Goal: Answer question/provide support: Share knowledge or assist other users

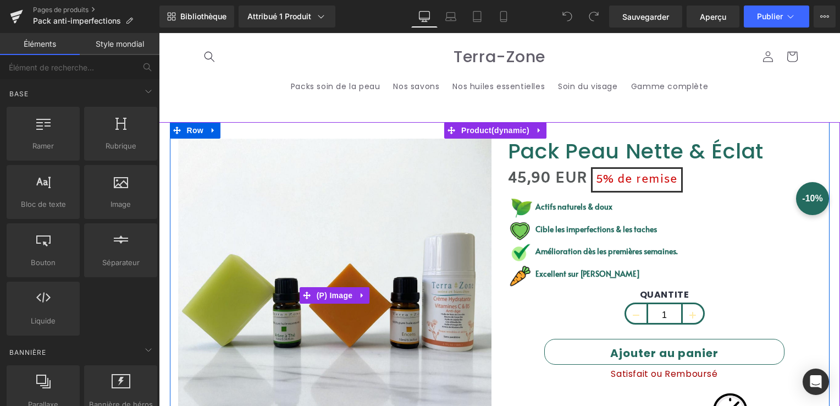
scroll to position [55, 0]
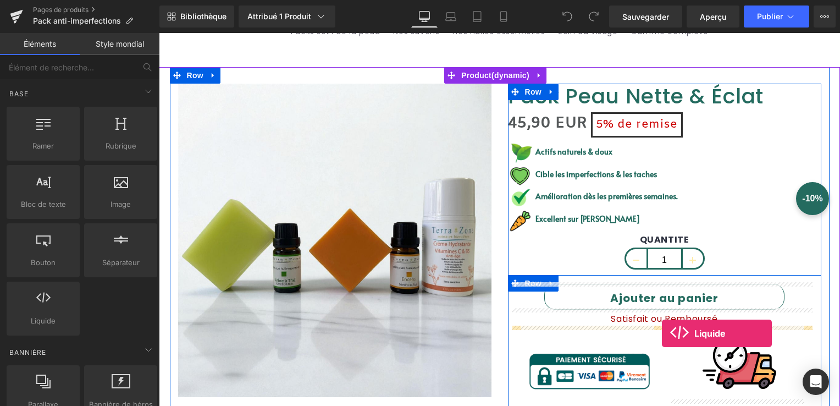
drag, startPoint x: 218, startPoint y: 340, endPoint x: 661, endPoint y: 333, distance: 442.8
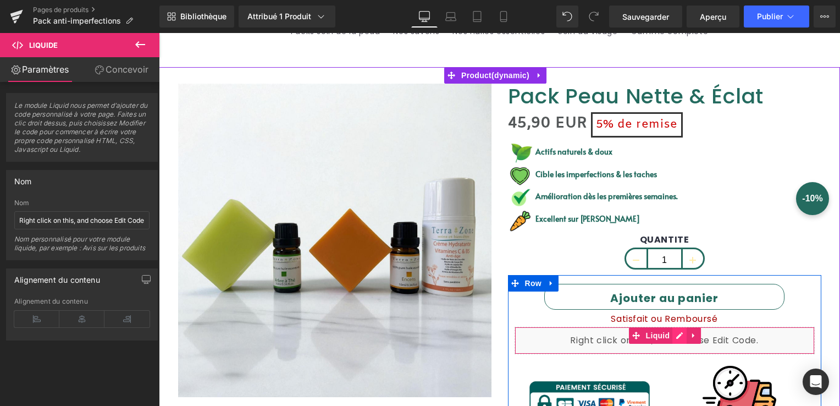
click at [674, 335] on div "Liquid" at bounding box center [665, 341] width 300 height 28
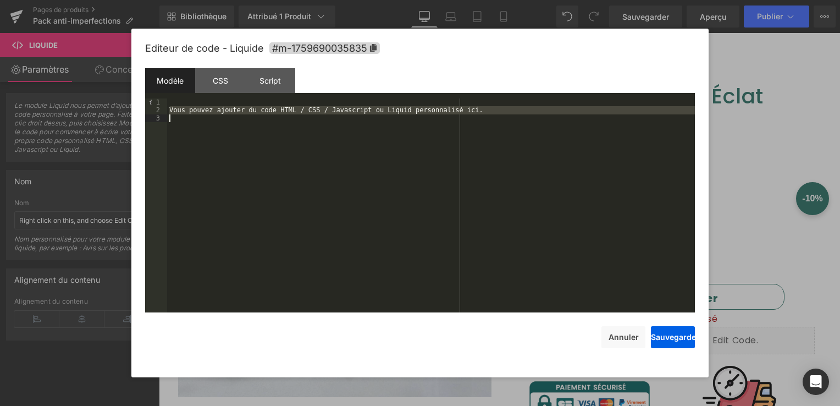
drag, startPoint x: 171, startPoint y: 112, endPoint x: 466, endPoint y: 118, distance: 295.4
click at [466, 118] on div "Vous pouvez ajouter du code HTML / CSS / Javascript ou Liquid personnalisé ici." at bounding box center [431, 213] width 528 height 230
click at [423, 116] on div "Vous pouvez ajouter du code HTML / CSS / Javascript ou Liquid personnalisé ici." at bounding box center [431, 205] width 528 height 214
drag, startPoint x: 430, startPoint y: 109, endPoint x: 235, endPoint y: 118, distance: 195.5
click at [237, 120] on div "Vous pouvez ajouter du code HTML / CSS / Javascript ou Liquid personnalisé ici." at bounding box center [431, 213] width 528 height 230
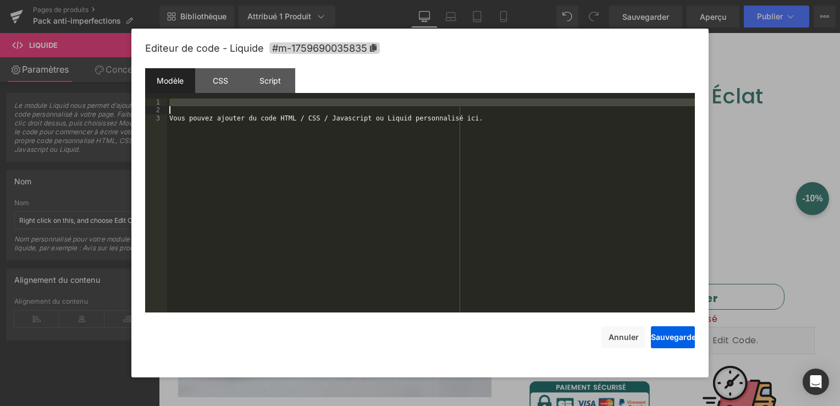
click at [180, 107] on div "Vous pouvez ajouter du code HTML / CSS / Javascript ou Liquid personnalisé ici." at bounding box center [431, 205] width 528 height 214
click at [172, 117] on div "Vous pouvez ajouter du code HTML / CSS / Javascript ou Liquid personnalisé ici." at bounding box center [431, 213] width 528 height 230
click at [355, 112] on div "Vous pouvez ajouter du code HTML / CSS / Javascript ou Liquid personnalisé ici." at bounding box center [431, 213] width 528 height 230
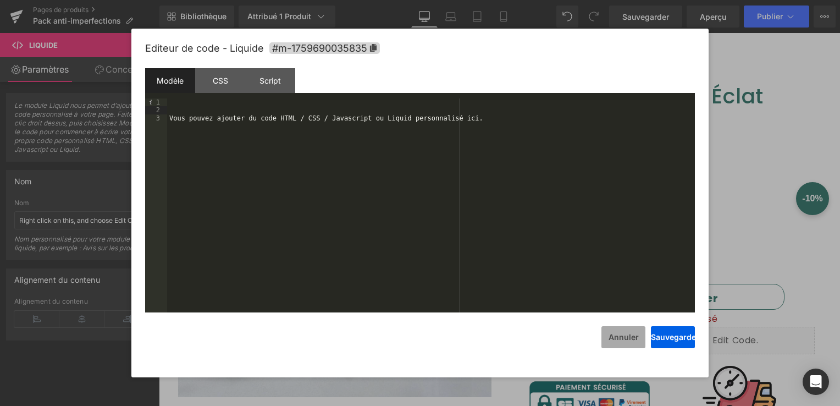
click at [628, 331] on button "Annuler" at bounding box center [624, 337] width 44 height 22
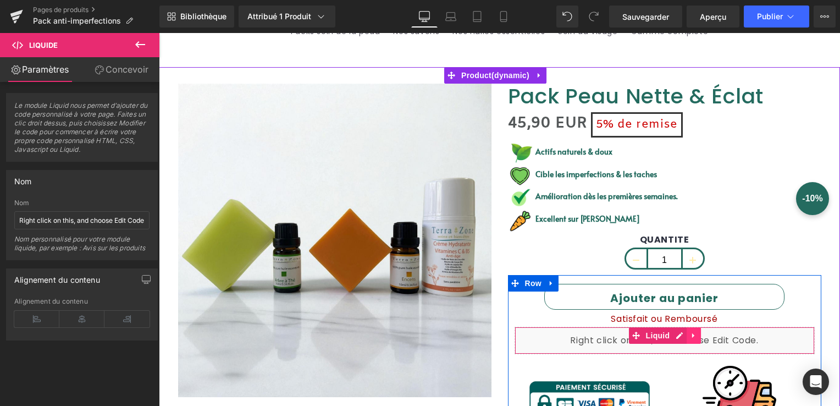
click at [692, 334] on icon at bounding box center [693, 335] width 2 height 5
click at [694, 330] on link at bounding box center [701, 335] width 14 height 17
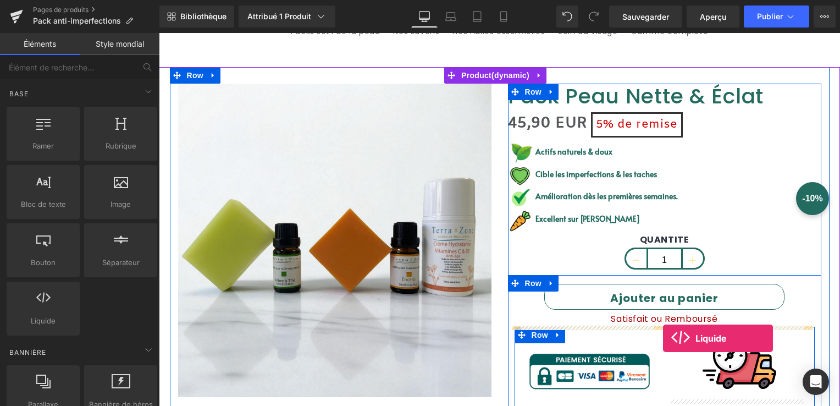
drag, startPoint x: 203, startPoint y: 342, endPoint x: 663, endPoint y: 338, distance: 460.4
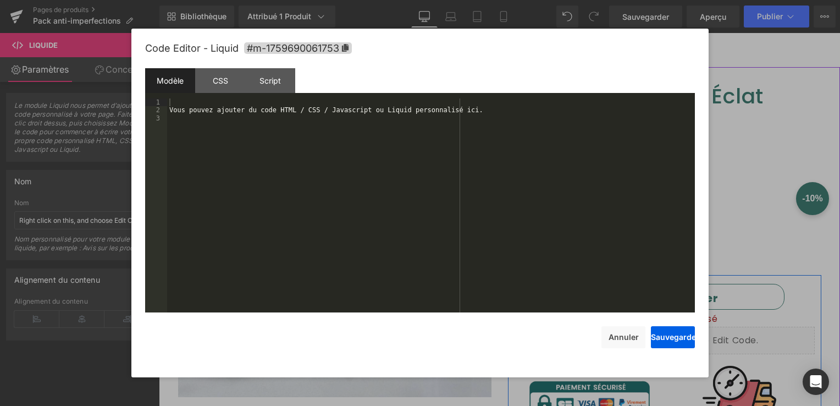
click at [673, 333] on div "Liquid" at bounding box center [665, 341] width 300 height 28
drag, startPoint x: 186, startPoint y: 119, endPoint x: 180, endPoint y: 117, distance: 6.4
click at [184, 119] on div "Vous pouvez ajouter du code HTML / CSS / Javascript ou Liquid personnalisé ici." at bounding box center [431, 213] width 528 height 230
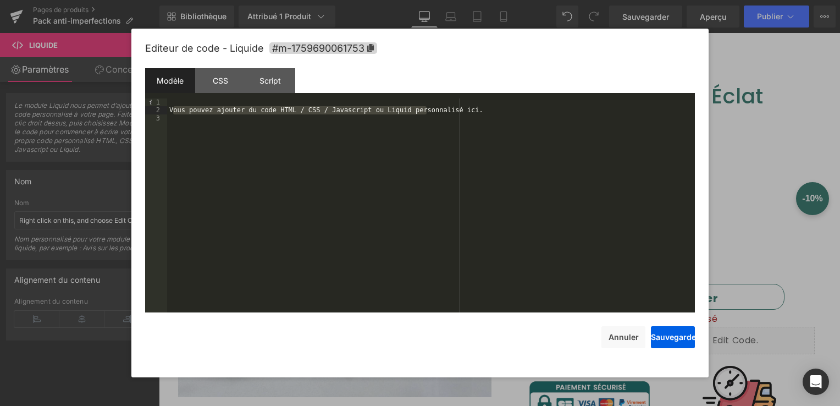
drag, startPoint x: 172, startPoint y: 111, endPoint x: 458, endPoint y: 110, distance: 286.0
click at [458, 110] on div "Vous pouvez ajouter du code HTML / CSS / Javascript ou Liquid personnalisé ici." at bounding box center [431, 213] width 528 height 230
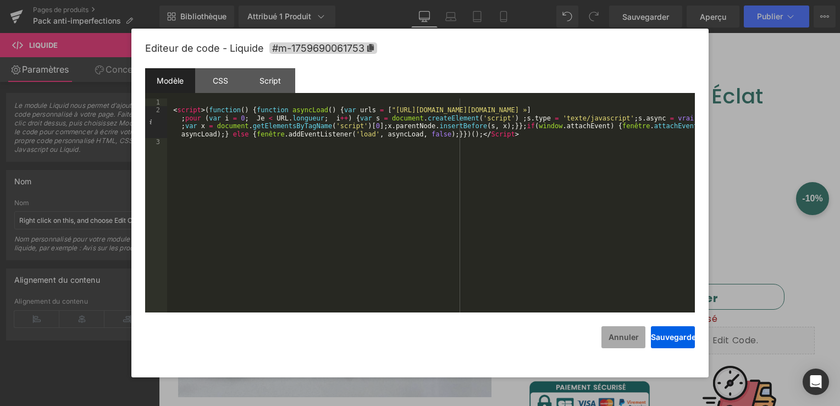
click at [619, 340] on button "Annuler" at bounding box center [624, 337] width 44 height 22
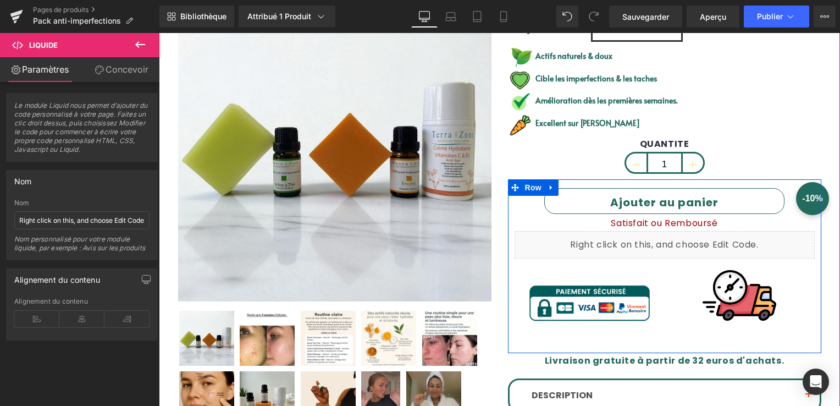
scroll to position [165, 0]
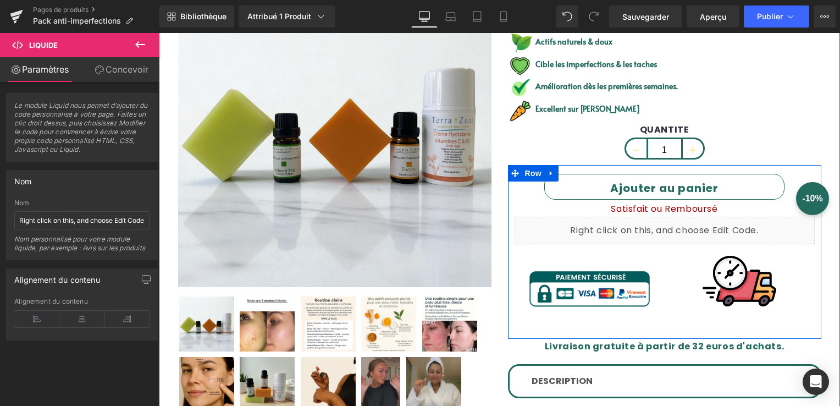
click at [635, 232] on div "Liquid" at bounding box center [665, 231] width 300 height 28
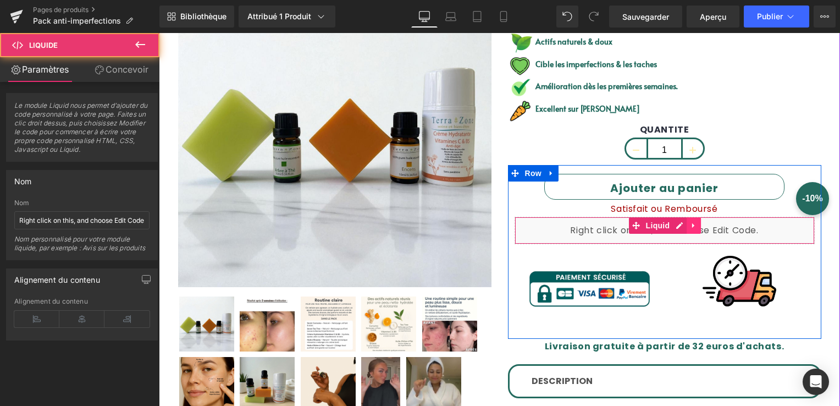
click at [690, 222] on icon at bounding box center [694, 226] width 8 height 8
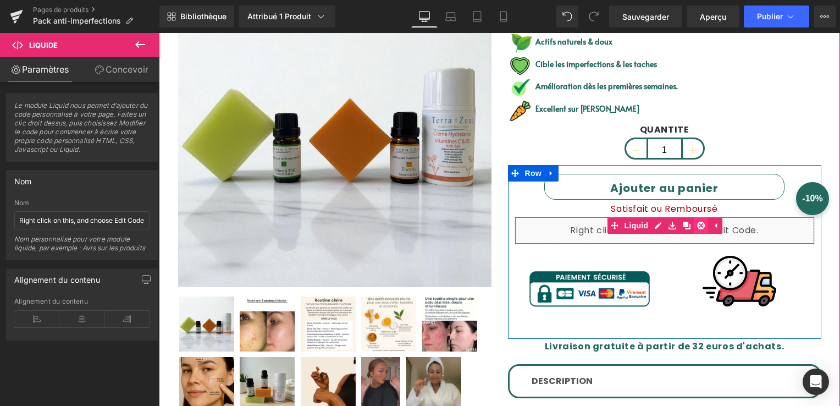
click at [697, 223] on icon at bounding box center [701, 226] width 8 height 8
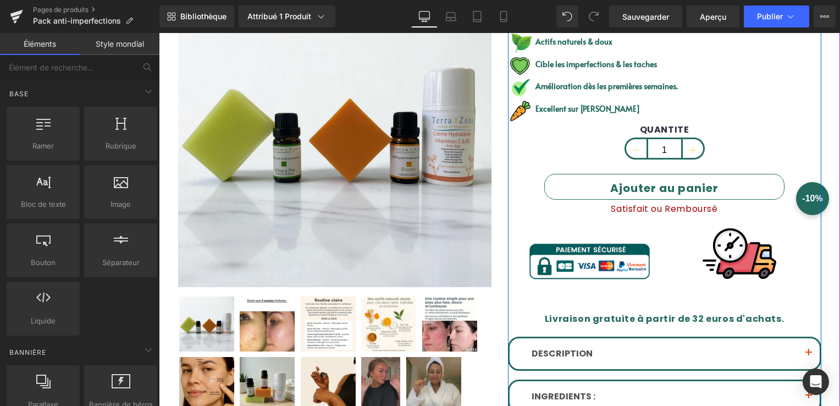
scroll to position [110, 0]
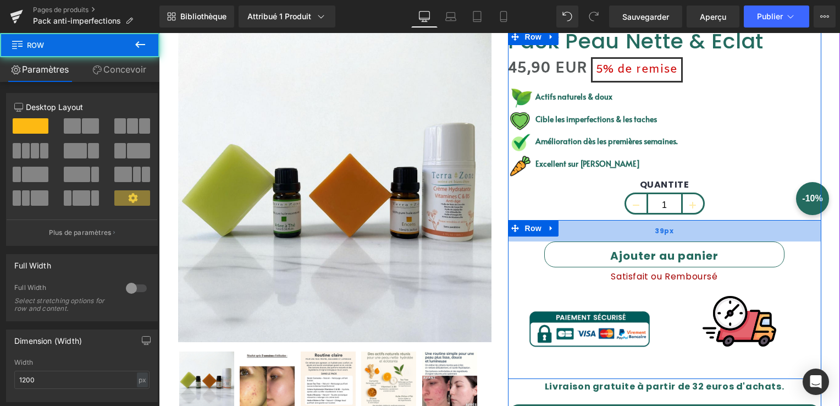
drag, startPoint x: 651, startPoint y: 223, endPoint x: 647, endPoint y: 236, distance: 13.2
click at [647, 236] on div "39px" at bounding box center [665, 230] width 314 height 21
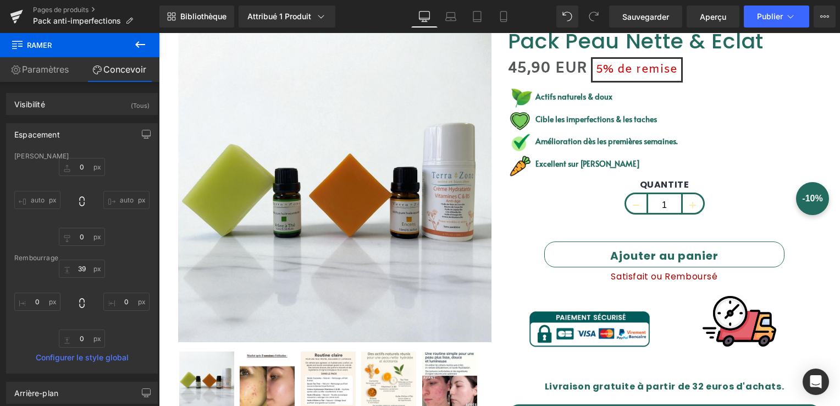
click at [140, 35] on button at bounding box center [140, 45] width 39 height 24
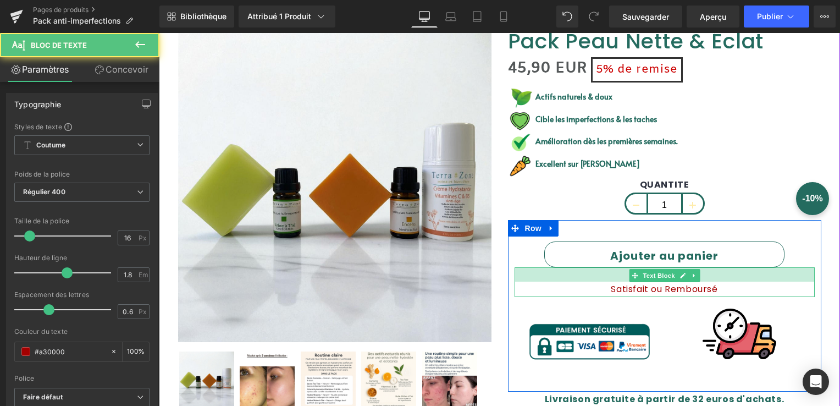
click at [623, 281] on div "Satisfait ou Remboursé Text Block" at bounding box center [665, 282] width 300 height 30
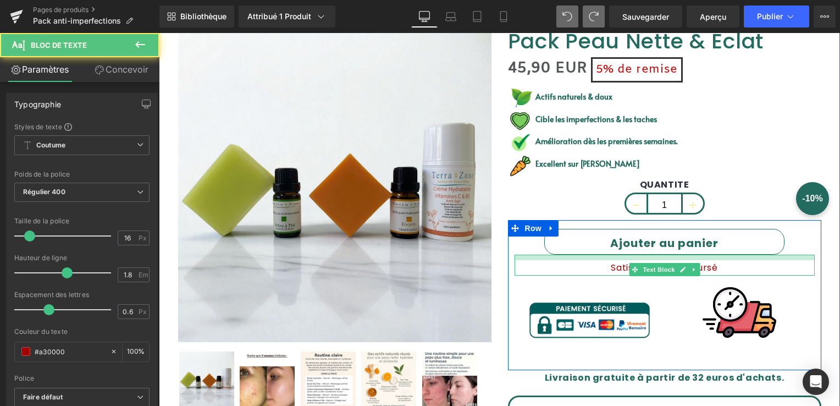
drag, startPoint x: 602, startPoint y: 256, endPoint x: 606, endPoint y: 245, distance: 11.1
click at [606, 245] on div "Ajouter au panier (P) Cart Button Satisfait ou Remboursé Text Block Image Image…" at bounding box center [665, 300] width 314 height 142
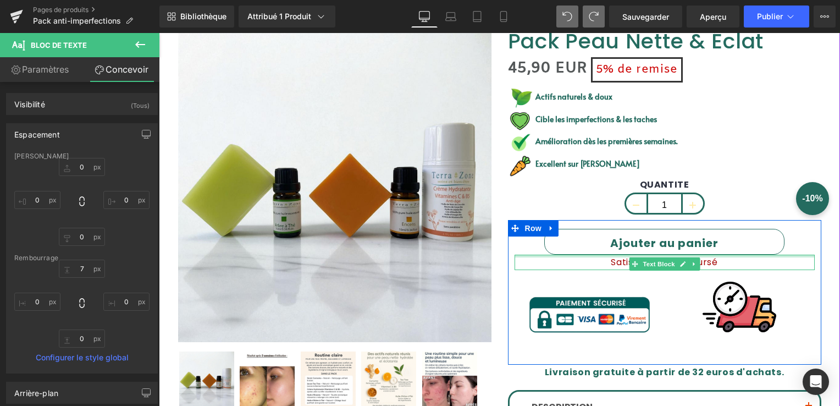
drag, startPoint x: 607, startPoint y: 255, endPoint x: 609, endPoint y: 242, distance: 12.9
click at [609, 245] on div "Ajouter au panier (P) Cart Button Satisfait ou Remboursé Text Block Image Image…" at bounding box center [665, 297] width 314 height 136
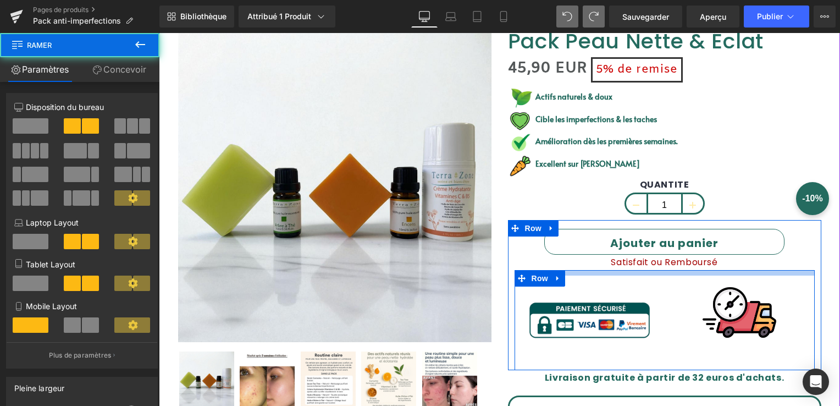
drag, startPoint x: 608, startPoint y: 271, endPoint x: 609, endPoint y: 276, distance: 5.6
click at [609, 276] on div "Image Image Row" at bounding box center [665, 320] width 300 height 100
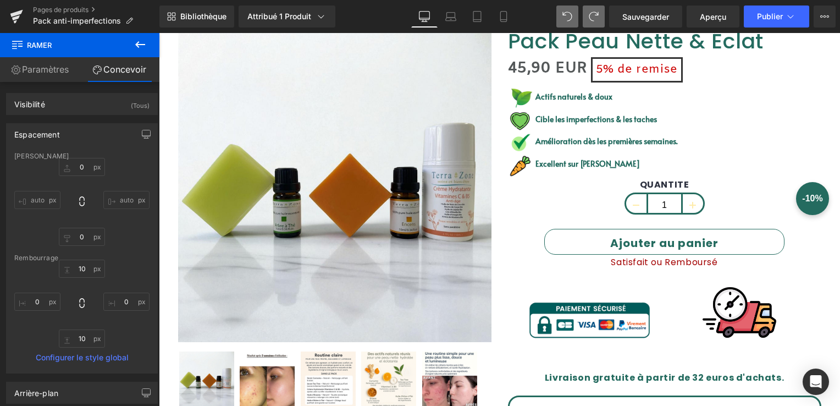
click at [134, 44] on icon at bounding box center [140, 44] width 13 height 13
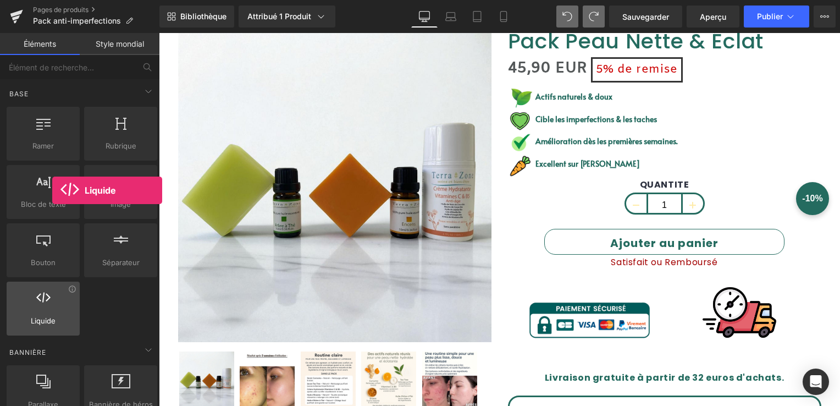
click at [52, 300] on div at bounding box center [43, 302] width 67 height 25
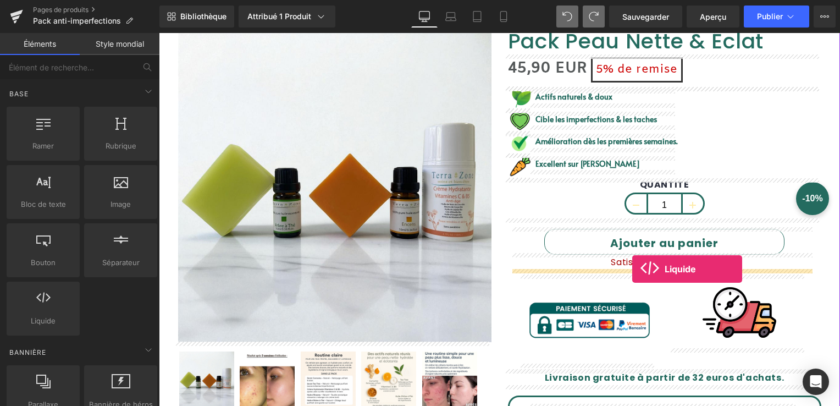
drag, startPoint x: 226, startPoint y: 336, endPoint x: 633, endPoint y: 269, distance: 412.5
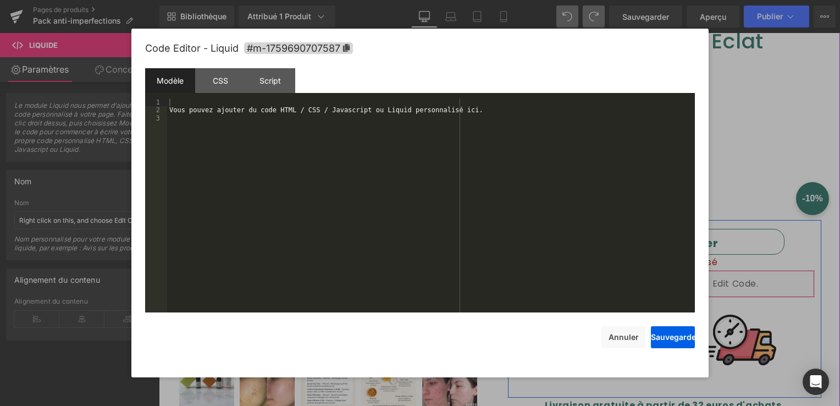
click at [669, 276] on div "Liquid" at bounding box center [665, 284] width 300 height 28
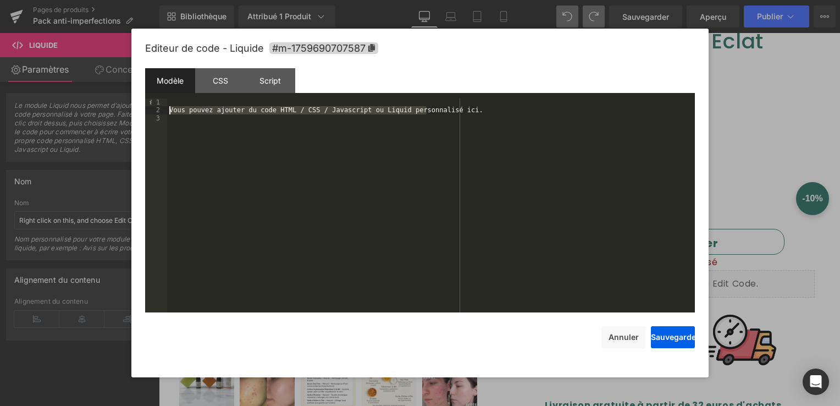
drag, startPoint x: 475, startPoint y: 112, endPoint x: 164, endPoint y: 107, distance: 311.4
click at [164, 107] on pre "1 2 3 Vous pouvez ajouter du code HTML / CSS / Javascript ou Liquid personnalis…" at bounding box center [420, 205] width 550 height 214
click at [461, 114] on div "Vous pouvez ajouter du code HTML / CSS / Javascript ou Liquid personnalisé ici." at bounding box center [431, 213] width 528 height 230
drag, startPoint x: 458, startPoint y: 112, endPoint x: 441, endPoint y: 108, distance: 17.5
click at [441, 108] on div "Vous pouvez ajouter du code HTML / CSS / Javascript ou Liquid personnalisé ici." at bounding box center [431, 213] width 528 height 230
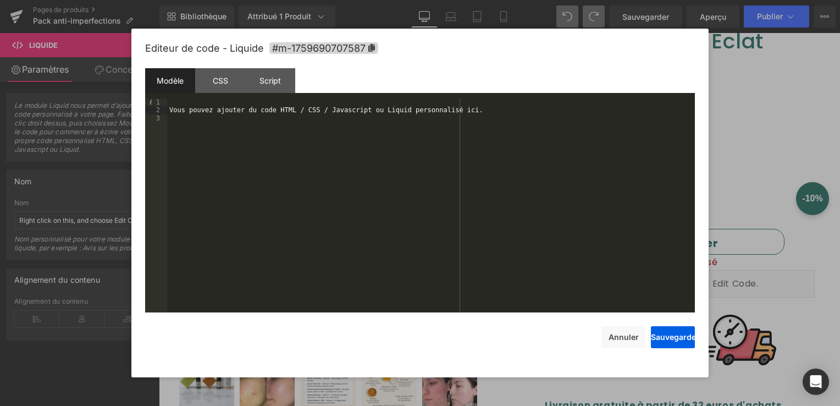
click at [444, 109] on div "Vous pouvez ajouter du code HTML / CSS / Javascript ou Liquid personnalisé ici." at bounding box center [431, 213] width 528 height 230
click at [454, 113] on div "Vous pouvez ajouter du code HTML / CSS / Javascript ou Liquid personnalisé ici." at bounding box center [431, 213] width 528 height 230
click at [460, 111] on div "Vous pouvez ajouter du code HTML / CSS / Javascript ou Liquid personnalisé ici." at bounding box center [431, 213] width 528 height 230
click at [457, 111] on div "Vous pouvez ajouter du code HTML / CSS / Javascript ou Liquid personnalisé ici." at bounding box center [431, 213] width 528 height 230
click at [405, 113] on div "Vous pouvez ajouter du code HTML / CSS / Javascript ou Liquid personnalisé à so…" at bounding box center [431, 213] width 528 height 230
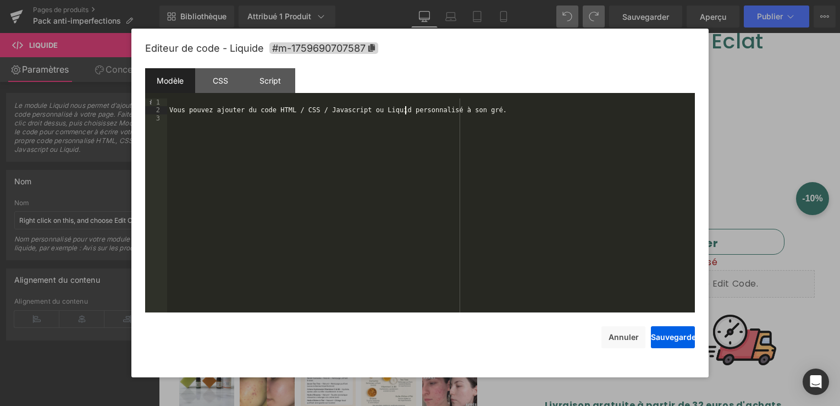
click at [405, 113] on div "Vous pouvez ajouter du code HTML / CSS / Javascript ou Liquid personnalisé à so…" at bounding box center [431, 213] width 528 height 230
drag, startPoint x: 212, startPoint y: 115, endPoint x: 530, endPoint y: 112, distance: 317.4
click at [530, 112] on div "Vous pouvez ajouter des codes HTML / CSS / Javascript personnalisés ou des fich…" at bounding box center [431, 213] width 528 height 230
click at [674, 336] on button "Sauvegarder" at bounding box center [673, 337] width 44 height 22
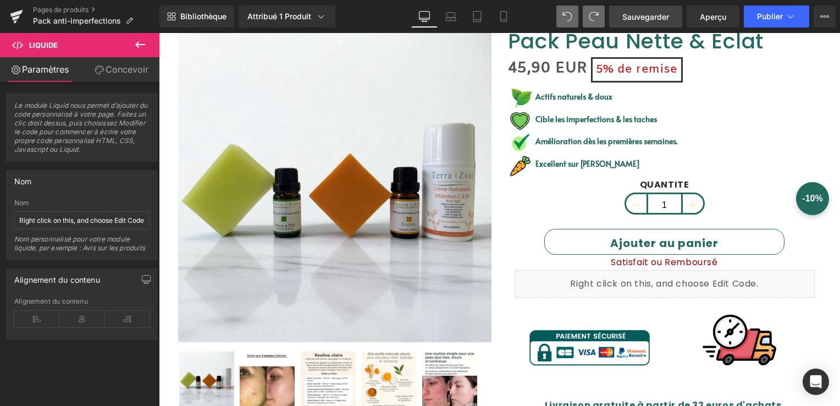
click at [633, 9] on link "Sauvegarder" at bounding box center [645, 17] width 73 height 22
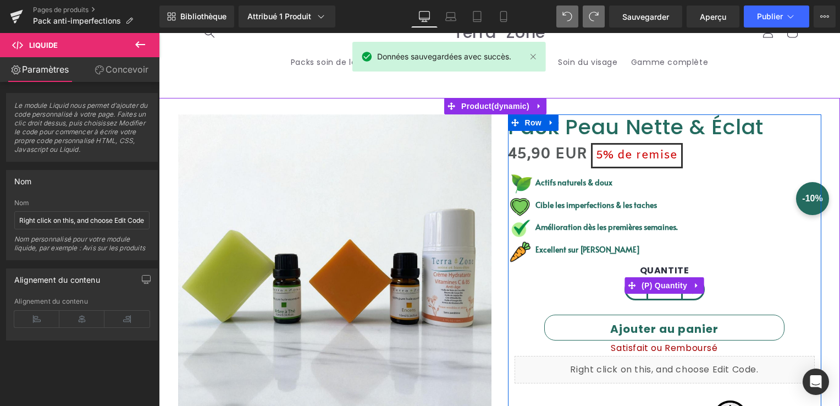
scroll to position [0, 0]
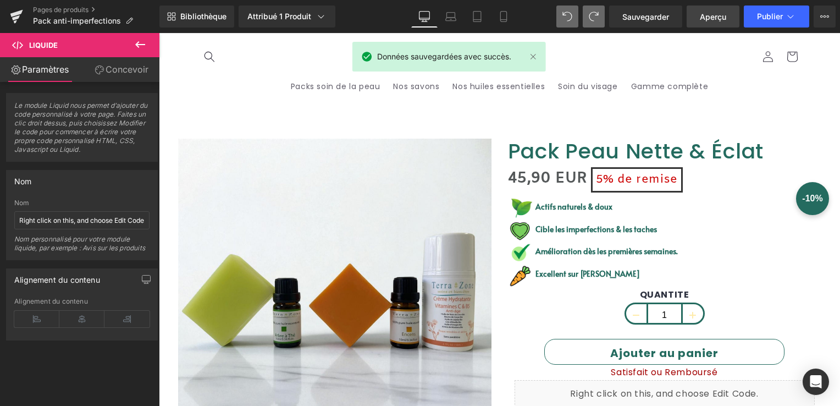
click at [726, 15] on span "Aperçu" at bounding box center [713, 17] width 26 height 12
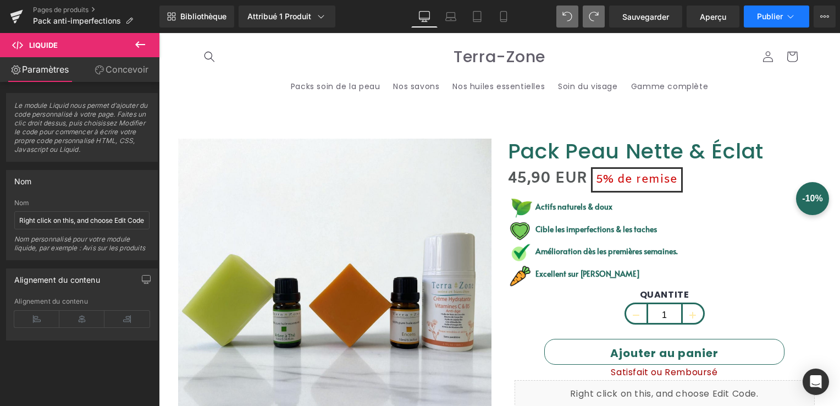
click at [761, 19] on span "Publier" at bounding box center [770, 16] width 26 height 9
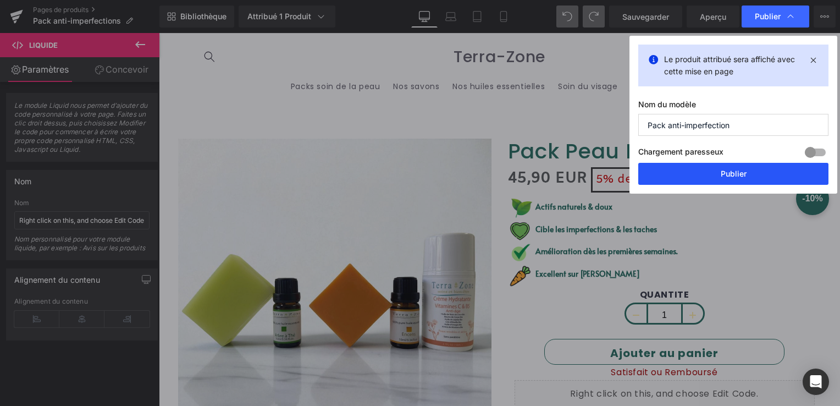
click at [754, 176] on button "Publier" at bounding box center [734, 174] width 190 height 22
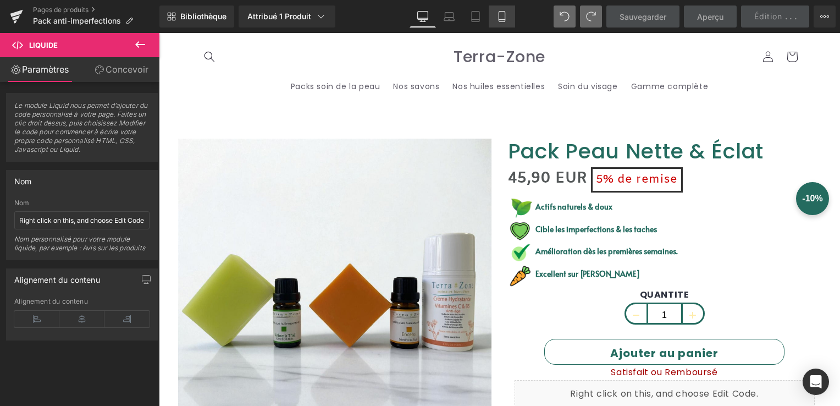
click at [501, 10] on link "Mobile" at bounding box center [502, 17] width 26 height 22
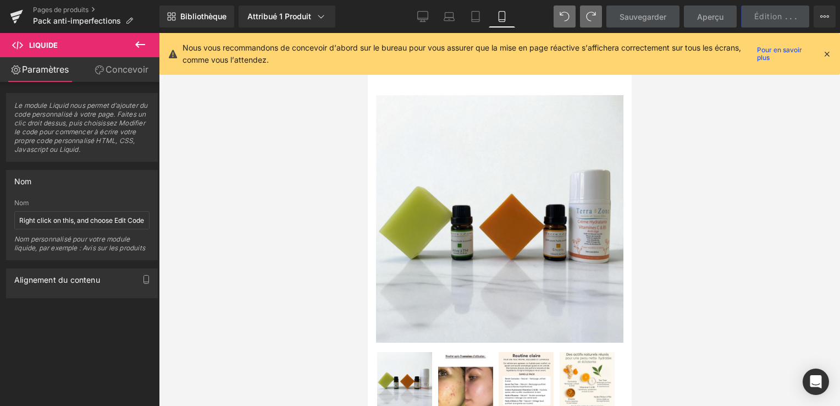
scroll to position [642, 0]
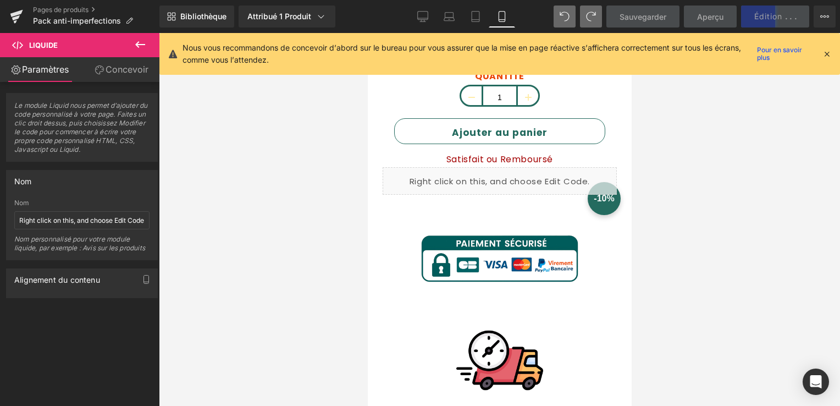
click at [827, 52] on icon at bounding box center [827, 54] width 10 height 10
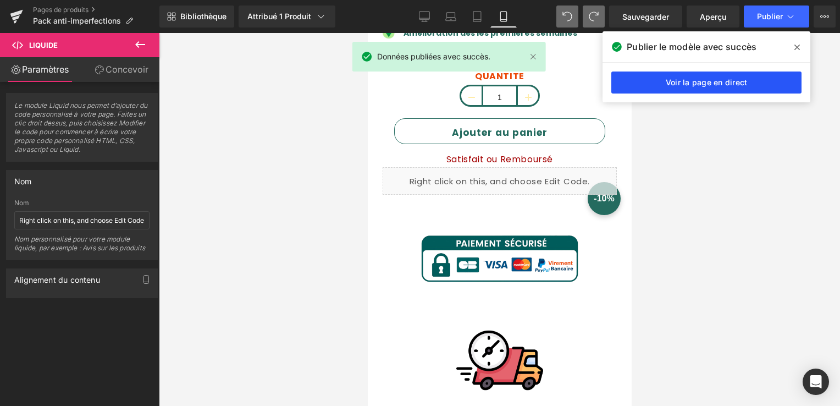
click at [724, 72] on link "Voir la page en direct" at bounding box center [707, 83] width 190 height 22
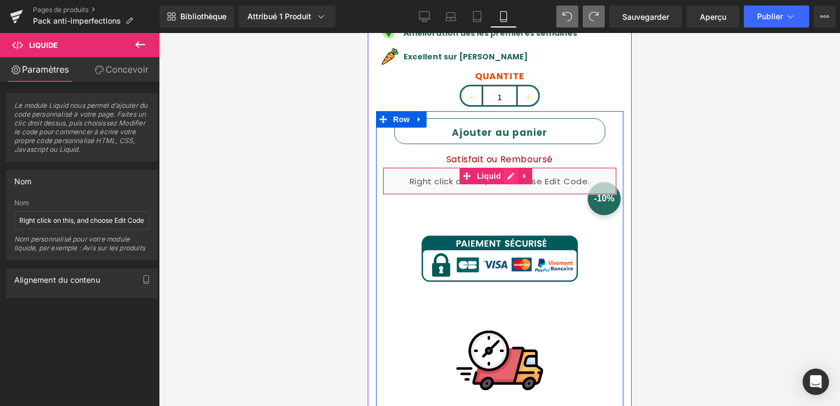
click at [511, 167] on div "Liquid" at bounding box center [499, 181] width 234 height 28
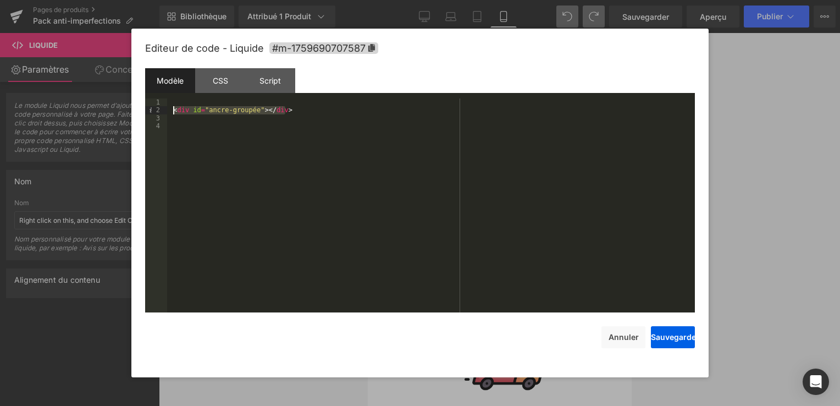
drag, startPoint x: 296, startPoint y: 107, endPoint x: 172, endPoint y: 111, distance: 124.9
click at [172, 111] on div "< div id = "ancre-groupée" > </ div >" at bounding box center [431, 213] width 528 height 230
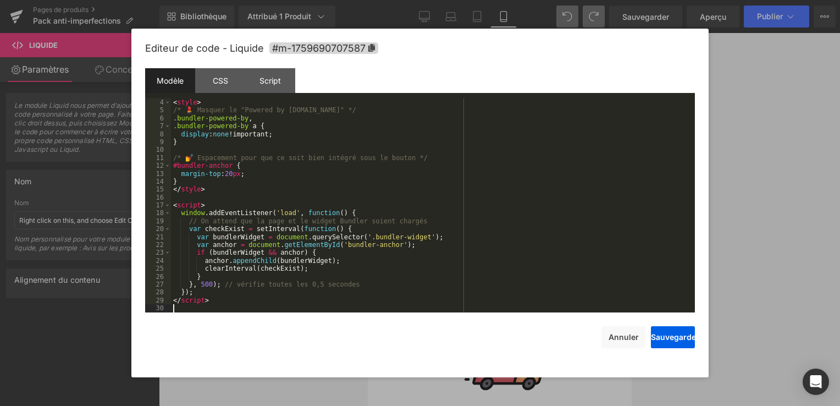
scroll to position [24, 0]
click at [686, 338] on button "Sauvegarder" at bounding box center [673, 337] width 44 height 22
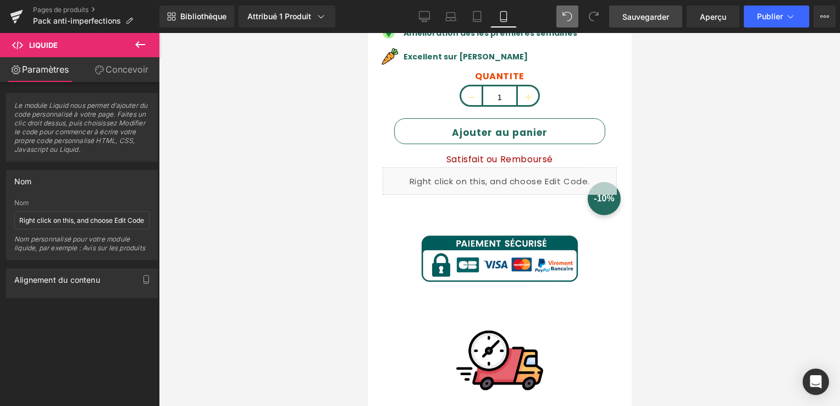
click at [660, 10] on link "Sauvegarder" at bounding box center [645, 17] width 73 height 22
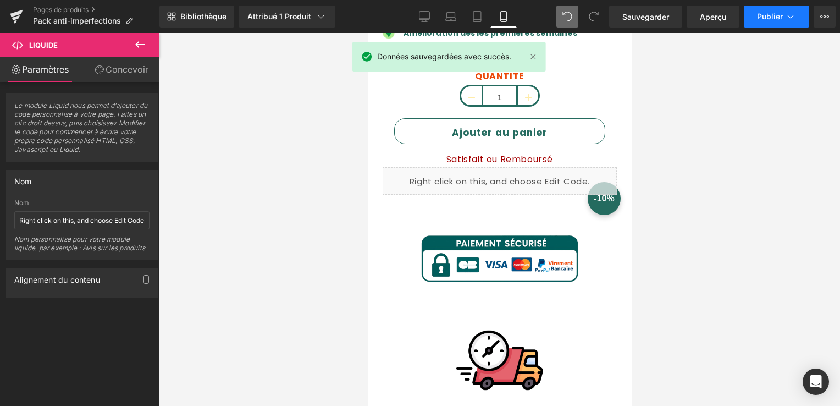
click at [772, 8] on button "Publier" at bounding box center [776, 17] width 65 height 22
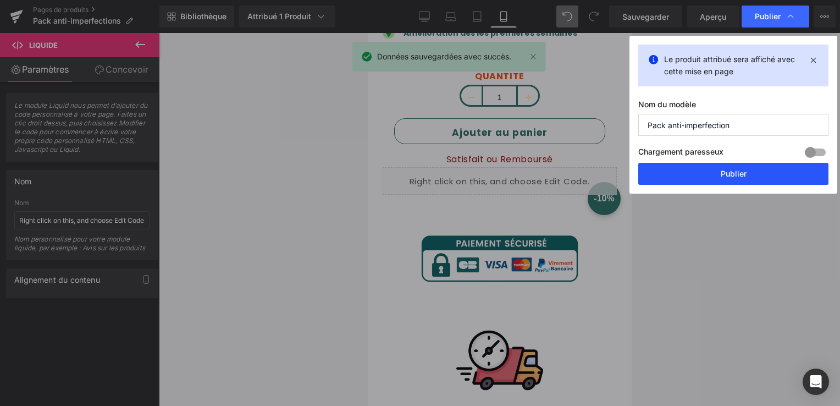
drag, startPoint x: 739, startPoint y: 176, endPoint x: 152, endPoint y: 121, distance: 588.9
click at [739, 176] on button "Publier" at bounding box center [734, 174] width 190 height 22
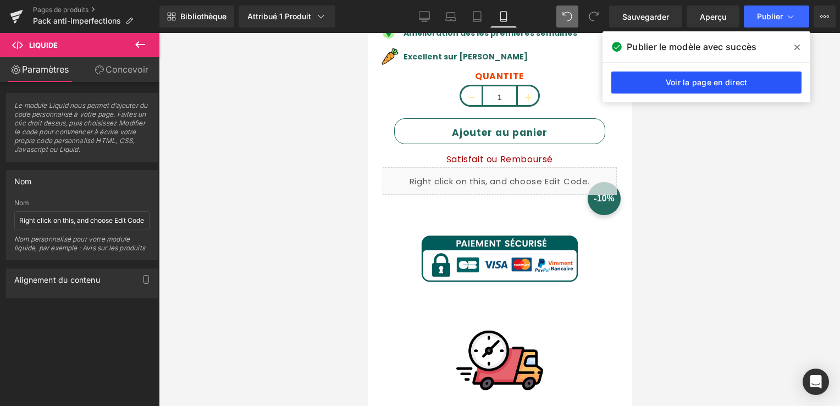
click at [741, 82] on link "Voir la page en direct" at bounding box center [707, 83] width 190 height 22
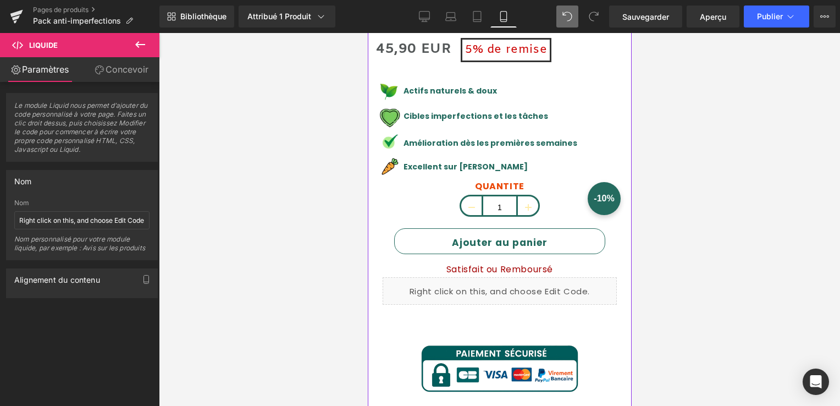
scroll to position [422, 0]
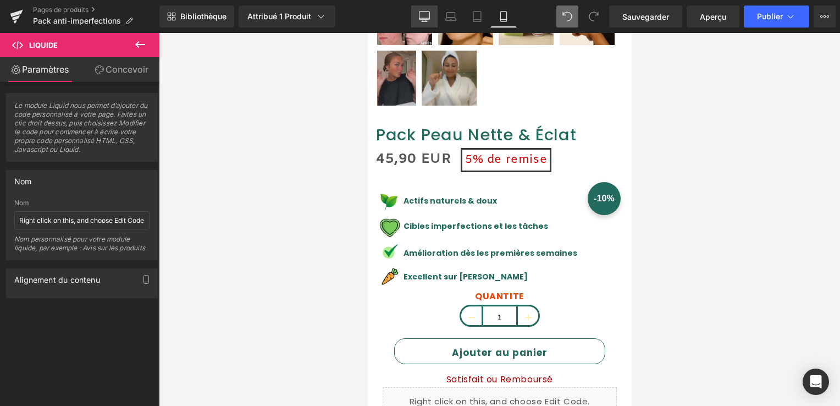
click at [422, 18] on icon at bounding box center [425, 18] width 10 height 0
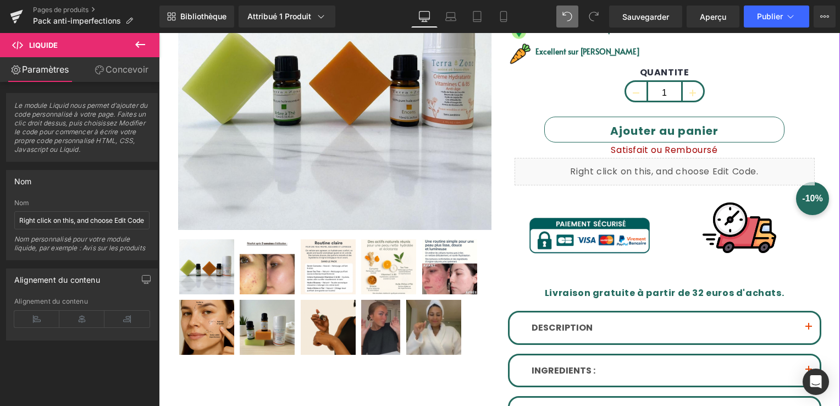
scroll to position [220, 0]
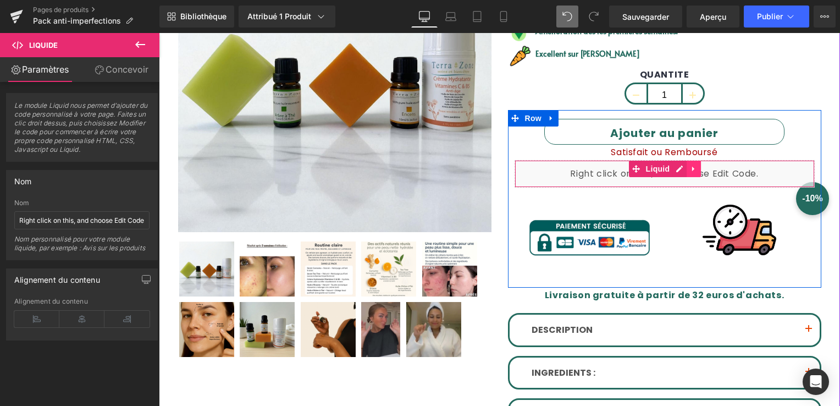
click at [691, 165] on icon at bounding box center [694, 169] width 8 height 8
click at [697, 167] on icon at bounding box center [701, 169] width 8 height 8
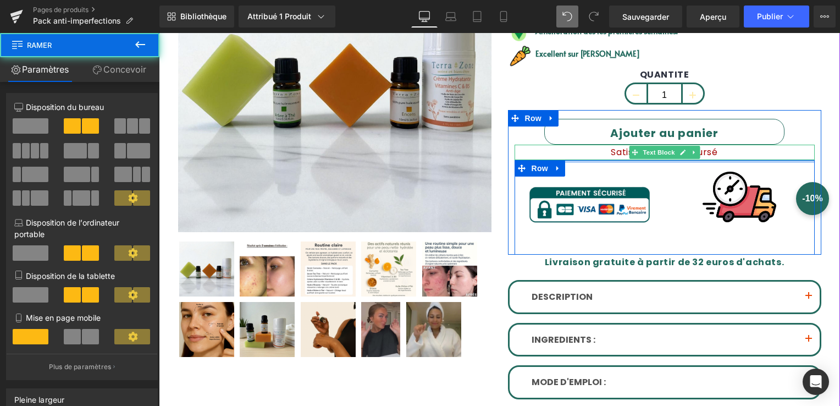
drag, startPoint x: 646, startPoint y: 163, endPoint x: 658, endPoint y: 142, distance: 24.6
click at [653, 145] on div "Ajouter au panier (P) Cart Button Satisfait ou Remboursé Text Block Image Image…" at bounding box center [665, 187] width 314 height 136
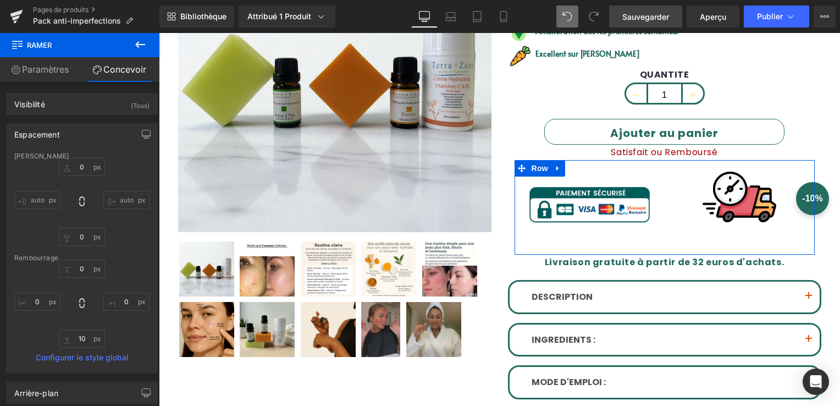
click at [648, 14] on span "Sauvegarder" at bounding box center [646, 17] width 47 height 12
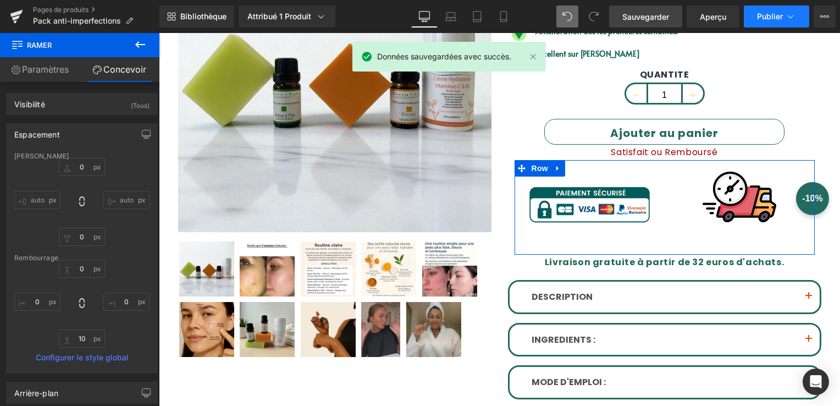
click at [767, 19] on span "Publier" at bounding box center [770, 16] width 26 height 9
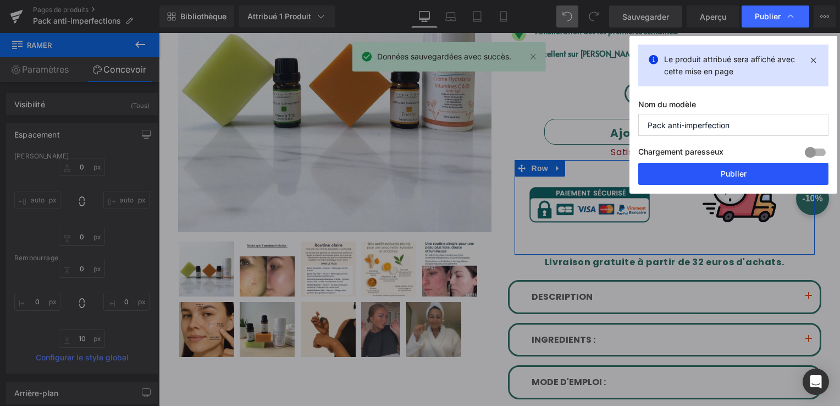
click at [736, 177] on button "Publier" at bounding box center [734, 174] width 190 height 22
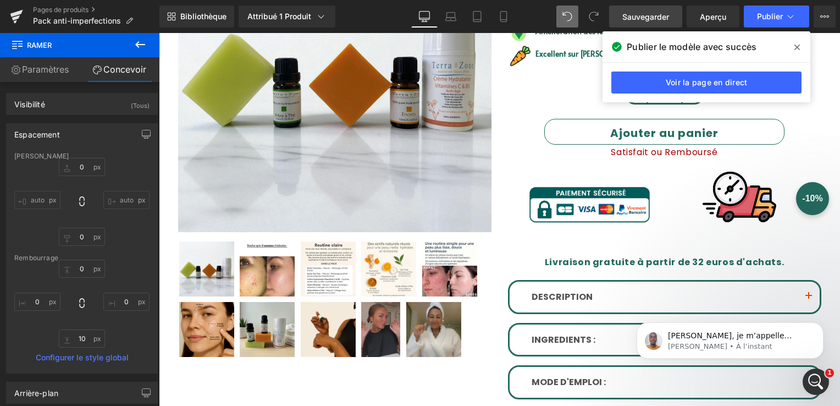
scroll to position [0, 0]
click at [743, 337] on span "[PERSON_NAME], je m’appelle [PERSON_NAME] de l’équipe support de GemPages. Je v…" at bounding box center [738, 362] width 141 height 63
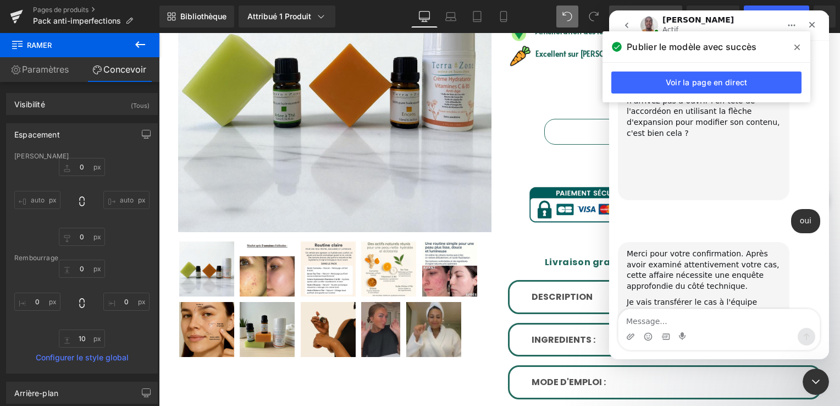
scroll to position [4470, 0]
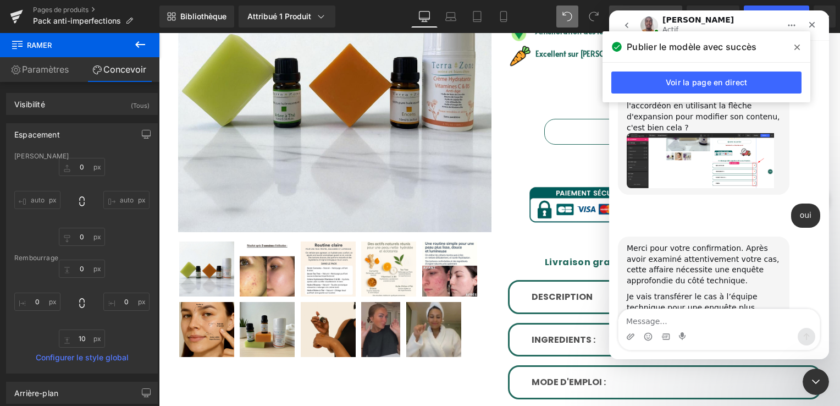
click at [695, 328] on div "Interphone Messenger" at bounding box center [719, 337] width 201 height 18
click at [693, 316] on textarea "Message..." at bounding box center [719, 318] width 201 height 19
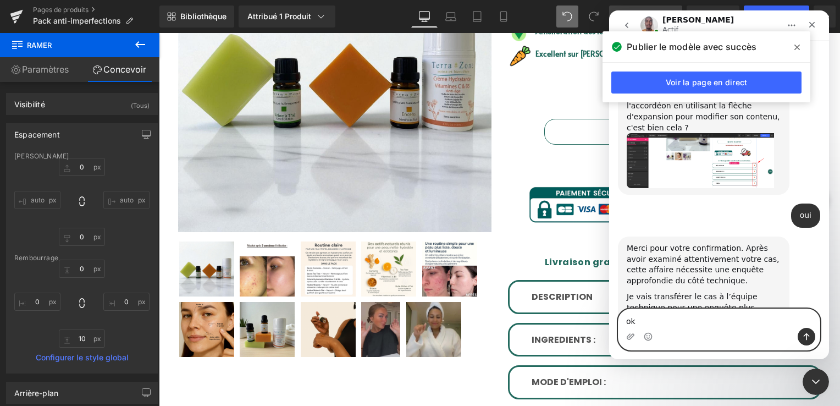
type textarea "o"
type textarea "Bonjour [PERSON_NAME]"
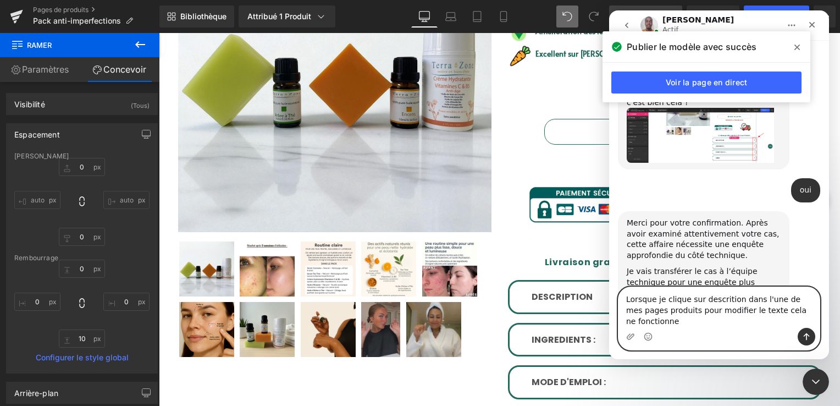
scroll to position [4506, 0]
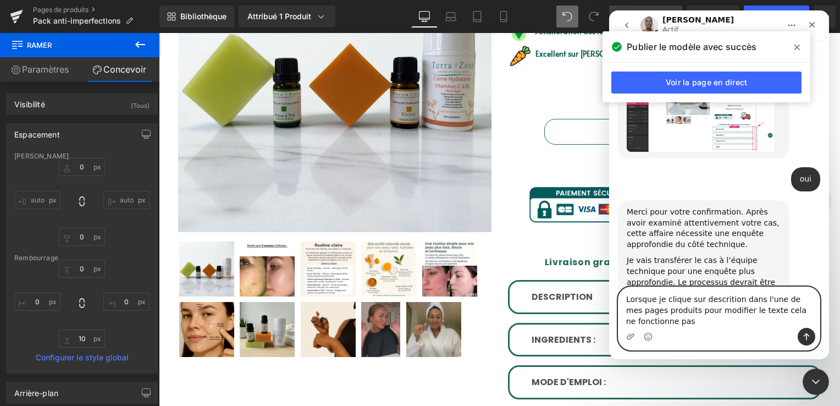
type textarea "Lorsque je clique sur descrition dans l'une de mes pages produits pour modifier…"
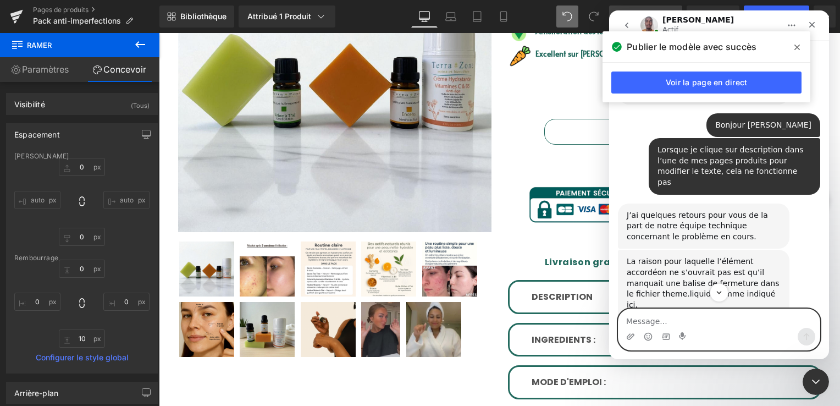
scroll to position [4939, 0]
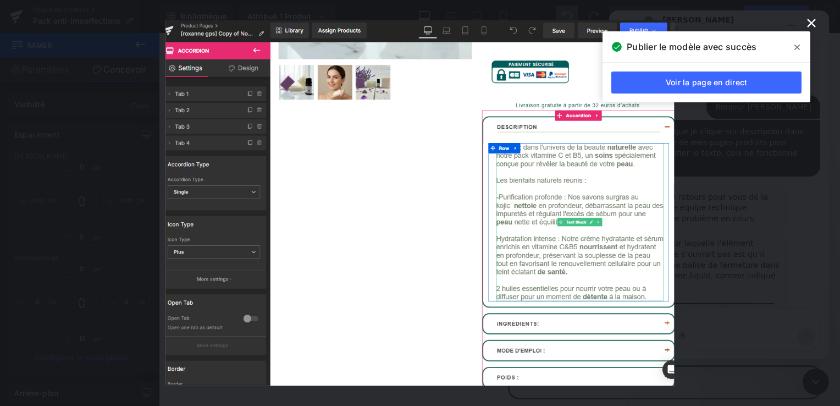
scroll to position [0, 0]
click at [801, 51] on span at bounding box center [798, 48] width 18 height 18
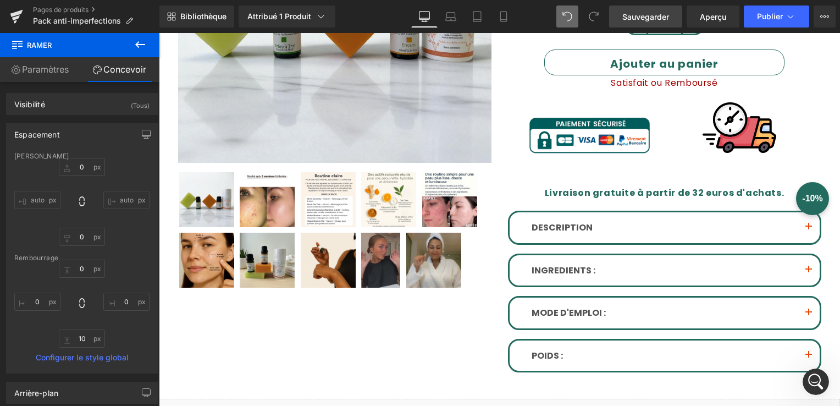
scroll to position [330, 0]
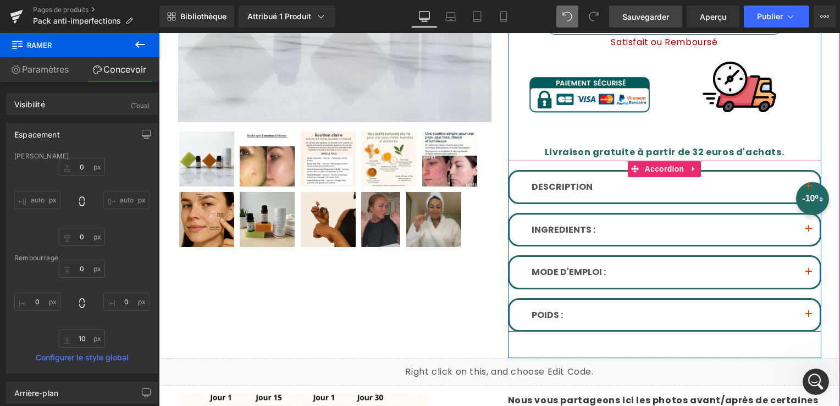
click at [803, 228] on button "button" at bounding box center [809, 230] width 22 height 31
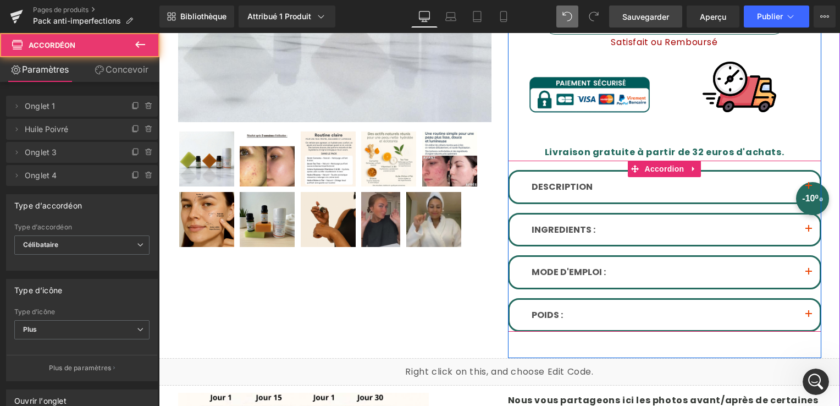
click at [809, 232] on span "button" at bounding box center [809, 232] width 0 height 0
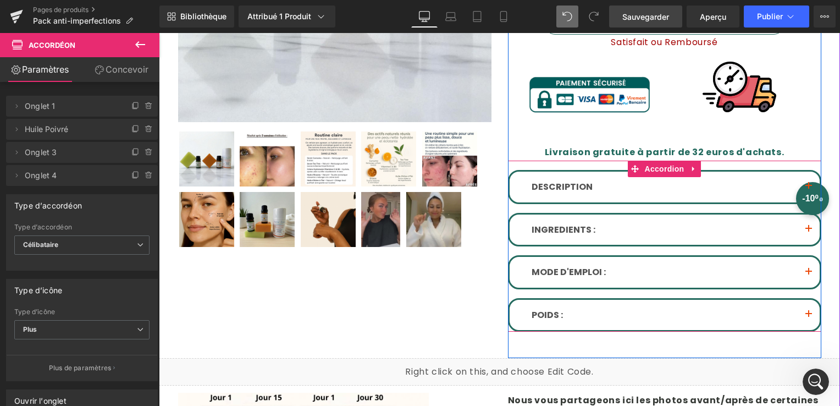
click at [809, 232] on span "button" at bounding box center [809, 232] width 0 height 0
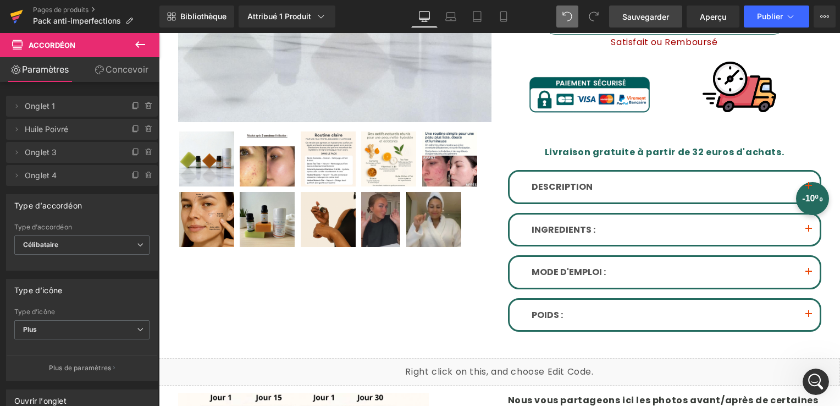
click at [13, 10] on icon at bounding box center [16, 17] width 13 height 28
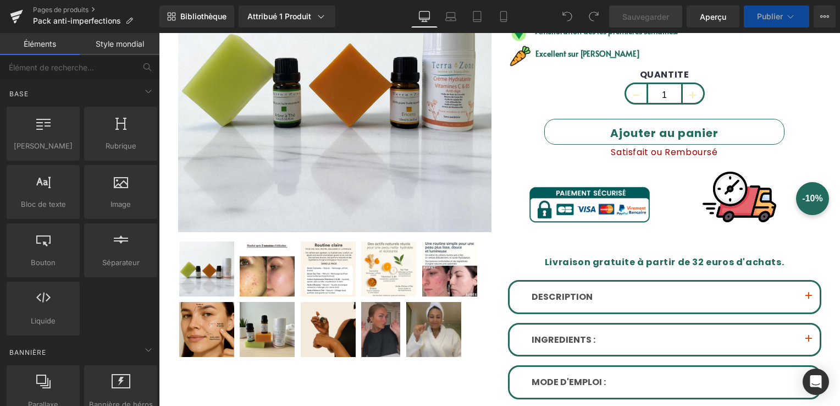
scroll to position [330, 0]
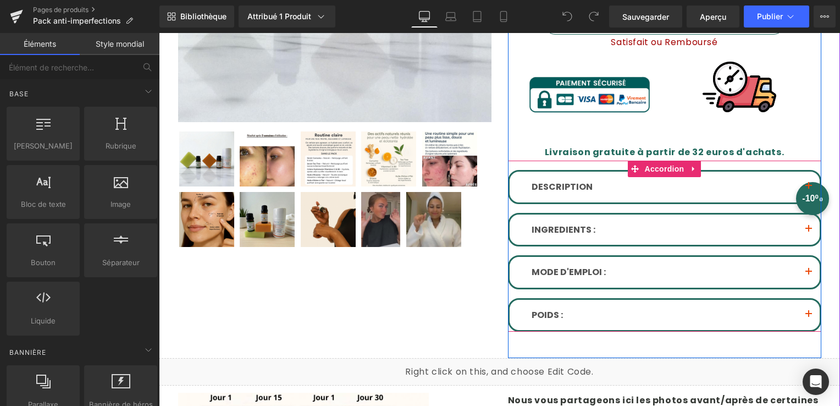
click at [809, 232] on span "button" at bounding box center [809, 232] width 0 height 0
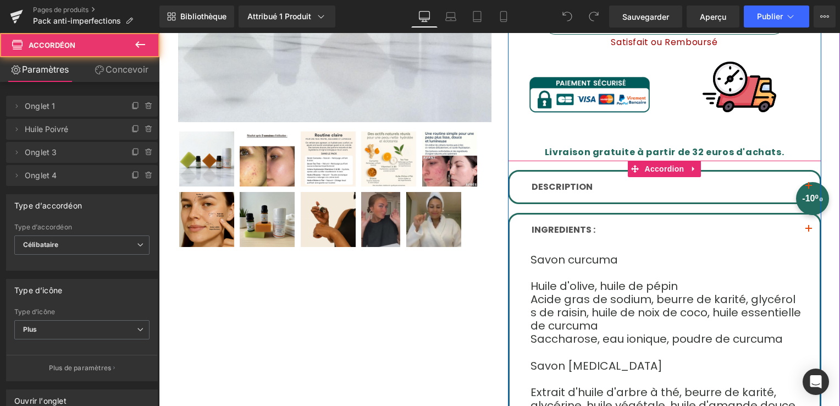
click at [809, 232] on span "button" at bounding box center [809, 232] width 0 height 0
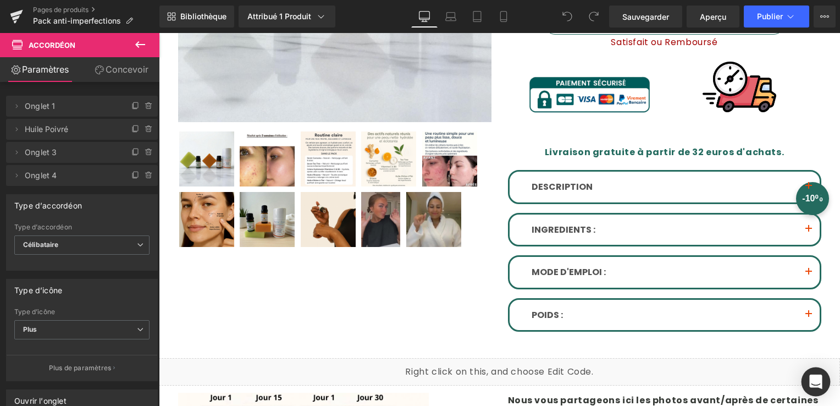
click at [818, 386] on icon "Ouvrez Intercom Messenger" at bounding box center [816, 382] width 13 height 14
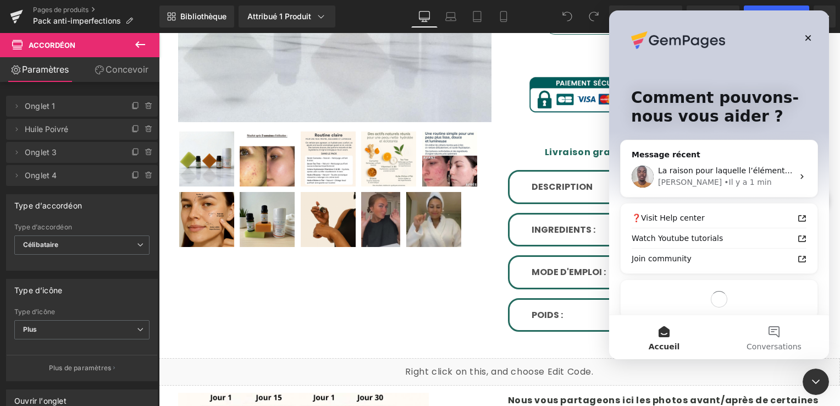
scroll to position [0, 0]
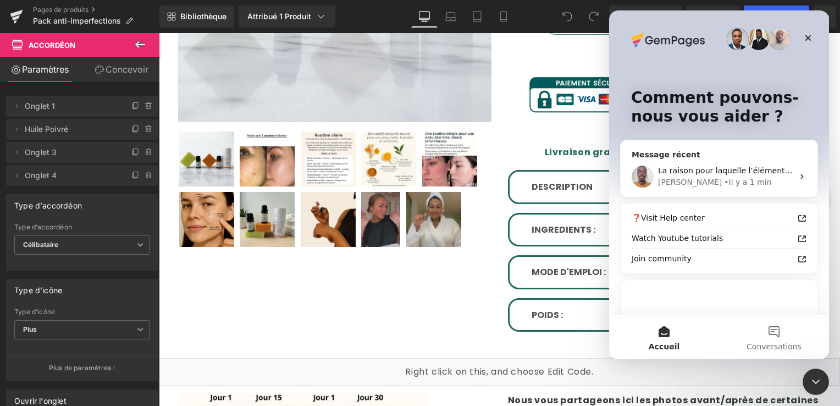
click at [724, 179] on div "• Il y a 1 min" at bounding box center [747, 183] width 47 height 12
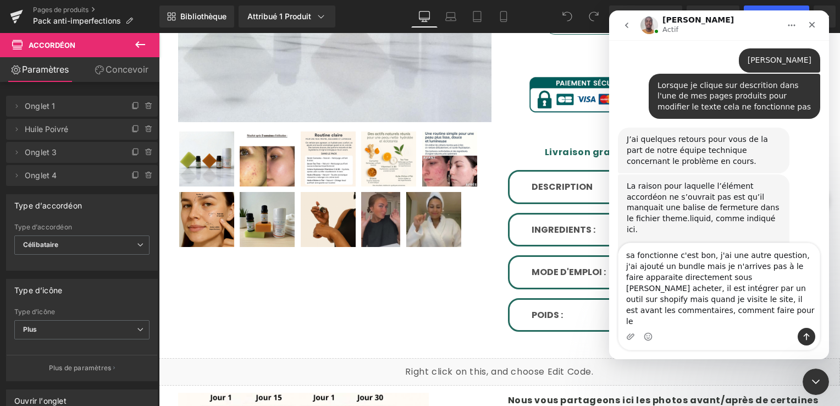
scroll to position [4998, 0]
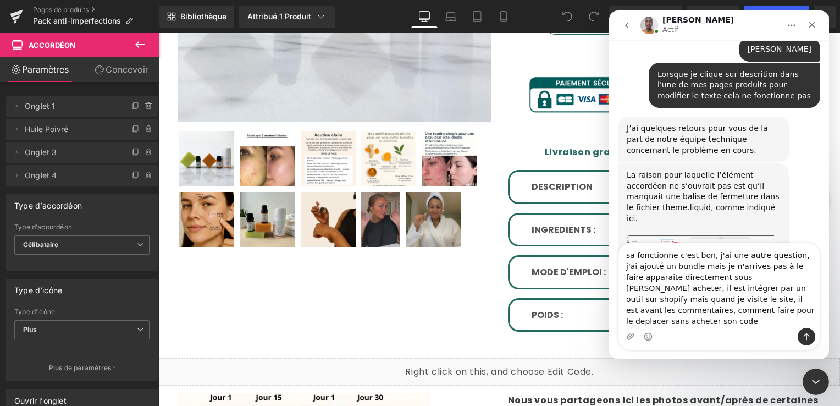
type textarea "sa fonctionne c'est bon, j'ai une autre question, j'ai ajouté un bundle mais je…"
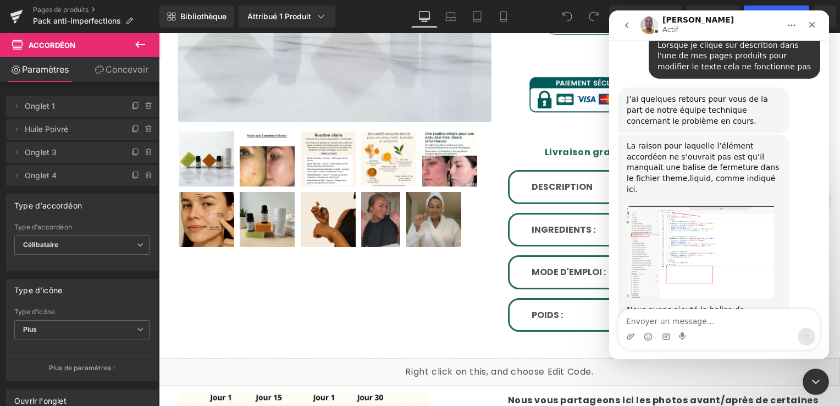
scroll to position [5040, 0]
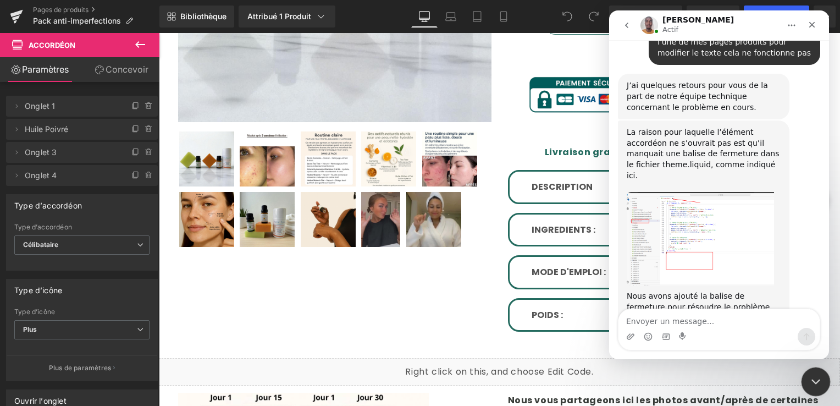
click at [812, 381] on icon "Fermer le Messenger Intercom" at bounding box center [814, 379] width 13 height 13
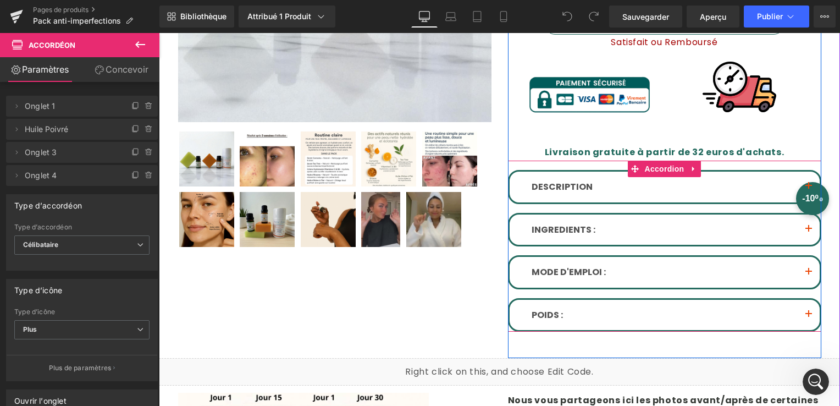
scroll to position [396, 0]
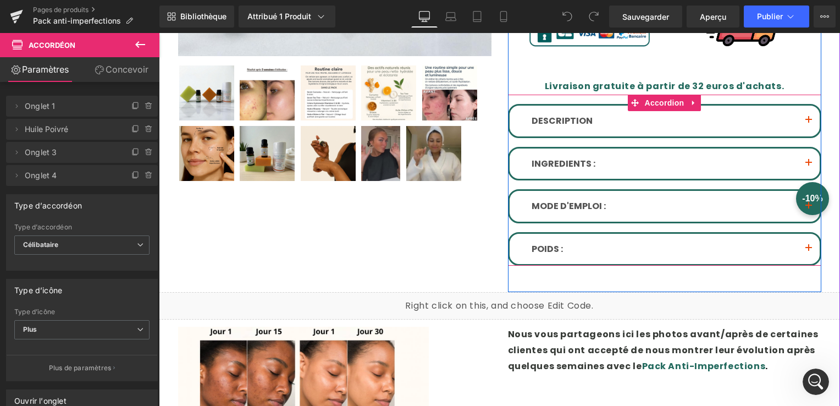
click at [809, 123] on span "button" at bounding box center [809, 123] width 0 height 0
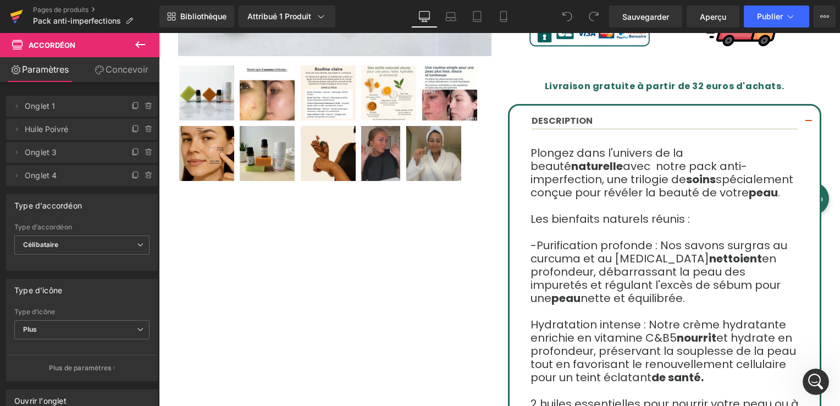
click at [20, 17] on icon at bounding box center [16, 17] width 13 height 28
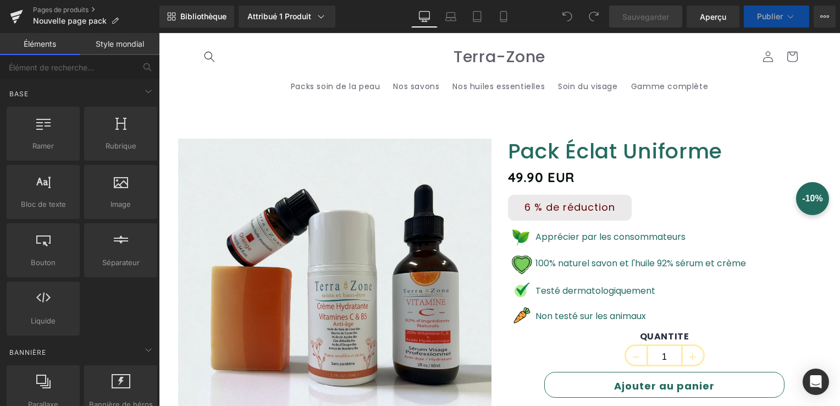
scroll to position [321, 0]
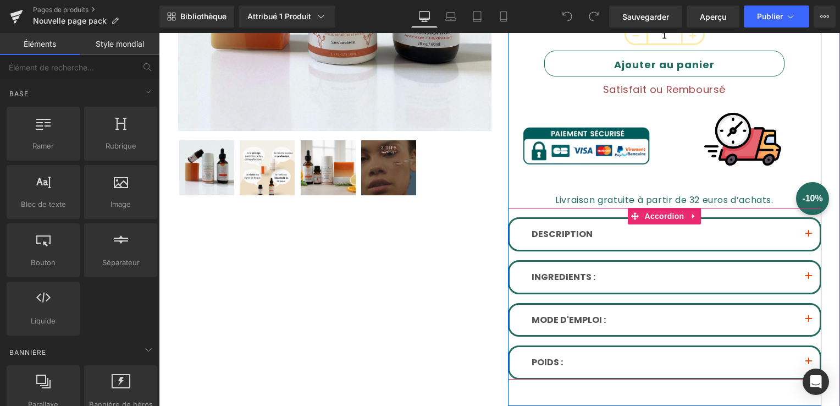
click at [802, 232] on button "button" at bounding box center [809, 234] width 22 height 31
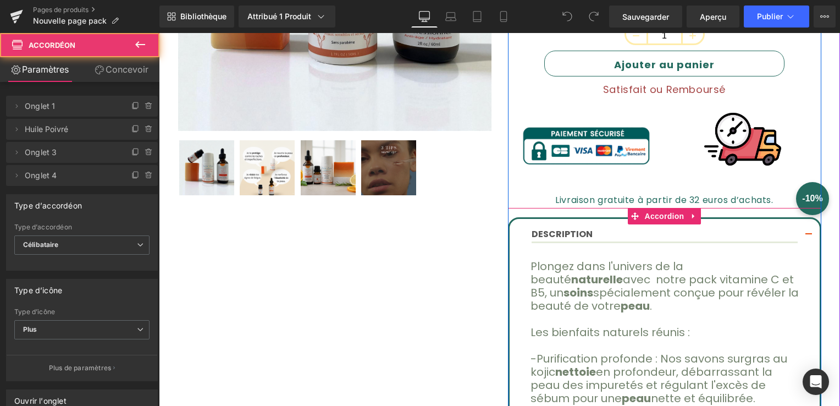
click at [802, 232] on button "button" at bounding box center [809, 235] width 22 height 32
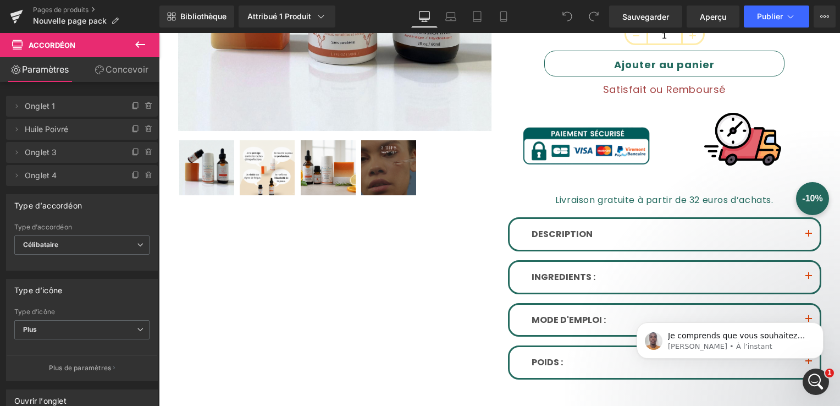
scroll to position [0, 0]
click at [705, 341] on div "Je comprends que vous souhaitez que le bundle apparaisse sous le [PERSON_NAME],…" at bounding box center [739, 336] width 145 height 14
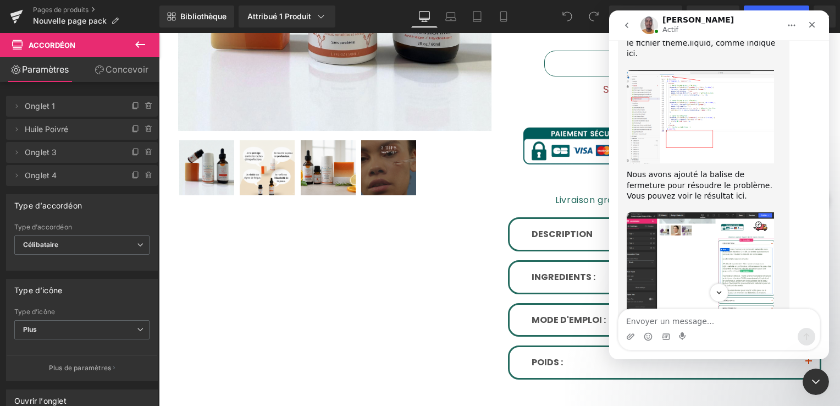
scroll to position [5124, 0]
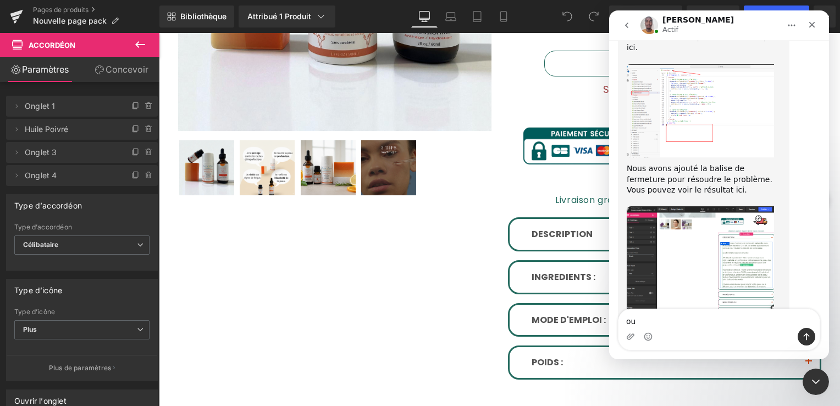
type textarea "oui"
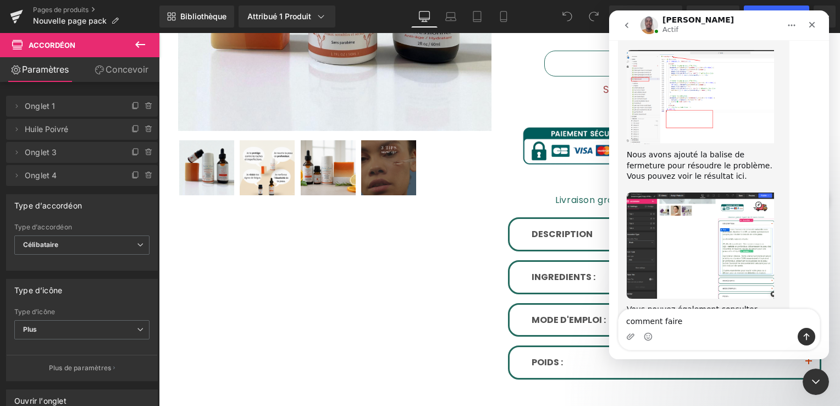
type textarea "comment faire?"
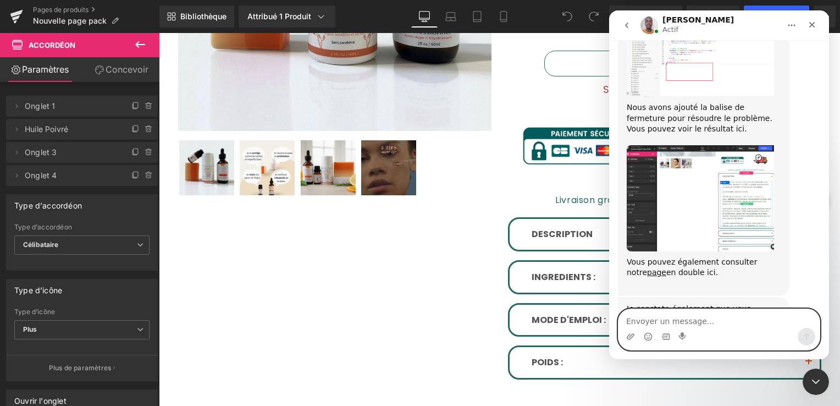
scroll to position [5207, 0]
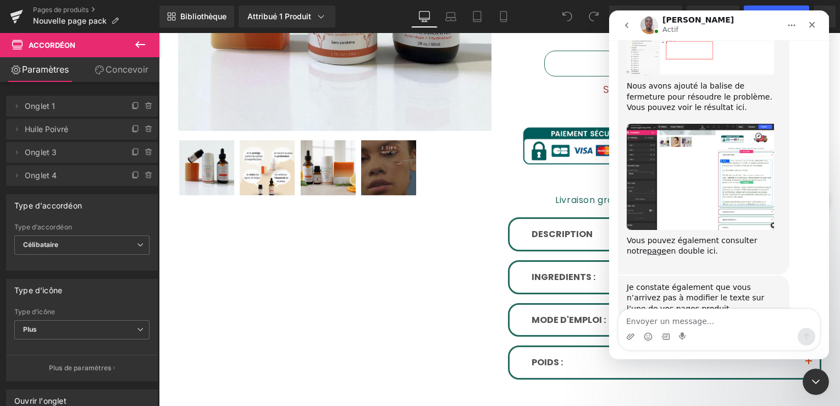
click at [659, 330] on div "Interphone Messenger" at bounding box center [719, 337] width 201 height 18
click at [662, 321] on textarea "Envoyer un message..." at bounding box center [719, 318] width 201 height 19
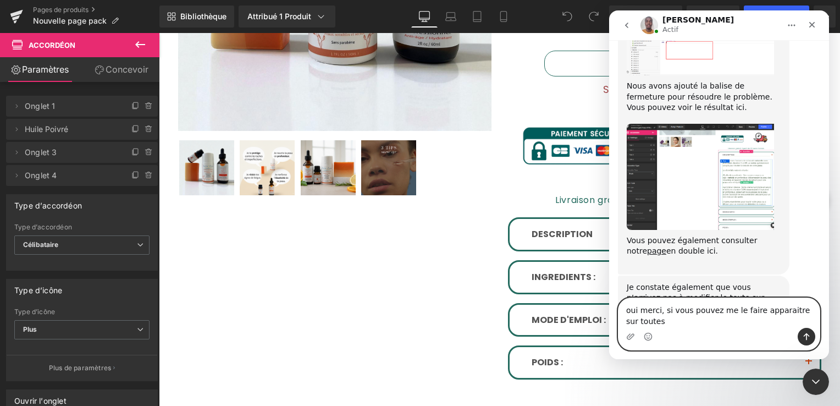
scroll to position [5218, 0]
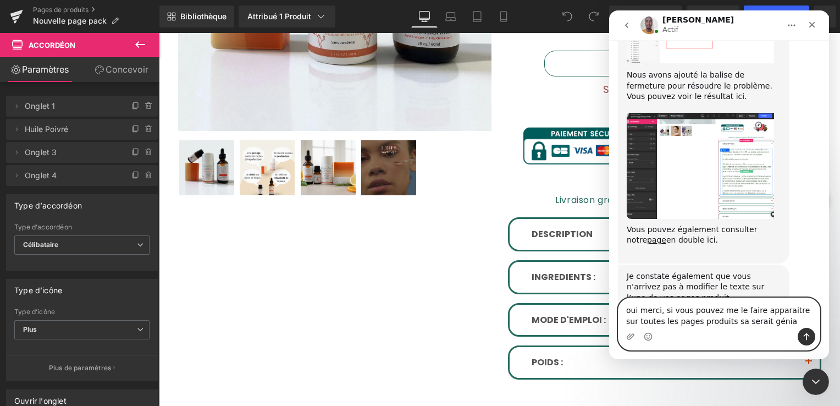
type textarea "oui merci, si vous pouvez me le faire apparaitre sur toutes les pages produits …"
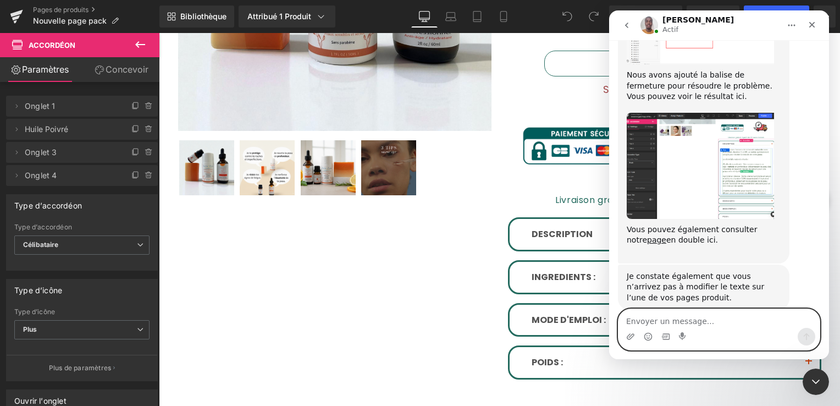
scroll to position [5261, 0]
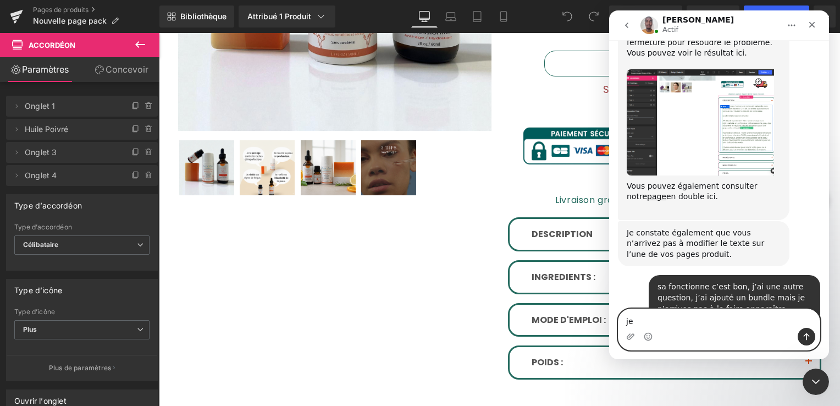
type textarea "j"
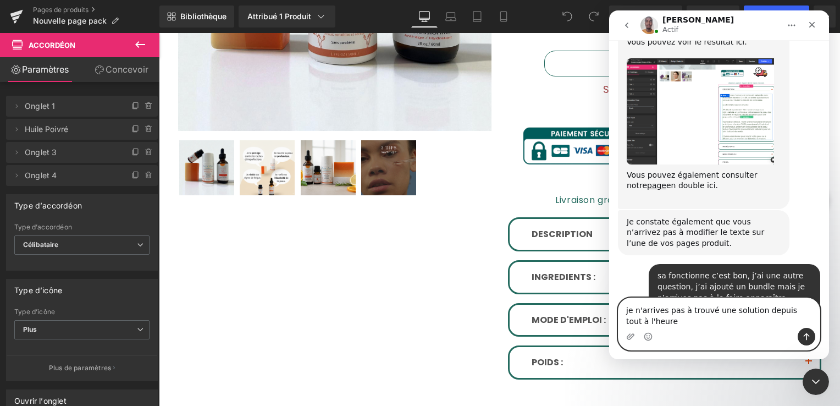
type textarea "je n'arrives pas à trouvé une solution depuis tout à l'heure"
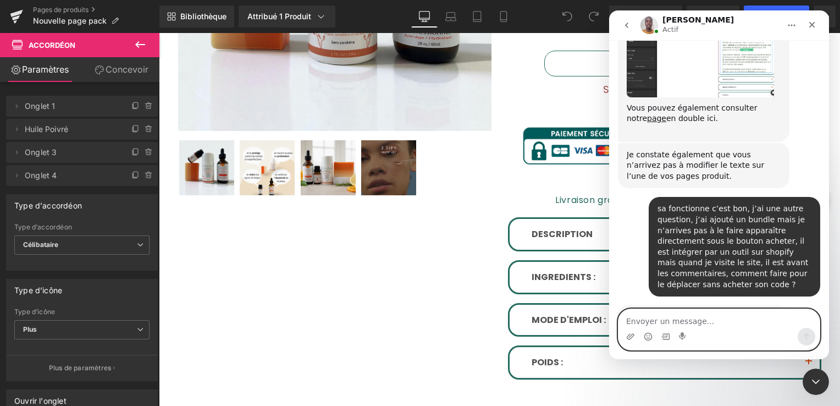
scroll to position [5340, 0]
type textarea "Merci beaucoup"
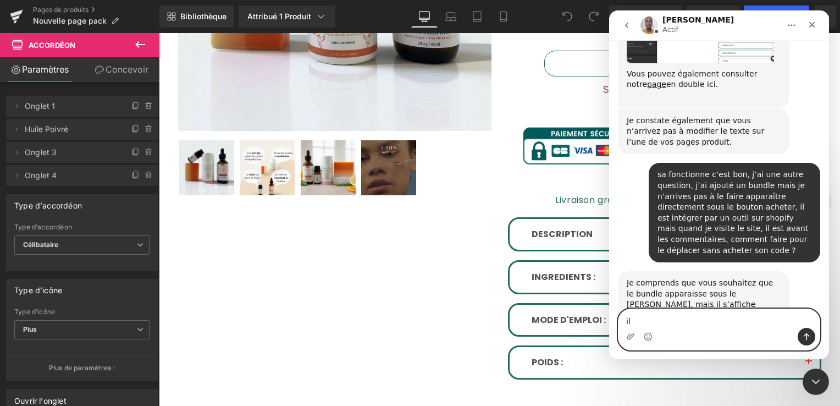
type textarea "i"
type textarea "j"
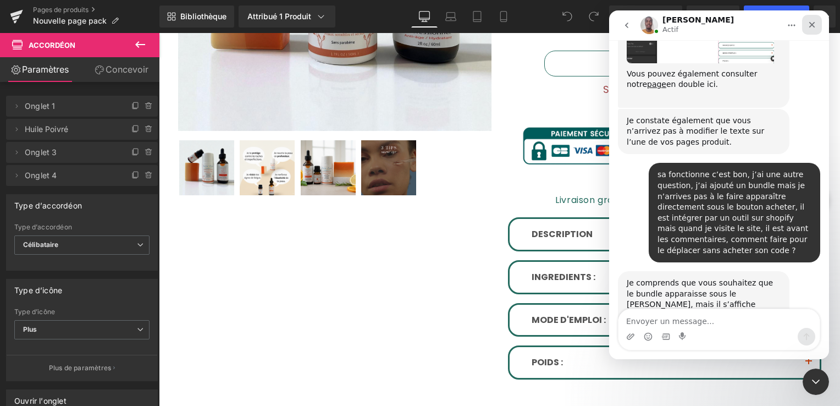
click at [812, 25] on icon "Fermer" at bounding box center [813, 25] width 6 height 6
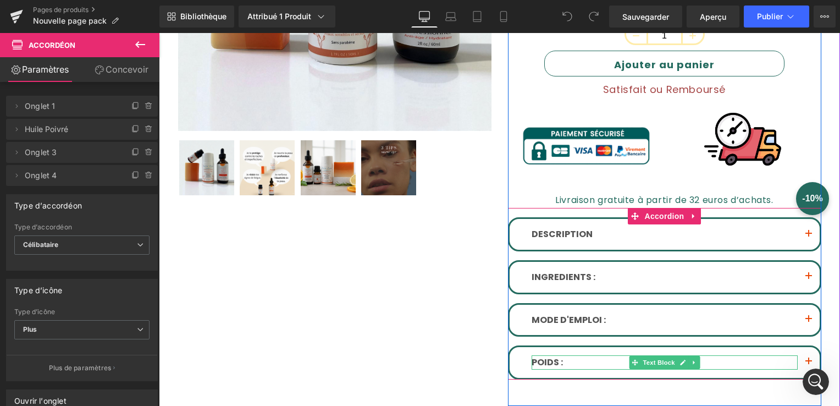
scroll to position [5373, 0]
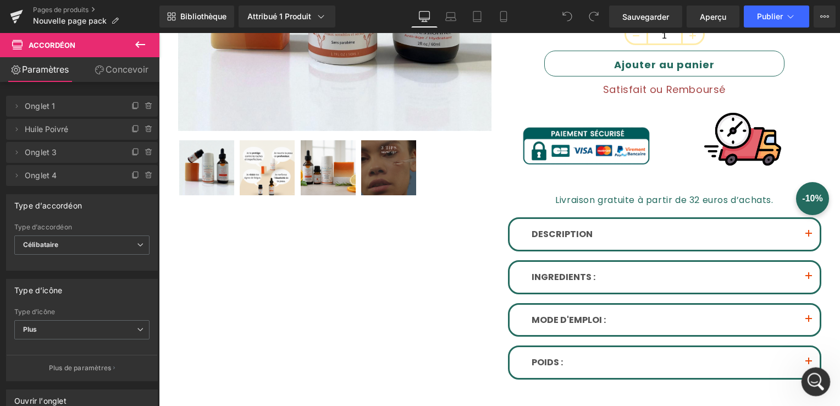
drag, startPoint x: 819, startPoint y: 384, endPoint x: 1443, endPoint y: 713, distance: 705.6
click at [821, 386] on div "Ouvrir le Messenger Intercom" at bounding box center [814, 380] width 36 height 36
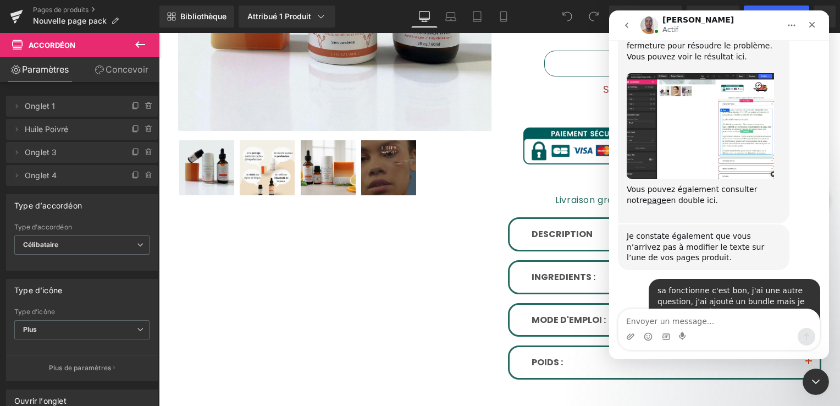
scroll to position [5373, 0]
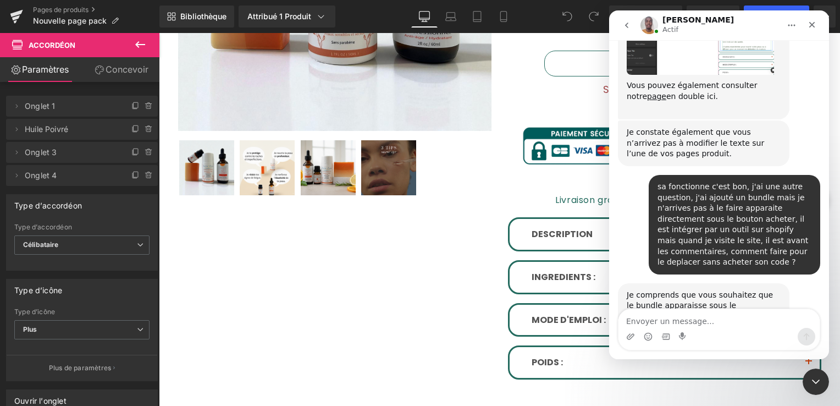
click at [668, 318] on textarea "Envoyer un message..." at bounding box center [719, 318] width 201 height 19
type textarea "J"
click at [815, 23] on icon "Fermer" at bounding box center [813, 25] width 6 height 6
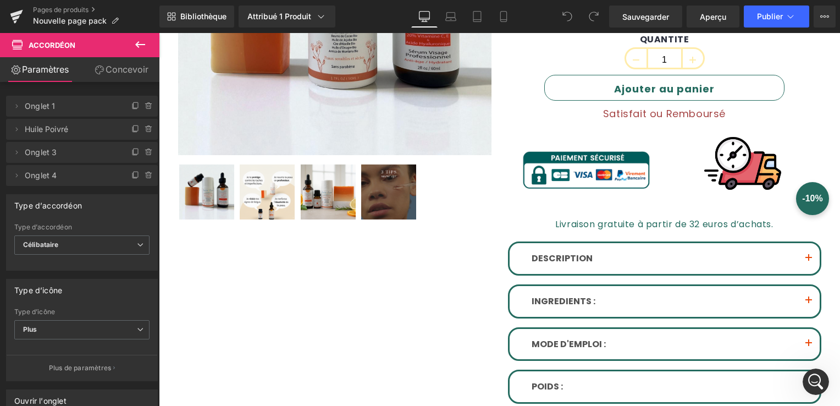
scroll to position [385, 0]
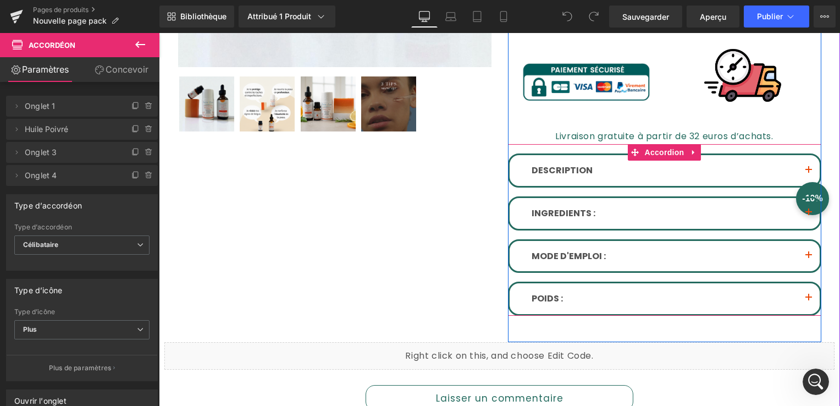
click at [809, 173] on span "button" at bounding box center [809, 173] width 0 height 0
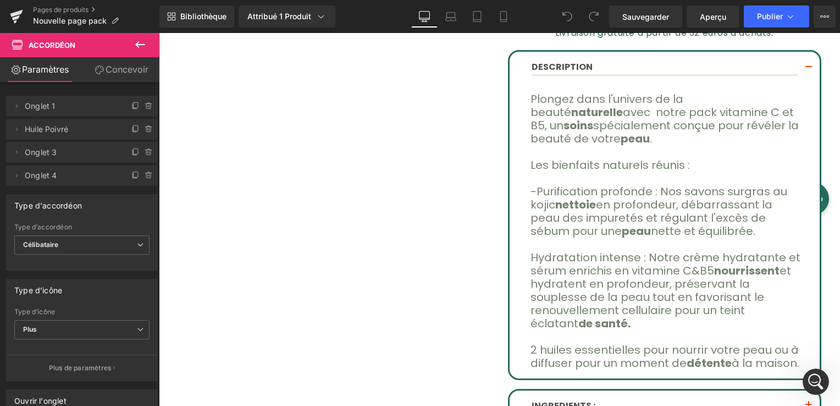
scroll to position [495, 0]
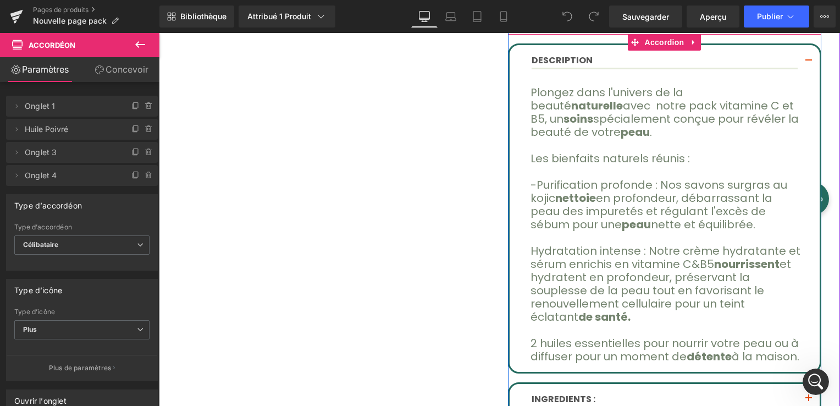
click at [809, 64] on span "button" at bounding box center [809, 64] width 0 height 0
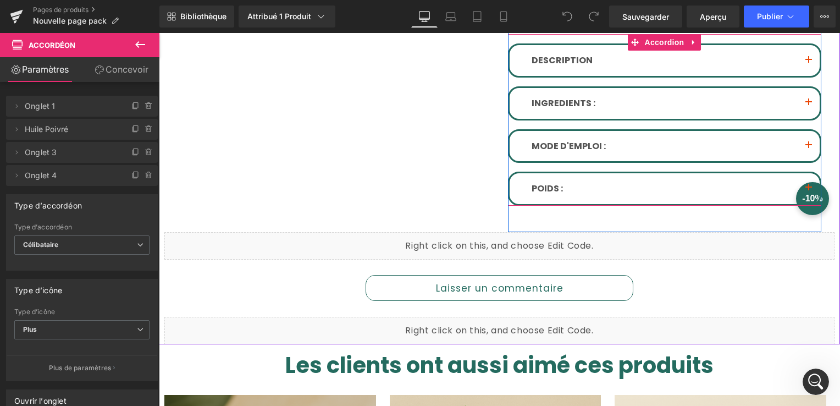
click at [802, 105] on button "button" at bounding box center [809, 103] width 22 height 31
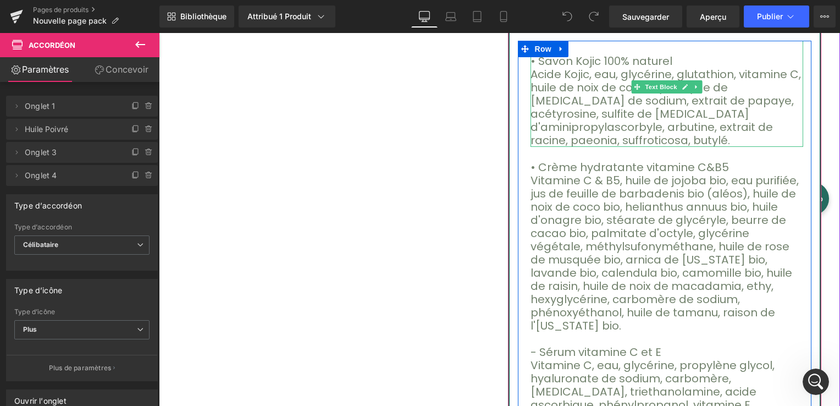
scroll to position [605, 0]
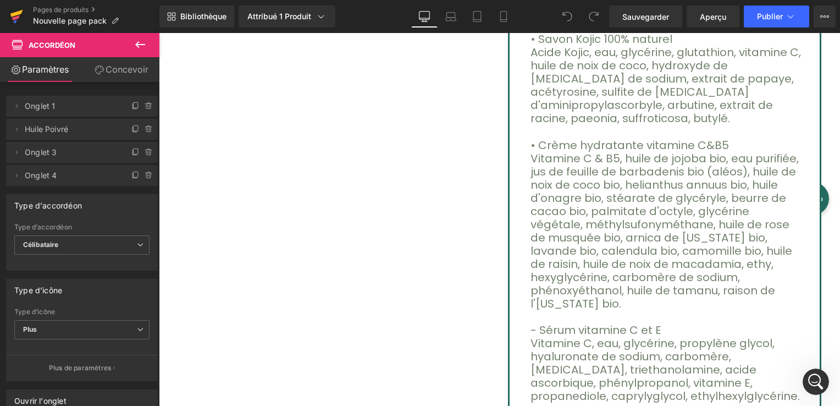
click at [17, 12] on icon at bounding box center [16, 13] width 13 height 7
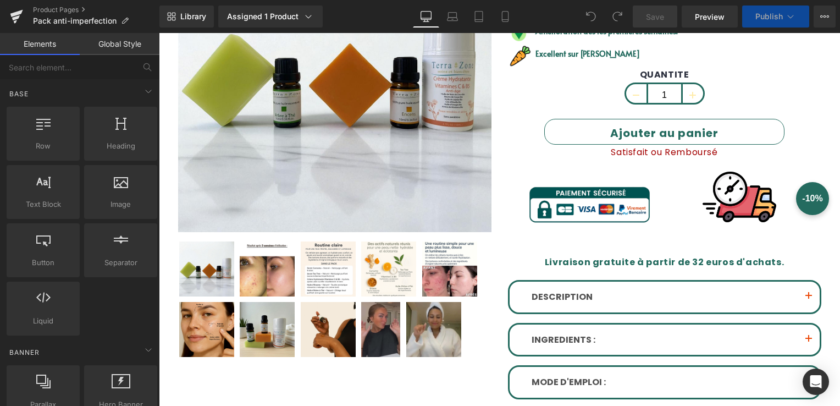
scroll to position [385, 0]
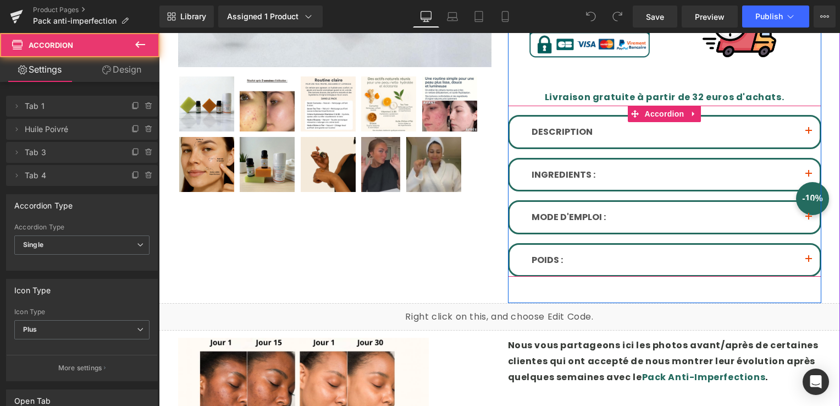
click at [802, 169] on button "button" at bounding box center [809, 175] width 22 height 31
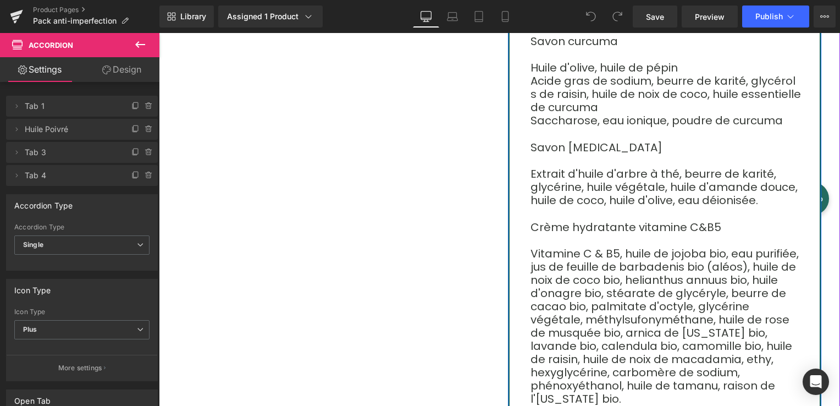
scroll to position [495, 0]
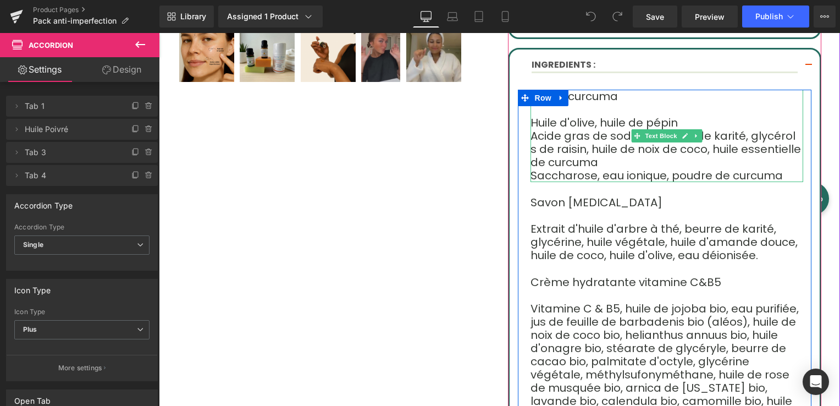
click at [541, 135] on font "Acide gras de sod" at bounding box center [581, 135] width 101 height 15
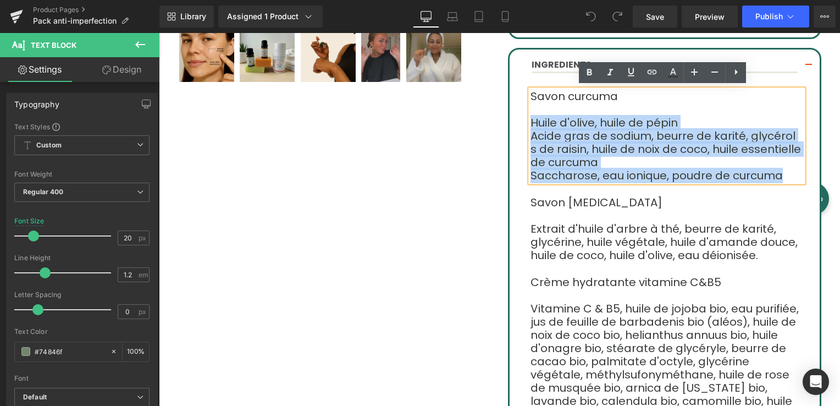
drag, startPoint x: 526, startPoint y: 120, endPoint x: 750, endPoint y: 173, distance: 230.5
click at [750, 173] on div "Savon curcuma Huile d'olive, huile de pépin Acide gras de sod ium, beurre de ka…" at bounding box center [667, 136] width 273 height 92
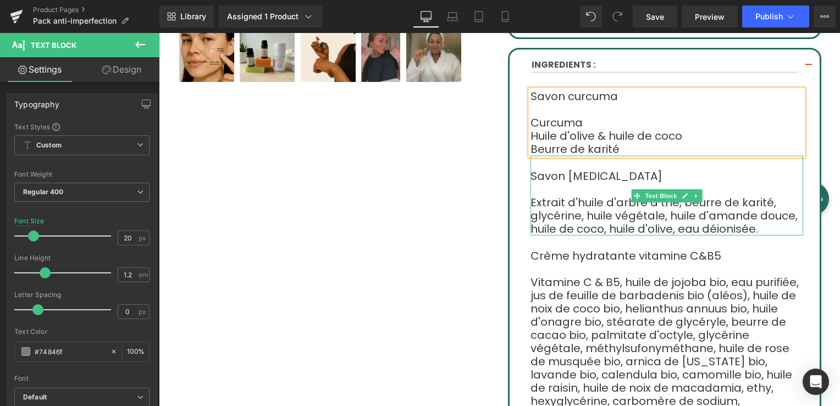
click at [668, 233] on div at bounding box center [667, 234] width 273 height 3
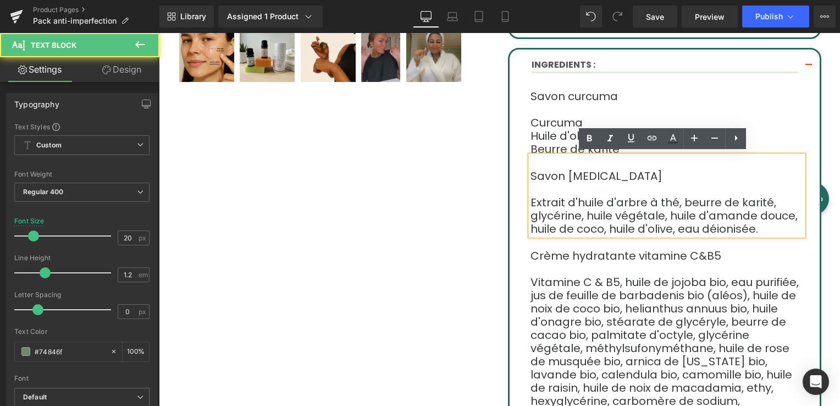
click at [664, 226] on p "Extrait d'huile d'arbre à thé, beurre de karité, glycérine, huile végétale, hui…" at bounding box center [667, 216] width 273 height 40
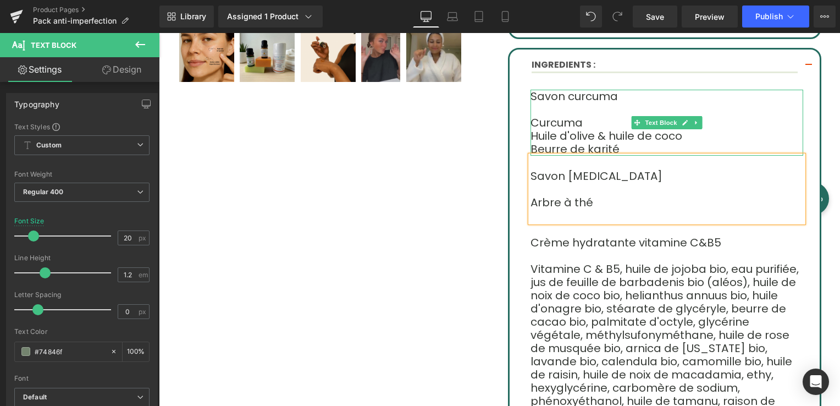
click at [560, 131] on font "Huile d'olive & huile de coco" at bounding box center [607, 135] width 152 height 15
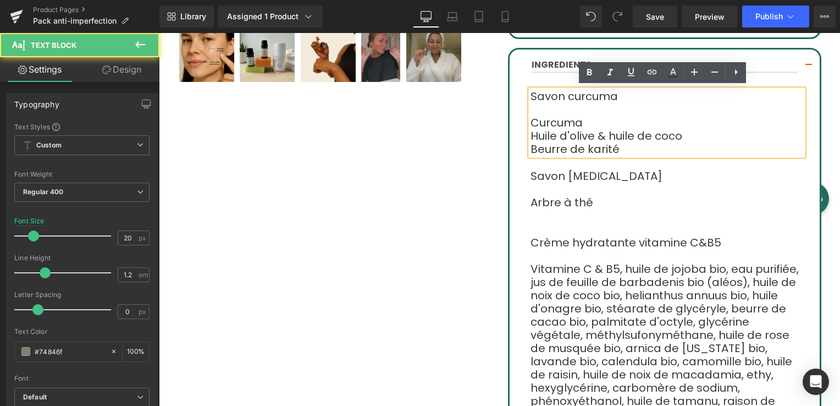
click at [531, 120] on font "Curcuma" at bounding box center [557, 122] width 52 height 15
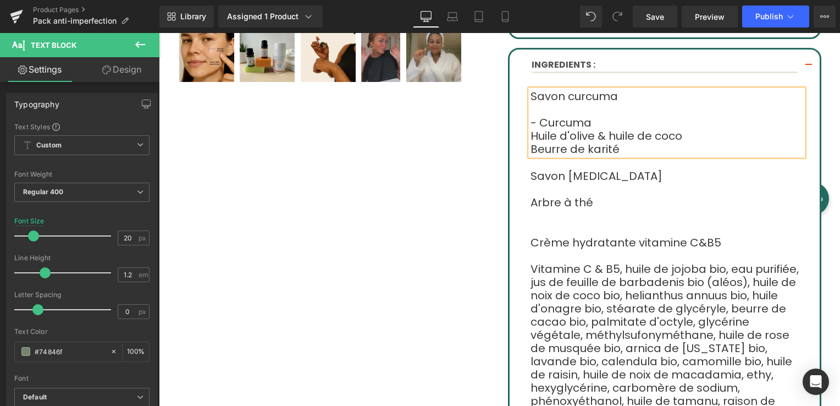
click at [531, 135] on div "Savon curcuma - Curcuma Huile d'olive & huile de coco Beurre de karité" at bounding box center [667, 123] width 273 height 66
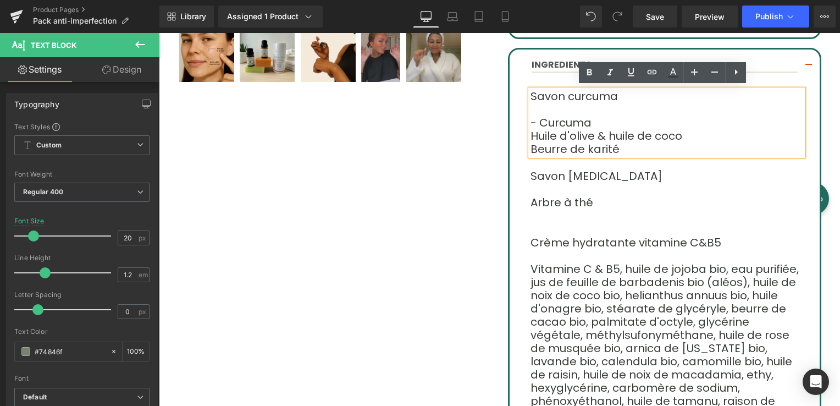
click at [531, 134] on div "Savon curcuma - Curcuma Huile d'olive & huile de coco Beurre de karité" at bounding box center [667, 123] width 273 height 66
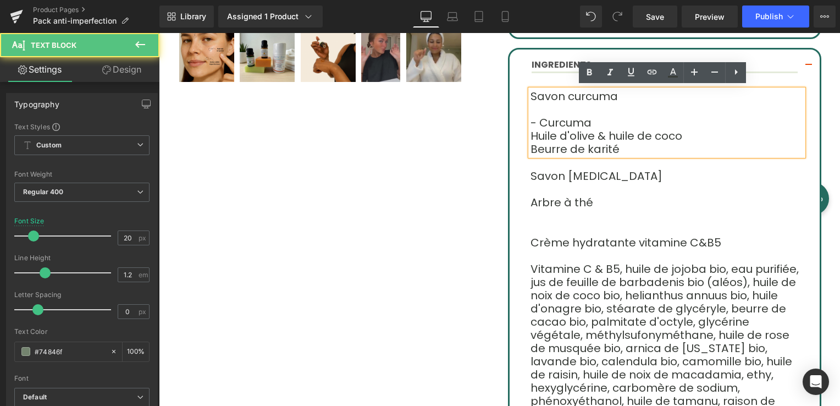
click at [533, 133] on font "Huile d'olive & huile de coco" at bounding box center [607, 135] width 152 height 15
click at [531, 133] on div "Savon curcuma - Curcuma Huile d'olive & huile de coco Beurre de karité" at bounding box center [667, 123] width 273 height 66
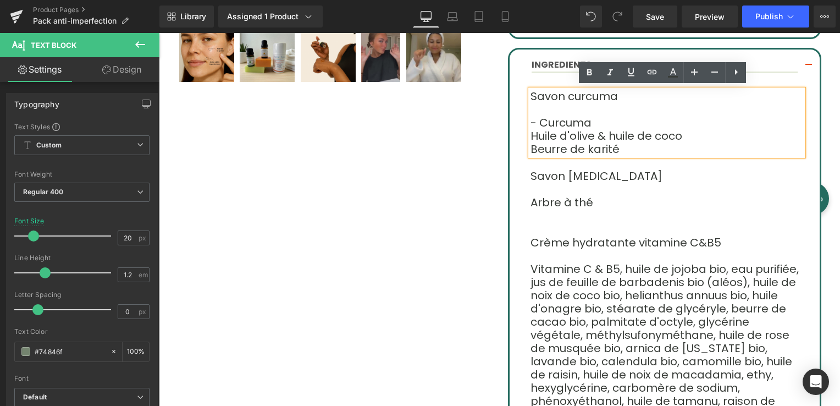
click at [531, 134] on font "Huile d'olive & huile de coco" at bounding box center [607, 135] width 152 height 15
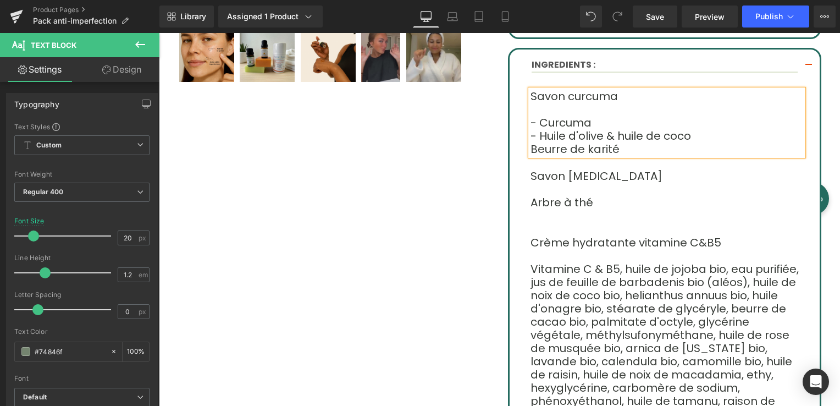
click at [531, 148] on font "Beurre de karité" at bounding box center [575, 148] width 89 height 15
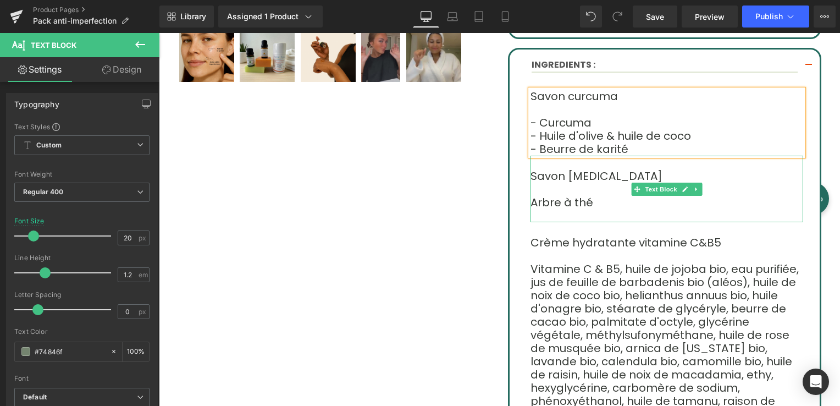
click at [531, 202] on font "Arbre à thé" at bounding box center [562, 202] width 63 height 15
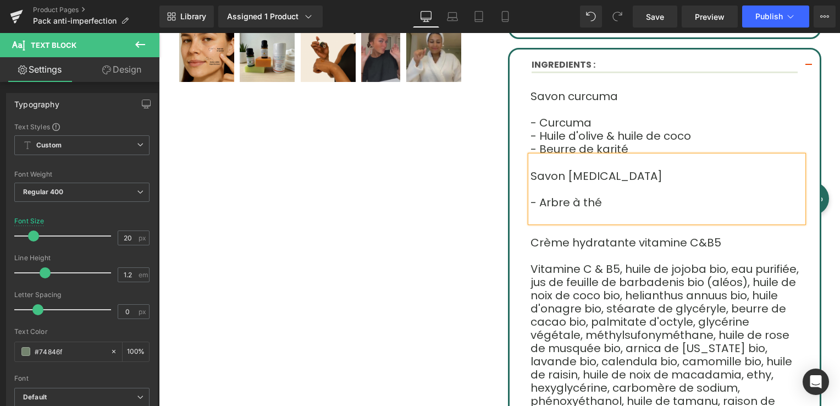
click at [615, 209] on p at bounding box center [667, 215] width 273 height 13
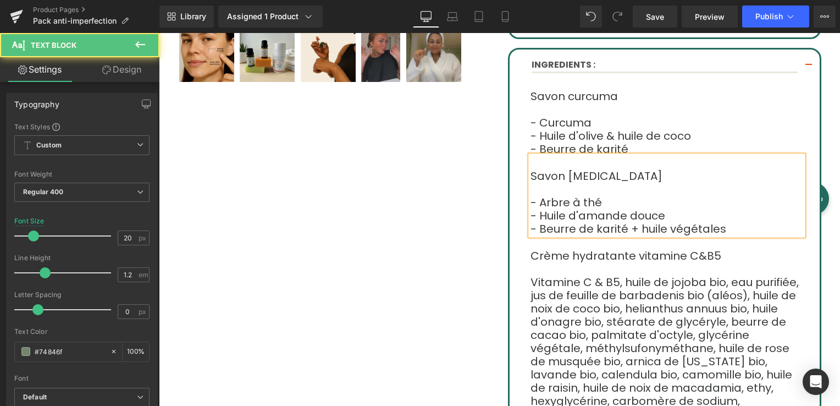
click at [645, 227] on font "- Beurre de karité + huile végétales" at bounding box center [629, 228] width 196 height 15
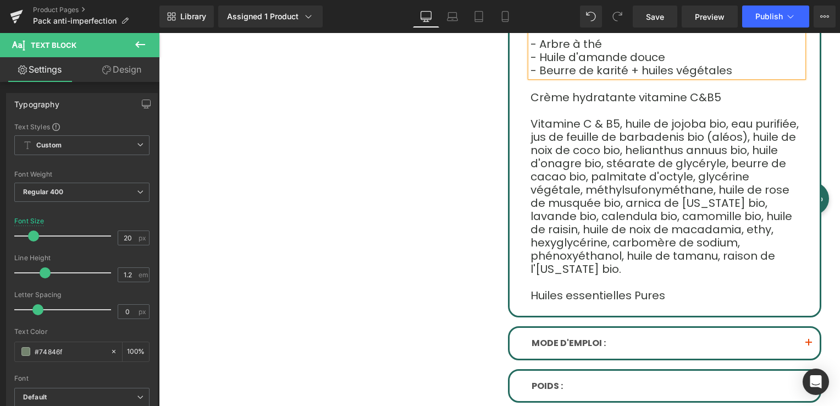
scroll to position [660, 0]
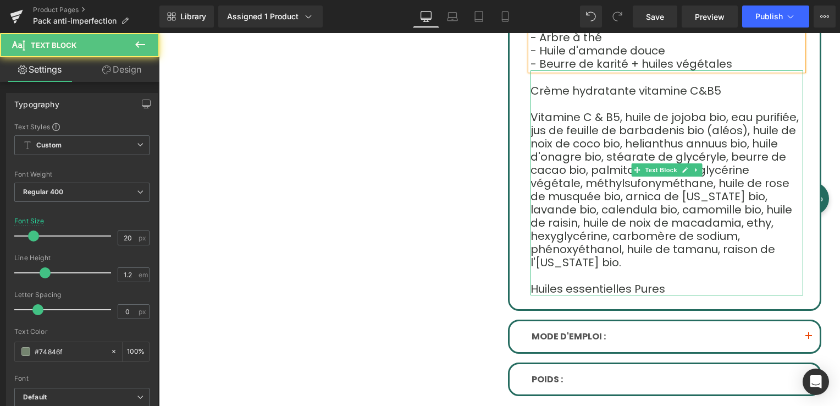
click at [531, 113] on font "Vitamine C & B5, huile de jojoba bio, eau purifiée, jus de feuille de barbadeni…" at bounding box center [665, 189] width 268 height 161
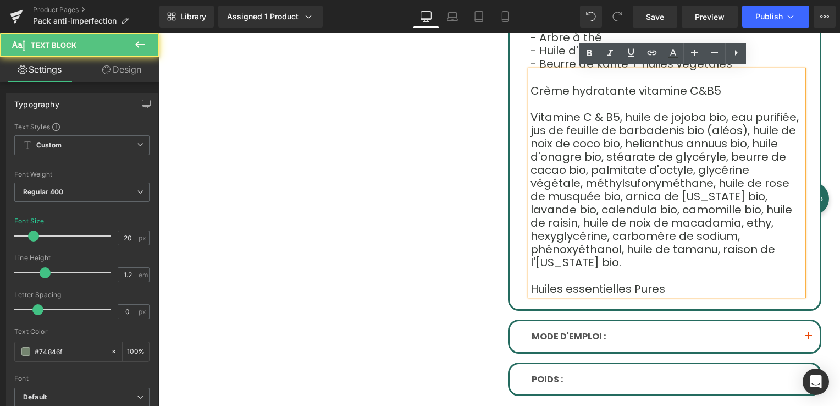
click at [531, 116] on font "Vitamine C & B5, huile de jojoba bio, eau purifiée, jus de feuille de barbadeni…" at bounding box center [665, 189] width 268 height 161
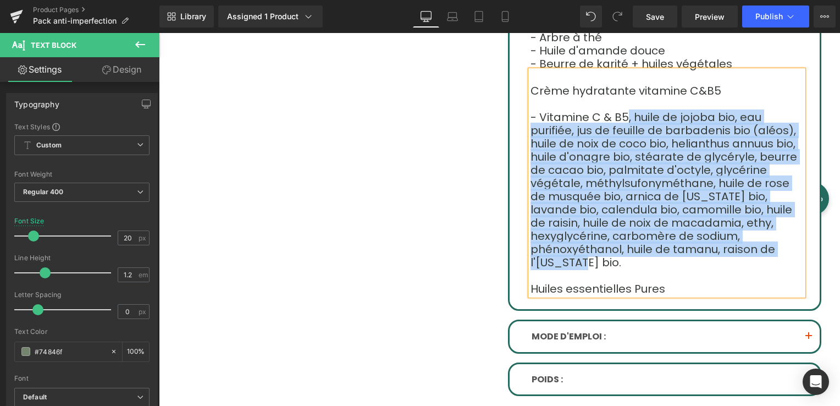
drag, startPoint x: 612, startPoint y: 118, endPoint x: 681, endPoint y: 239, distance: 139.0
click at [681, 239] on p "- Vitamine C & B5, huile de jojoba bio, eau purifiée, jus de feuille de barbade…" at bounding box center [667, 190] width 273 height 158
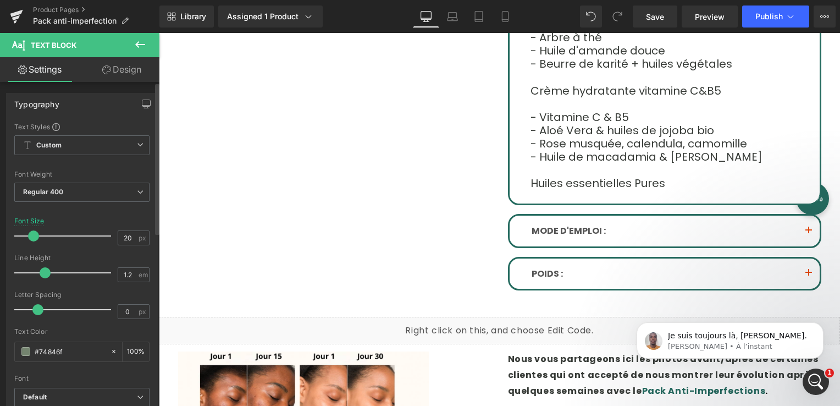
scroll to position [0, 0]
click at [729, 344] on p "[PERSON_NAME] • À l’instant" at bounding box center [739, 347] width 142 height 10
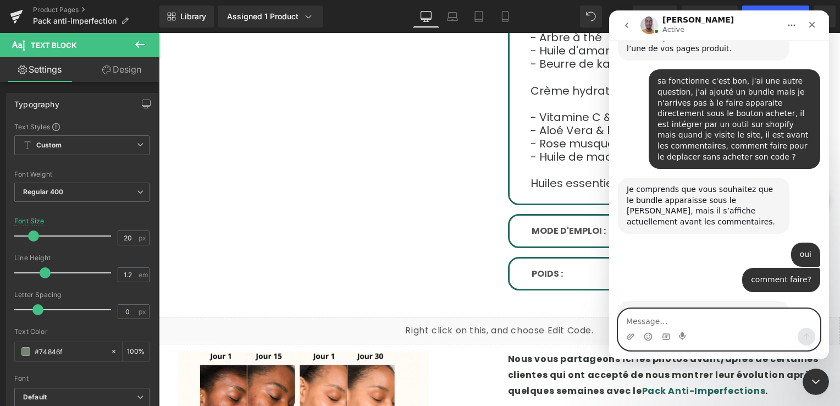
scroll to position [5467, 0]
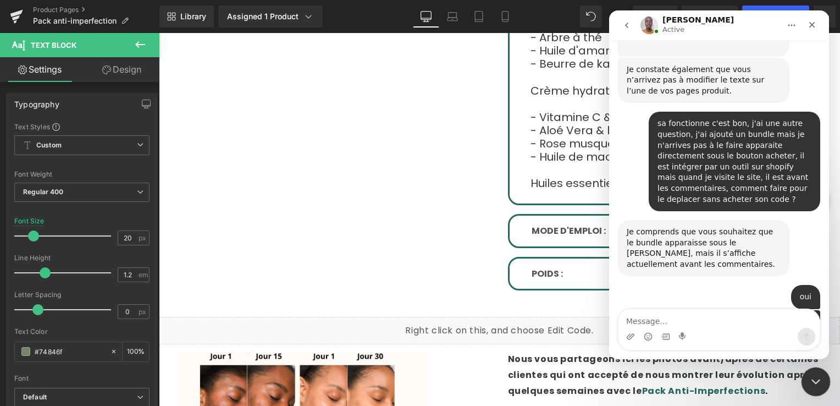
click at [817, 371] on div "Fermer le Messenger Intercom" at bounding box center [814, 380] width 26 height 26
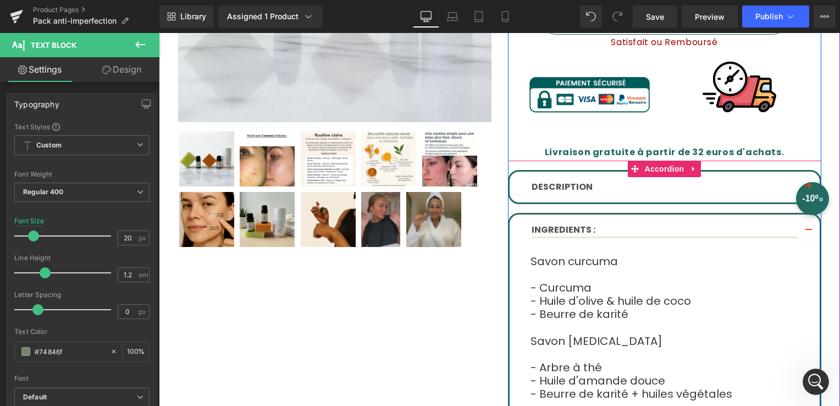
scroll to position [5491, 0]
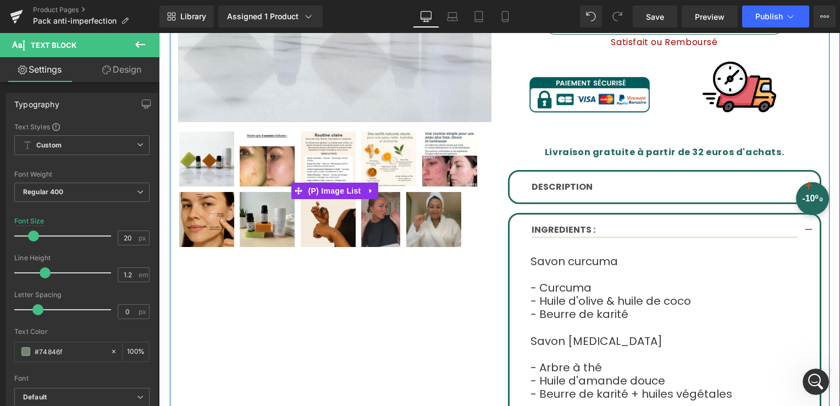
click at [267, 215] on img at bounding box center [267, 219] width 55 height 55
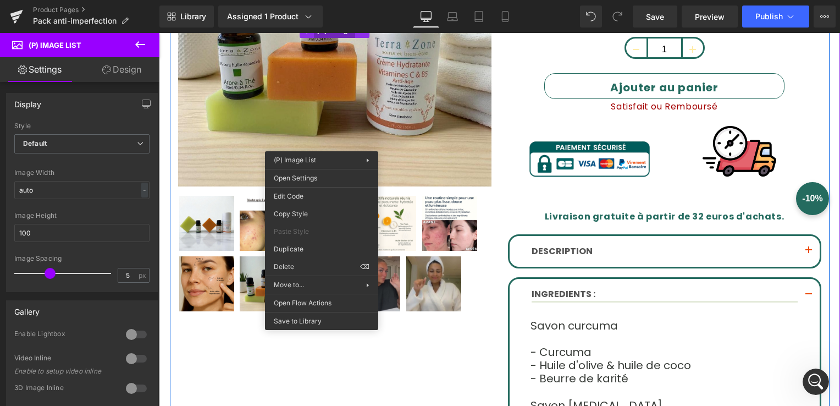
scroll to position [165, 0]
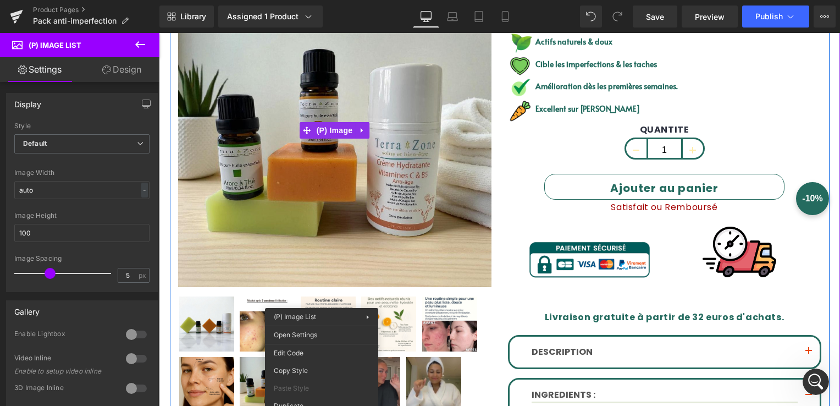
click at [331, 185] on img at bounding box center [335, 131] width 314 height 314
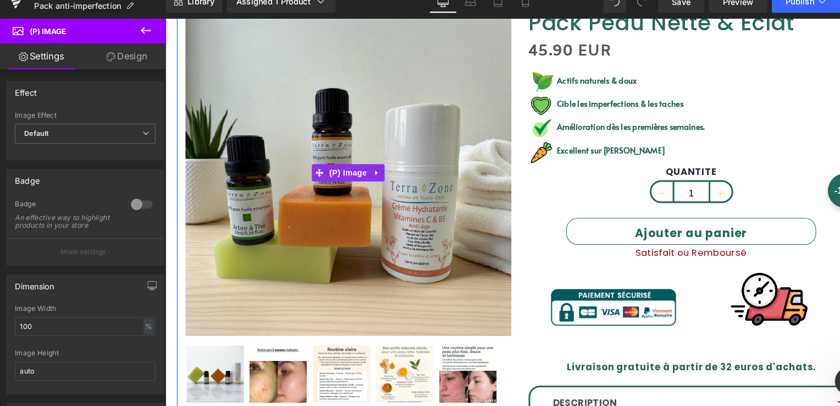
scroll to position [0, 0]
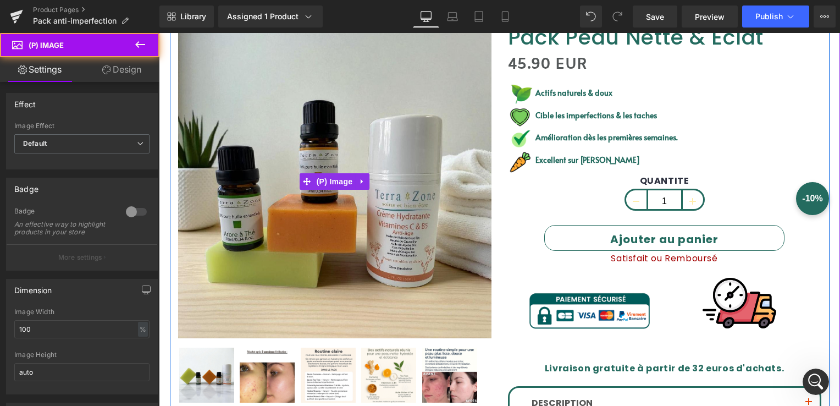
click at [461, 113] on img at bounding box center [335, 182] width 314 height 314
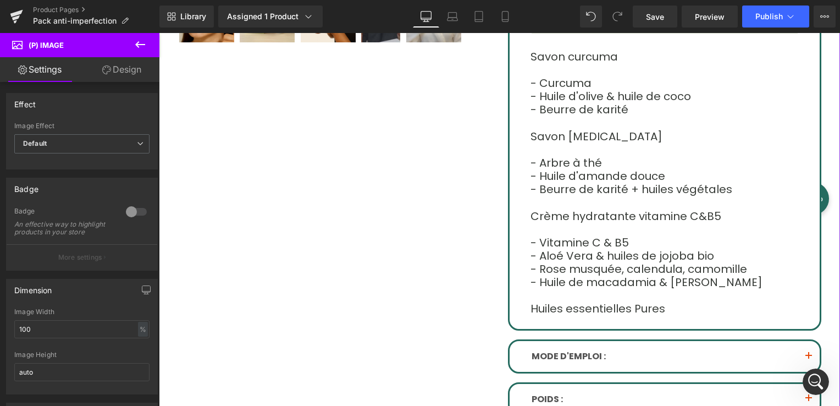
scroll to position [554, 0]
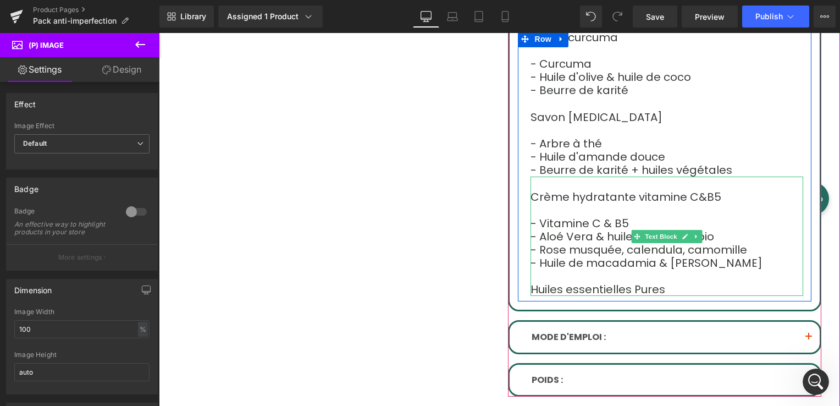
click at [658, 287] on p "Huiles essentielles Pures" at bounding box center [667, 289] width 273 height 13
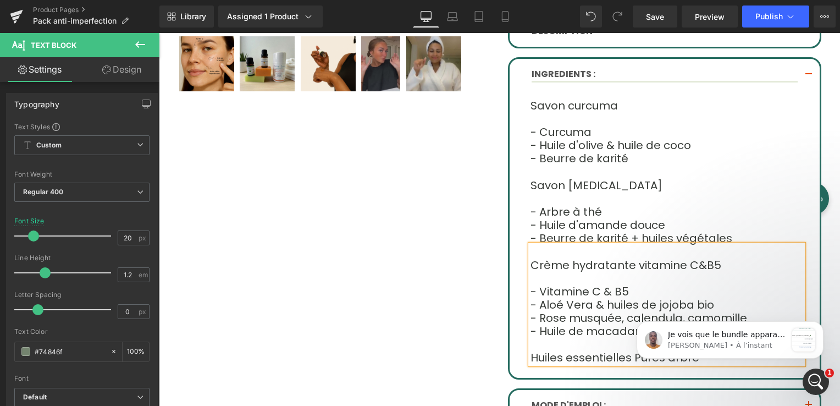
scroll to position [5535, 0]
click at [773, 334] on span "Je vois que le bundle apparaît sous les éléments. Laissez-nous corriger cela po…" at bounding box center [726, 345] width 117 height 31
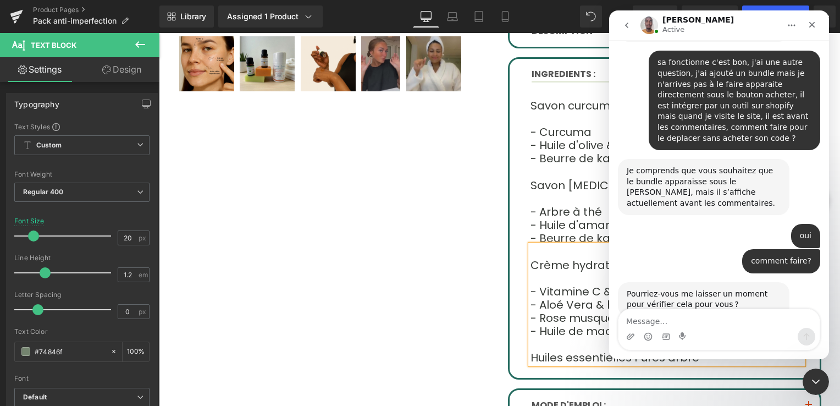
scroll to position [5553, 0]
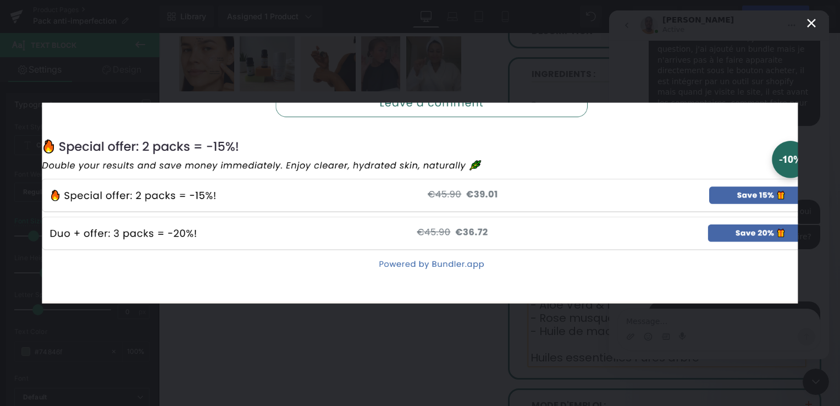
click at [813, 19] on icon "Fermer" at bounding box center [811, 23] width 13 height 13
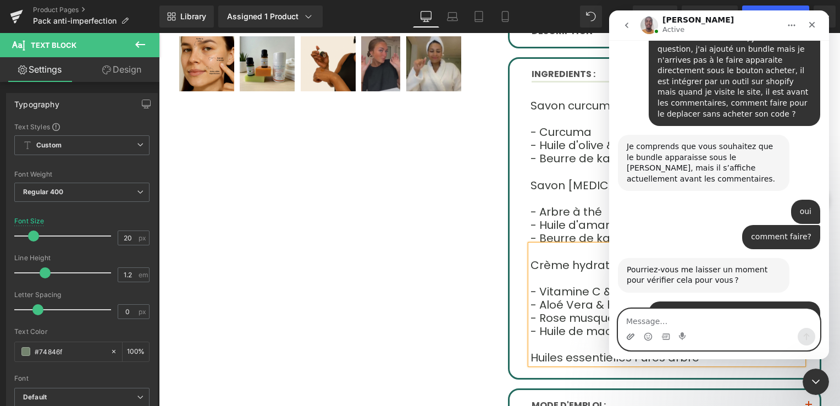
click at [631, 337] on icon "Télécharger la pièce jointe" at bounding box center [631, 336] width 8 height 6
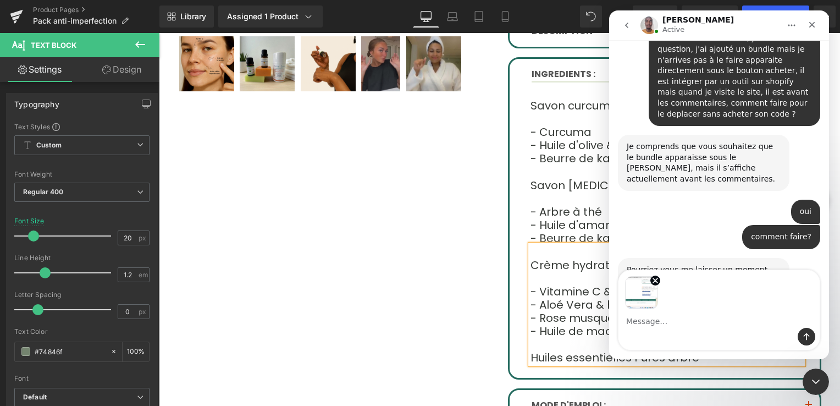
scroll to position [5593, 0]
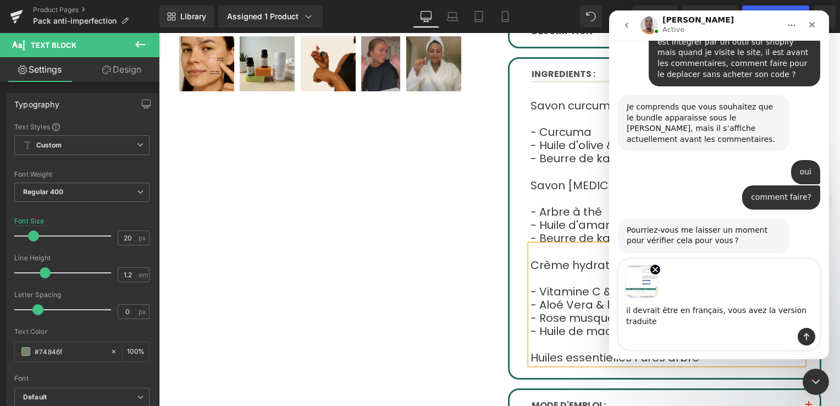
type textarea "il devrait être en français, vous avez la version traduite ?"
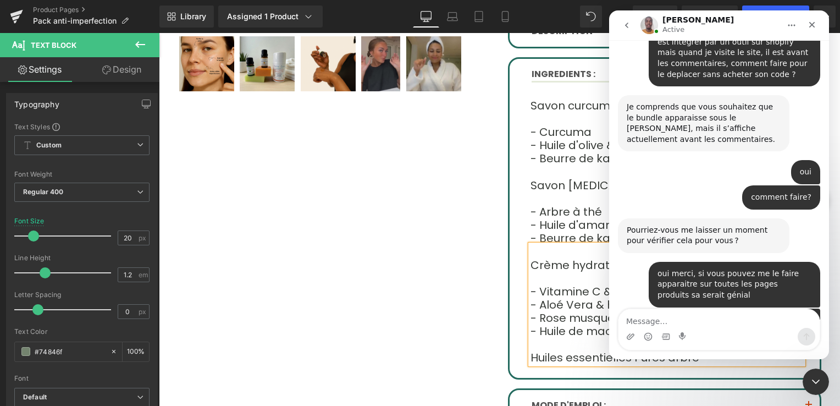
scroll to position [5667, 0]
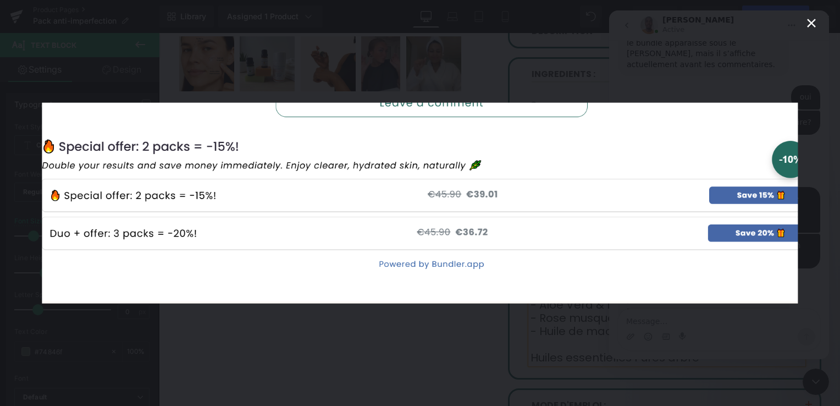
scroll to position [0, 0]
click at [810, 20] on icon "Fermer" at bounding box center [811, 23] width 9 height 9
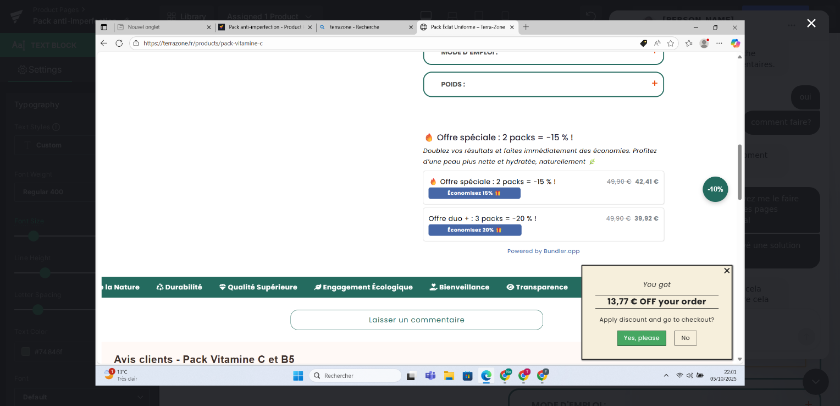
click at [711, 235] on img "Fermer" at bounding box center [421, 202] width 650 height 365
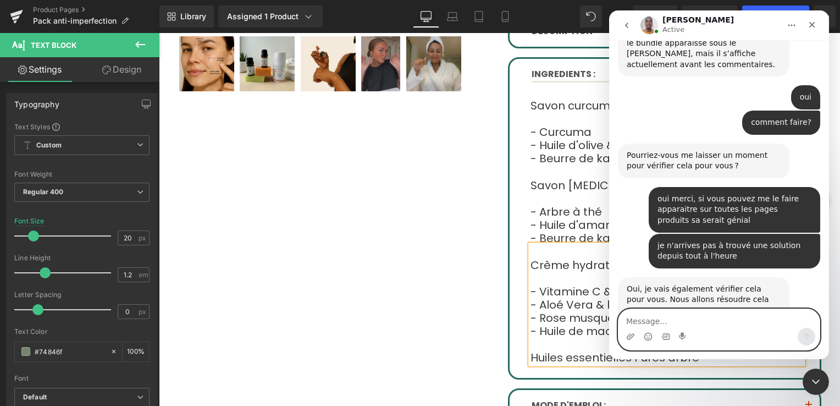
click at [652, 320] on textarea "Message…" at bounding box center [719, 318] width 201 height 19
type textarea "ok c'est votre pc qui traduit le tous, désolé j'ai compris"
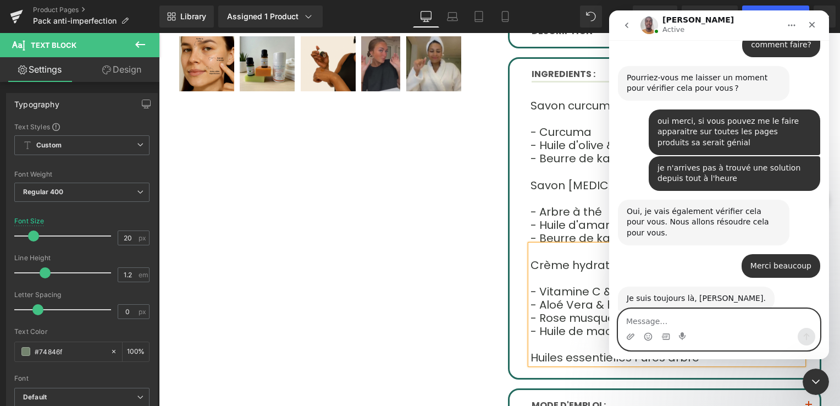
scroll to position [5703, 0]
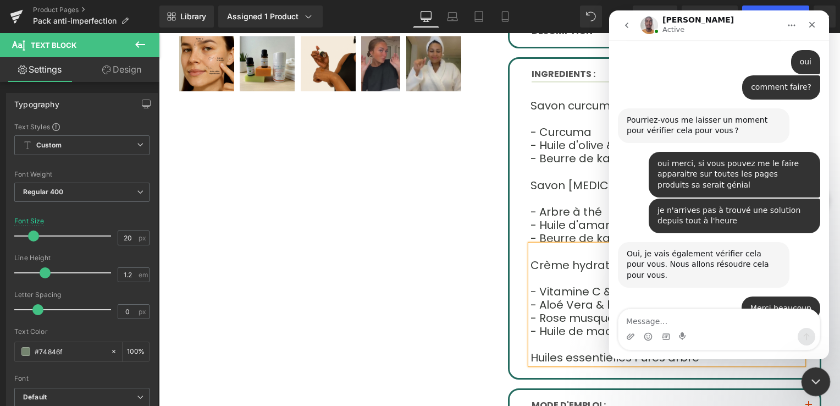
click at [811, 378] on icon "Fermer le Messenger Intercom" at bounding box center [815, 380] width 8 height 4
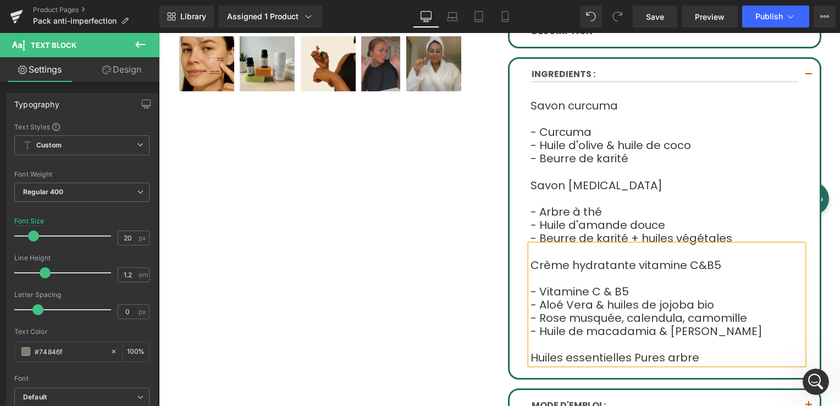
click at [697, 359] on p "Huiles essentielles Pures arbre" at bounding box center [667, 357] width 273 height 13
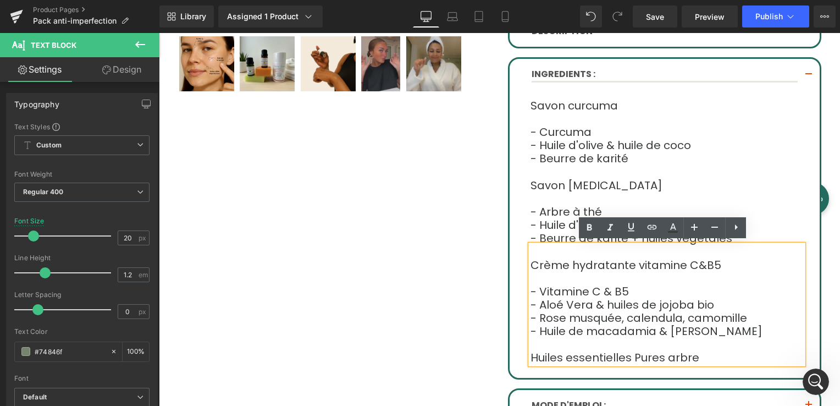
click at [651, 359] on span "Huiles essentielles Pures arbre" at bounding box center [615, 357] width 169 height 15
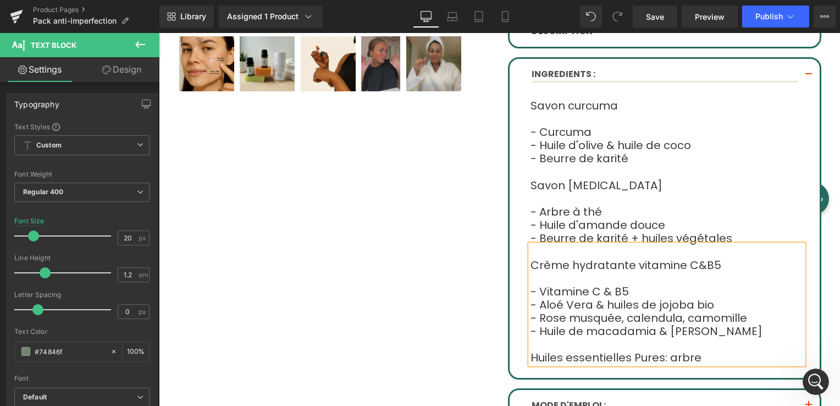
click at [684, 356] on p "Huiles essentielles Pures: arbre" at bounding box center [667, 357] width 273 height 13
click at [650, 16] on span "Save" at bounding box center [655, 17] width 18 height 12
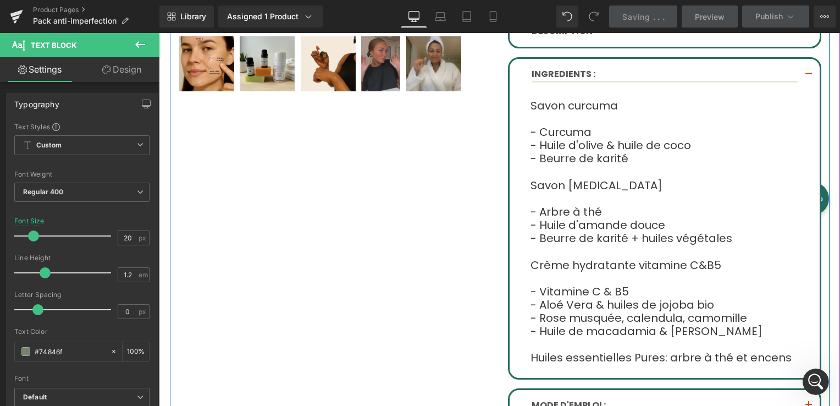
scroll to position [5745, 0]
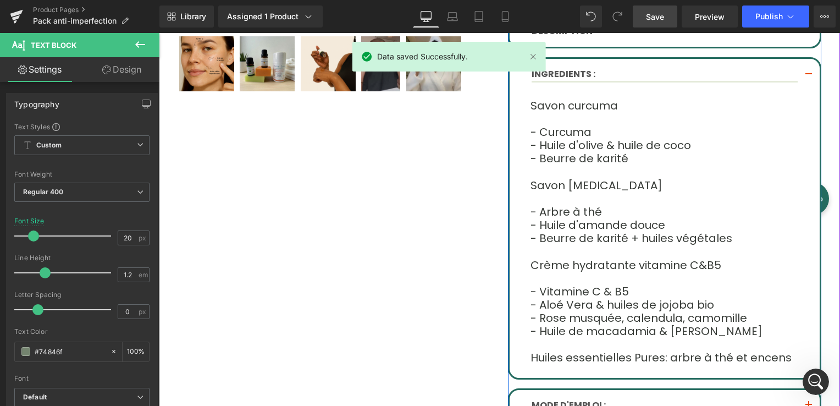
click at [801, 71] on button "button" at bounding box center [809, 75] width 22 height 32
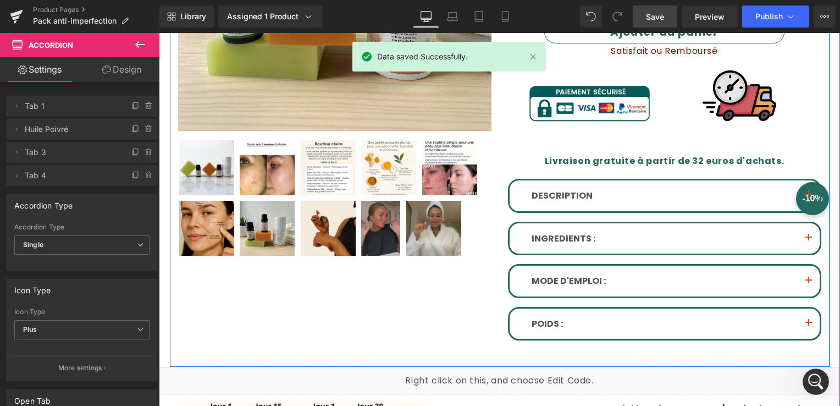
scroll to position [321, 0]
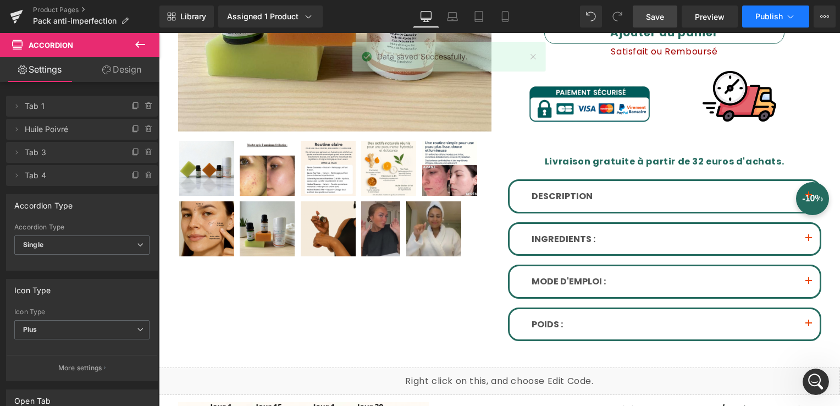
click at [773, 17] on span "Publish" at bounding box center [770, 16] width 28 height 9
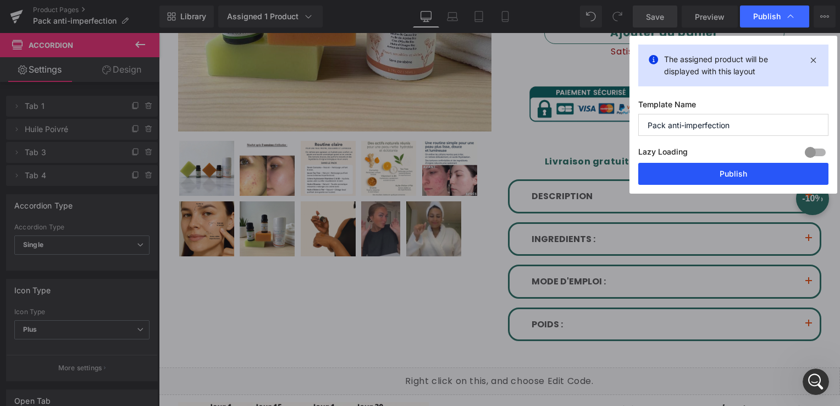
click at [756, 175] on button "Publish" at bounding box center [734, 174] width 190 height 22
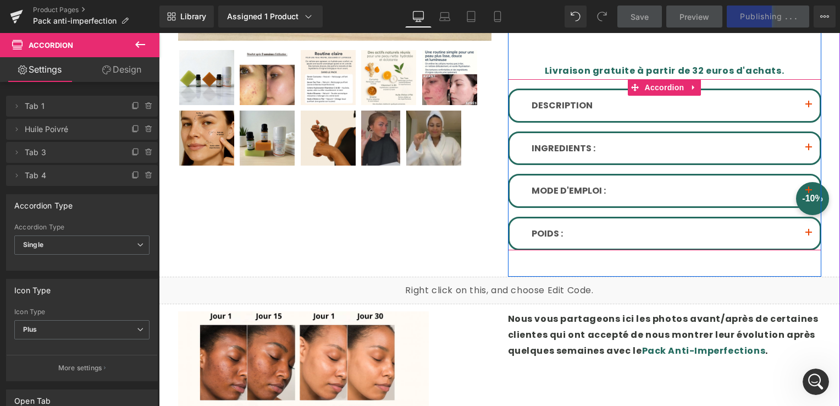
scroll to position [431, 0]
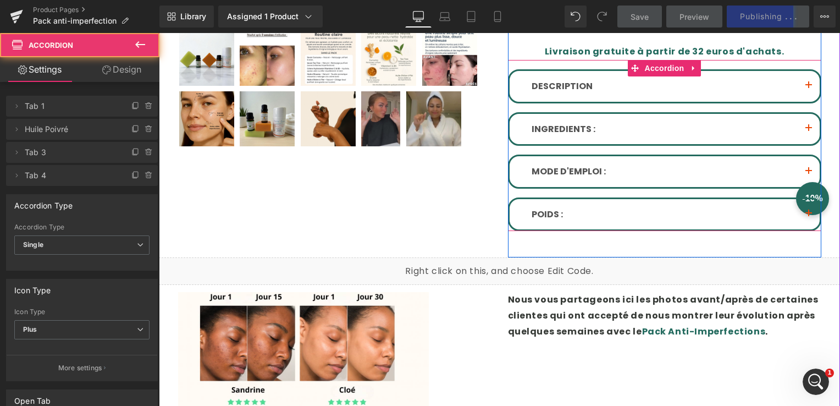
click at [800, 80] on button "button" at bounding box center [809, 86] width 22 height 31
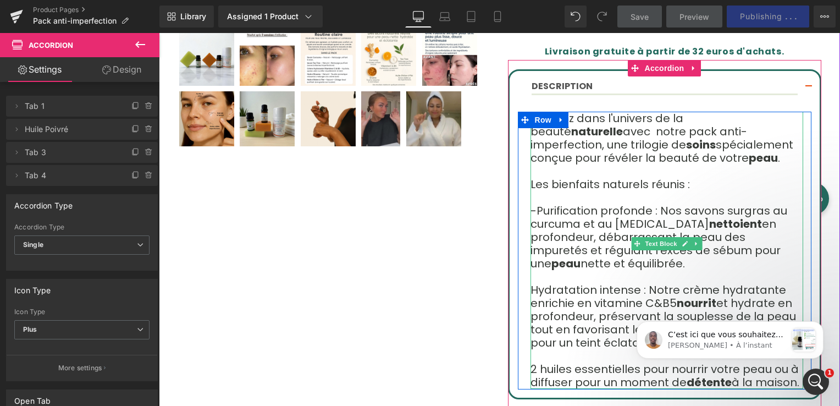
scroll to position [486, 0]
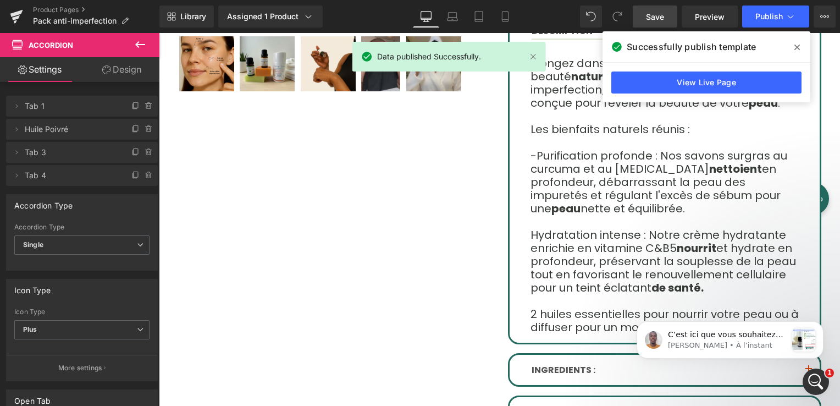
click at [796, 47] on icon at bounding box center [798, 47] width 6 height 9
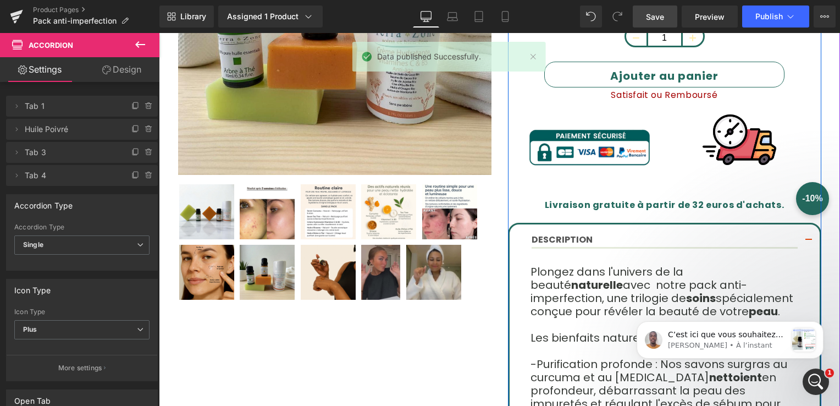
scroll to position [266, 0]
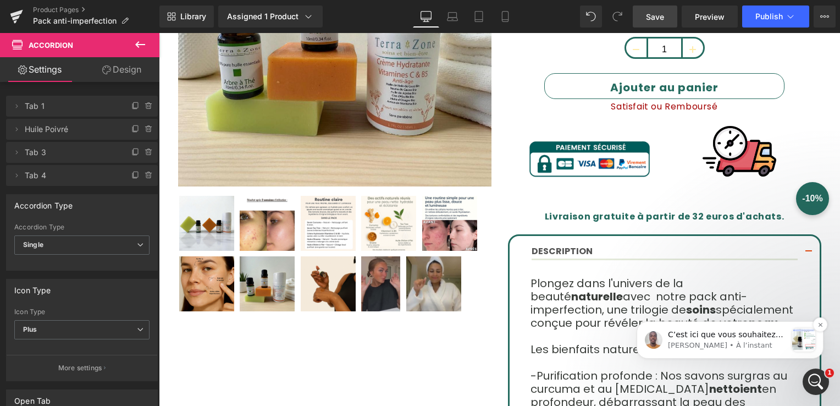
click at [761, 343] on p "[PERSON_NAME] • À l’instant" at bounding box center [727, 345] width 119 height 10
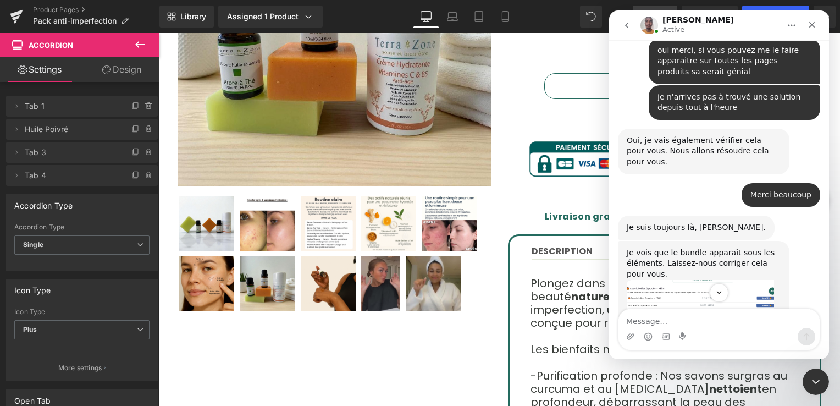
scroll to position [5841, 0]
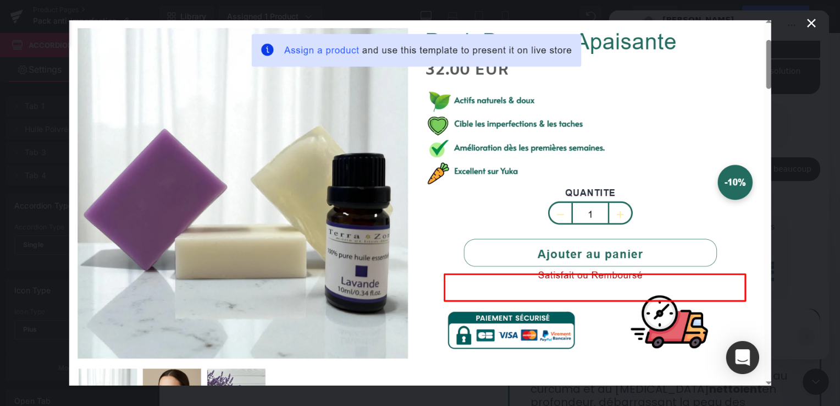
click at [809, 24] on icon "Fermer" at bounding box center [811, 23] width 13 height 13
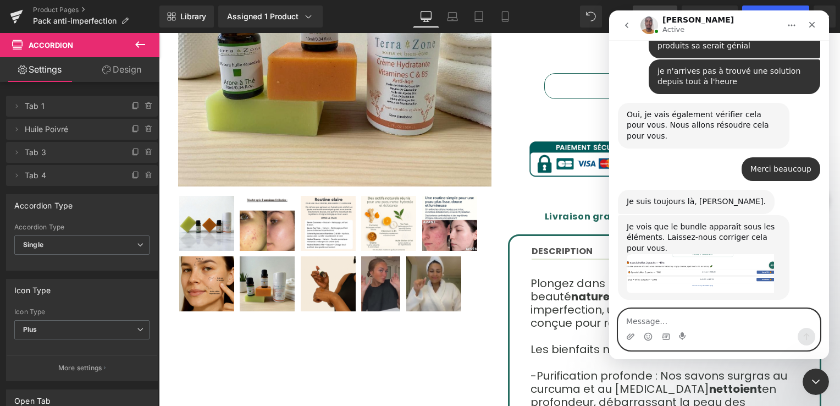
click at [693, 323] on textarea "Message…" at bounding box center [719, 318] width 201 height 19
type textarea "oui"
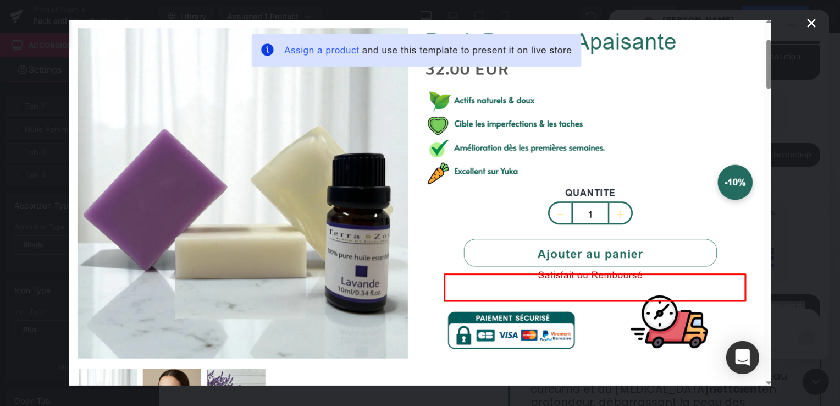
click at [810, 17] on icon "Fermer" at bounding box center [811, 23] width 13 height 13
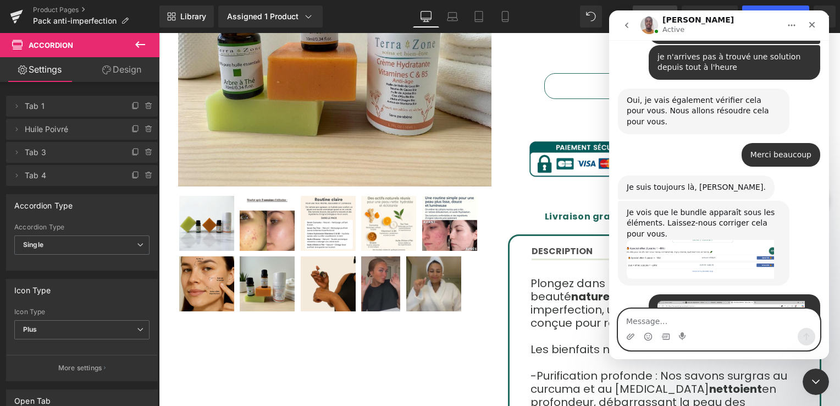
click at [681, 327] on textarea "Message…" at bounding box center [719, 318] width 201 height 19
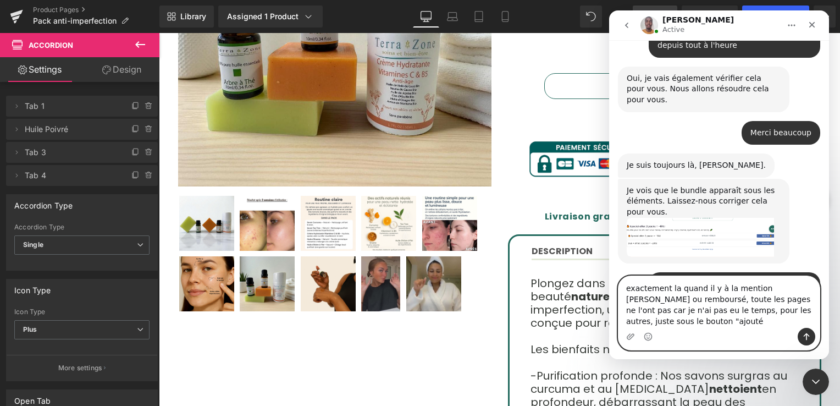
scroll to position [5889, 0]
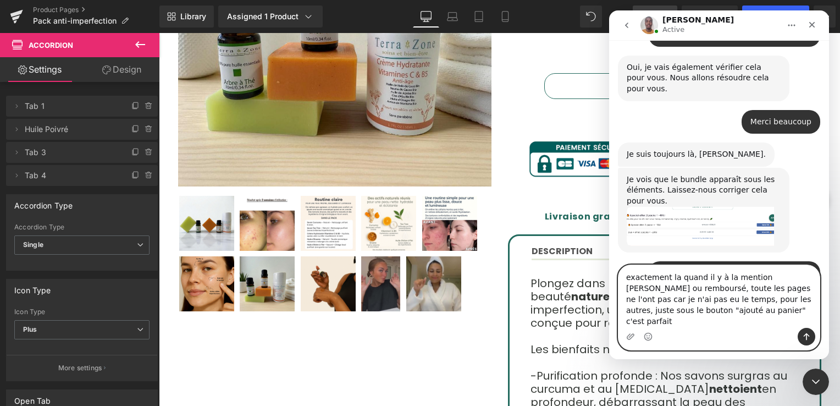
type textarea "exactement la quand il y à la mention [PERSON_NAME] ou remboursé, toute les pag…"
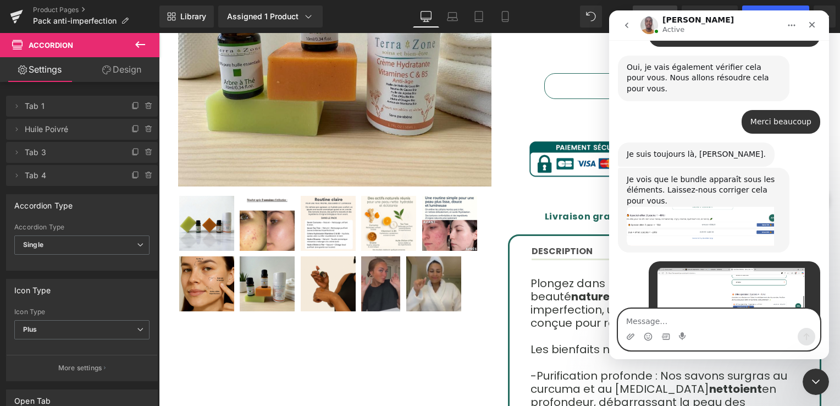
scroll to position [5924, 0]
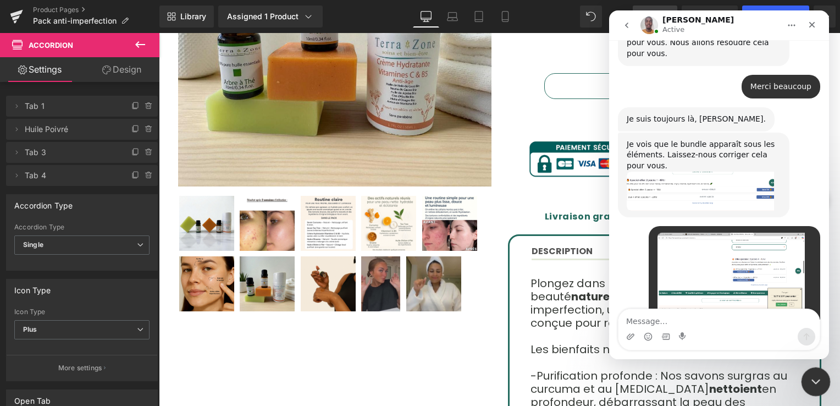
click at [810, 380] on icon "Fermer le Messenger Intercom" at bounding box center [814, 379] width 13 height 13
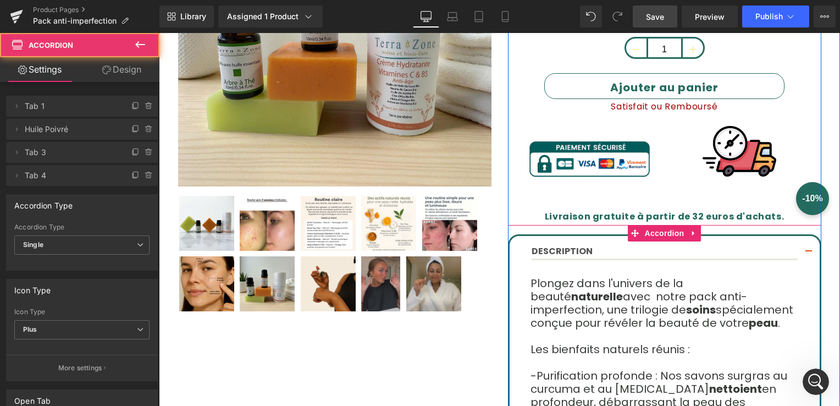
click at [803, 248] on button "button" at bounding box center [809, 252] width 22 height 32
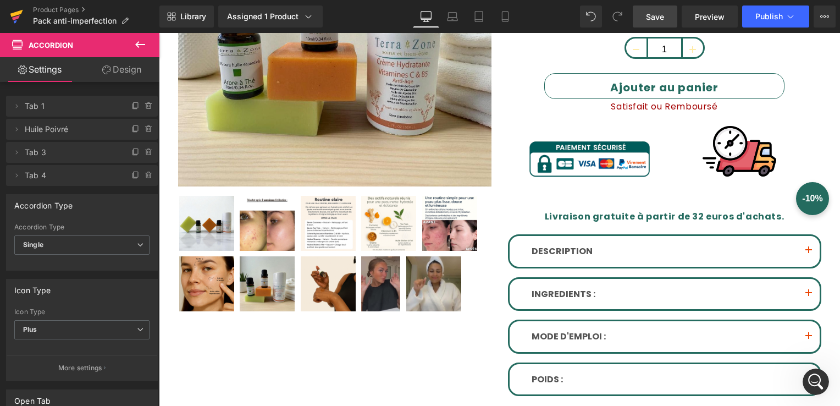
click at [22, 17] on icon at bounding box center [16, 17] width 13 height 28
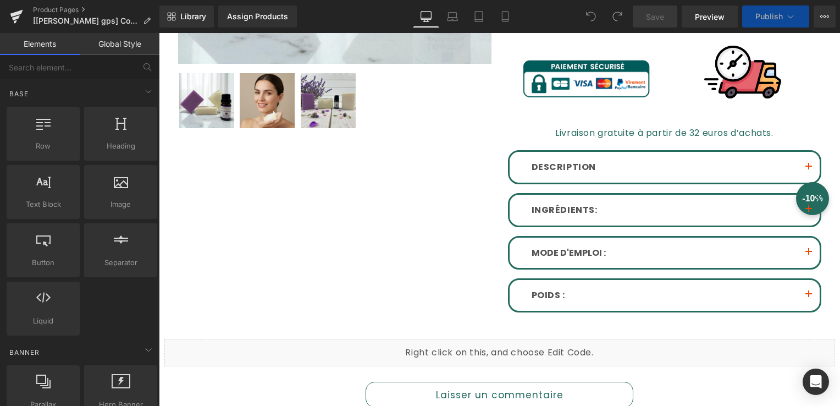
scroll to position [440, 0]
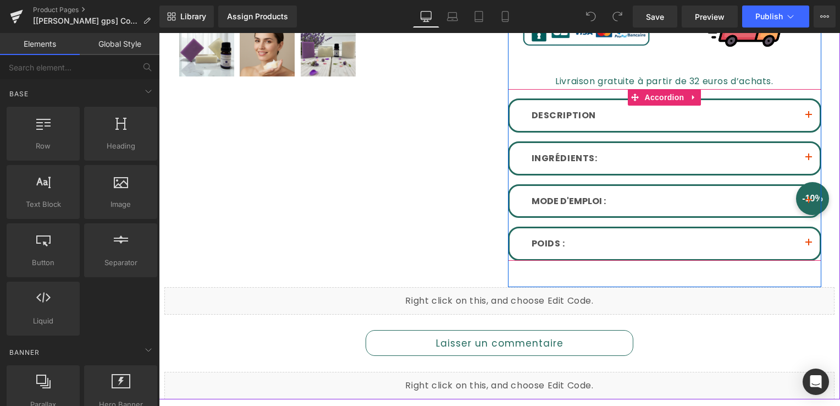
click at [802, 156] on button "button" at bounding box center [809, 158] width 22 height 31
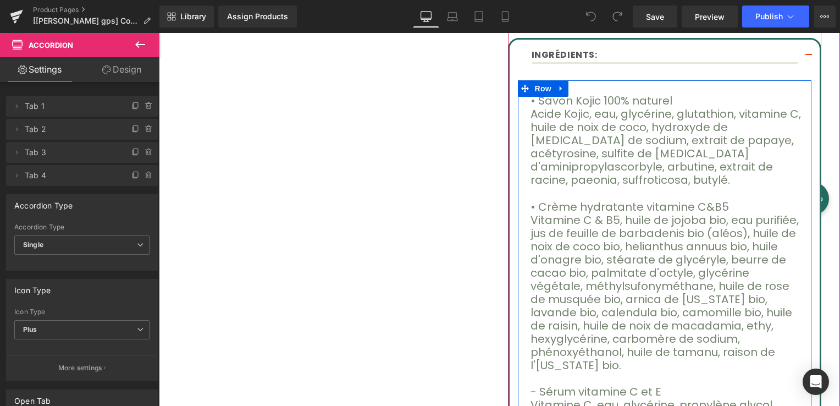
scroll to position [550, 0]
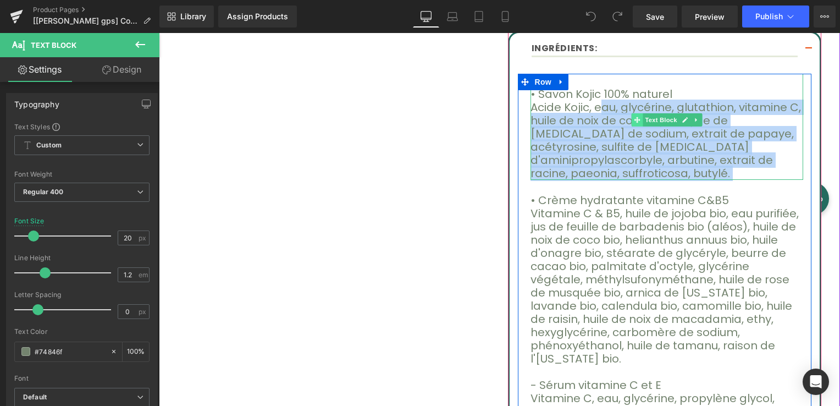
drag, startPoint x: 590, startPoint y: 107, endPoint x: 634, endPoint y: 113, distance: 44.4
click at [634, 113] on div "• Savon Kojic 100% naturel Acide Kojic, eau, glycérine, glutathion, vitamine C,…" at bounding box center [667, 127] width 273 height 106
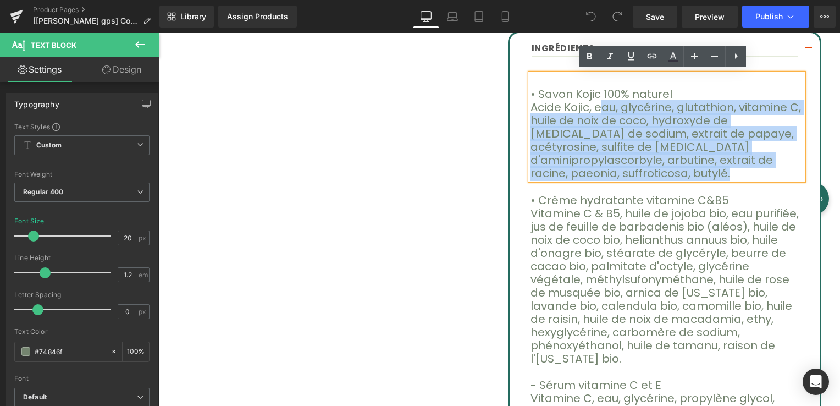
click at [622, 128] on p "Acide Kojic, eau, glycérine, glutathion, vitamine C, huile de noix de coco, hyd…" at bounding box center [667, 140] width 273 height 79
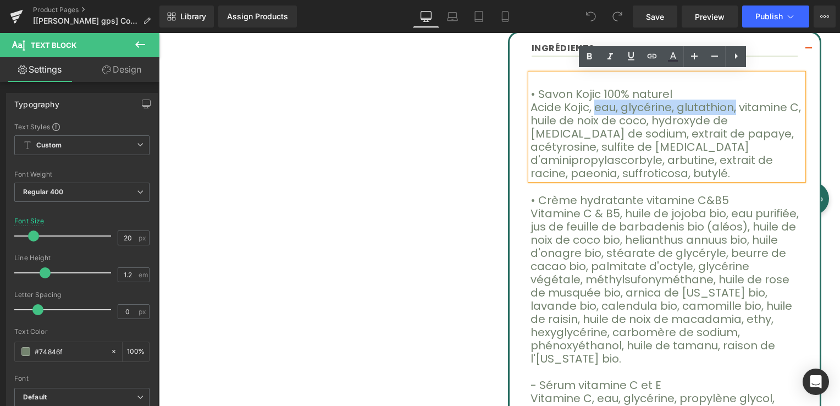
drag, startPoint x: 588, startPoint y: 103, endPoint x: 713, endPoint y: 104, distance: 124.9
click at [713, 104] on p "Acide Kojic, eau, glycérine, glutathion, vitamine C, huile de noix de coco, hyd…" at bounding box center [667, 140] width 273 height 79
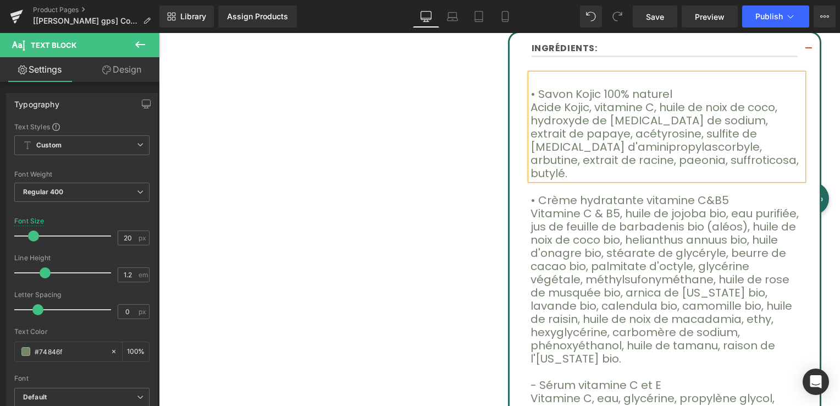
drag, startPoint x: 526, startPoint y: 119, endPoint x: 689, endPoint y: 152, distance: 165.6
click at [689, 152] on p "Acide Kojic, vitamine C, huile de noix de coco, hydroxyde de [MEDICAL_DATA] de …" at bounding box center [667, 140] width 273 height 79
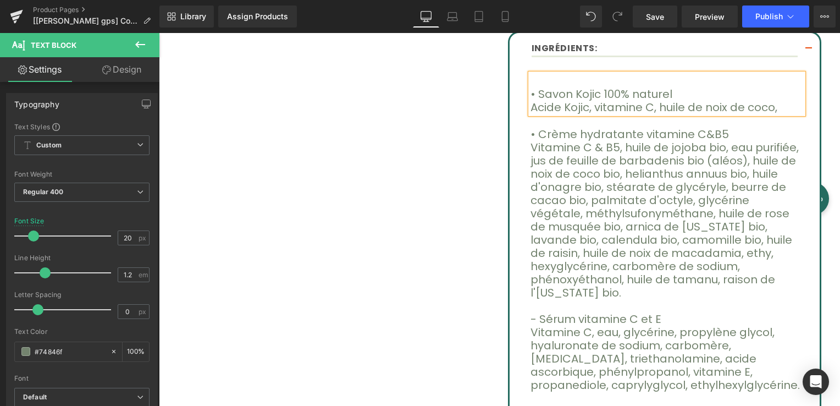
click at [587, 107] on p "Acide Kojic, vitamine C, huile de noix de coco," at bounding box center [667, 107] width 273 height 13
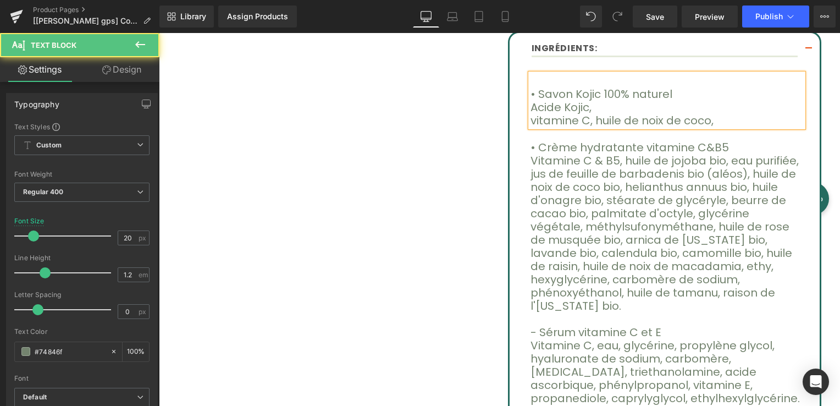
click at [531, 109] on div "• Savon Kojic 100% naturel Acide Kojic, vitamine C, huile de noix de coco," at bounding box center [667, 100] width 273 height 53
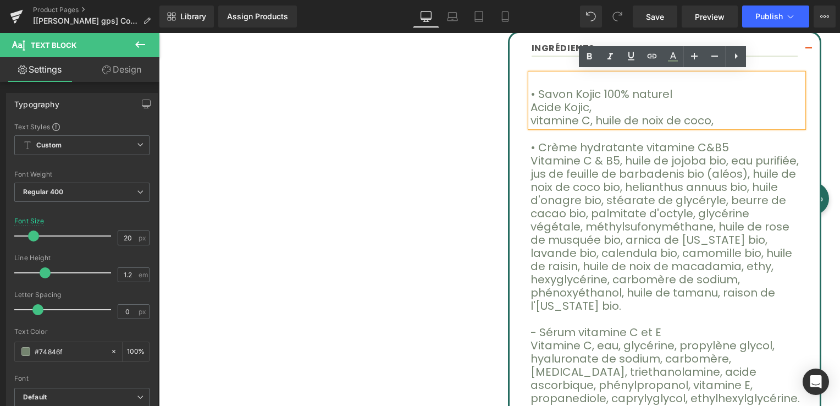
click at [531, 105] on p "Acide Kojic," at bounding box center [667, 107] width 273 height 13
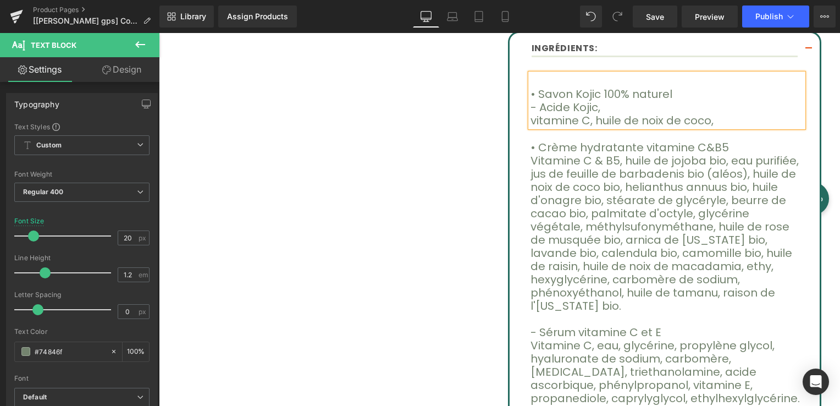
click at [531, 120] on div "• Savon Kojic 100% naturel - Acide Kojic, vitamine C, huile de noix de coco," at bounding box center [667, 100] width 273 height 53
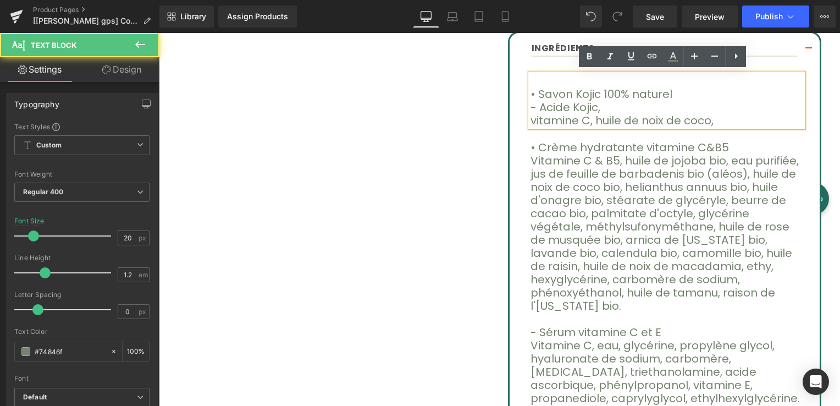
click at [533, 119] on p "vitamine C, huile de noix de coco," at bounding box center [667, 120] width 273 height 13
click at [531, 118] on p "vitamine C, huile de noix de coco," at bounding box center [667, 120] width 273 height 13
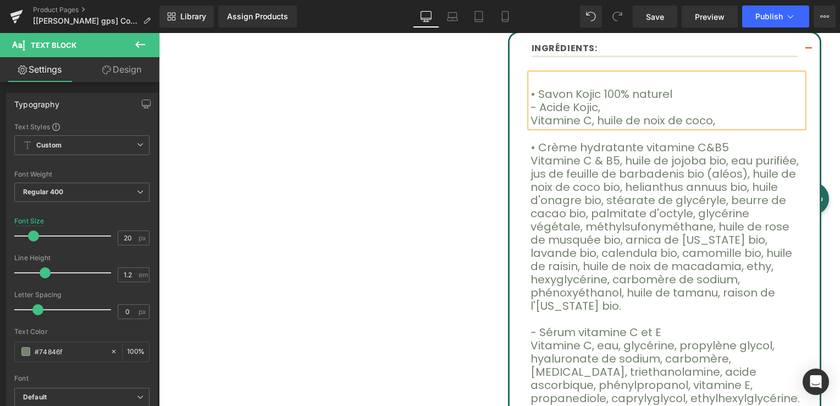
click at [531, 116] on div "• Savon Kojic 100% naturel - Acide Kojic, Vitamine C, huile de noix de coco," at bounding box center [667, 100] width 273 height 53
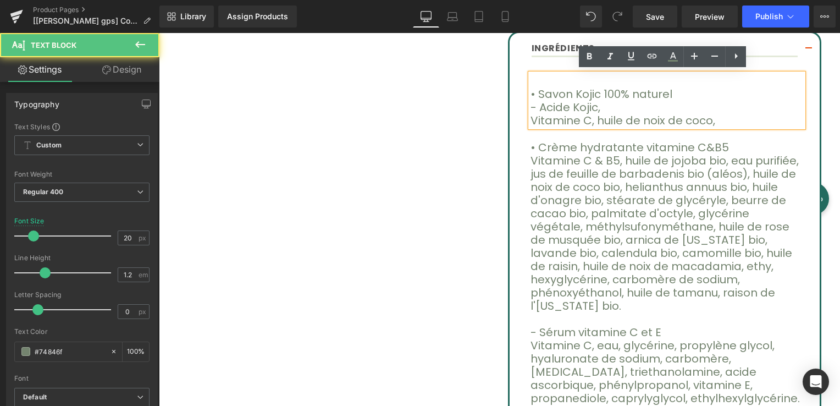
click at [531, 116] on p "Vitamine C, huile de noix de coco," at bounding box center [667, 120] width 273 height 13
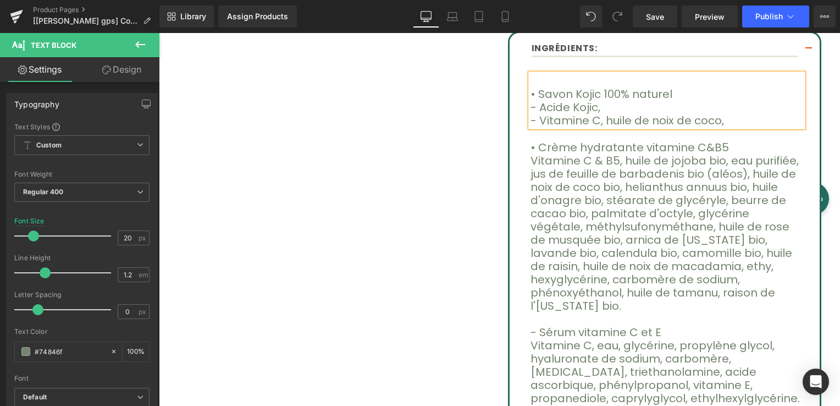
click at [587, 118] on p "- Vitamine C, huile de noix de coco," at bounding box center [667, 120] width 273 height 13
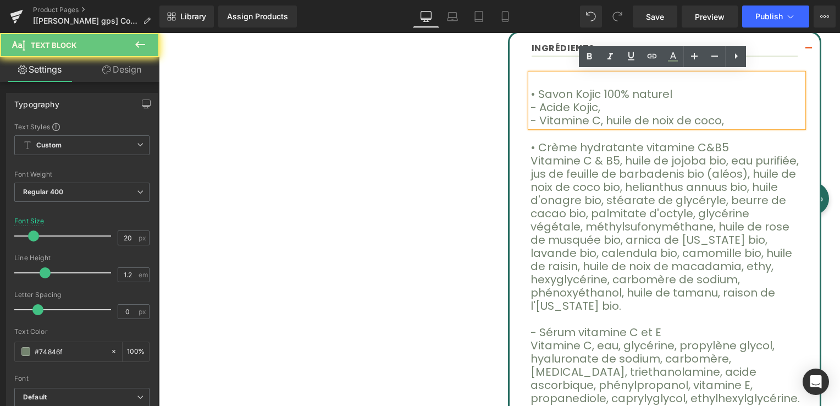
click at [593, 117] on p "- Vitamine C, huile de noix de coco," at bounding box center [667, 120] width 273 height 13
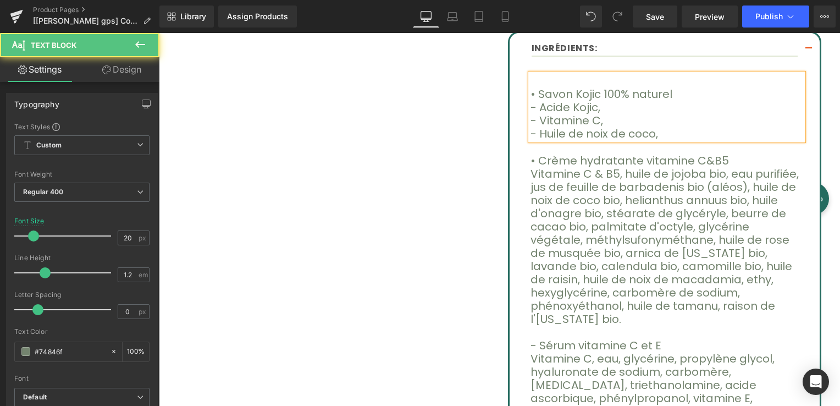
click at [645, 135] on p "- Huile de noix de coco," at bounding box center [667, 133] width 273 height 13
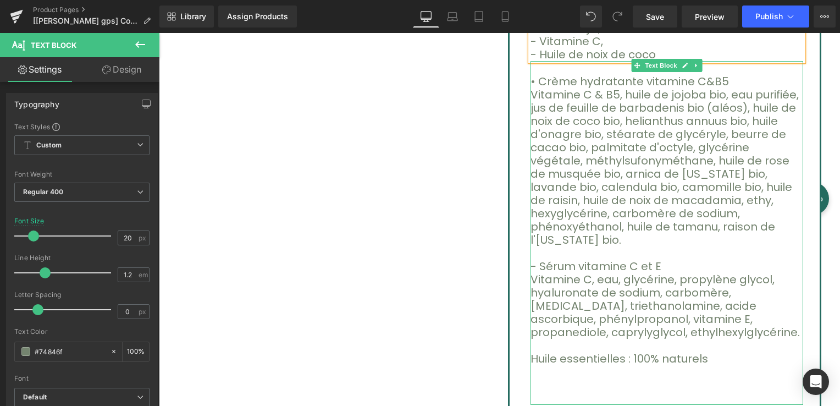
scroll to position [605, 0]
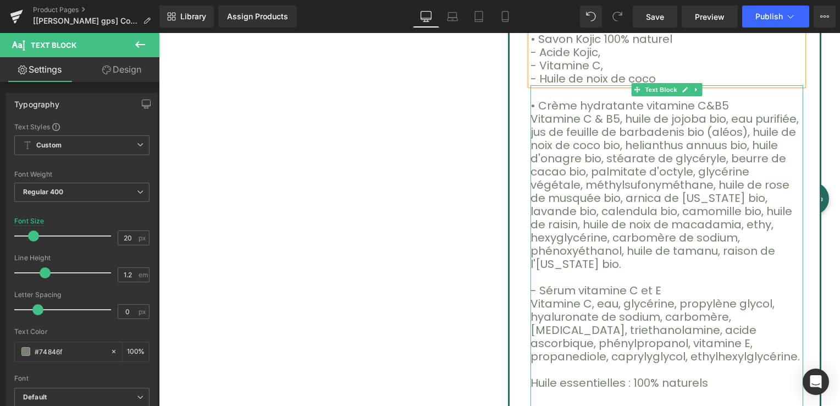
click at [612, 116] on font "Vitamine C & B5, huile de jojoba bio, eau purifiée, jus de feuille de barbadeni…" at bounding box center [665, 191] width 268 height 161
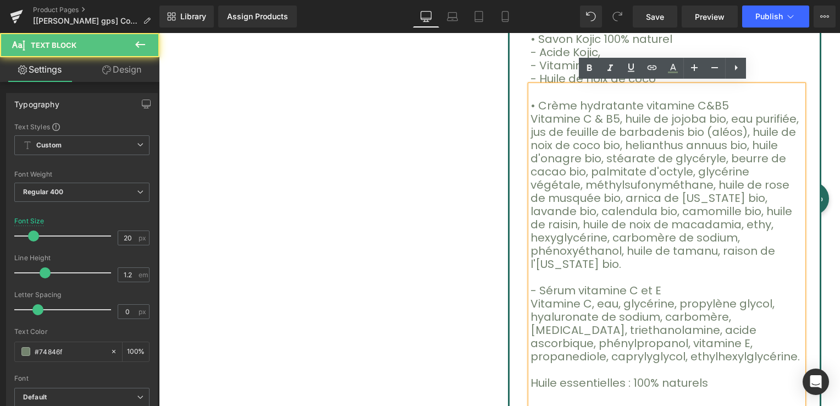
click at [612, 119] on font "Vitamine C & B5, huile de jojoba bio, eau purifiée, jus de feuille de barbadeni…" at bounding box center [665, 191] width 268 height 161
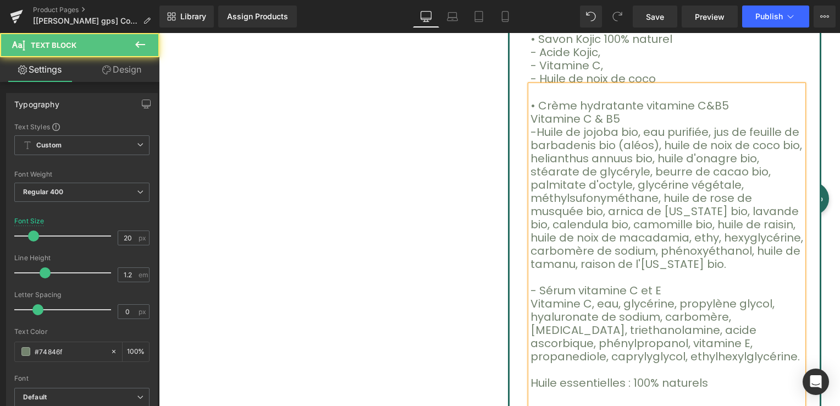
click at [531, 129] on font "-Huile de jojoba bio, eau purifiée, jus de feuille de barbadenis bio (aléos), h…" at bounding box center [667, 197] width 273 height 147
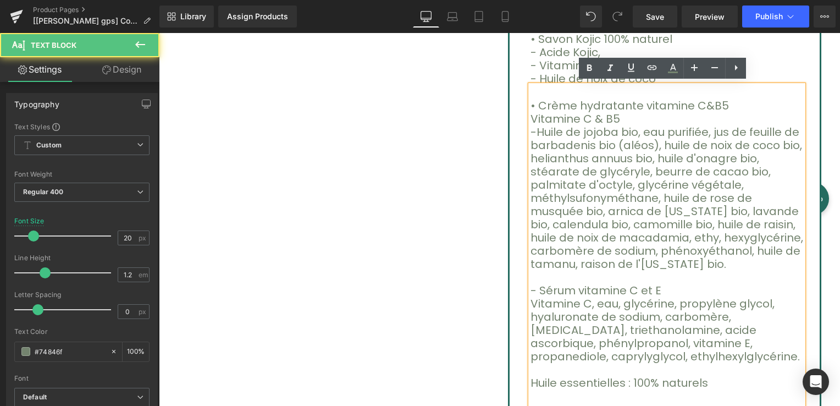
click at [531, 129] on font "-Huile de jojoba bio, eau purifiée, jus de feuille de barbadenis bio (aléos), h…" at bounding box center [667, 197] width 273 height 147
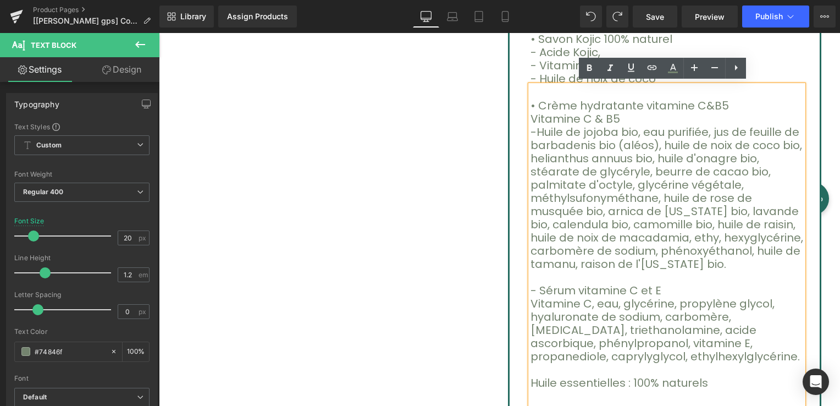
click at [531, 129] on font "-Huile de jojoba bio, eau purifiée, jus de feuille de barbadenis bio (aléos), h…" at bounding box center [667, 197] width 273 height 147
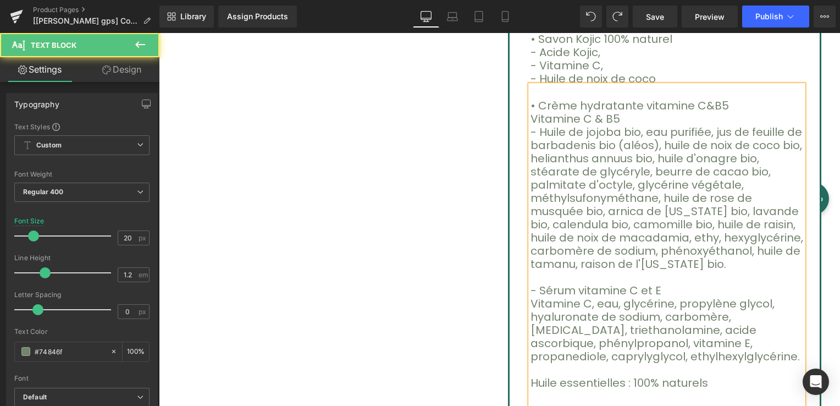
click at [531, 118] on div "• Crème hydratante vitamine C&B5 Vitamine C & B5 - Huile de jojoba bio, eau pur…" at bounding box center [667, 257] width 273 height 344
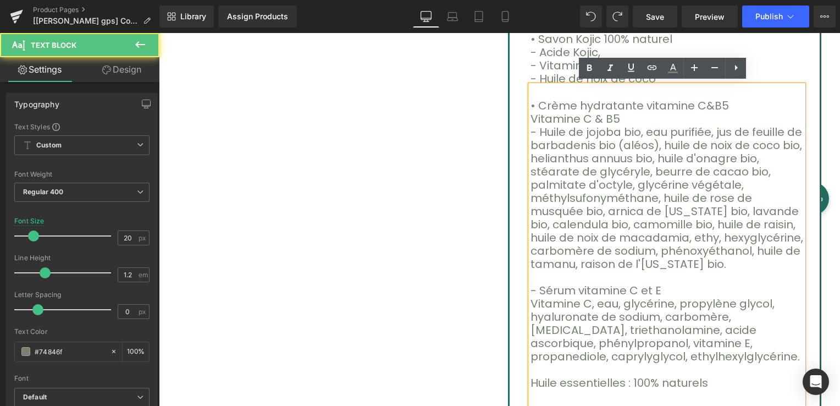
click at [531, 117] on font "Vitamine C & B5" at bounding box center [576, 118] width 90 height 15
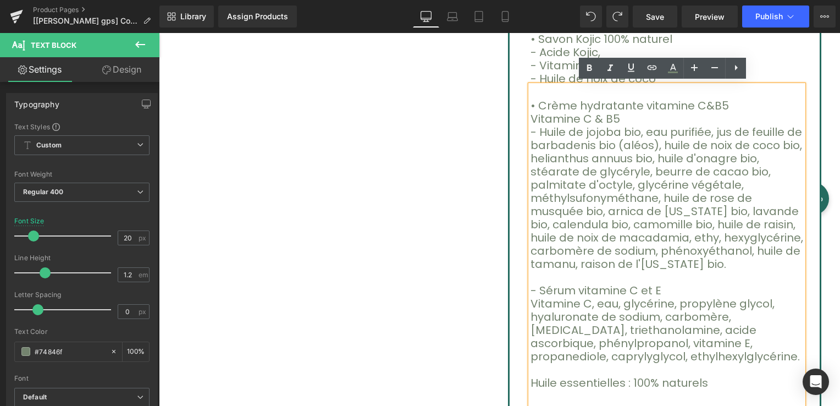
click at [531, 116] on font "Vitamine C & B5" at bounding box center [576, 118] width 90 height 15
click at [531, 117] on div "• Crème hydratante vitamine C&B5 Vitamine C & B5 - Huile de jojoba bio, eau pur…" at bounding box center [667, 257] width 273 height 344
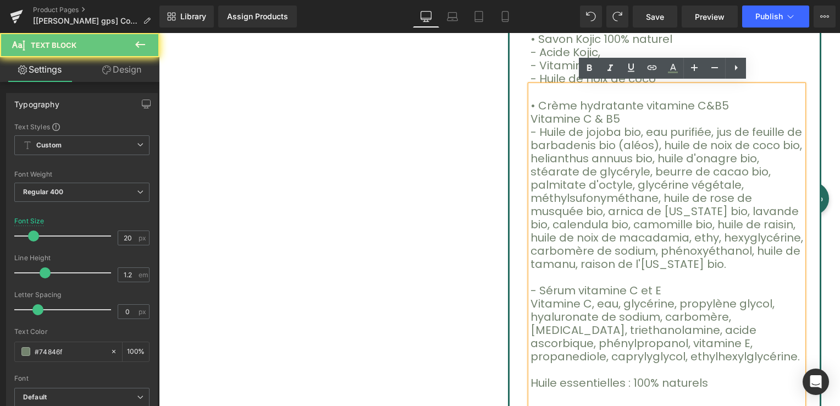
click at [531, 117] on font "Vitamine C & B5" at bounding box center [576, 118] width 90 height 15
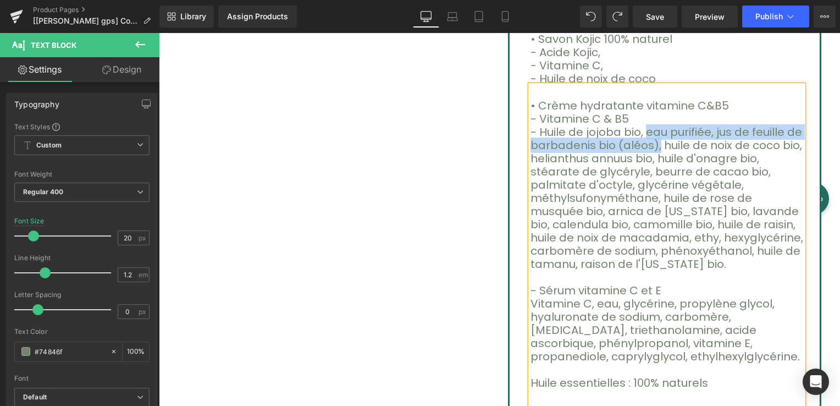
drag, startPoint x: 628, startPoint y: 128, endPoint x: 638, endPoint y: 141, distance: 16.5
click at [638, 141] on font "- Huile de jojoba bio, eau purifiée, jus de feuille de barbadenis bio (aléos), …" at bounding box center [667, 197] width 273 height 147
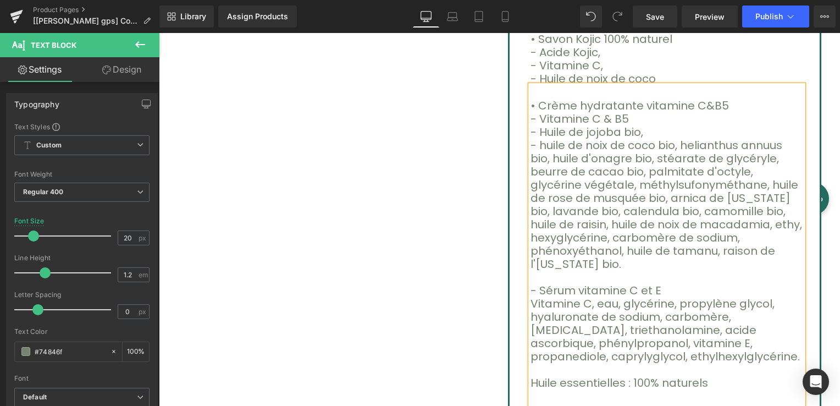
click at [537, 142] on font "- huile de noix de coco bio, helianthus annuus bio, huile d'onagre bio, stéarat…" at bounding box center [667, 205] width 272 height 134
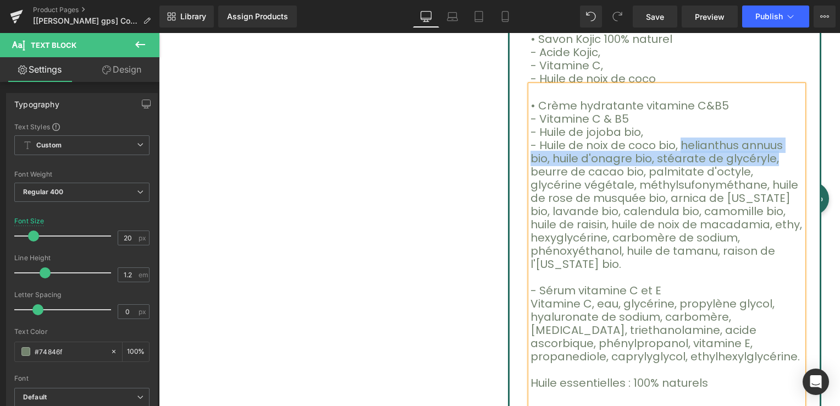
drag, startPoint x: 661, startPoint y: 140, endPoint x: 698, endPoint y: 156, distance: 40.2
click at [698, 156] on font "- Huile de noix de coco bio, helianthus annuus bio, huile d'onagre bio, stéarat…" at bounding box center [667, 205] width 272 height 134
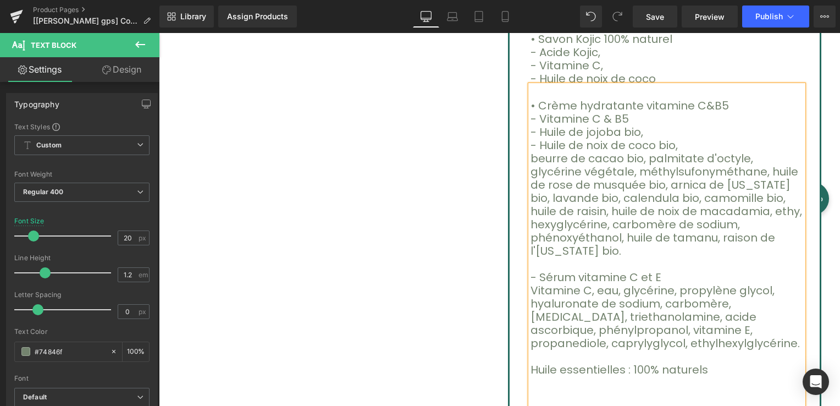
click at [535, 155] on font "beurre de cacao bio, palmitate d'octyle, glycérine végétale, méthylsufonyméthan…" at bounding box center [667, 205] width 272 height 108
click at [531, 155] on font "Beurre de cacao bio, palmitate d'octyle, glycérine végétale, méthylsufonyméthan…" at bounding box center [667, 205] width 272 height 108
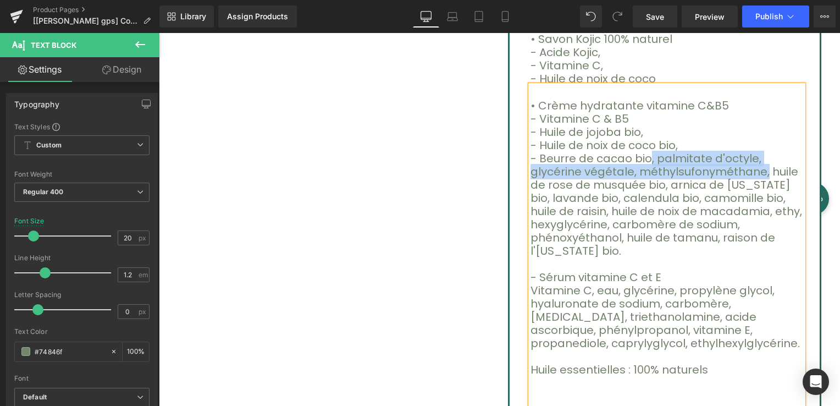
drag, startPoint x: 630, startPoint y: 157, endPoint x: 689, endPoint y: 166, distance: 59.0
click at [684, 172] on font "- Beurre de cacao bio, palmitate d'octyle, glycérine végétale, méthylsufonyméth…" at bounding box center [667, 205] width 272 height 108
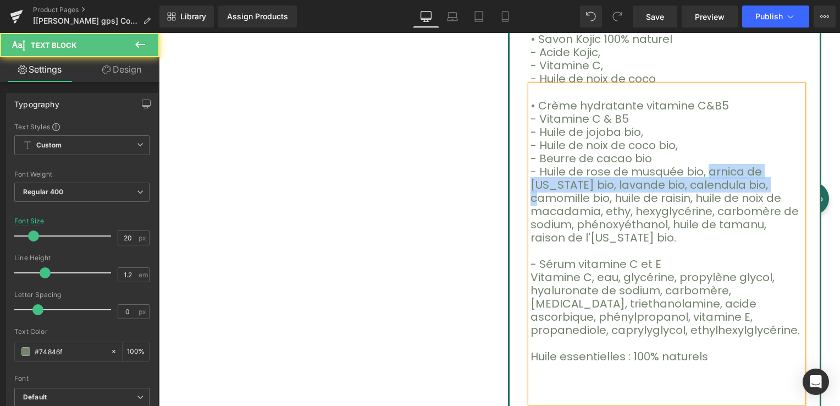
drag, startPoint x: 687, startPoint y: 167, endPoint x: 689, endPoint y: 180, distance: 13.4
click at [689, 180] on font "- Huile de rose de musquée bio, arnica de Montana bio, lavande bio, calendula b…" at bounding box center [665, 204] width 268 height 81
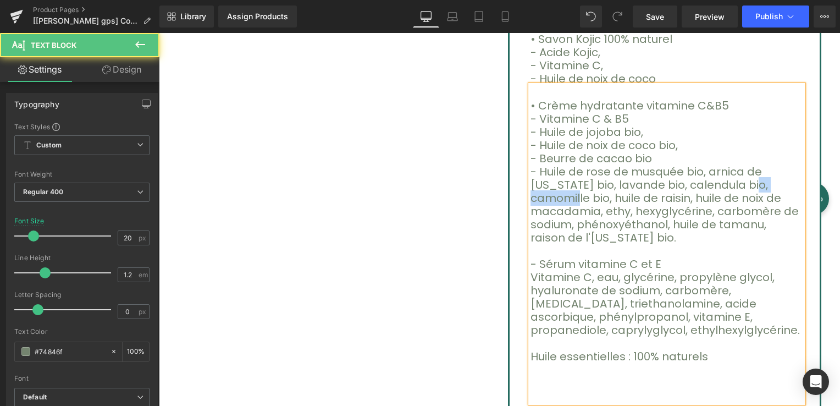
click at [689, 180] on font "- Huile de rose de musquée bio, arnica de Montana bio, lavande bio, calendula b…" at bounding box center [665, 204] width 268 height 81
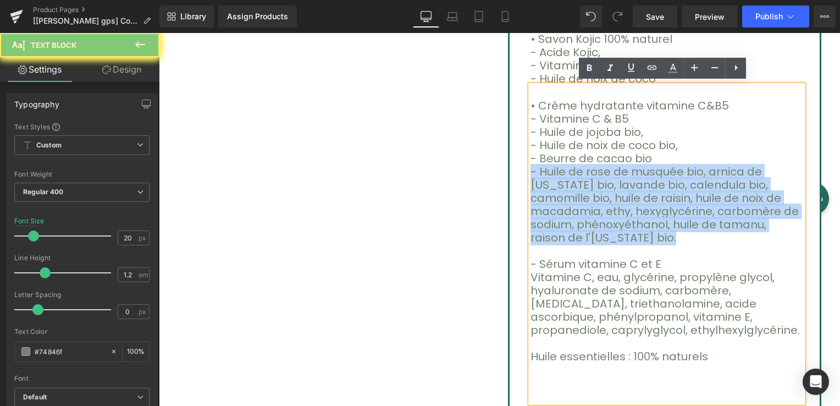
click at [686, 183] on font "- Huile de rose de musquée bio, arnica de Montana bio, lavande bio, calendula b…" at bounding box center [665, 204] width 268 height 81
click at [684, 183] on font "- Huile de rose de musquée bio, arnica de Montana bio, lavande bio, calendula b…" at bounding box center [665, 204] width 268 height 81
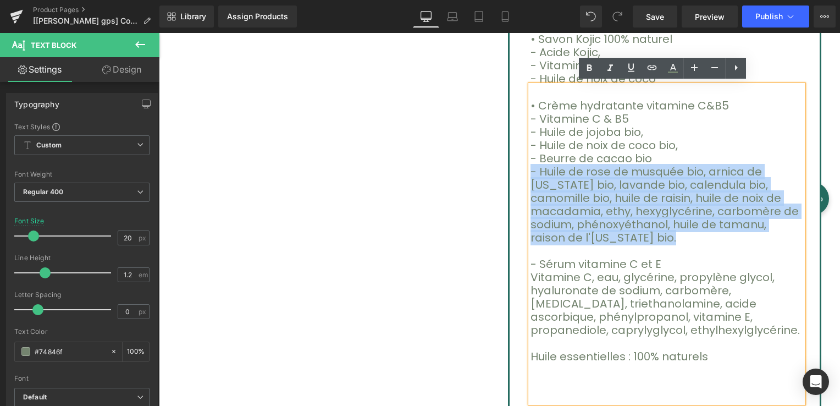
click at [726, 221] on p "- Huile de rose de musquée bio, arnica de Montana bio, lavande bio, calendula b…" at bounding box center [667, 204] width 273 height 79
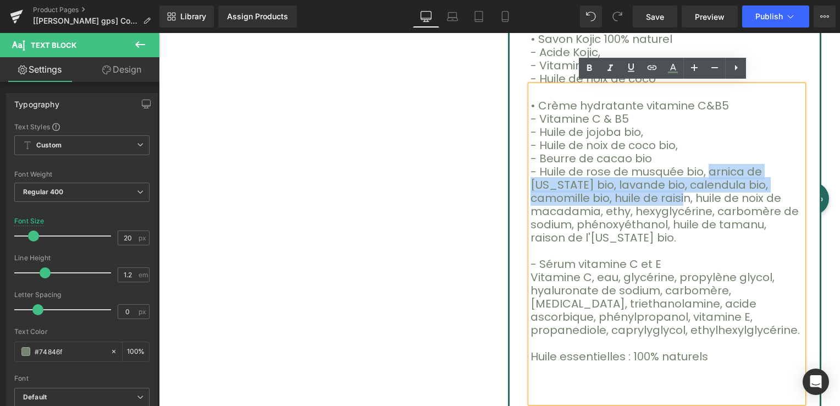
drag, startPoint x: 687, startPoint y: 166, endPoint x: 557, endPoint y: 190, distance: 132.6
click at [557, 190] on font "- Huile de rose de musquée bio, arnica de Montana bio, lavande bio, calendula b…" at bounding box center [665, 204] width 268 height 81
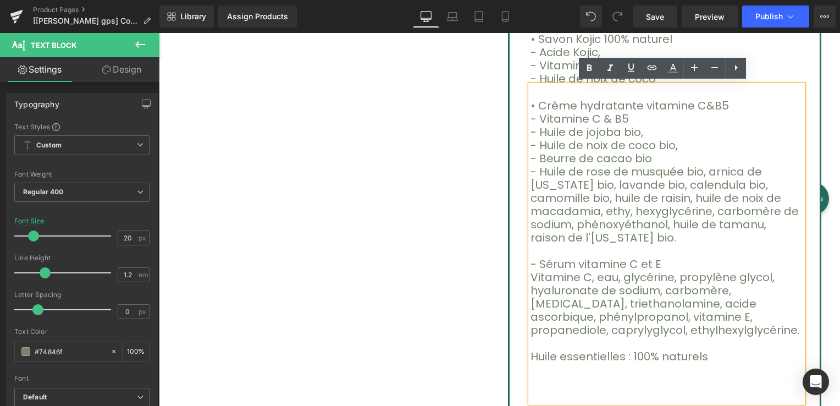
click at [710, 257] on p "- Sérum vitamine C et E" at bounding box center [667, 263] width 273 height 13
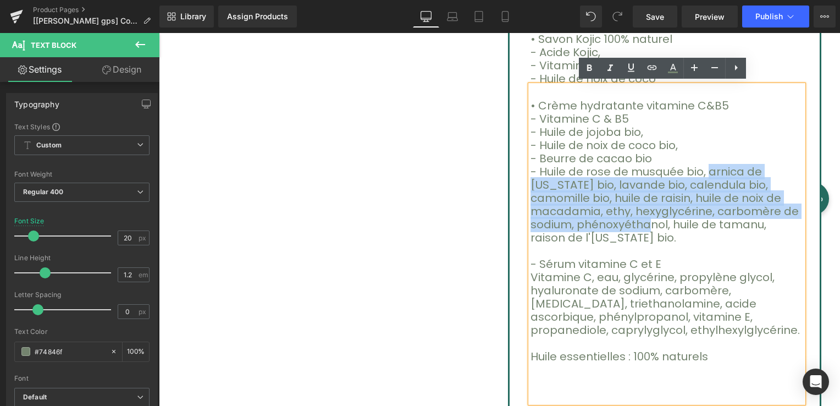
drag, startPoint x: 686, startPoint y: 173, endPoint x: 717, endPoint y: 206, distance: 45.5
click at [717, 212] on font "- Huile de rose de musquée bio, arnica de Montana bio, lavande bio, calendula b…" at bounding box center [665, 204] width 268 height 81
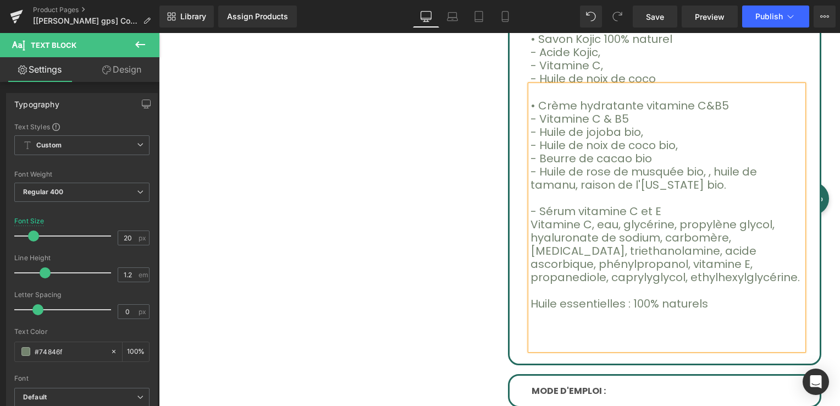
click at [689, 168] on font "- Huile de rose de musquée bio, , huile de tamanu, raison de l'oregon bio." at bounding box center [644, 178] width 227 height 29
click at [535, 181] on font "huile de tamanu, raison de l'[US_STATE] bio." at bounding box center [652, 184] width 242 height 15
drag, startPoint x: 612, startPoint y: 183, endPoint x: 727, endPoint y: 187, distance: 115.0
click at [727, 187] on font "- Huile de tamanu, raison de l'oregon bio." at bounding box center [656, 184] width 251 height 15
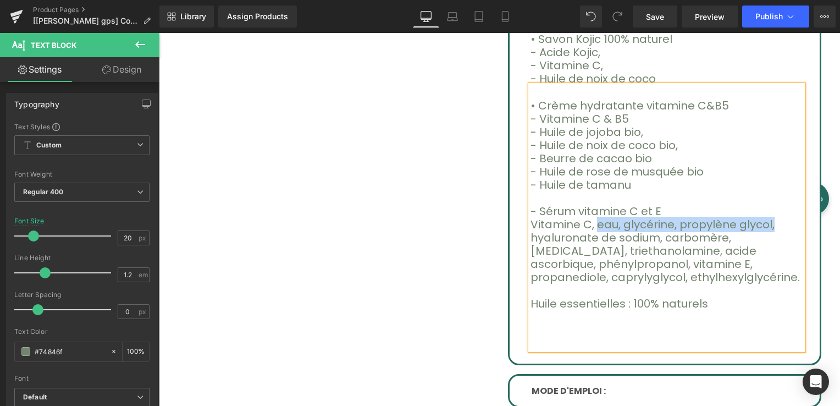
drag, startPoint x: 586, startPoint y: 220, endPoint x: 742, endPoint y: 224, distance: 155.7
click at [742, 224] on p "Vitamine C, eau, glycérine, propylène glycol, hyaluronate de sodium, carbomère,…" at bounding box center [667, 251] width 273 height 66
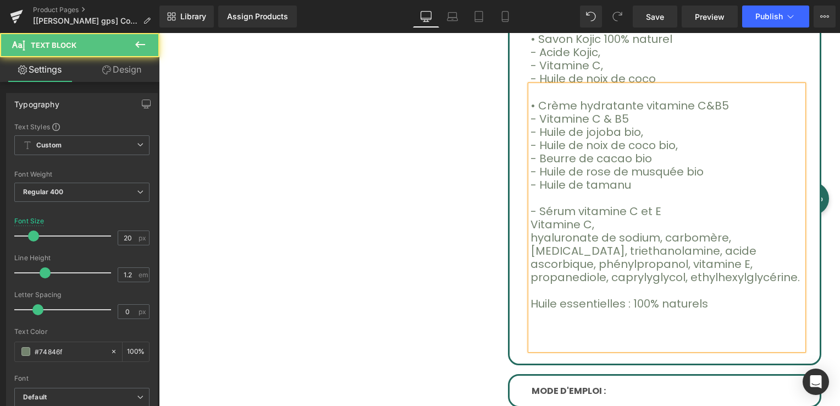
click at [536, 236] on p "hyaluronate de sodium, carbomère, [MEDICAL_DATA], triethanolamine, acide ascorb…" at bounding box center [667, 257] width 273 height 53
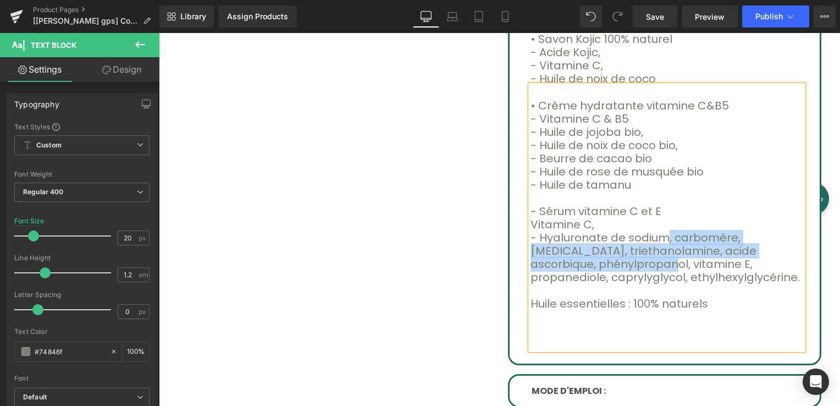
drag, startPoint x: 647, startPoint y: 235, endPoint x: 785, endPoint y: 247, distance: 139.1
click at [785, 247] on p "- Hyaluronate de sodium, carbomère, niacinamide, triethanolamine, acide ascorbi…" at bounding box center [667, 257] width 273 height 53
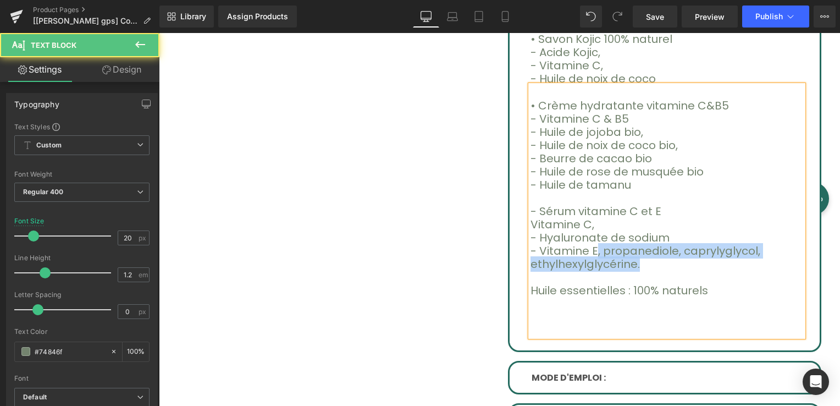
drag, startPoint x: 585, startPoint y: 250, endPoint x: 625, endPoint y: 264, distance: 42.1
click at [625, 264] on p "- Vitamine E, propanediole, caprylyglycol, ethylhexylglycérine." at bounding box center [667, 257] width 273 height 26
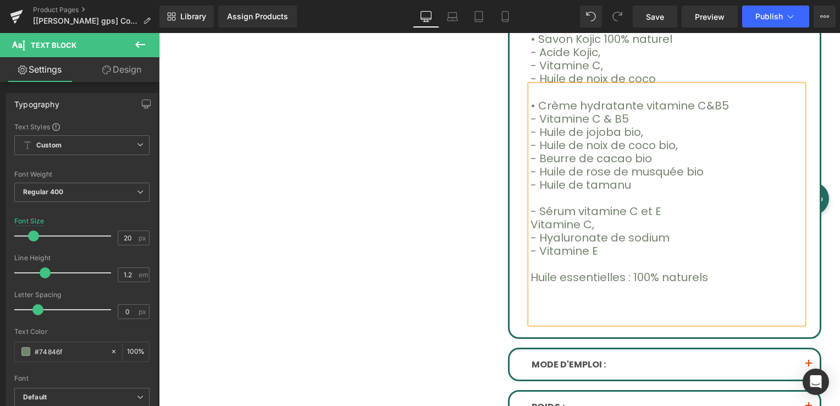
click at [613, 273] on font "Huile essentielles : 100% naturels" at bounding box center [620, 277] width 178 height 15
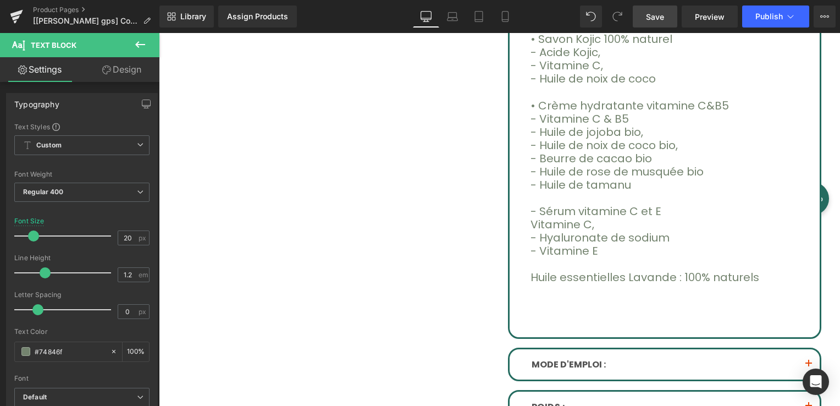
click at [664, 23] on link "Save" at bounding box center [655, 17] width 45 height 22
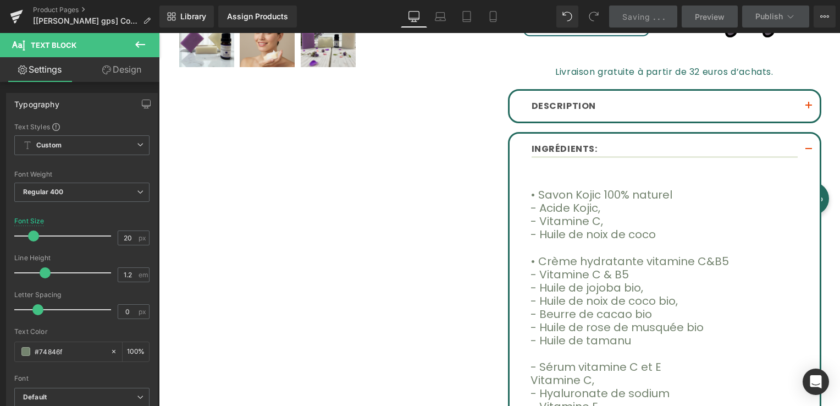
scroll to position [440, 0]
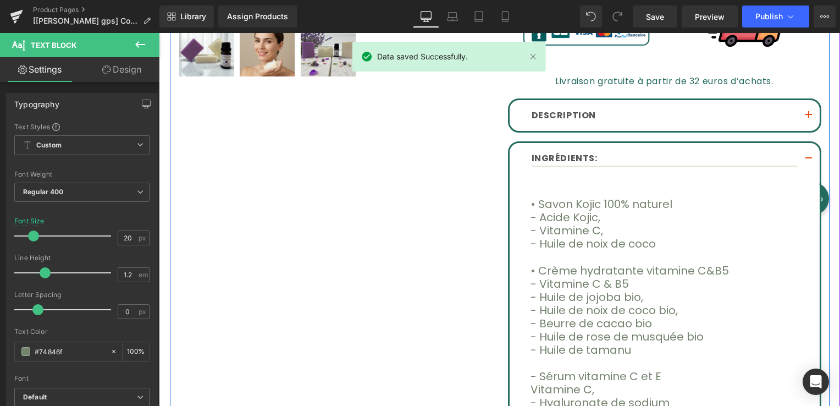
click at [802, 152] on button "button" at bounding box center [809, 159] width 22 height 32
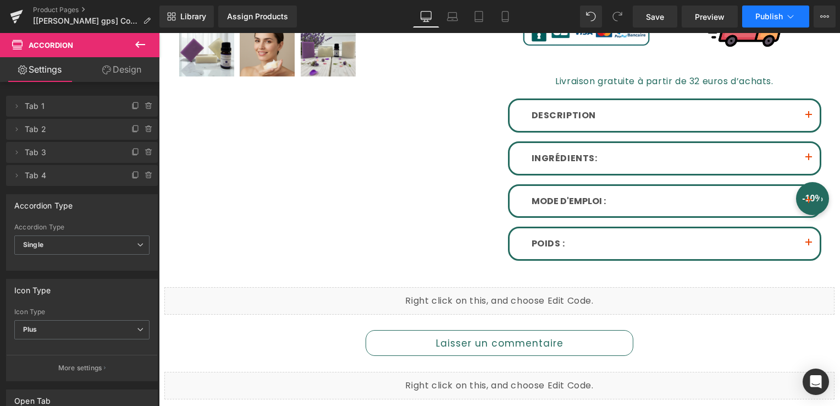
click at [755, 8] on button "Publish" at bounding box center [776, 17] width 67 height 22
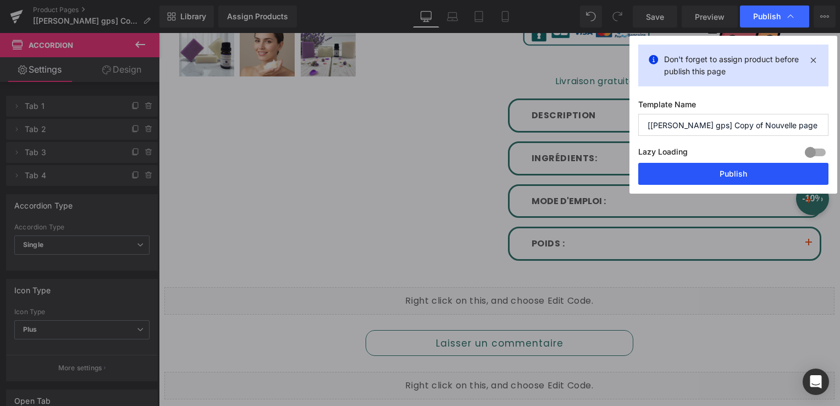
click at [757, 176] on button "Publish" at bounding box center [734, 174] width 190 height 22
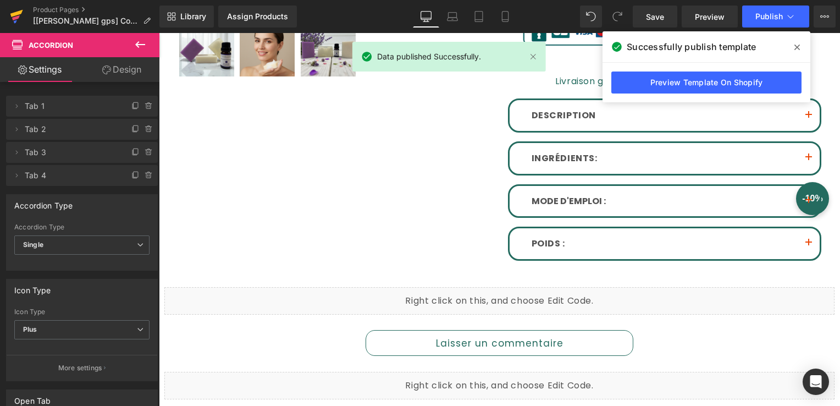
click at [17, 19] on icon at bounding box center [16, 17] width 8 height 5
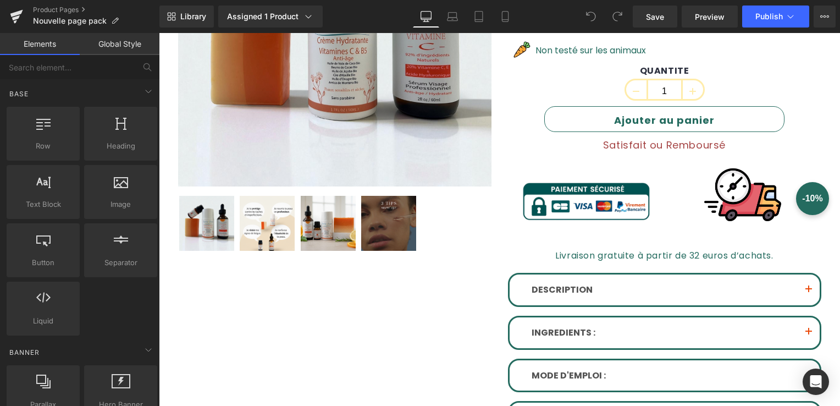
scroll to position [385, 0]
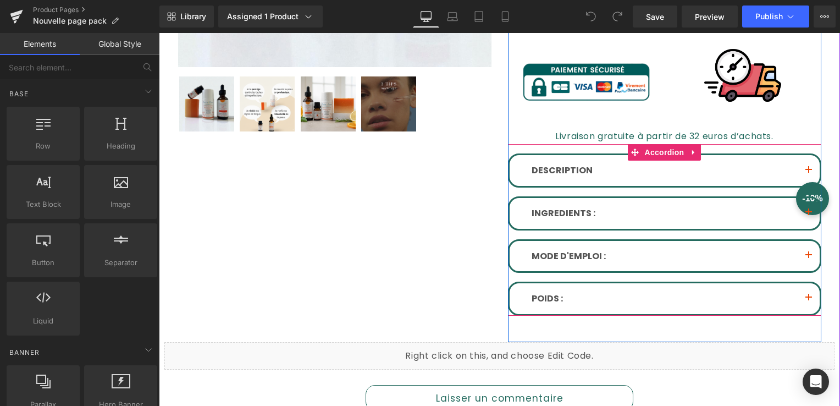
click at [809, 216] on span "button" at bounding box center [809, 216] width 0 height 0
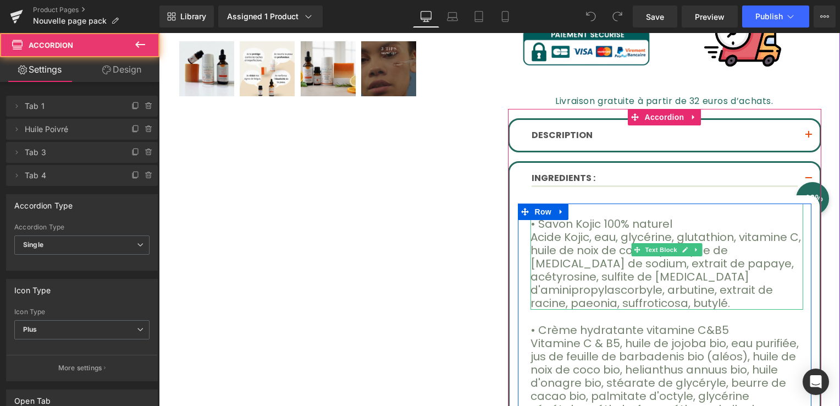
scroll to position [440, 0]
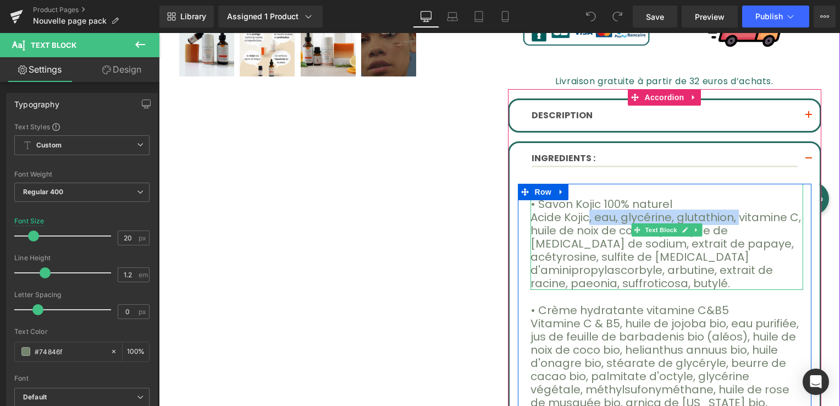
drag, startPoint x: 579, startPoint y: 218, endPoint x: 717, endPoint y: 221, distance: 137.5
click at [717, 221] on p "Acide Kojic, eau, glycérine, glutathion, vitamine C, huile de noix de coco, hyd…" at bounding box center [667, 250] width 273 height 79
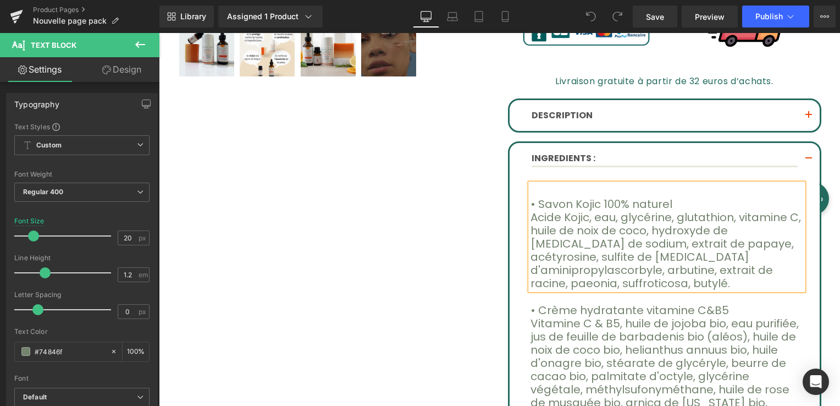
drag, startPoint x: 722, startPoint y: 223, endPoint x: 716, endPoint y: 222, distance: 6.1
click at [721, 223] on p "Acide Kojic, eau, glycérine, glutathion, vitamine C, huile de noix de coco, hyd…" at bounding box center [667, 250] width 273 height 79
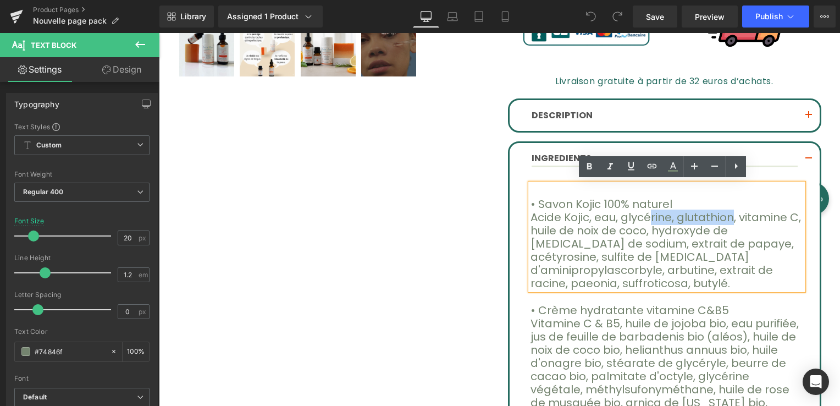
drag, startPoint x: 710, startPoint y: 217, endPoint x: 637, endPoint y: 221, distance: 73.3
click at [637, 221] on p "Acide Kojic, eau, glycérine, glutathion, vitamine C, huile de noix de coco, hyd…" at bounding box center [667, 250] width 273 height 79
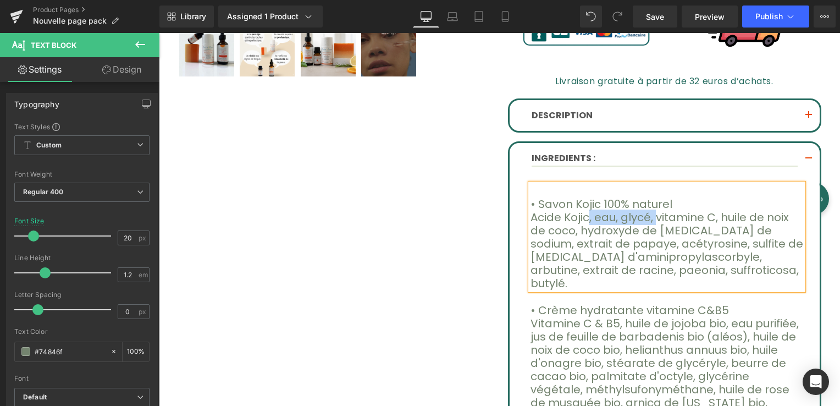
drag, startPoint x: 641, startPoint y: 215, endPoint x: 580, endPoint y: 217, distance: 61.7
click at [580, 217] on p "Acide Kojic, eau, glycé, vitamine C, huile de noix de coco, hydroxyde de sodium…" at bounding box center [667, 250] width 273 height 79
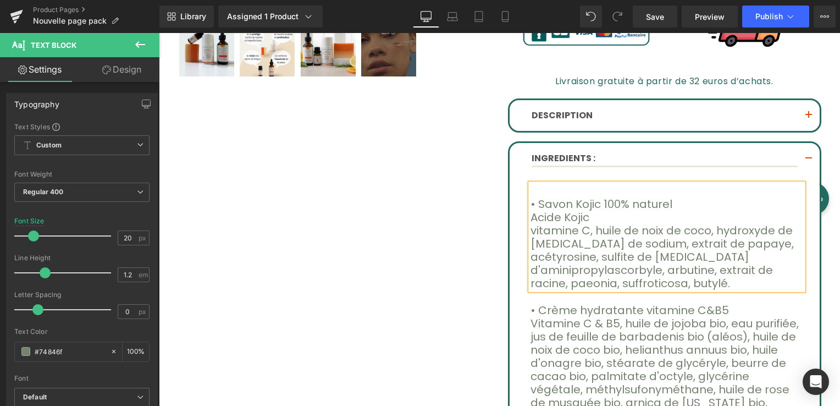
click at [581, 228] on p "vitamine C, huile de noix de coco, hydroxyde de sodium, lactate de sodium, extr…" at bounding box center [667, 257] width 273 height 66
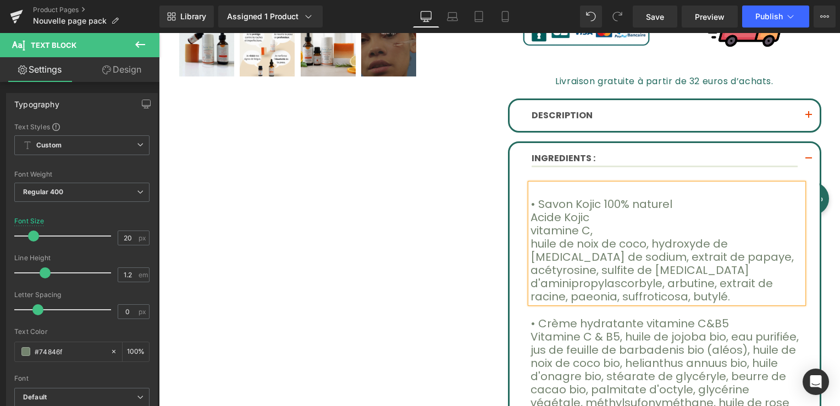
drag, startPoint x: 639, startPoint y: 238, endPoint x: 750, endPoint y: 278, distance: 118.3
click at [750, 278] on p "huile de noix de coco, hydroxyde de sodium, lactate de sodium, extrait de papay…" at bounding box center [667, 270] width 273 height 66
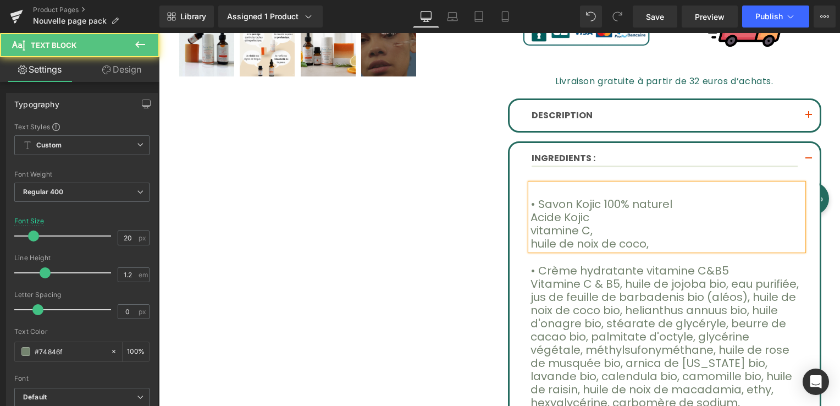
click at [531, 227] on div "• Savon Kojic 100% naturel Acide Kojic vitamine C, huile de noix de coco," at bounding box center [667, 217] width 273 height 67
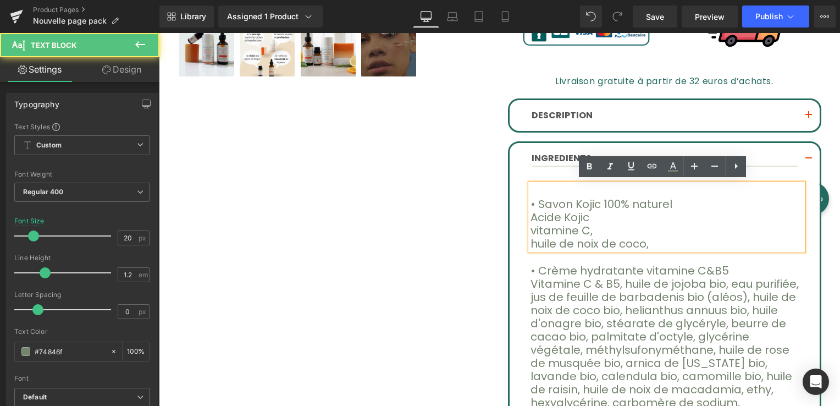
click at [531, 234] on p "vitamine C," at bounding box center [667, 230] width 273 height 13
click at [531, 212] on p "Acide Kojic" at bounding box center [667, 217] width 273 height 13
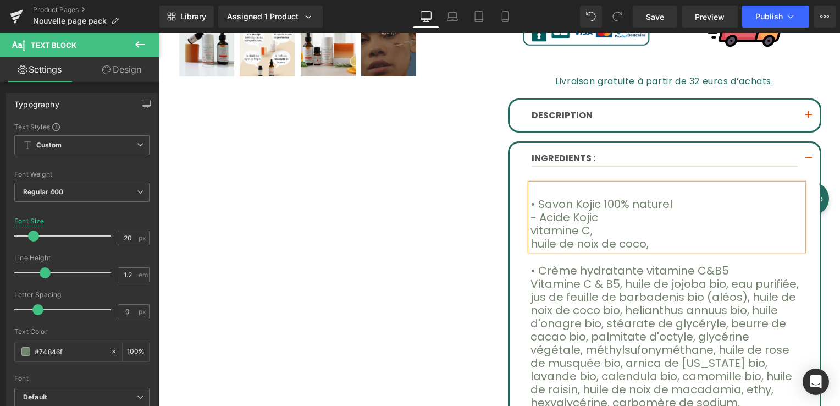
click at [531, 229] on p "vitamine C," at bounding box center [667, 230] width 273 height 13
click at [537, 228] on p "- vitamine C," at bounding box center [667, 230] width 273 height 13
click at [534, 240] on p "huile de noix de coco," at bounding box center [667, 243] width 273 height 13
click at [523, 240] on div "• Savon Kojic 100% naturel - Acide Kojic - Vitamine C, Huile de noix de coco, T…" at bounding box center [667, 389] width 289 height 410
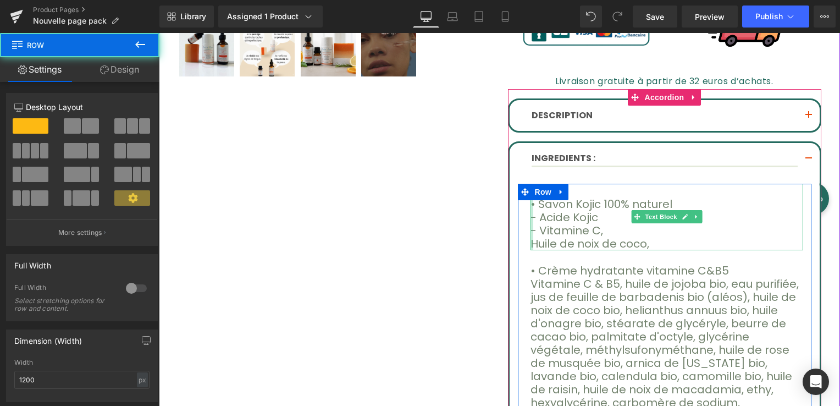
click at [531, 240] on div at bounding box center [532, 217] width 3 height 67
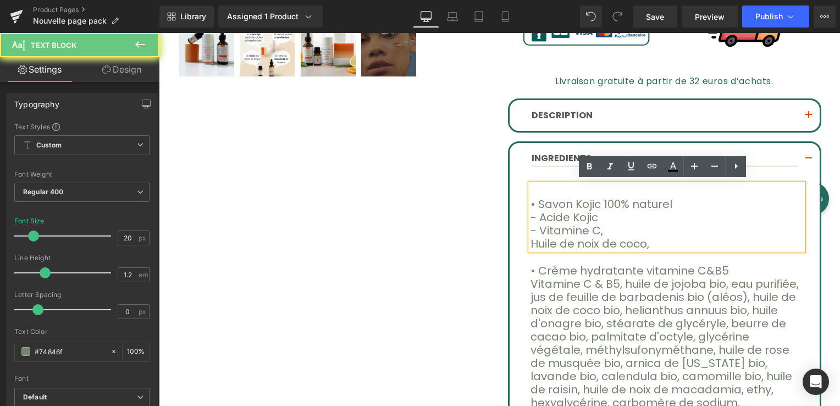
click at [531, 243] on p "Huile de noix de coco," at bounding box center [667, 243] width 273 height 13
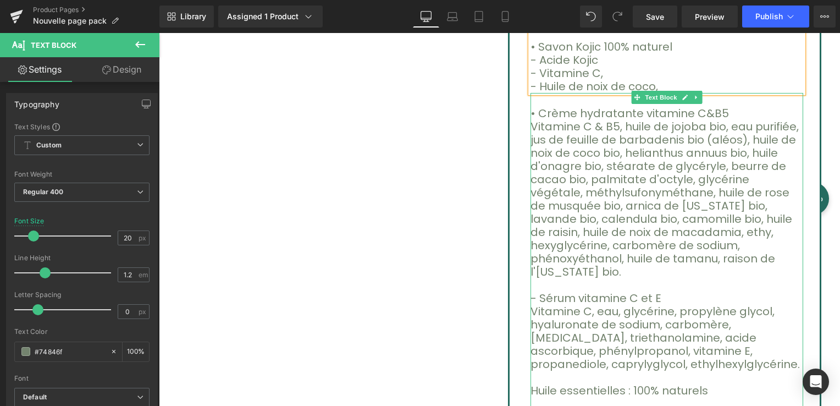
scroll to position [605, 0]
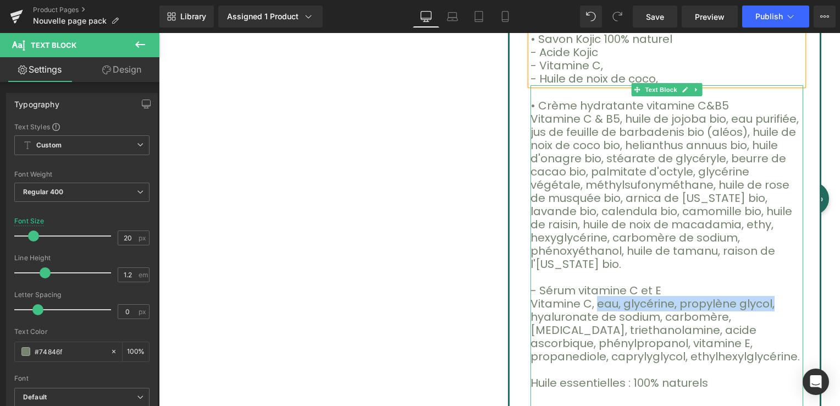
drag, startPoint x: 587, startPoint y: 275, endPoint x: 746, endPoint y: 276, distance: 158.4
click at [746, 297] on p "Vitamine C, eau, glycérine, propylène glycol, hyaluronate de sodium, carbomère,…" at bounding box center [667, 330] width 273 height 66
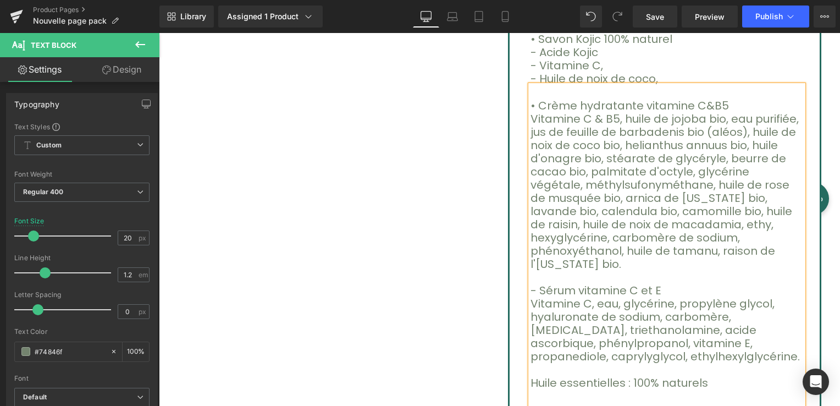
click at [725, 297] on p "Vitamine C, eau, glycérine, propylène glycol, hyaluronate de sodium, carbomère,…" at bounding box center [667, 330] width 273 height 66
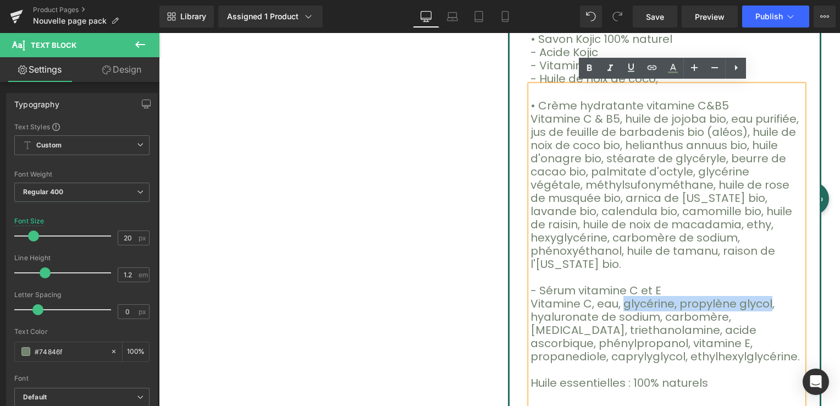
drag, startPoint x: 741, startPoint y: 273, endPoint x: 610, endPoint y: 280, distance: 131.1
click at [610, 297] on p "Vitamine C, eau, glycérine, propylène glycol, hyaluronate de sodium, carbomère,…" at bounding box center [667, 330] width 273 height 66
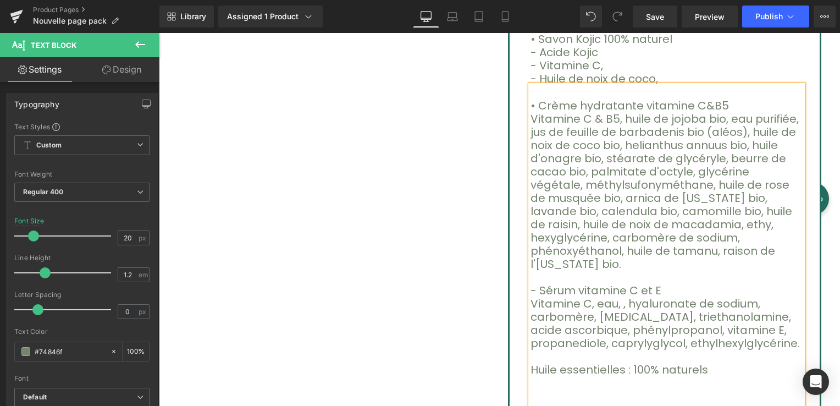
click at [613, 297] on p "Vitamine C, eau, , hyaluronate de sodium, carbomère, niacinamide, triethanolami…" at bounding box center [667, 323] width 273 height 53
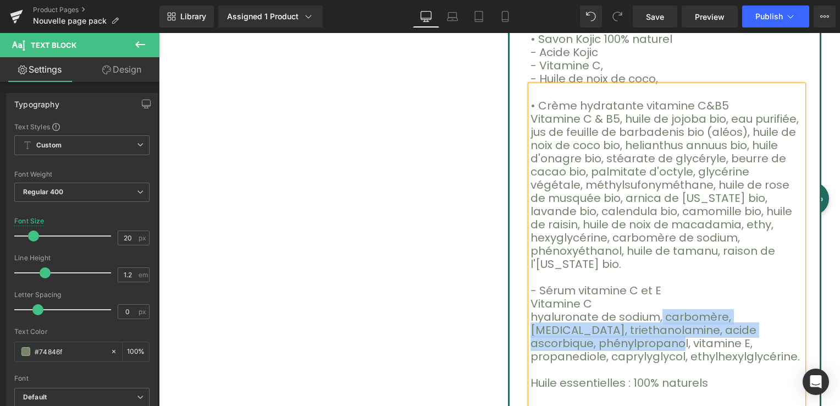
drag, startPoint x: 640, startPoint y: 289, endPoint x: 781, endPoint y: 305, distance: 141.7
click at [781, 310] on p "hyaluronate de sodium, carbomère, niacinamide, triethanolamine, acide ascorbiqu…" at bounding box center [667, 336] width 273 height 53
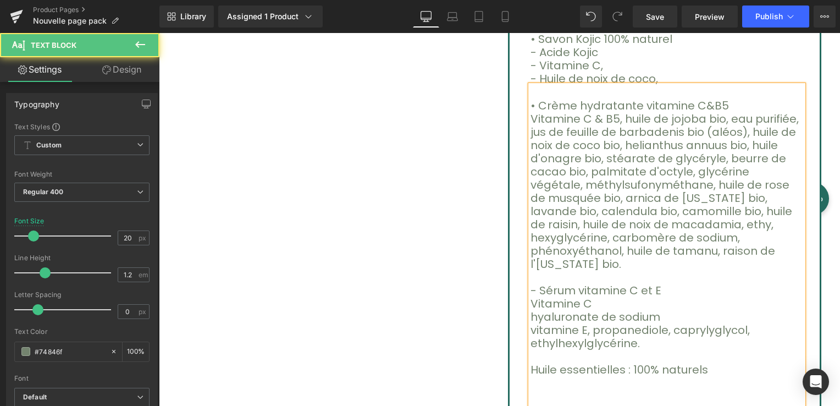
drag, startPoint x: 587, startPoint y: 301, endPoint x: 635, endPoint y: 316, distance: 49.7
click at [635, 323] on p "vitamine E, propanediole, caprylyglycol, ethylhexylglycérine." at bounding box center [667, 336] width 273 height 26
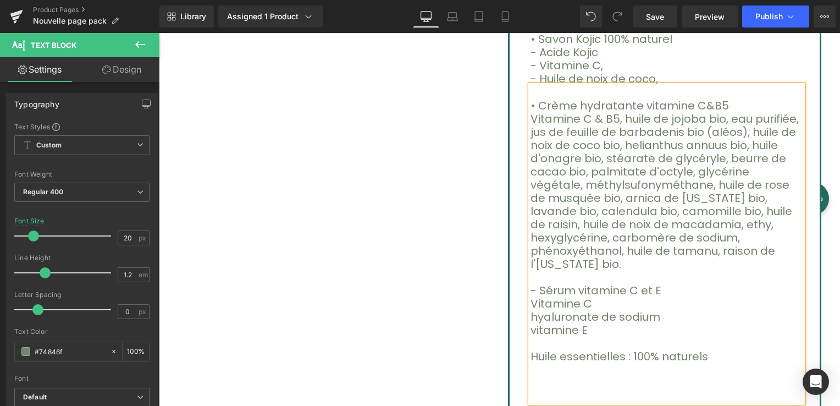
click at [534, 323] on p "vitamine E" at bounding box center [667, 329] width 273 height 13
click at [531, 310] on p "hyaluronate de sodium" at bounding box center [667, 316] width 273 height 13
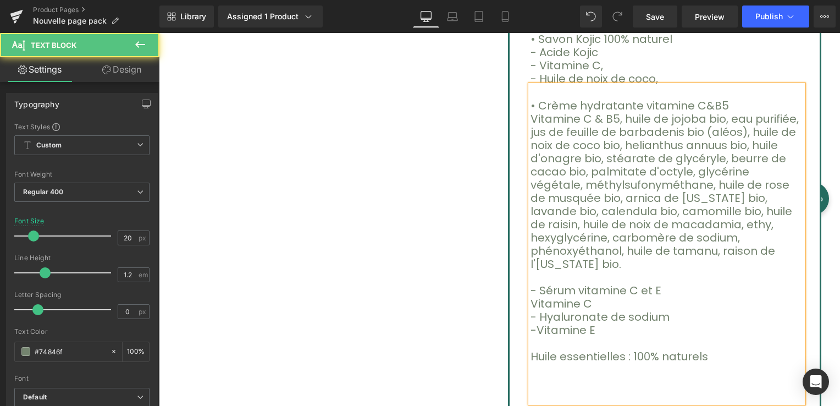
click at [531, 297] on p "Vitamine C" at bounding box center [667, 303] width 273 height 13
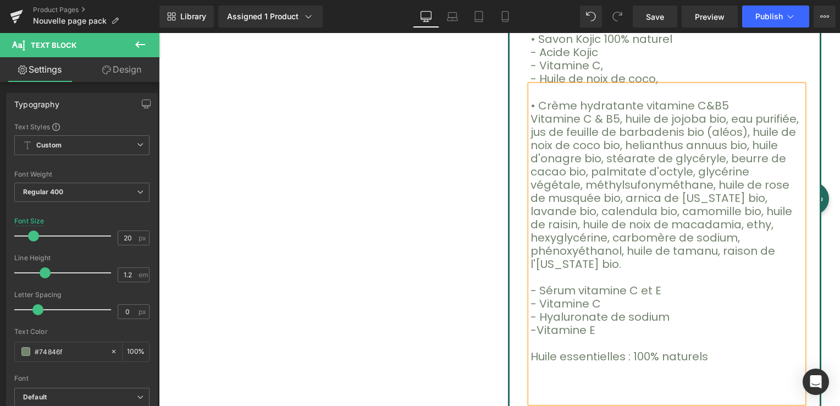
click at [531, 323] on p "-Vitamine E" at bounding box center [667, 329] width 273 height 13
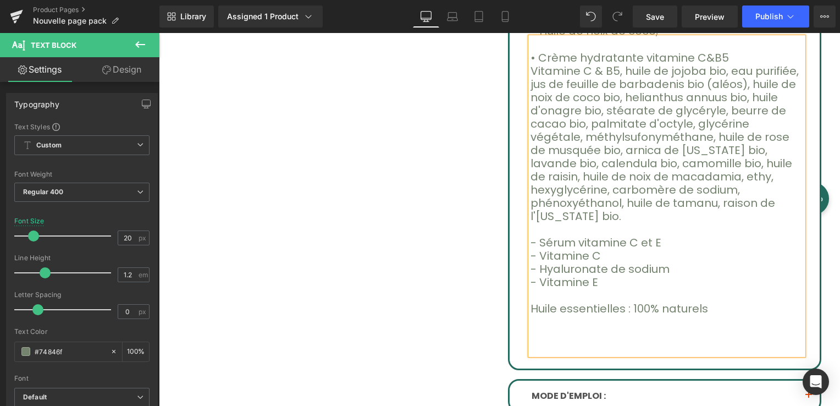
scroll to position [660, 0]
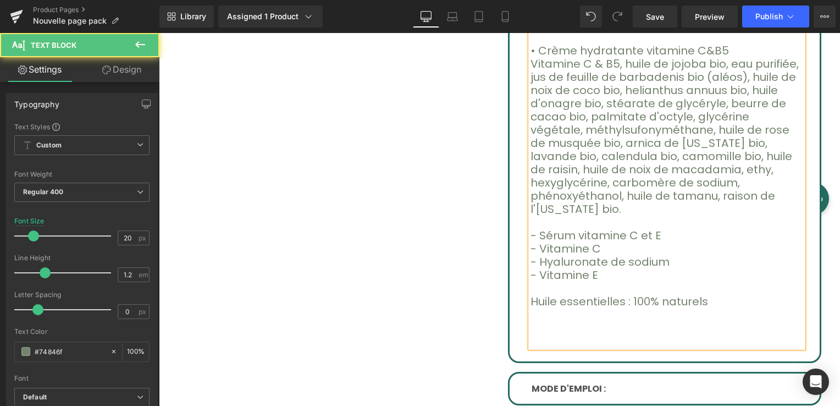
click at [611, 294] on font "Huile essentielles : 100% naturels" at bounding box center [620, 301] width 178 height 15
click at [610, 294] on font "Huile essentielles Orange : 100% naturels" at bounding box center [642, 301] width 223 height 15
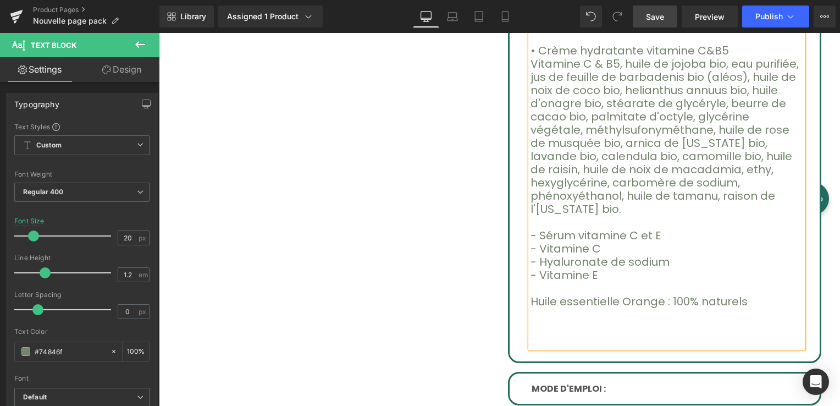
click at [657, 12] on span "Save" at bounding box center [655, 17] width 18 height 12
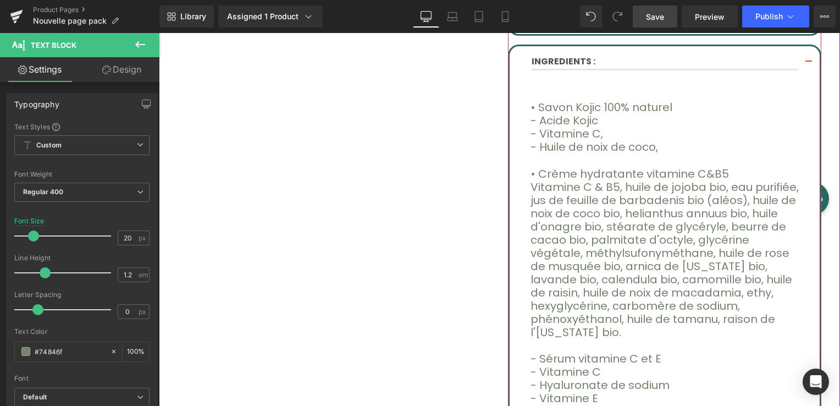
scroll to position [550, 0]
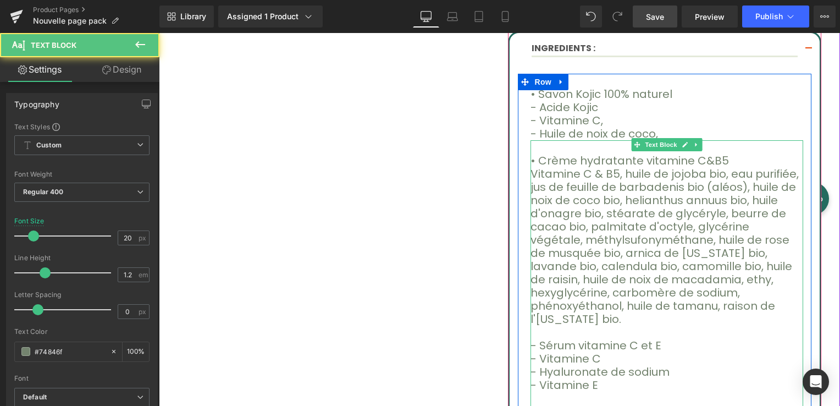
click at [614, 169] on font "Vitamine C & B5, huile de jojoba bio, eau purifiée, jus de feuille de barbadeni…" at bounding box center [665, 246] width 268 height 161
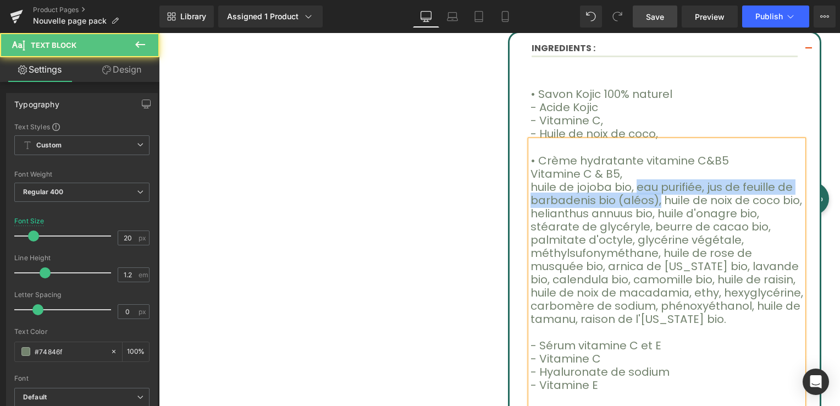
drag, startPoint x: 622, startPoint y: 184, endPoint x: 638, endPoint y: 200, distance: 23.0
click at [638, 200] on font "huile de jojoba bio, eau purifiée, jus de feuille de barbadenis bio (aléos), hu…" at bounding box center [667, 252] width 273 height 147
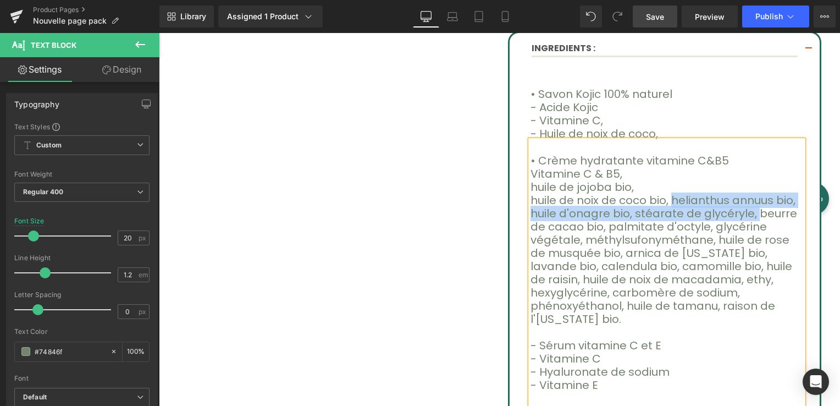
drag, startPoint x: 654, startPoint y: 196, endPoint x: 695, endPoint y: 215, distance: 45.1
click at [695, 215] on font "huile de noix de coco bio, helianthus annuus bio, huile d'onagre bio, stéarate …" at bounding box center [664, 260] width 267 height 134
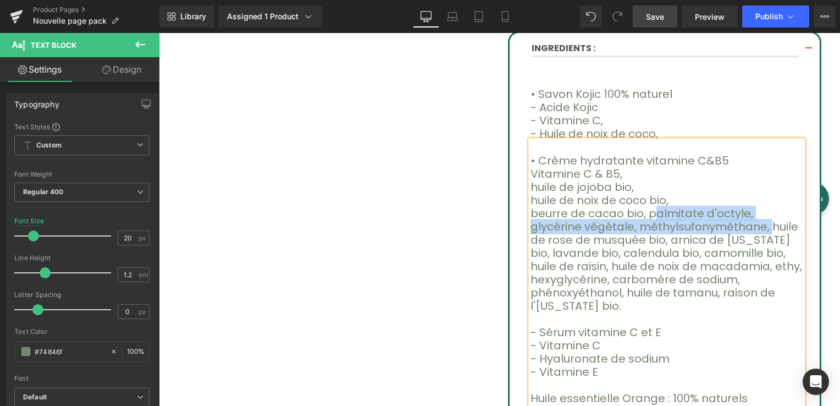
drag, startPoint x: 632, startPoint y: 208, endPoint x: 684, endPoint y: 225, distance: 54.3
click at [684, 225] on font "beurre de cacao bio, palmitate d'octyle, glycérine végétale, méthylsufonyméthan…" at bounding box center [667, 260] width 272 height 108
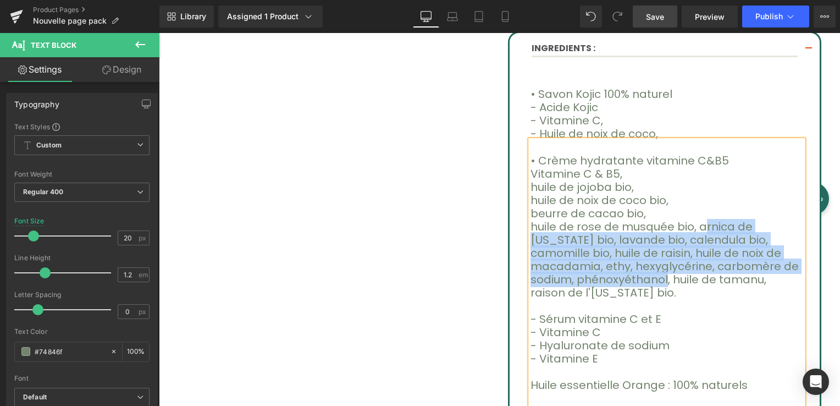
drag, startPoint x: 680, startPoint y: 223, endPoint x: 722, endPoint y: 260, distance: 55.8
click at [723, 260] on font "huile de rose de musquée bio, arnica de Montana bio, lavande bio, calendula bio…" at bounding box center [665, 259] width 268 height 81
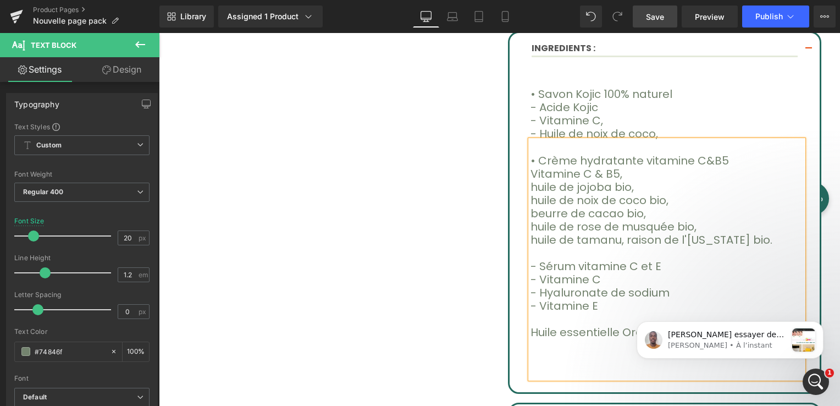
scroll to position [0, 0]
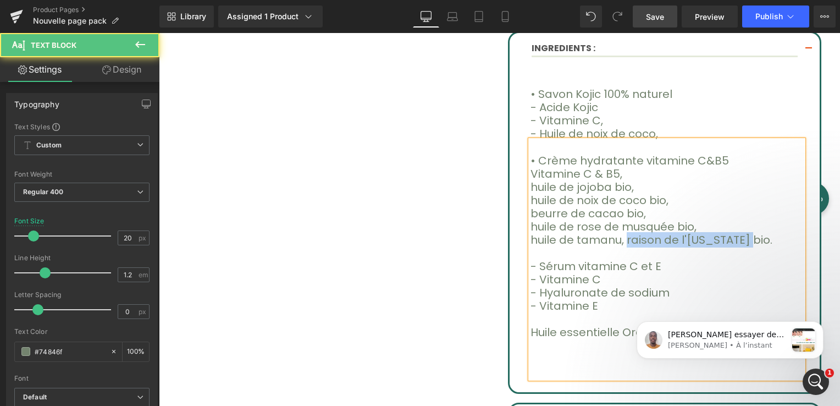
drag, startPoint x: 612, startPoint y: 236, endPoint x: 722, endPoint y: 234, distance: 110.6
click at [722, 234] on p "huile de tamanu, raison de l'oregon bio." at bounding box center [667, 239] width 273 height 13
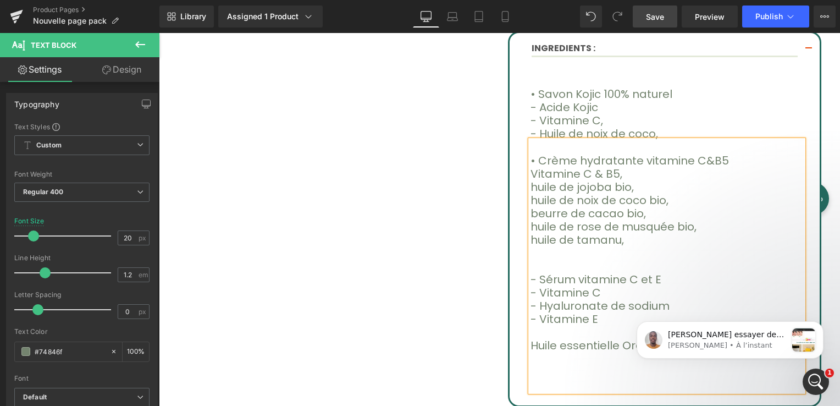
click at [606, 240] on font "huile de tamanu," at bounding box center [578, 239] width 94 height 15
click at [538, 260] on p at bounding box center [667, 266] width 273 height 13
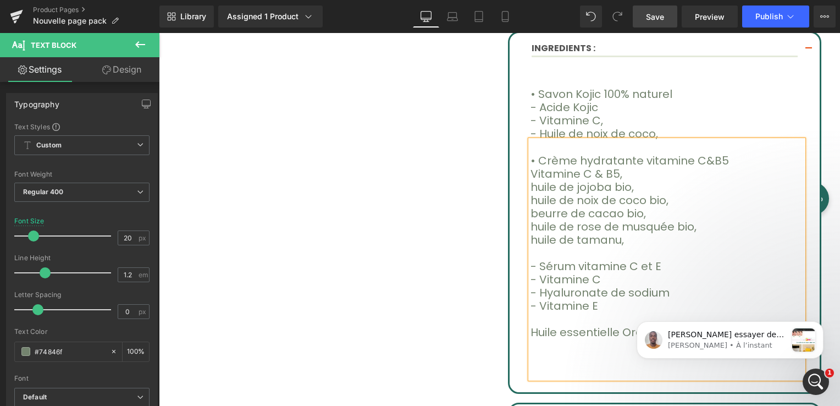
click at [624, 239] on span at bounding box center [625, 239] width 3 height 15
click at [531, 237] on font "huile de tamanu" at bounding box center [576, 239] width 91 height 15
click at [531, 234] on font "Huile de tamanu" at bounding box center [577, 239] width 92 height 15
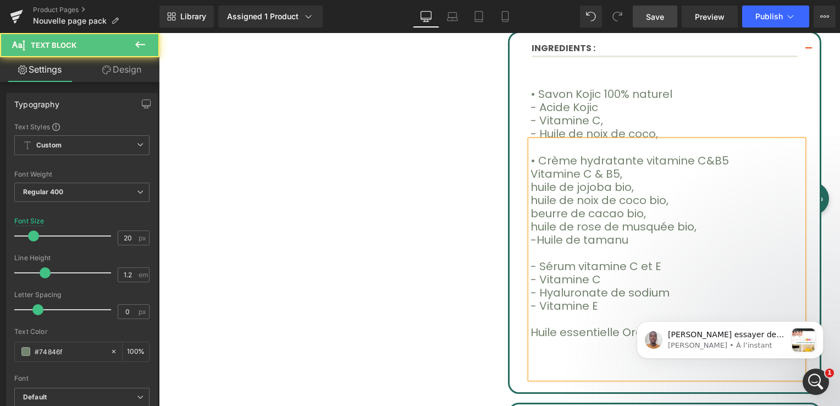
click at [531, 226] on font "huile de rose de musquée bio," at bounding box center [614, 226] width 166 height 15
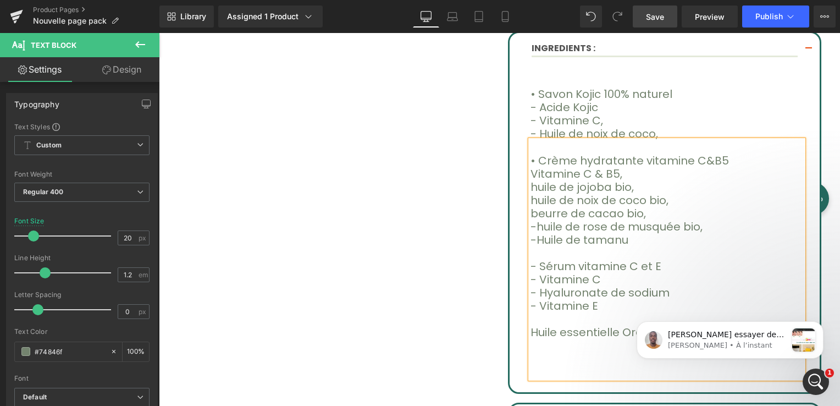
click at [531, 211] on font "beurre de cacao bio," at bounding box center [589, 213] width 116 height 15
click at [531, 196] on font "huile de noix de coco bio," at bounding box center [600, 200] width 138 height 15
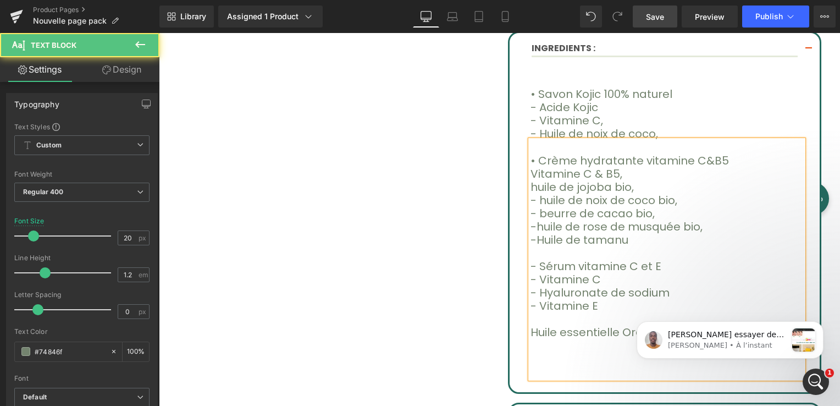
click at [531, 183] on font "huile de jojoba bio," at bounding box center [582, 186] width 103 height 15
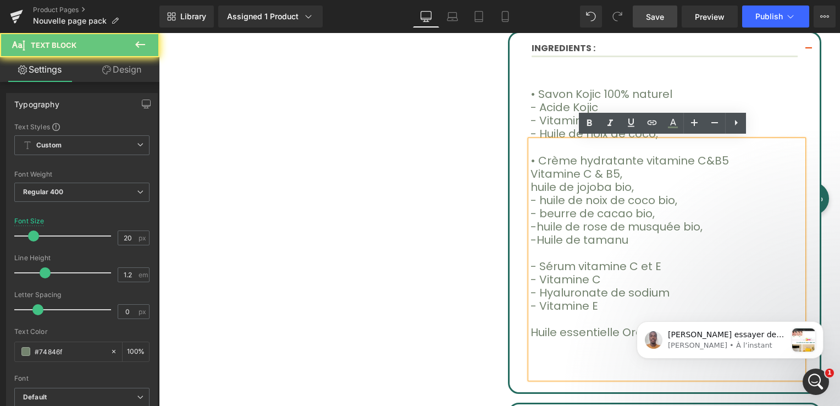
click at [531, 185] on font "huile de jojoba bio," at bounding box center [582, 186] width 103 height 15
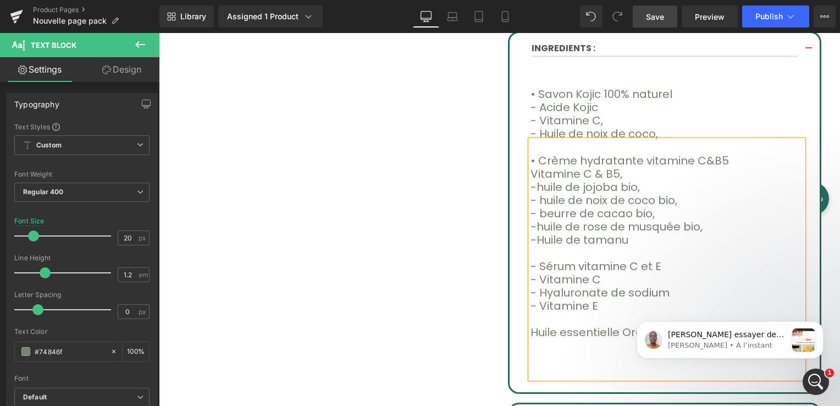
click at [531, 171] on div "• Crème hydratante vitamine C&B5 Vitamine C & B5, -huile de jojoba bio, - huile…" at bounding box center [667, 259] width 273 height 238
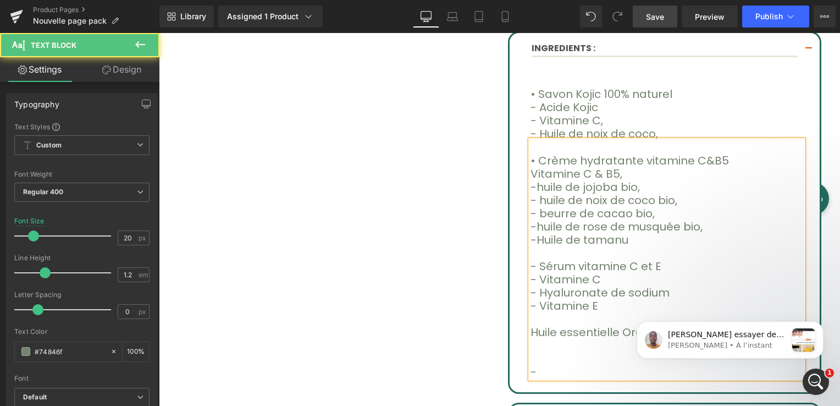
click at [531, 171] on font "Vitamine C & B5," at bounding box center [577, 173] width 92 height 15
click at [728, 158] on p "• Crème hydratante vitamine C&B5" at bounding box center [667, 160] width 273 height 13
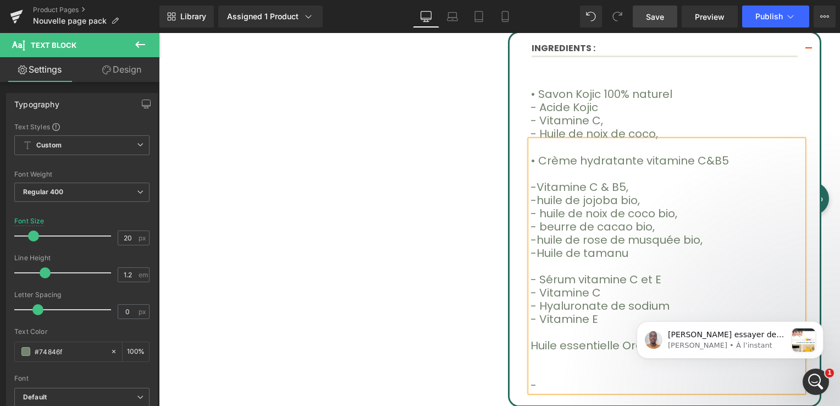
click at [534, 200] on font "-huile de jojoba bio," at bounding box center [585, 200] width 109 height 15
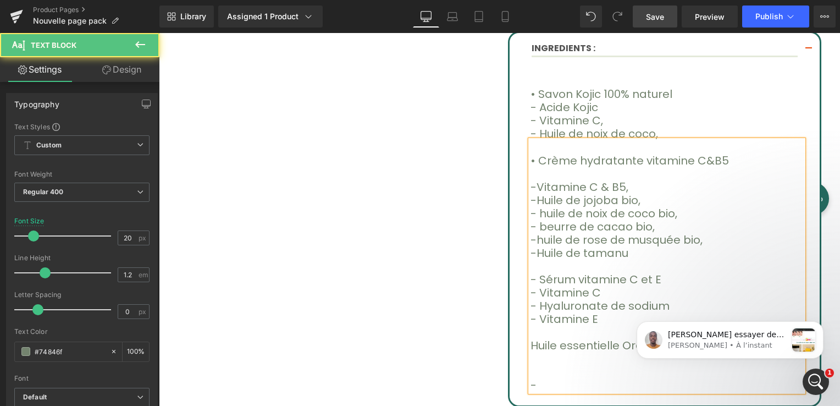
click at [537, 210] on font "- huile de noix de coco bio," at bounding box center [604, 213] width 147 height 15
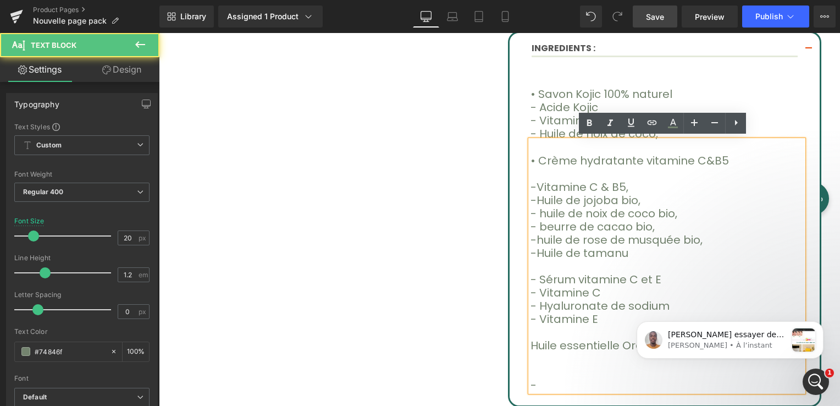
click at [531, 197] on font "-Huile de jojoba bio," at bounding box center [586, 200] width 110 height 15
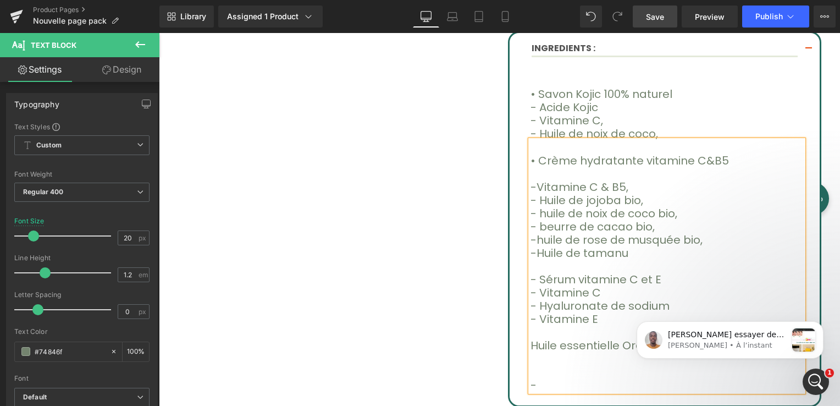
click at [538, 211] on font "- huile de noix de coco bio," at bounding box center [604, 213] width 147 height 15
click at [537, 226] on font "- beurre de cacao bio," at bounding box center [593, 226] width 124 height 15
click at [537, 237] on font "-huile de rose de musquée bio," at bounding box center [617, 239] width 172 height 15
click at [534, 238] on font "-Huile de rose de musquée bio," at bounding box center [617, 239] width 173 height 15
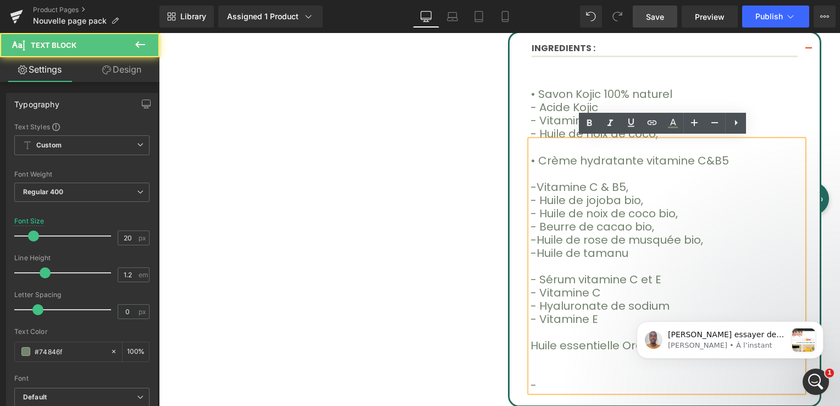
click at [531, 239] on font "-Huile de rose de musquée bio," at bounding box center [617, 239] width 173 height 15
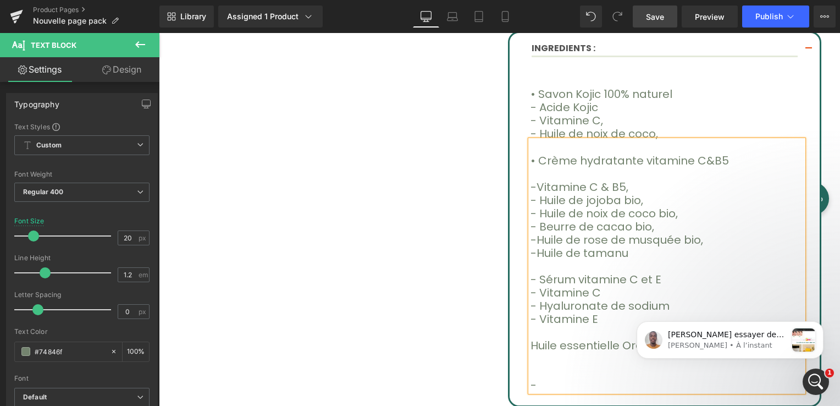
click at [531, 235] on font "-Huile de rose de musquée bio," at bounding box center [617, 239] width 173 height 15
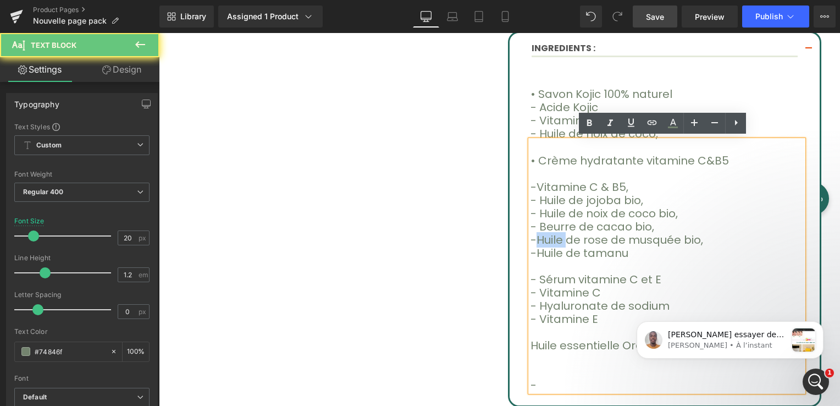
click at [531, 235] on font "-Huile de rose de musquée bio," at bounding box center [617, 239] width 173 height 15
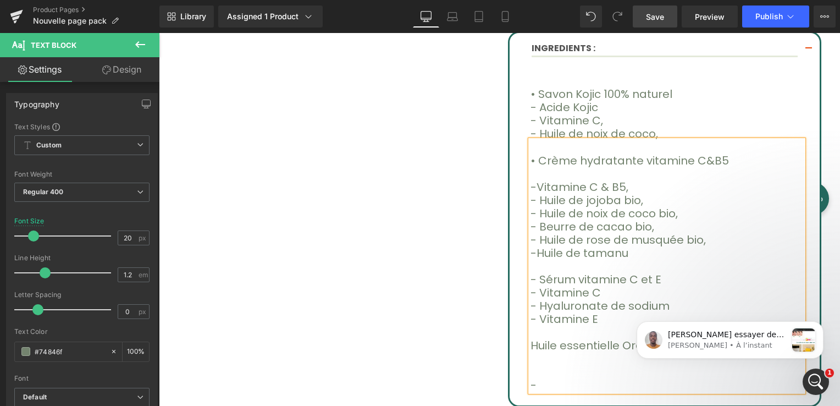
click at [531, 252] on font "-Huile de tamanu" at bounding box center [580, 252] width 98 height 15
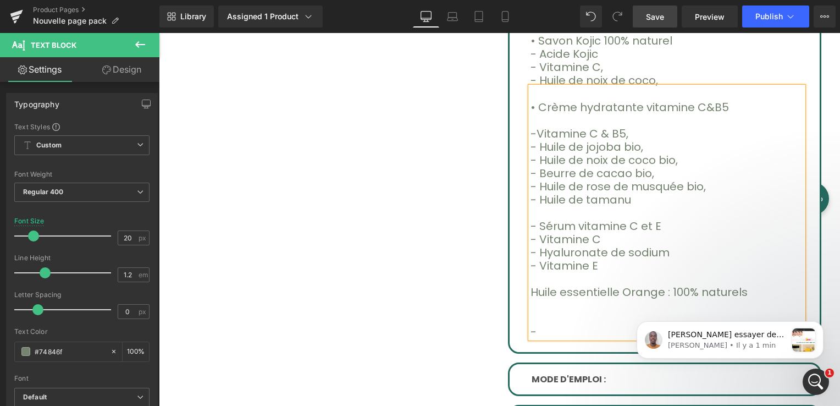
scroll to position [660, 0]
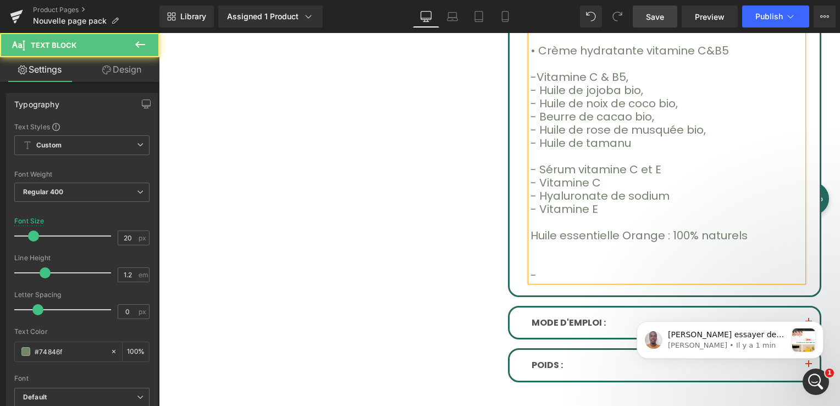
click at [531, 268] on p "-" at bounding box center [667, 274] width 273 height 13
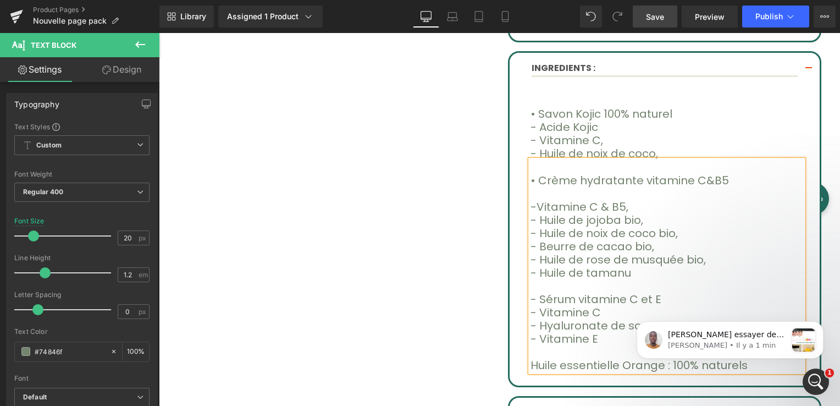
scroll to position [550, 0]
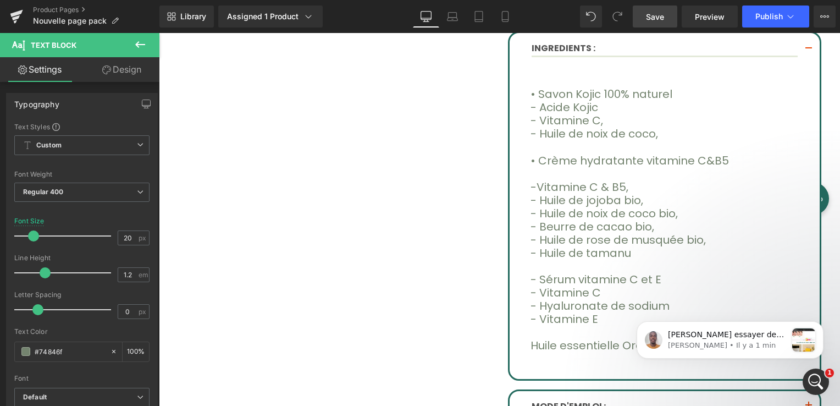
click at [646, 23] on link "Save" at bounding box center [655, 17] width 45 height 22
click at [761, 23] on button "Publish" at bounding box center [776, 17] width 67 height 22
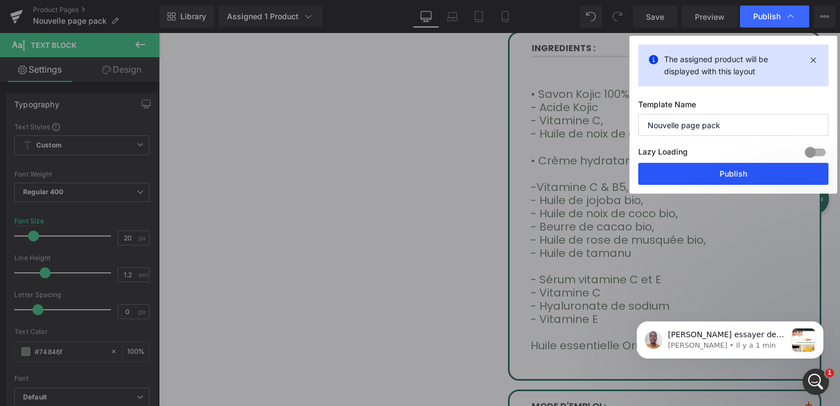
click at [725, 184] on button "Publish" at bounding box center [734, 174] width 190 height 22
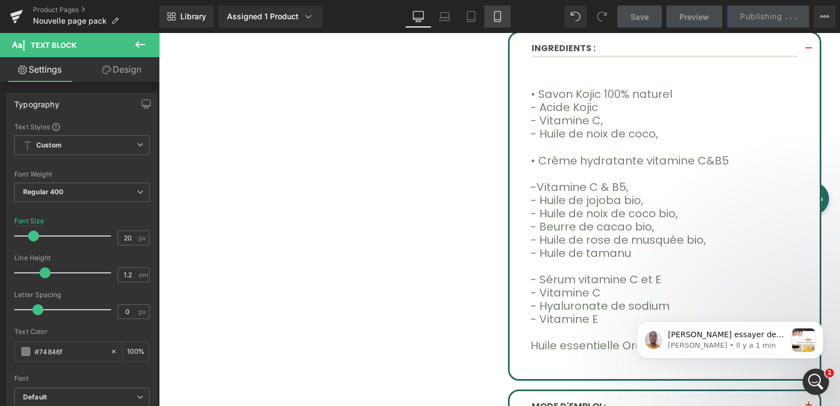
click at [499, 14] on icon at bounding box center [497, 16] width 11 height 11
type input "14"
type input "100"
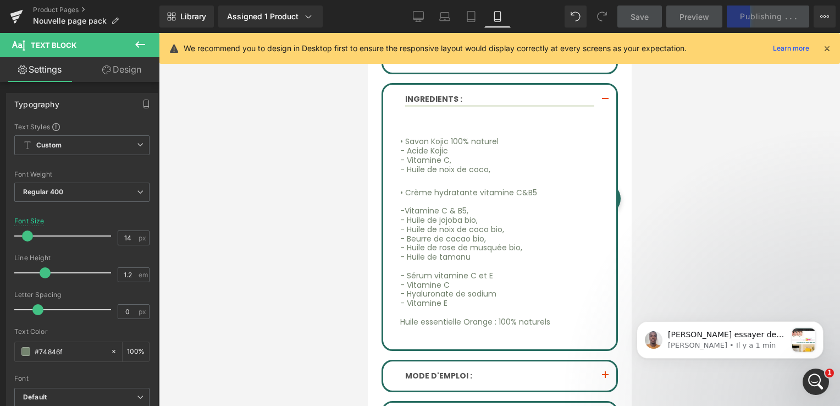
scroll to position [916, 0]
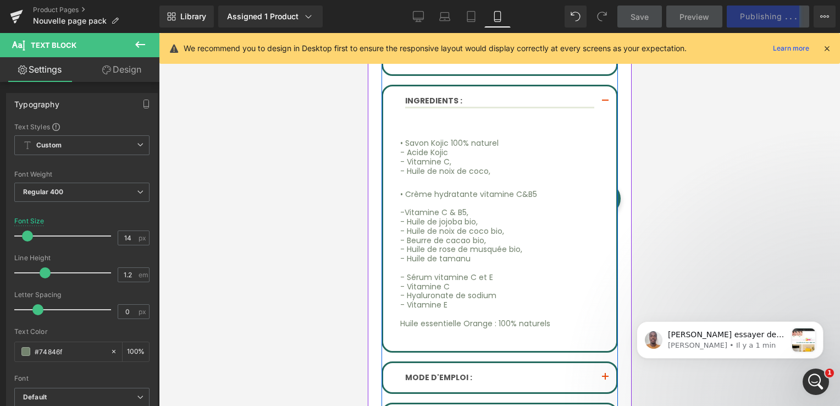
click at [597, 86] on button "button" at bounding box center [605, 101] width 22 height 30
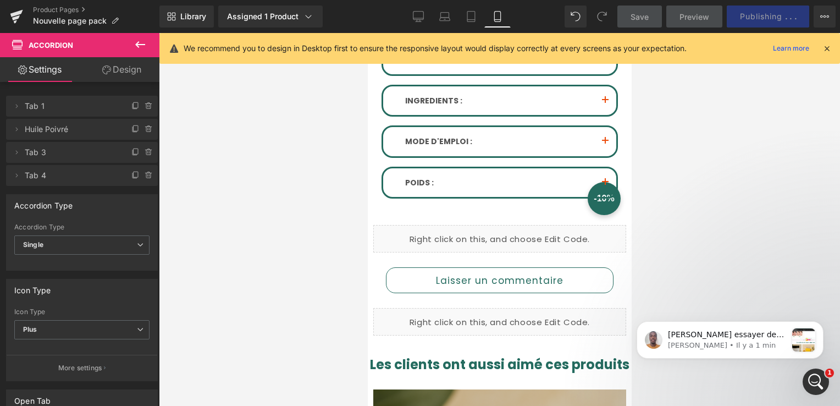
click at [824, 47] on icon at bounding box center [827, 48] width 10 height 10
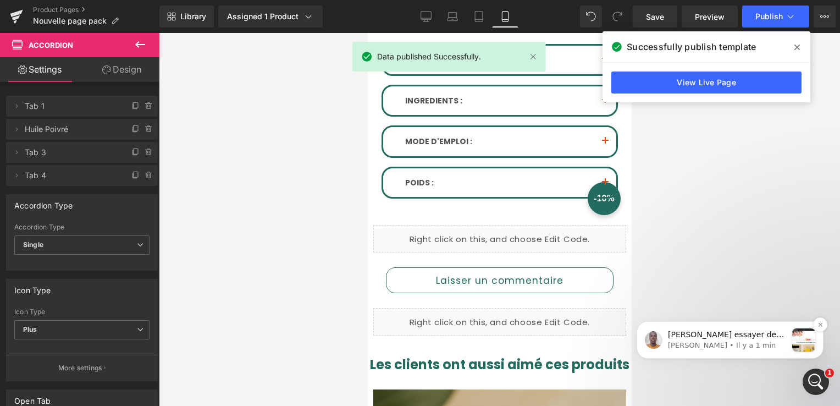
click at [732, 348] on p "[PERSON_NAME] • Il y a 1 min" at bounding box center [727, 345] width 119 height 10
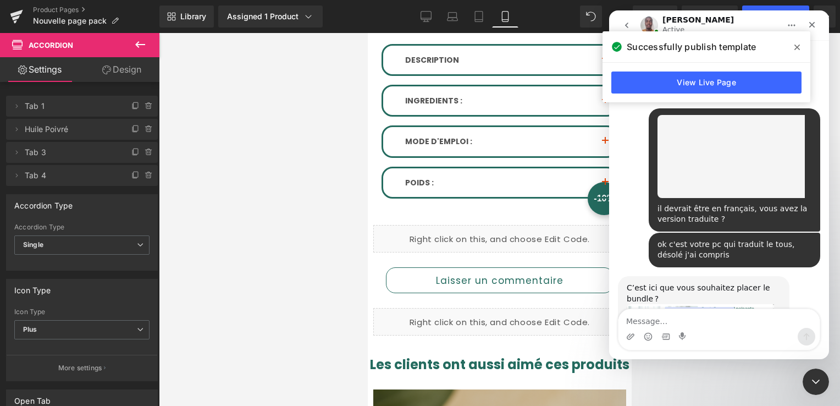
scroll to position [6092, 0]
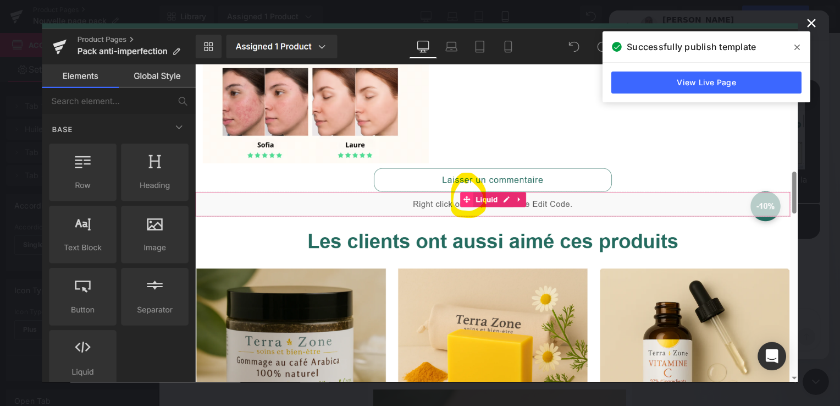
scroll to position [0, 0]
click at [799, 43] on icon at bounding box center [798, 47] width 6 height 9
click at [799, 43] on div "Intercom Messenger" at bounding box center [420, 203] width 840 height 406
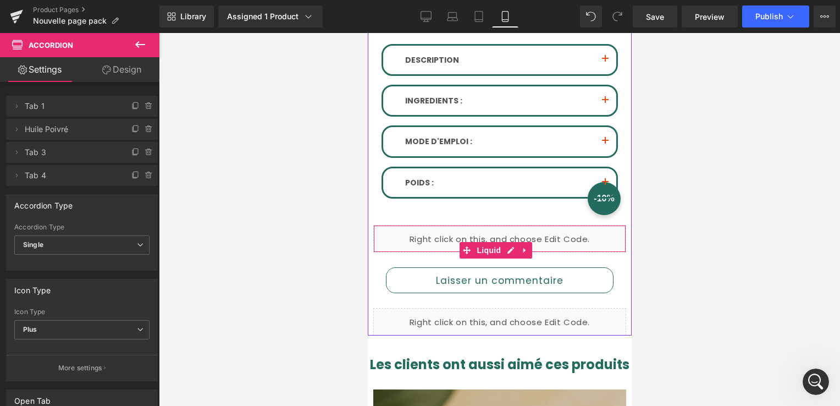
scroll to position [6073, 0]
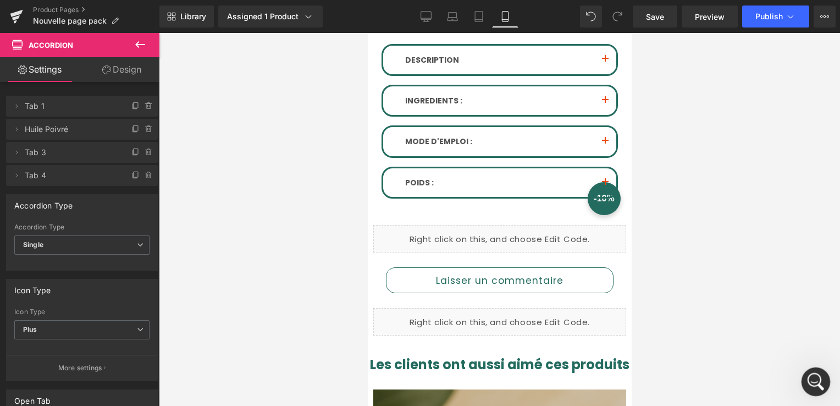
click at [817, 378] on icon "Ouvrir le Messenger Intercom" at bounding box center [815, 380] width 18 height 18
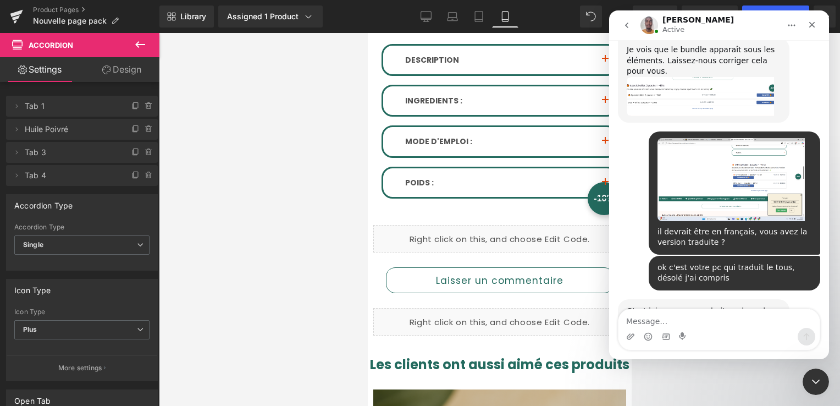
scroll to position [6074, 0]
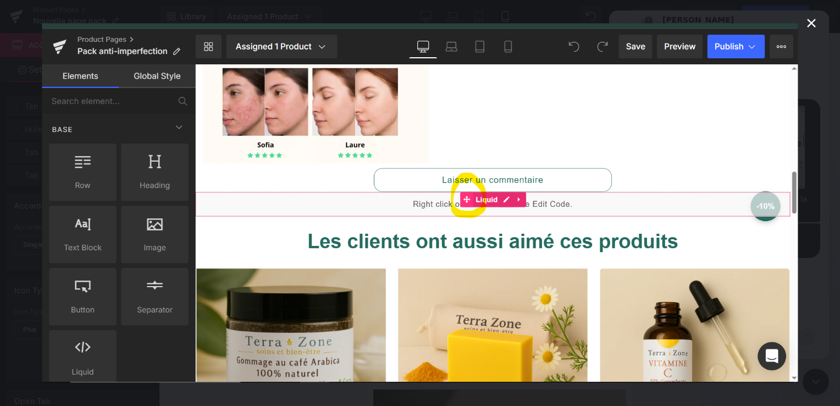
click at [810, 21] on icon "Fermer" at bounding box center [811, 23] width 13 height 13
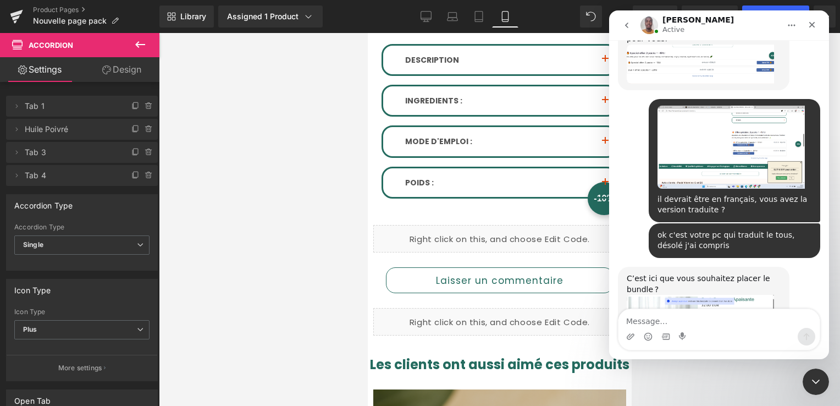
click at [11, 14] on div at bounding box center [420, 186] width 840 height 373
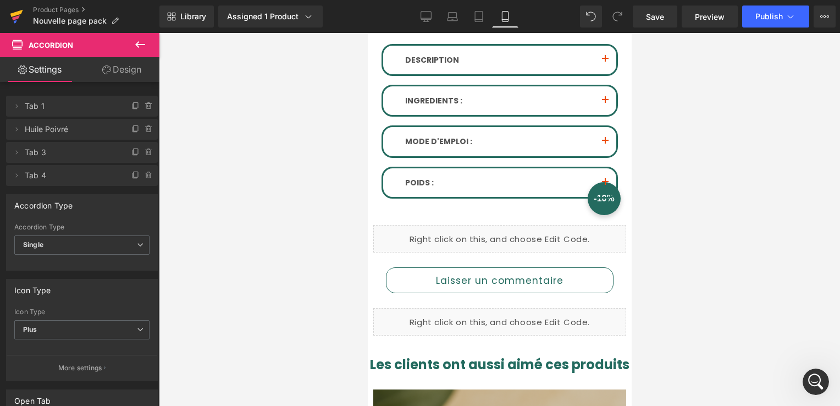
click at [11, 18] on icon at bounding box center [16, 17] width 13 height 28
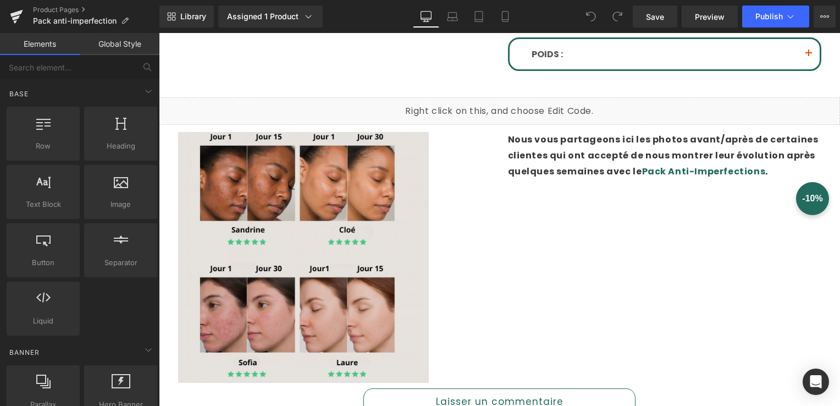
scroll to position [605, 0]
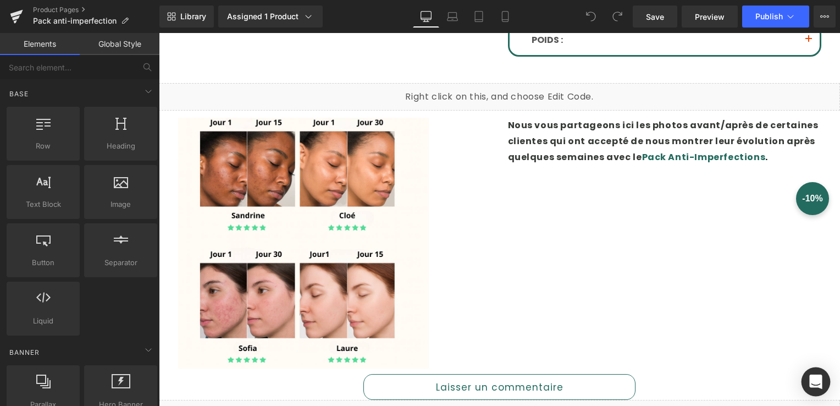
click at [811, 374] on div "Open Intercom Messenger" at bounding box center [816, 381] width 29 height 29
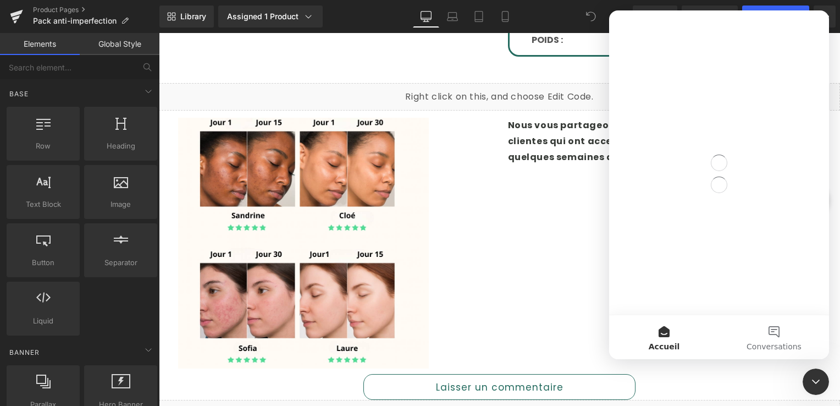
scroll to position [0, 0]
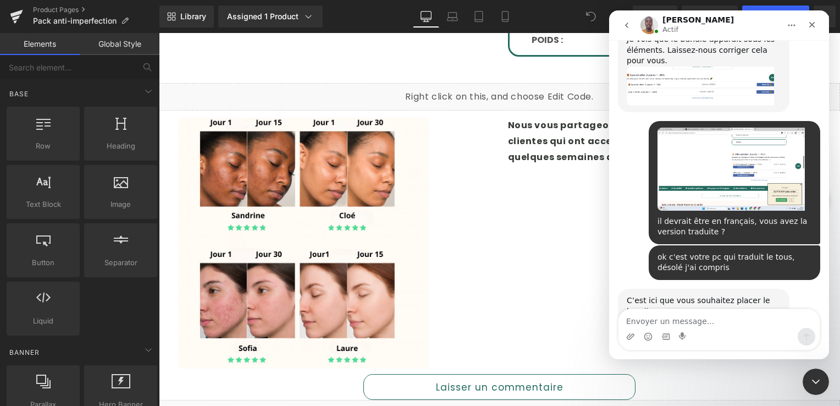
scroll to position [6030, 0]
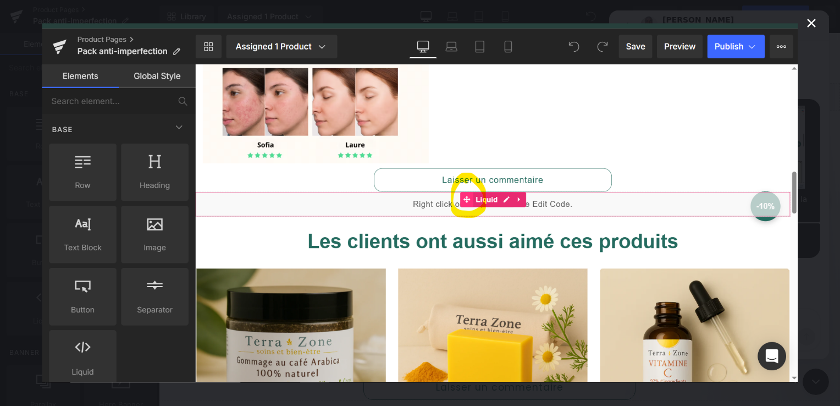
scroll to position [0, 0]
click at [810, 21] on icon "Fermer" at bounding box center [811, 23] width 9 height 9
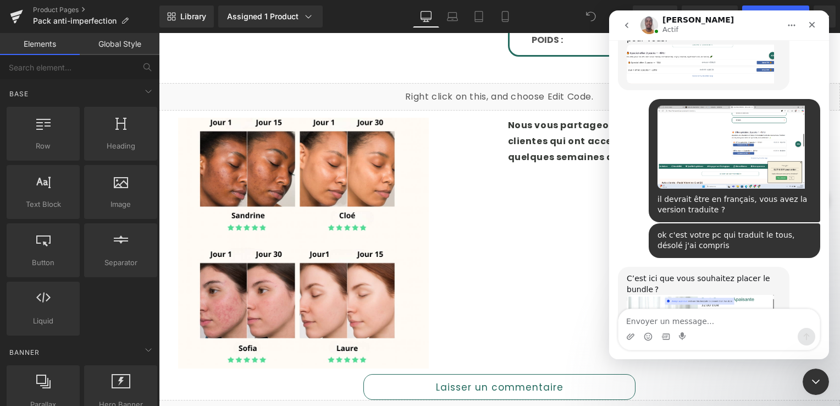
click at [470, 206] on div at bounding box center [420, 186] width 840 height 373
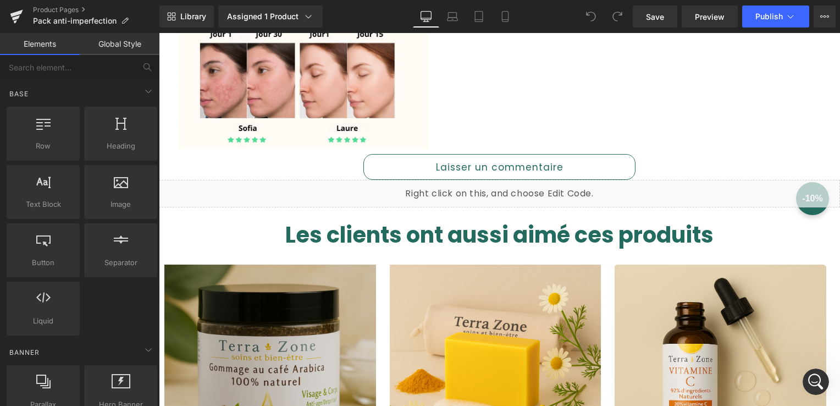
scroll to position [6030, 0]
click at [801, 375] on div "Ouvrir le Messenger Intercom" at bounding box center [814, 380] width 36 height 36
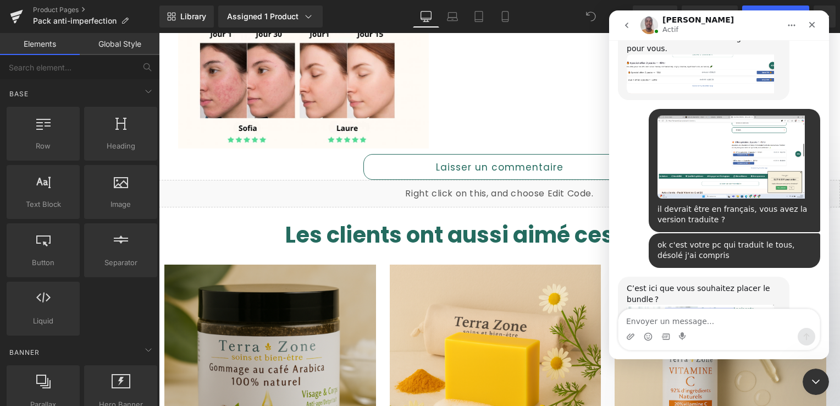
scroll to position [6030, 0]
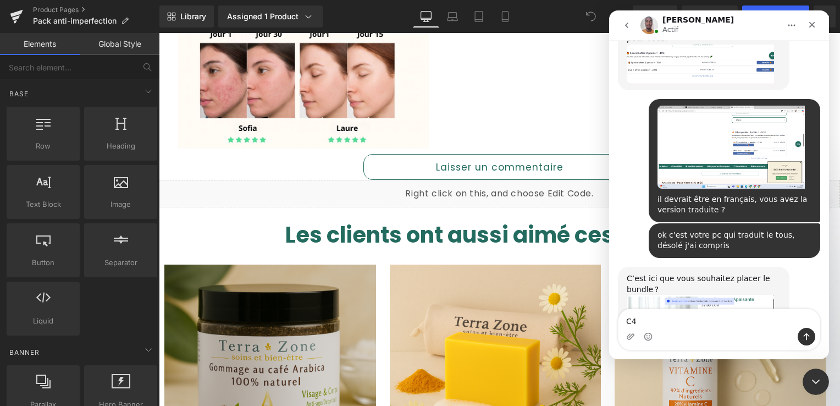
type textarea "C"
type textarea "je déplace ce code sous "satisfait ou remboursé"?"
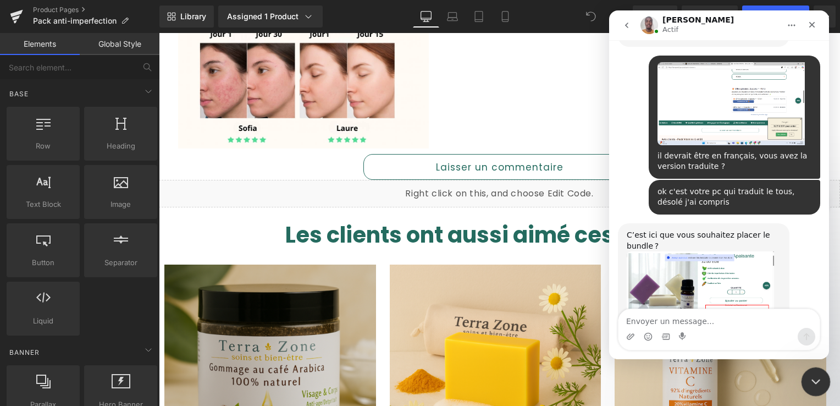
click at [811, 382] on icon "Fermer le Messenger Intercom" at bounding box center [814, 379] width 13 height 13
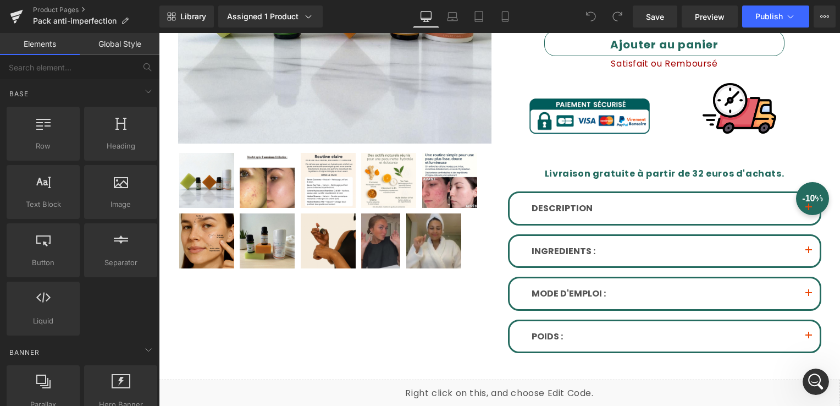
scroll to position [385, 0]
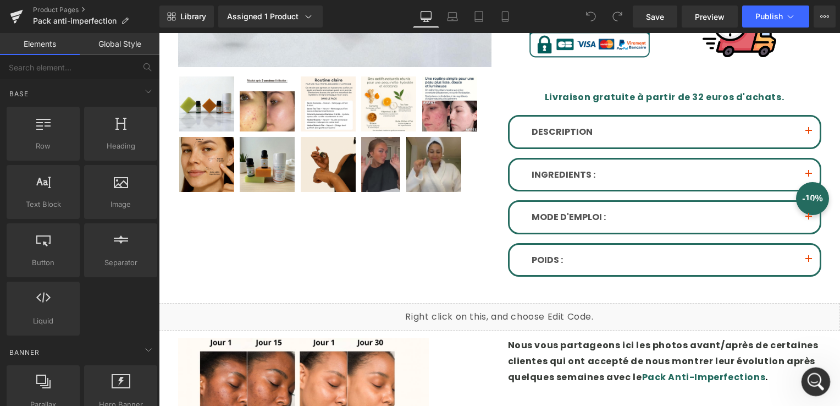
click at [809, 383] on icon "Ouvrir le Messenger Intercom" at bounding box center [815, 380] width 18 height 18
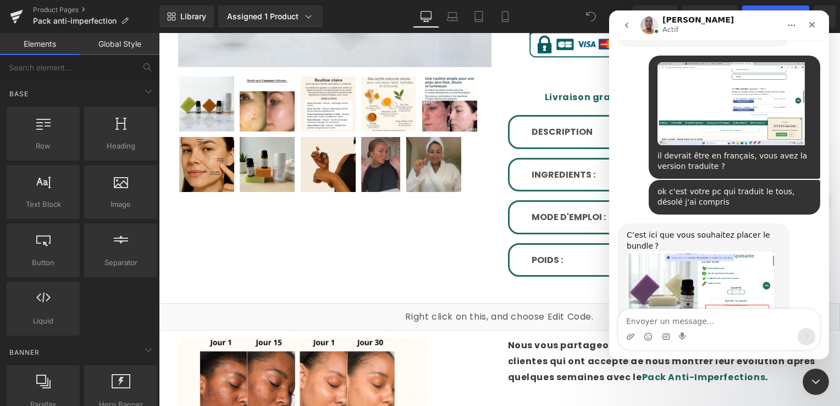
scroll to position [6073, 0]
type textarea "C"
type textarea "V"
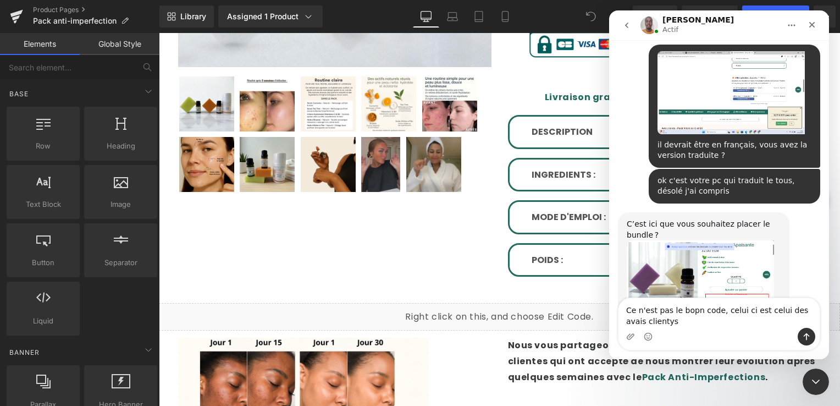
type textarea "Ce n'est pas le bopn code, celui ci est celui des avais clientys"
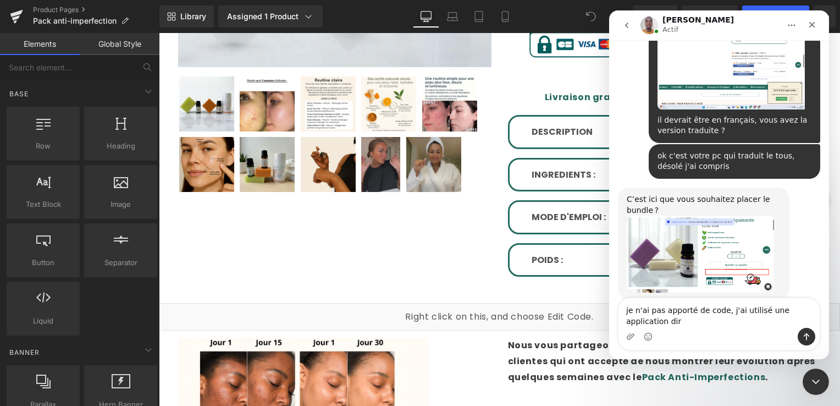
scroll to position [6121, 0]
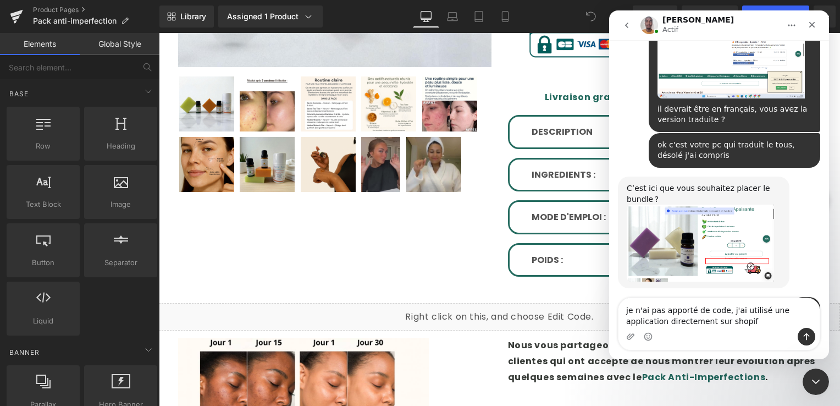
type textarea "je n'ai pas apporté de code, j'ai utilisé une application directement sur shopi…"
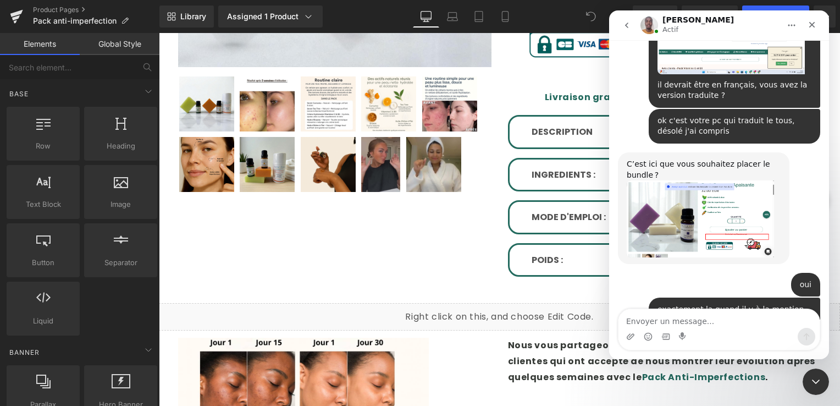
scroll to position [6145, 0]
click at [815, 381] on icon "Fermer le Messenger Intercom" at bounding box center [815, 380] width 8 height 4
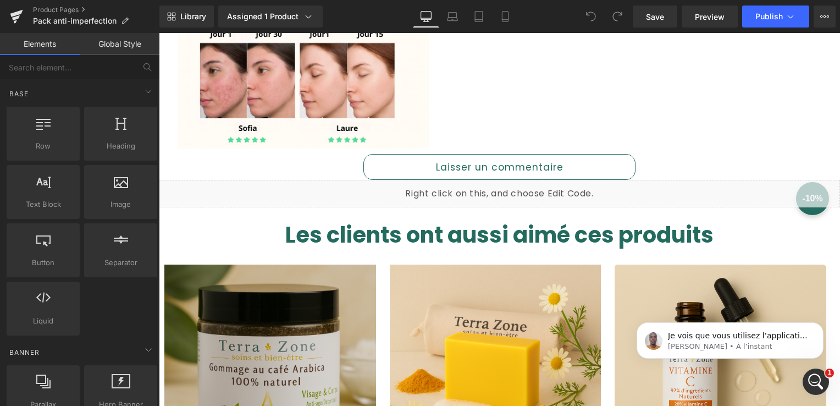
scroll to position [0, 0]
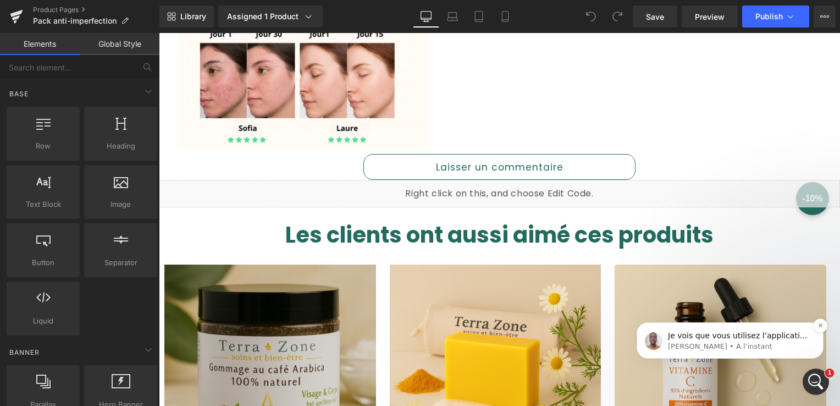
click at [703, 342] on p "[PERSON_NAME] • À l’instant" at bounding box center [739, 347] width 142 height 10
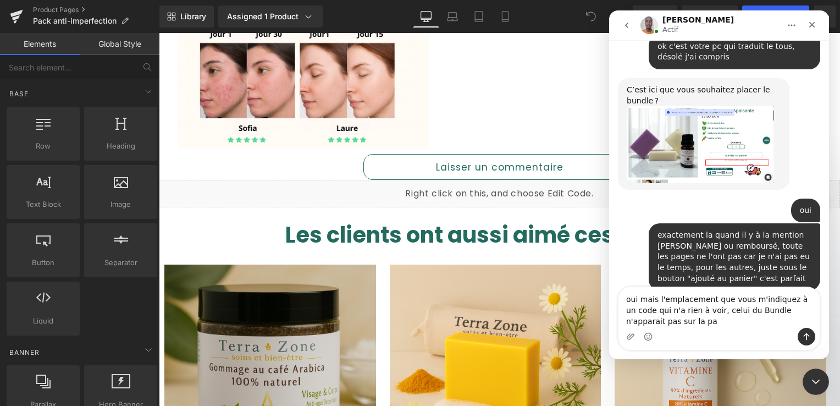
scroll to position [6229, 0]
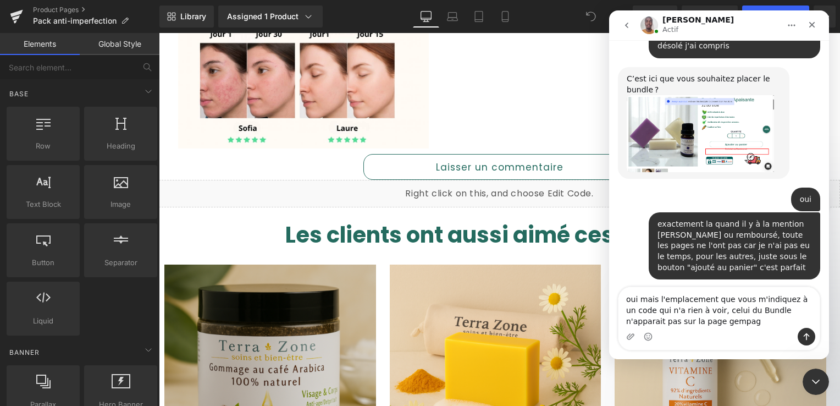
type textarea "oui mais l'emplacement que vous m'indiquez à un code qui n'a rien à voir, celui…"
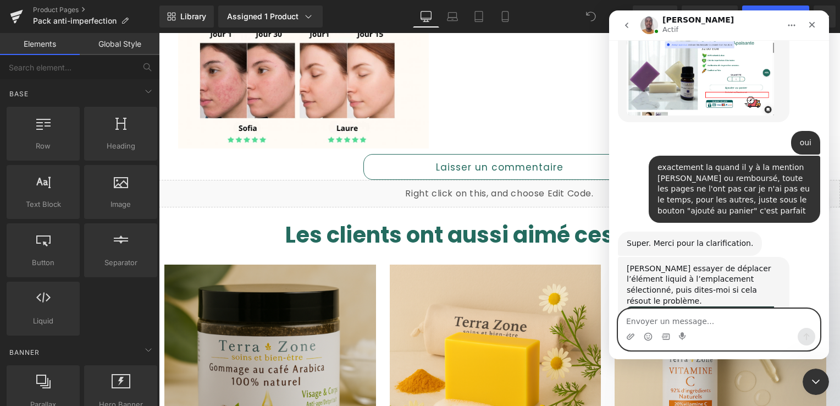
scroll to position [6298, 0]
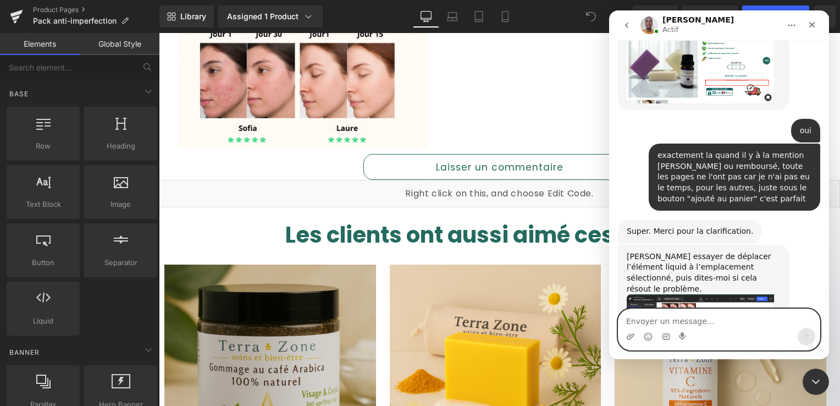
click at [664, 322] on textarea "Envoyer un message..." at bounding box center [719, 318] width 201 height 19
type textarea "Je n'ai pas accès à leur code B"
click at [632, 336] on icon "Télécharger la pièce jointe" at bounding box center [630, 336] width 9 height 9
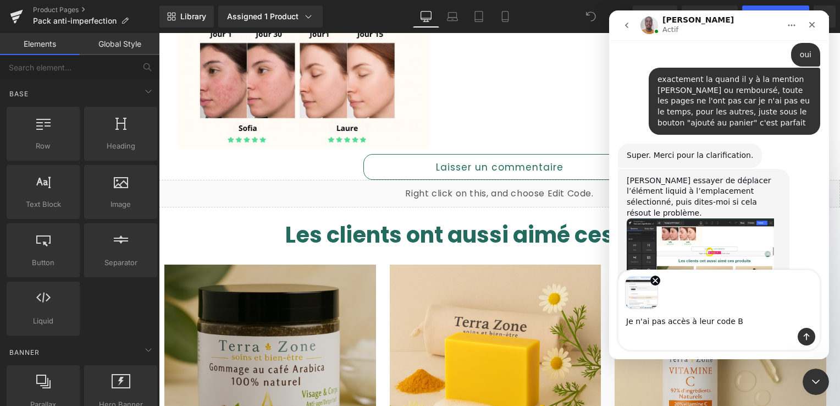
scroll to position [6379, 0]
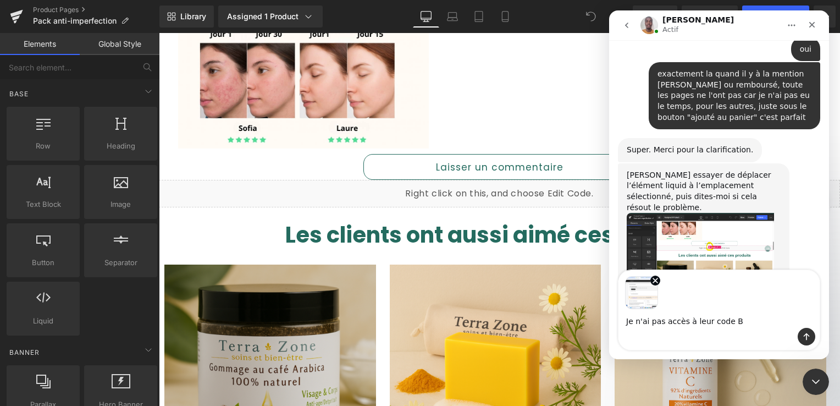
type textarea "Je n'ai pas accès à leur code"
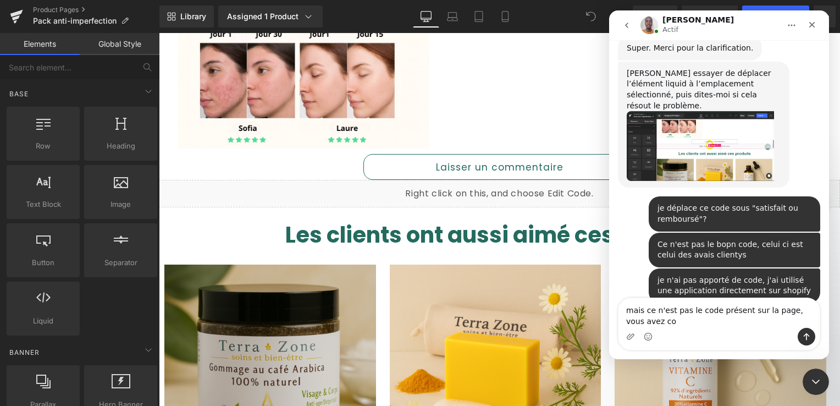
scroll to position [6488, 0]
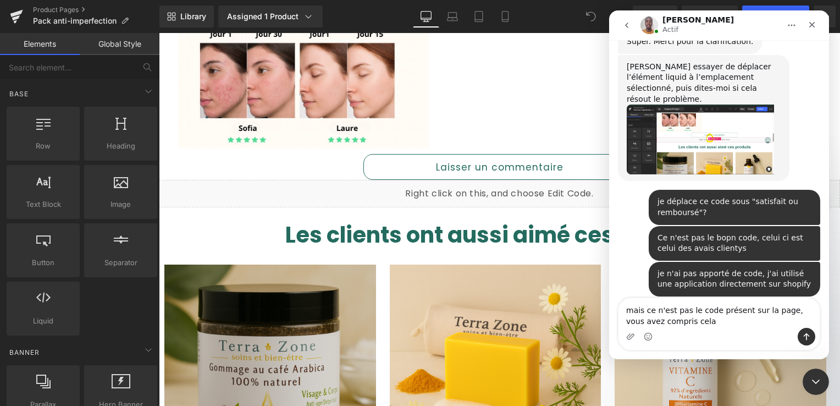
type textarea "mais ce n'est pas le code présent sur la page, vous avez compris cela ?"
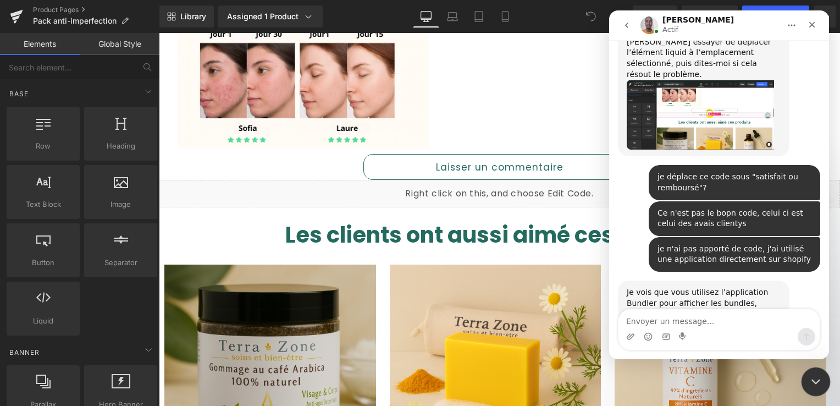
click at [814, 383] on icon "Fermer le Messenger Intercom" at bounding box center [814, 379] width 13 height 13
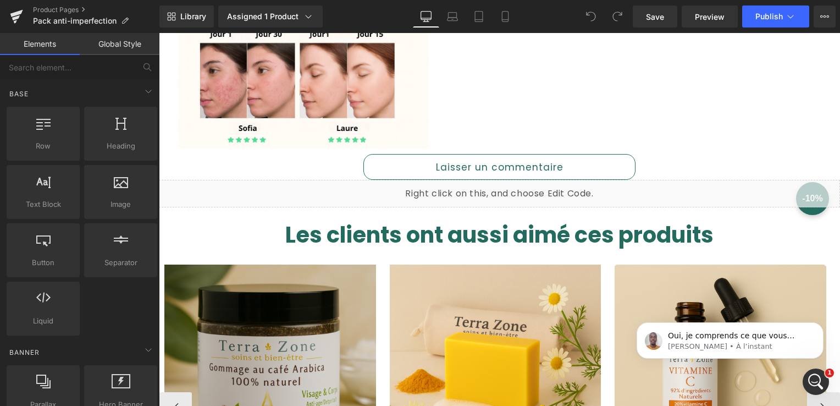
scroll to position [6556, 0]
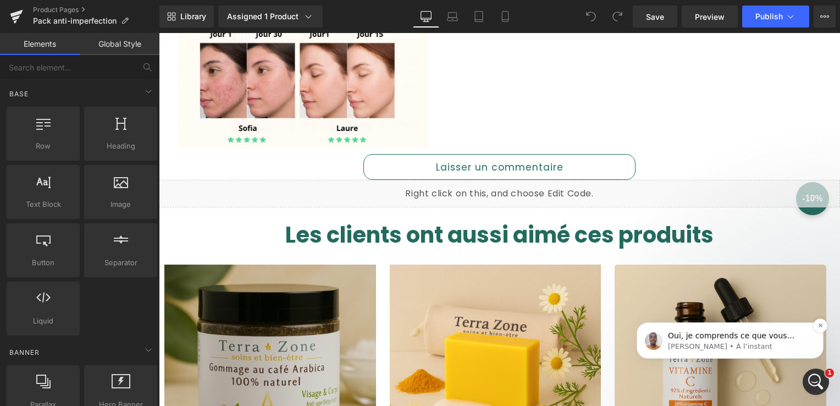
click at [699, 339] on span "Oui, je comprends ce que vous voulez dire, Faysal." at bounding box center [731, 341] width 127 height 20
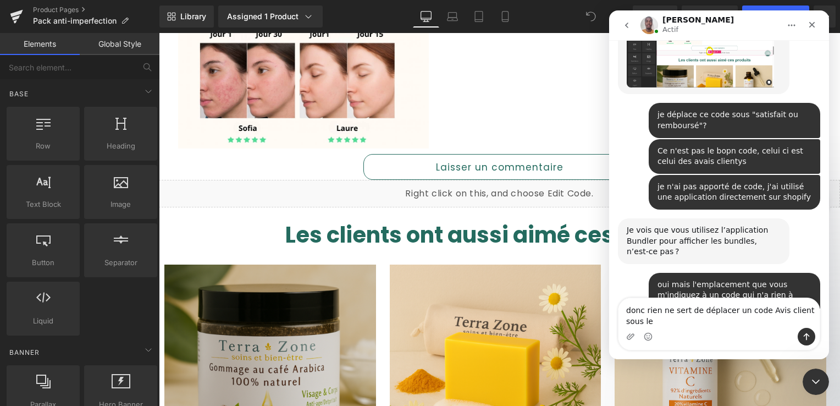
scroll to position [6585, 0]
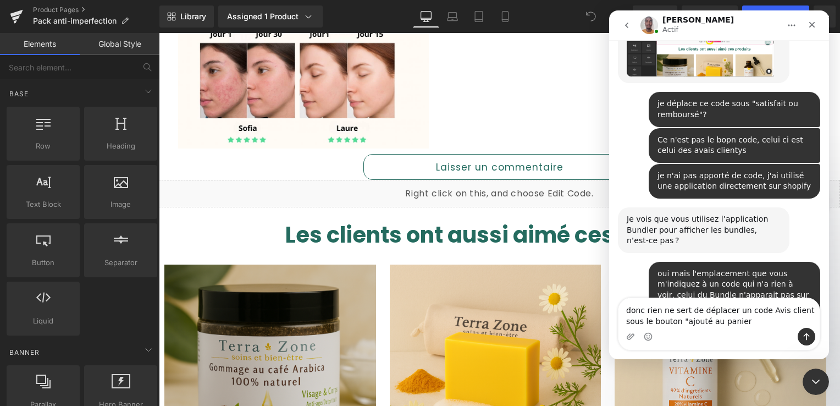
type textarea "donc rien ne sert de déplacer un code Avis client sous le bouton "ajouté au pan…"
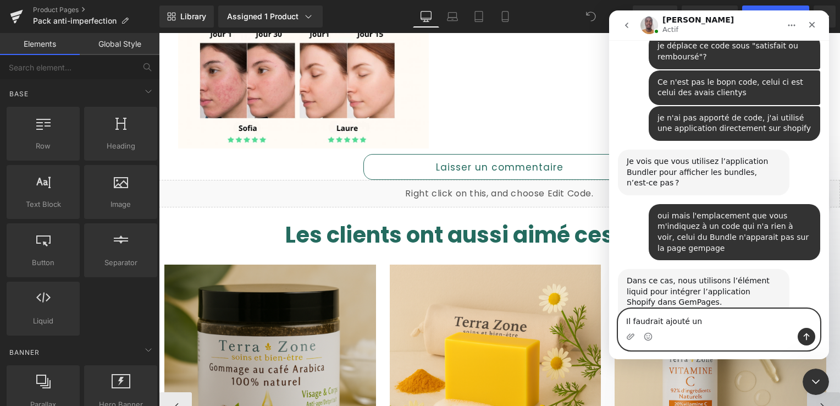
scroll to position [6664, 0]
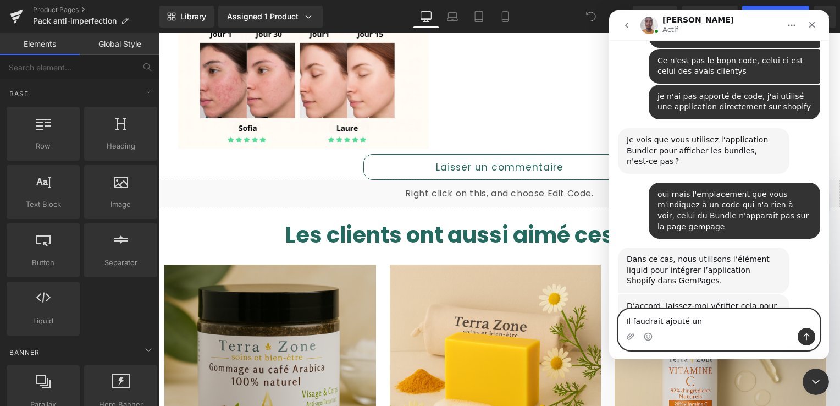
drag, startPoint x: 673, startPoint y: 323, endPoint x: 562, endPoint y: 329, distance: 111.8
click at [609, 329] on html "[PERSON_NAME] Actif Handy tips: Sharing your issue screenshots and page links h…" at bounding box center [719, 184] width 220 height 349
paste textarea "Activez le rendu du code Liquid dans le bloc “Custom Code” de GemPages pour que…"
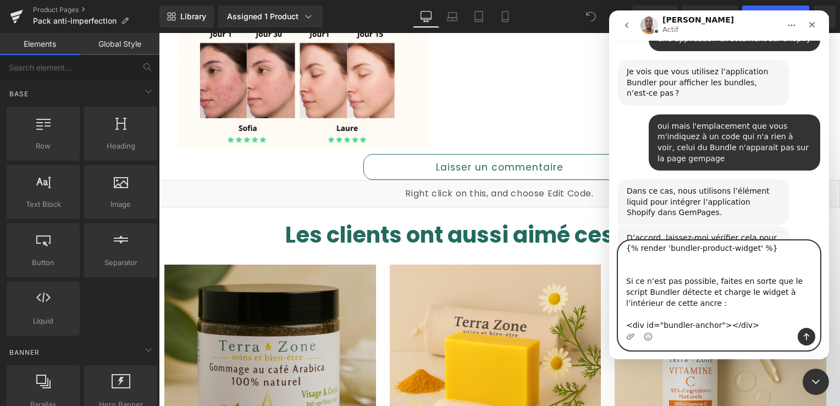
scroll to position [0, 0]
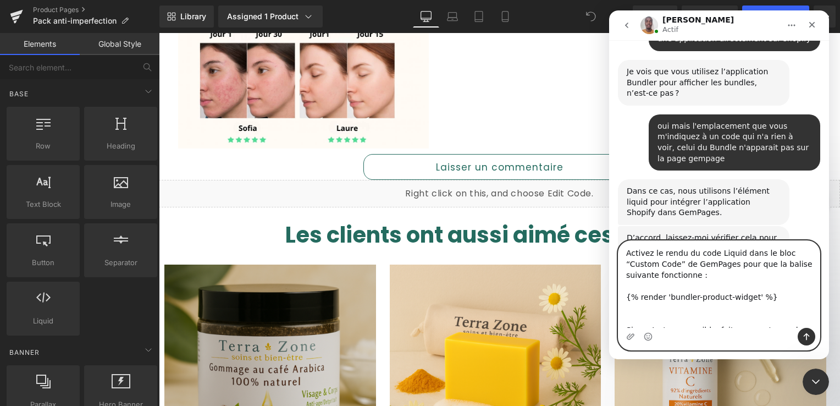
type textarea "Activez le rendu du code Liquid dans le bloc “Custom Code” de GemPages pour que…"
click at [805, 339] on icon "Envoyer un message…" at bounding box center [806, 336] width 9 height 9
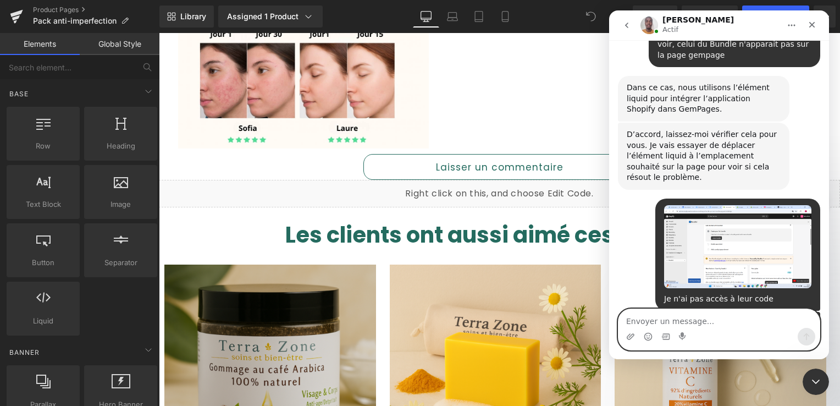
scroll to position [6838, 0]
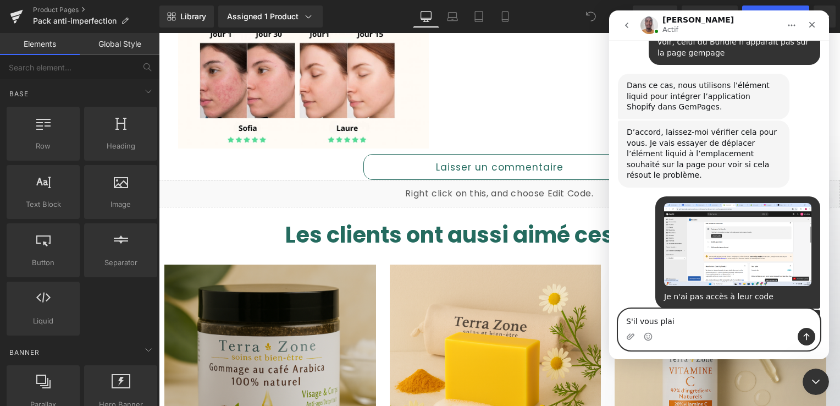
type textarea "S'il vous plait"
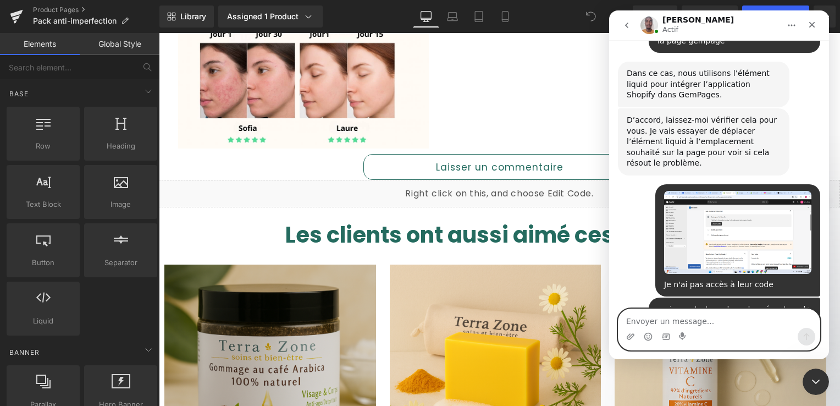
scroll to position [6863, 0]
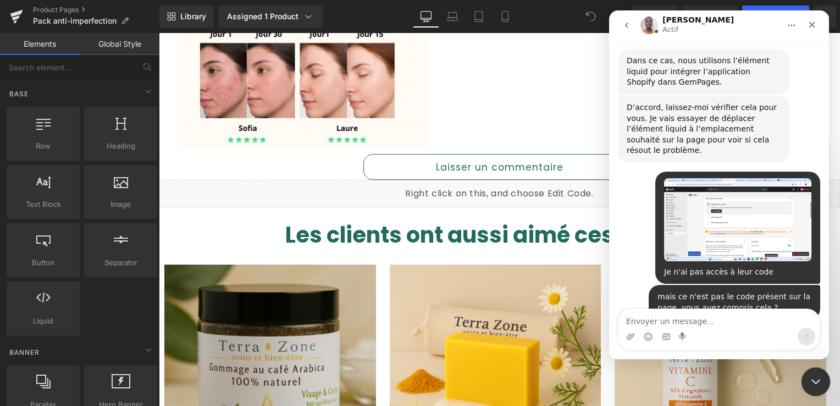
click at [820, 386] on icon "Fermer le Messenger Intercom" at bounding box center [814, 379] width 13 height 13
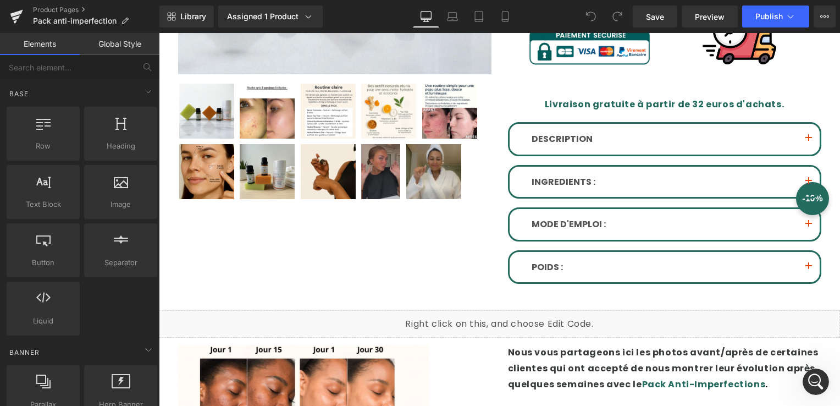
scroll to position [0, 0]
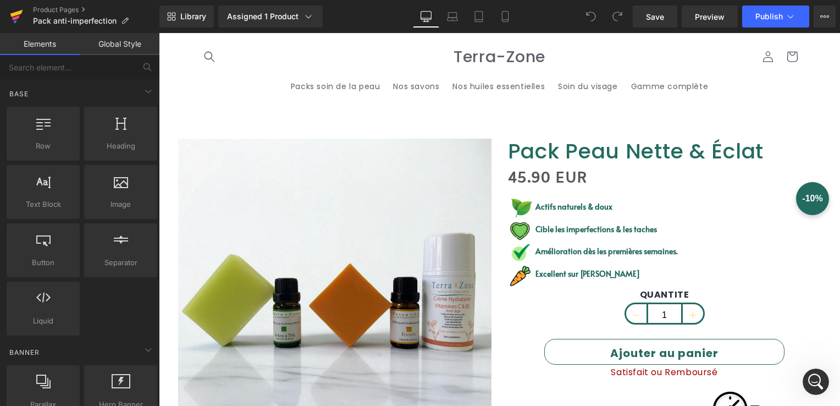
click at [16, 18] on icon at bounding box center [16, 17] width 8 height 5
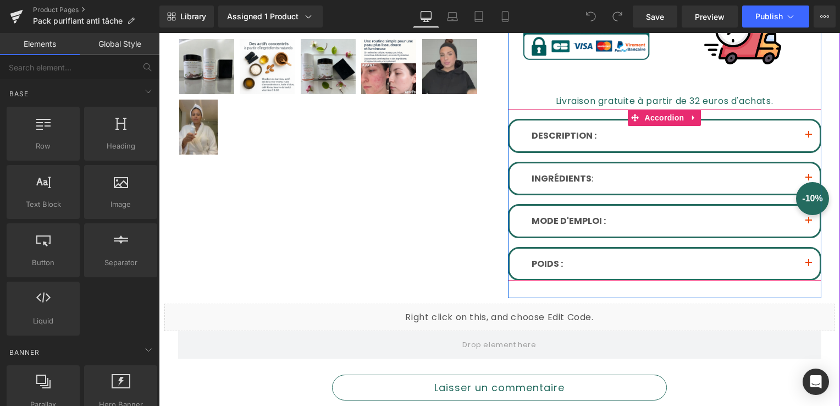
scroll to position [440, 0]
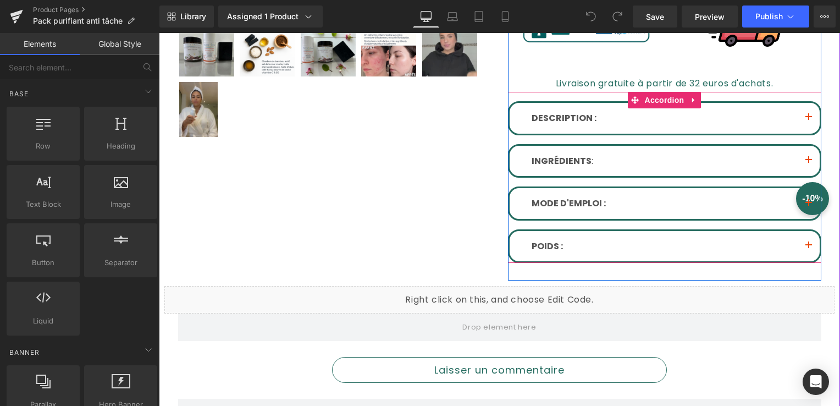
click at [809, 163] on span "button" at bounding box center [809, 163] width 0 height 0
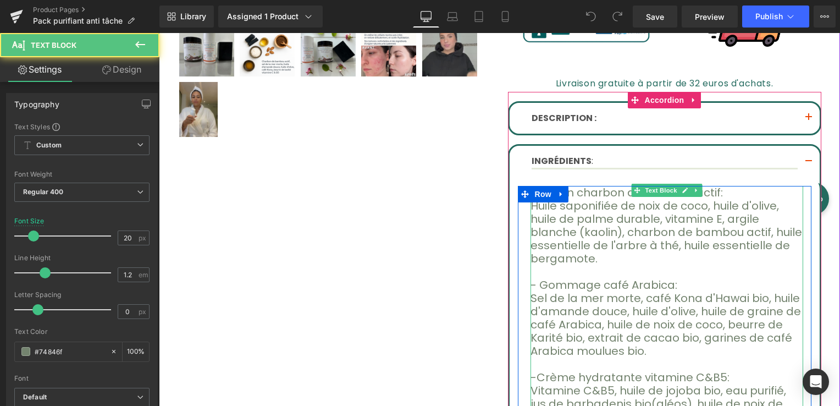
click at [692, 198] on font "Huile saponifiée de noix de coco, huile d'olive, huile de palme durable, vitami…" at bounding box center [667, 232] width 272 height 68
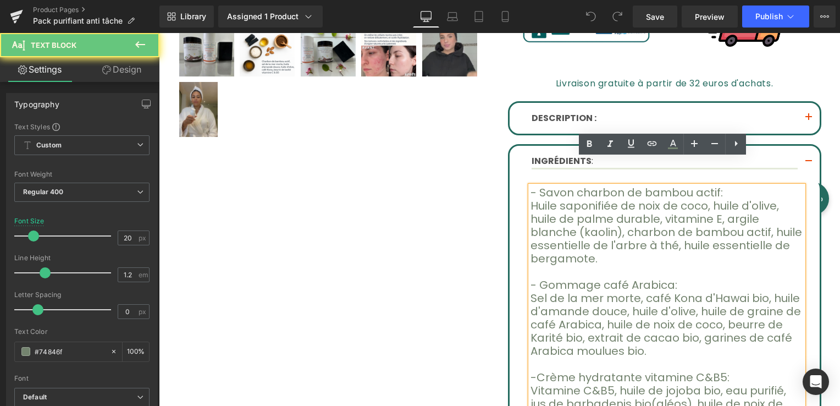
click at [692, 198] on font "Huile saponifiée de noix de coco, huile d'olive, huile de palme durable, vitami…" at bounding box center [667, 232] width 272 height 68
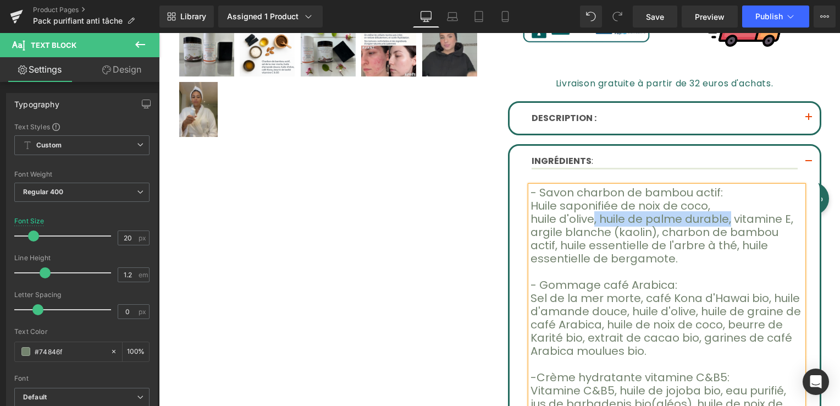
drag, startPoint x: 583, startPoint y: 193, endPoint x: 702, endPoint y: 193, distance: 118.8
click at [702, 211] on font "huile d'olive, huile de palme durable, vitamine E, argile blanche (kaolin), cha…" at bounding box center [662, 238] width 263 height 55
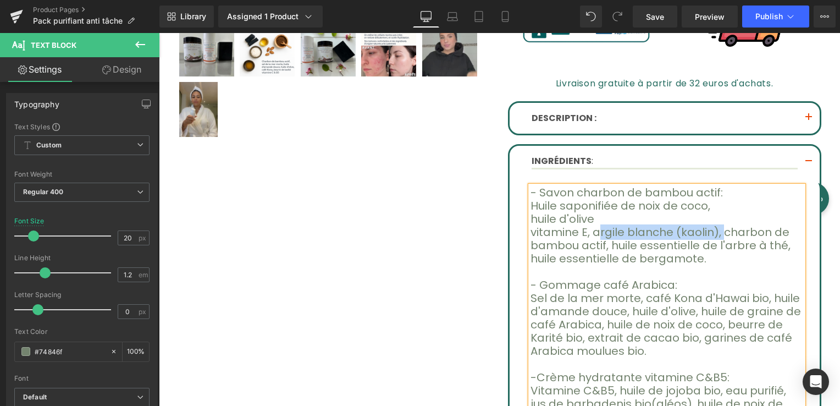
drag, startPoint x: 586, startPoint y: 206, endPoint x: 697, endPoint y: 202, distance: 111.2
click at [697, 224] on font "vitamine E, argile blanche (kaolin), charbon de bambou actif, huile essentielle…" at bounding box center [661, 245] width 260 height 42
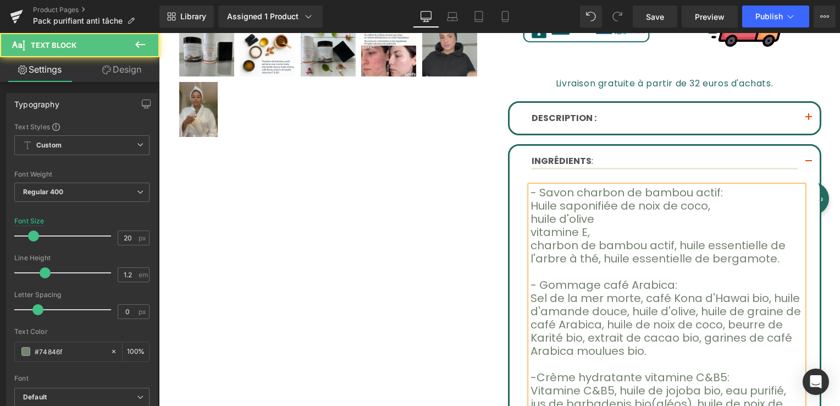
drag, startPoint x: 658, startPoint y: 217, endPoint x: 710, endPoint y: 232, distance: 53.6
click at [710, 239] on p "charbon de bambou actif, huile essentielle de l'arbre à thé, huile essentielle …" at bounding box center [667, 252] width 273 height 26
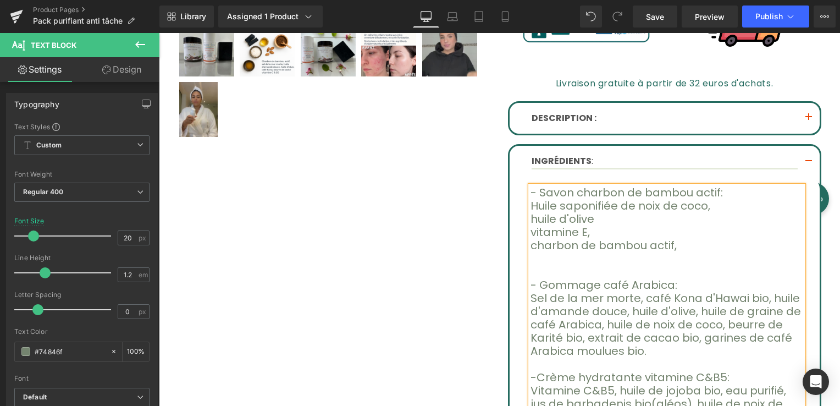
click at [534, 238] on font "charbon de bambou actif," at bounding box center [604, 245] width 146 height 15
click at [532, 224] on font "vitamine E," at bounding box center [560, 231] width 59 height 15
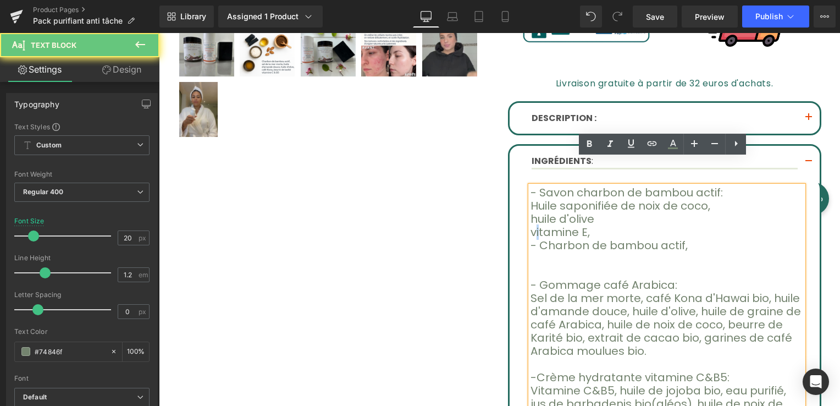
click at [532, 224] on font "vitamine E," at bounding box center [560, 231] width 59 height 15
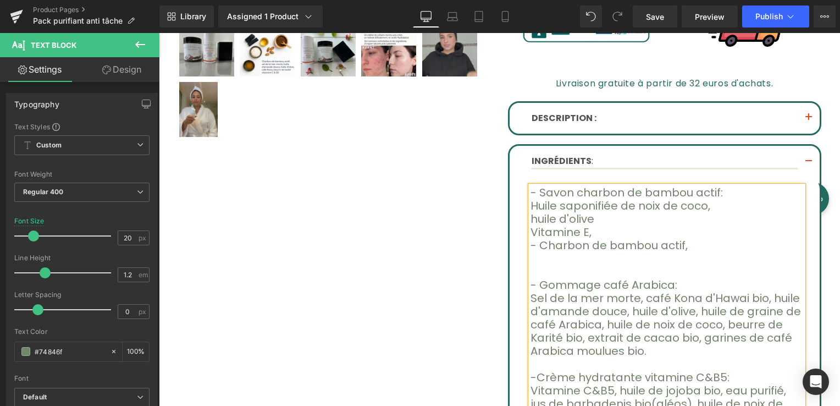
click at [531, 224] on font "Vitamine E," at bounding box center [561, 231] width 61 height 15
click at [531, 211] on font "huile d'olive" at bounding box center [563, 218] width 64 height 15
click at [531, 198] on font "Huile saponifiée de noix de coco," at bounding box center [621, 205] width 180 height 15
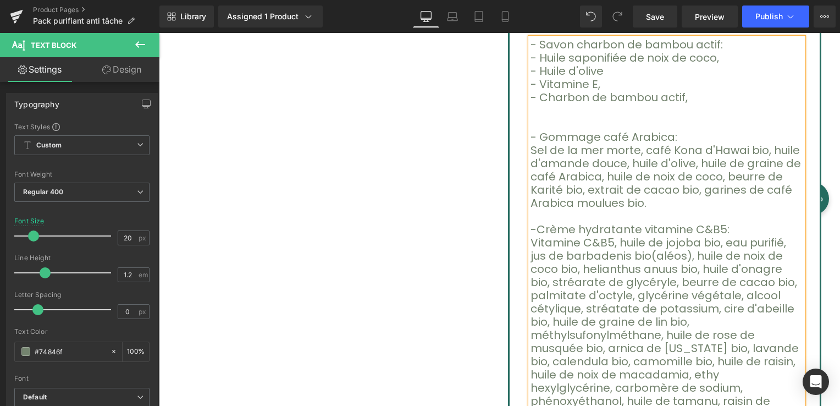
scroll to position [605, 0]
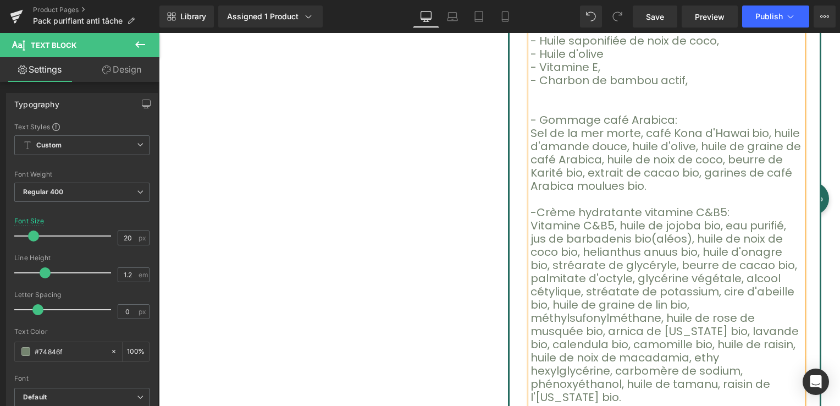
click at [531, 125] on font "Sel de la mer morte, café Kona d'Hawai bio, huile d'amande douce, huile d'olive…" at bounding box center [666, 159] width 271 height 68
click at [631, 125] on font "- Sel de la mer morte, café Kona d'Hawai bio, huile d'amande douce, huile d'oli…" at bounding box center [656, 159] width 251 height 68
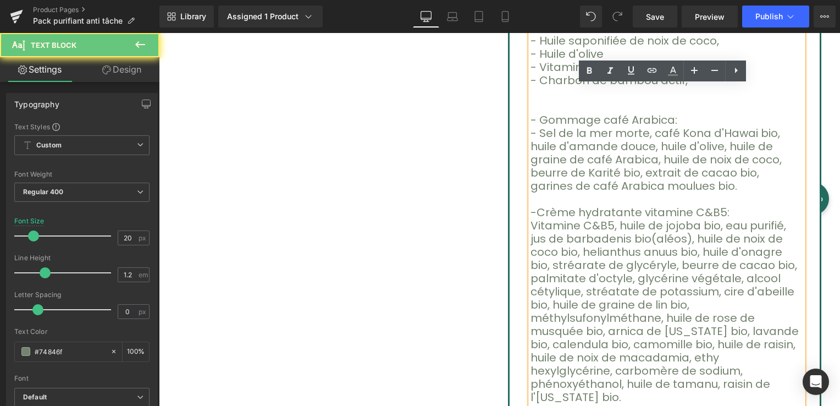
click at [632, 125] on font "- Sel de la mer morte, café Kona d'Hawai bio, huile d'amande douce, huile d'oli…" at bounding box center [656, 159] width 251 height 68
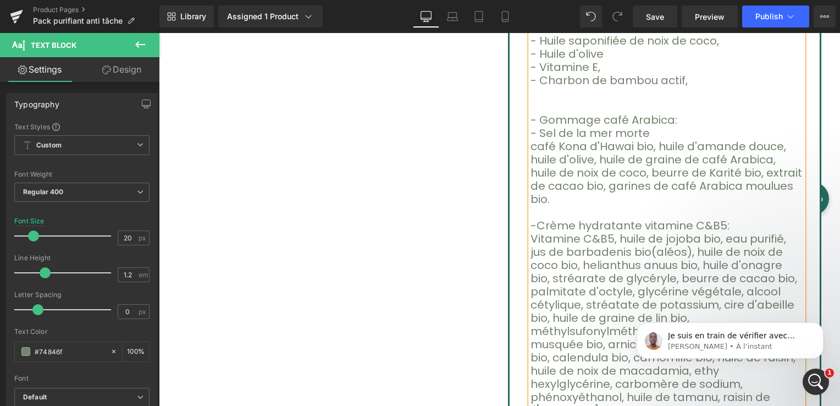
scroll to position [0, 0]
click at [532, 139] on font "café Kona d'Hawai bio, huile d'amande douce, huile d'olive, huile de graine de …" at bounding box center [667, 173] width 272 height 68
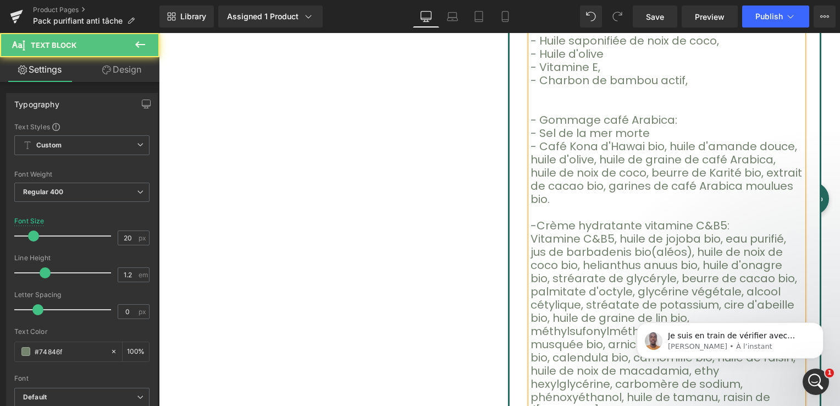
click at [651, 139] on font "- Café Kona d'Hawai bio, huile d'amande douce, huile d'olive, huile de graine d…" at bounding box center [667, 173] width 272 height 68
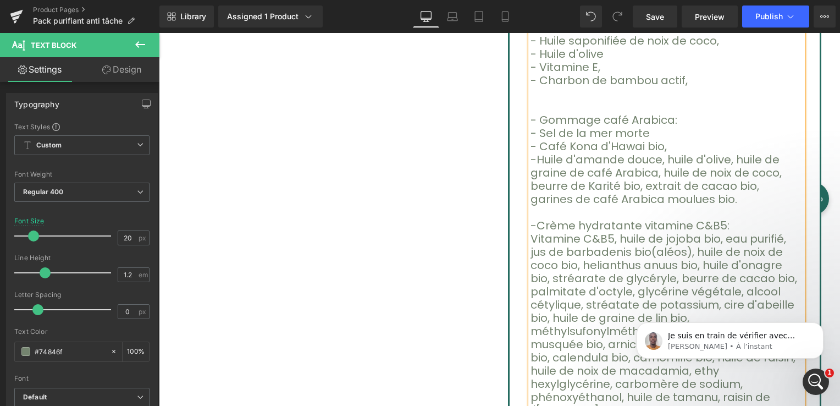
click at [531, 152] on font "-Huile d'amande douce, huile d'olive, huile de graine de café Arabica, huile de…" at bounding box center [656, 179] width 251 height 55
drag, startPoint x: 648, startPoint y: 131, endPoint x: 696, endPoint y: 138, distance: 47.8
click at [696, 152] on font "- Huile d'amande douce, huile d'olive, huile de graine de café Arabica, huile d…" at bounding box center [657, 179] width 252 height 55
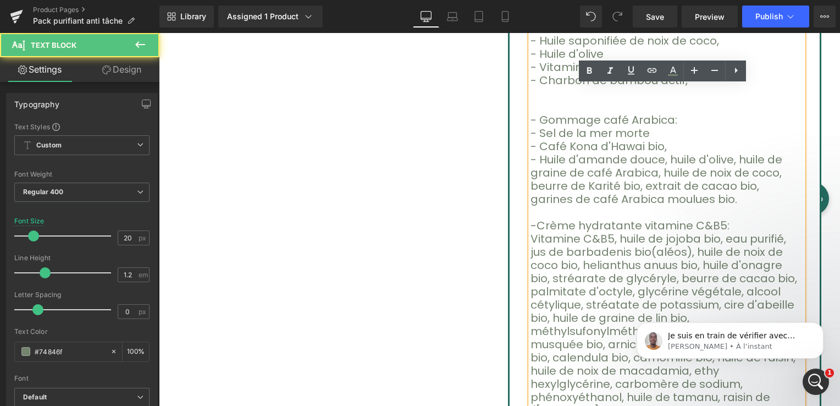
click at [678, 113] on p "- Gommage café Arabica:" at bounding box center [667, 119] width 273 height 13
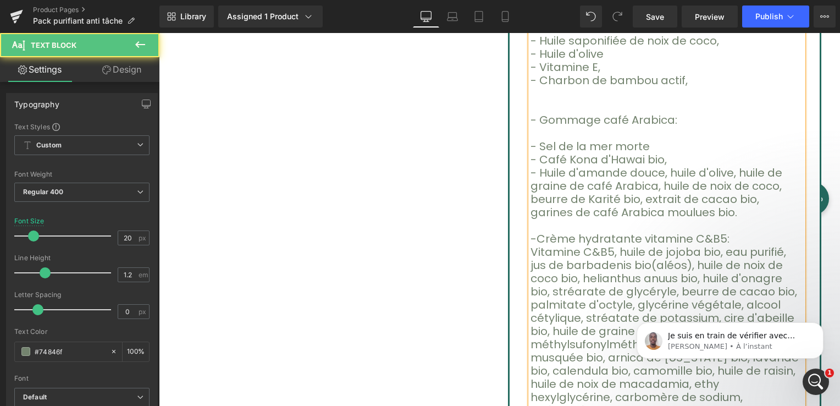
click at [593, 165] on font "- Huile d'amande douce, huile d'olive, huile de graine de café Arabica, huile d…" at bounding box center [657, 192] width 252 height 55
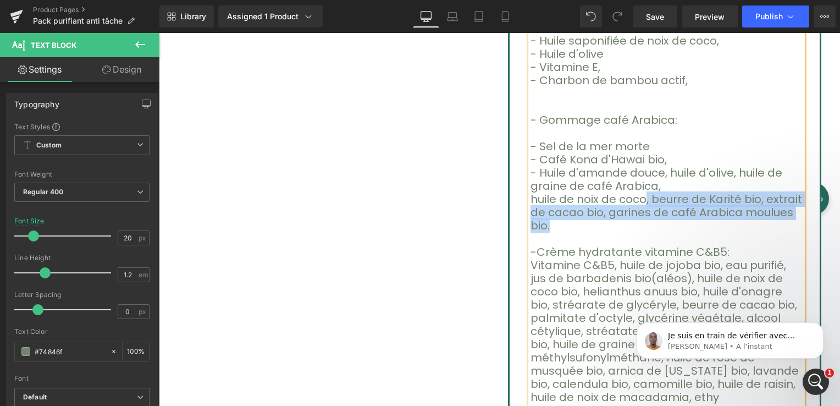
drag, startPoint x: 628, startPoint y: 173, endPoint x: 770, endPoint y: 189, distance: 143.3
click at [770, 193] on p "huile de noix de coco, beurre de Karité bio, extrait de cacao bio, garines de c…" at bounding box center [667, 213] width 273 height 40
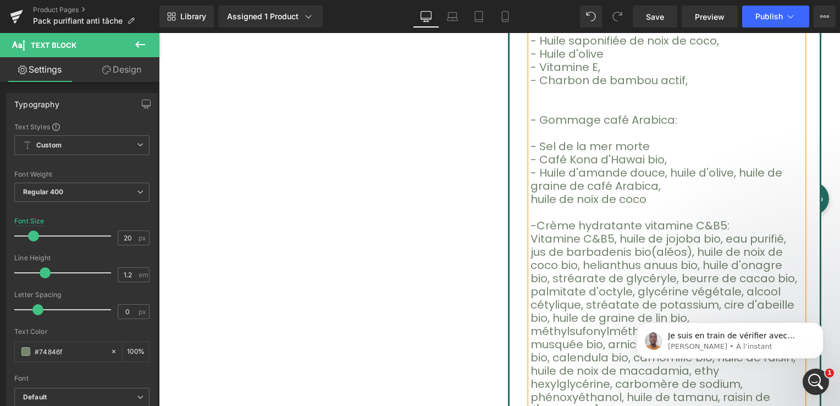
click at [531, 165] on font "- Huile d'amande douce, huile d'olive, huile de graine de café Arabica," at bounding box center [657, 179] width 252 height 29
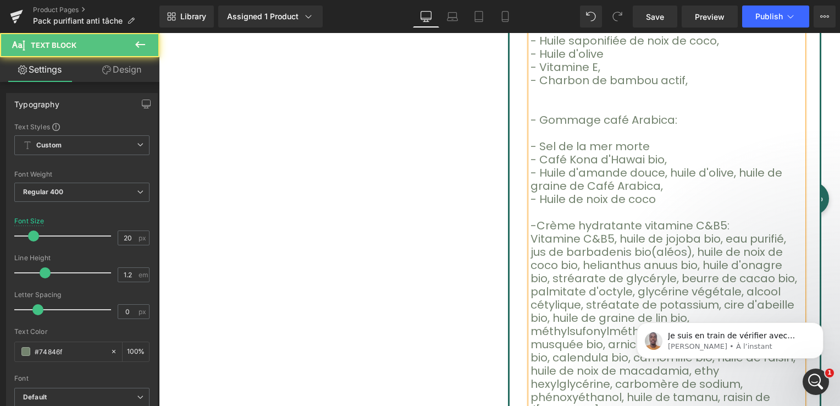
click at [531, 165] on font "- Huile d'amande douce, huile d'olive, huile de graine de Café Arabica," at bounding box center [657, 179] width 252 height 29
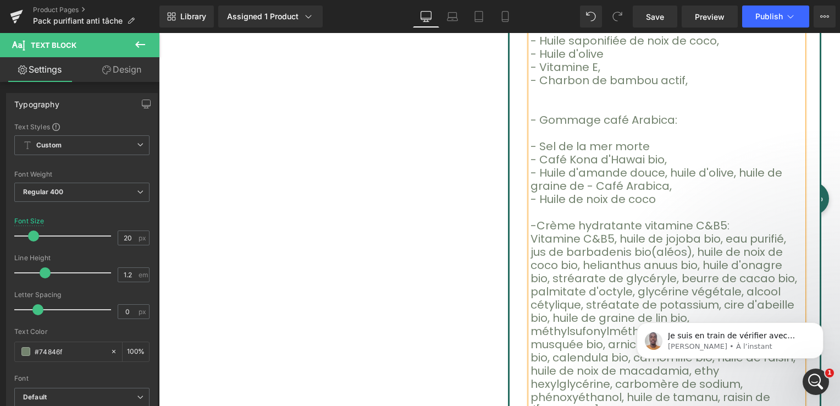
scroll to position [660, 0]
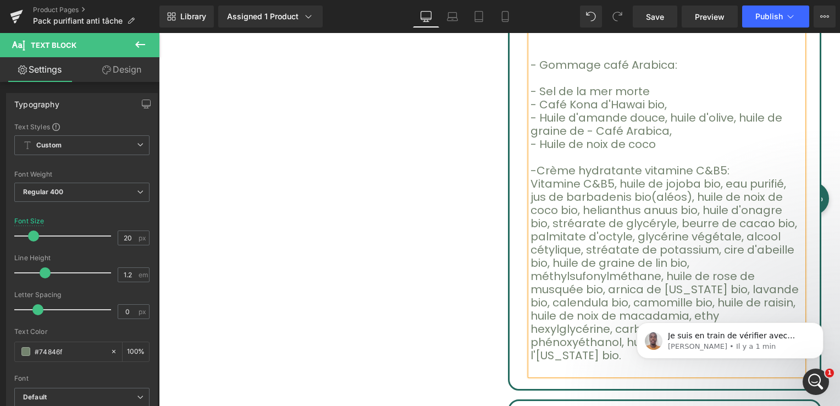
click at [606, 176] on font "Vitamine C&B5, huile de jojoba bio, eau purifié, jus de barbadenis bio(aléos), …" at bounding box center [665, 269] width 268 height 187
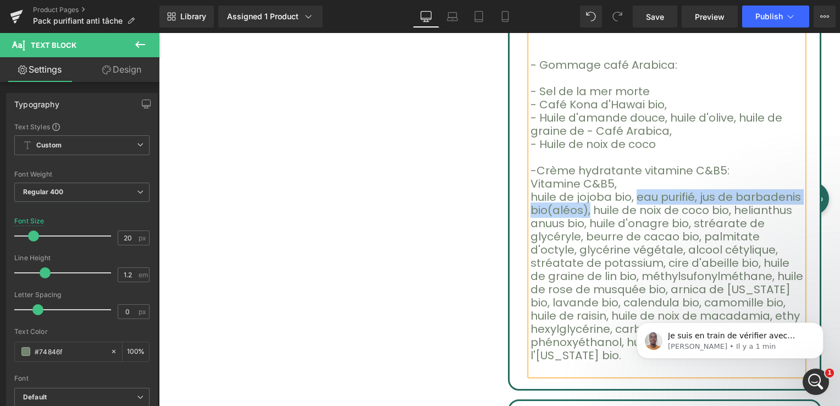
drag, startPoint x: 620, startPoint y: 170, endPoint x: 576, endPoint y: 189, distance: 47.8
click at [576, 189] on font "huile de jojoba bio, eau purifié, jus de barbadenis bio(aléos), huile de noix d…" at bounding box center [667, 276] width 273 height 174
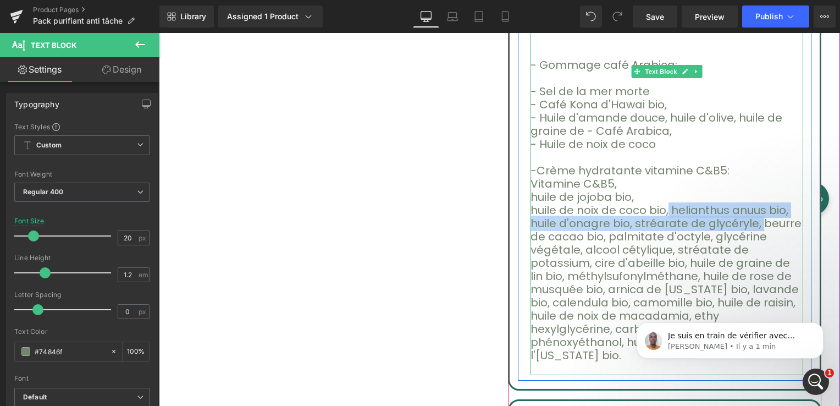
drag, startPoint x: 649, startPoint y: 184, endPoint x: 701, endPoint y: 197, distance: 53.5
click at [701, 202] on font "huile de noix de coco bio, helianthus anuus bio, huile d'onagre bio, stréarate …" at bounding box center [666, 282] width 271 height 161
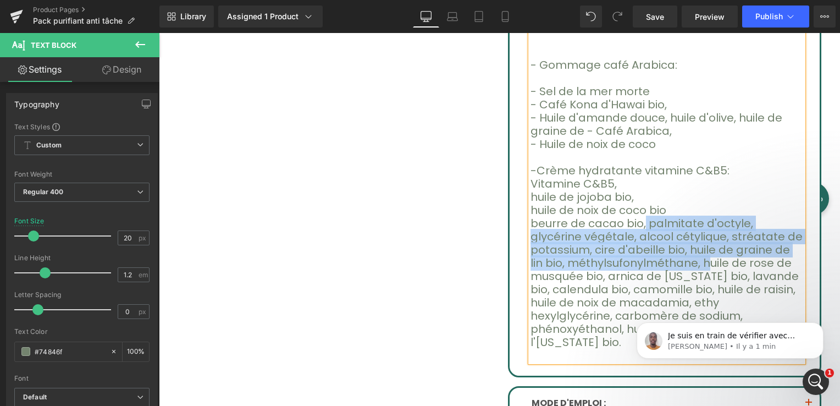
drag, startPoint x: 627, startPoint y: 197, endPoint x: 641, endPoint y: 233, distance: 38.8
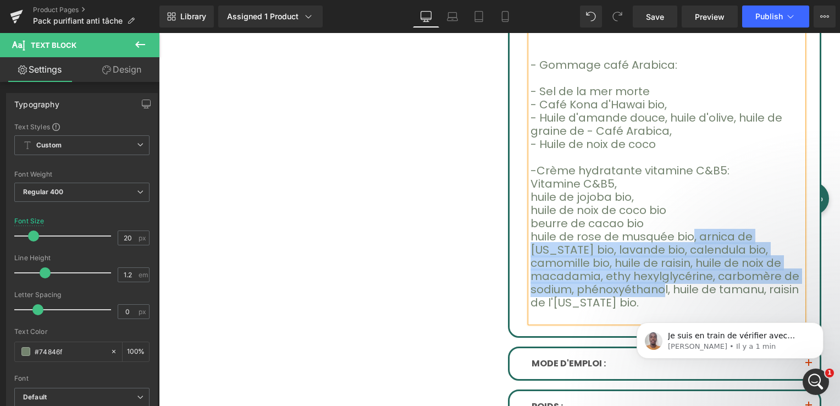
drag, startPoint x: 670, startPoint y: 210, endPoint x: 722, endPoint y: 250, distance: 65.5
click at [722, 250] on font "huile de rose de musquée bio, arnica de [US_STATE] bio, lavande bio, calendula …" at bounding box center [665, 269] width 269 height 81
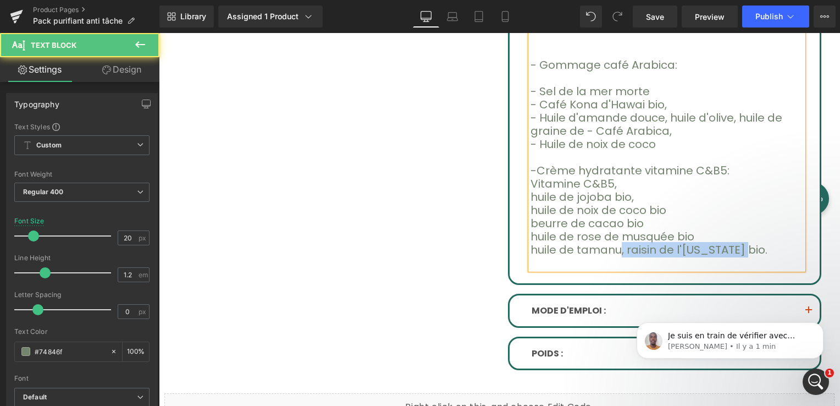
drag, startPoint x: 604, startPoint y: 224, endPoint x: 722, endPoint y: 228, distance: 117.8
click at [722, 243] on p "huile de tamanu, raisin de l'[US_STATE] bio." at bounding box center [667, 249] width 273 height 13
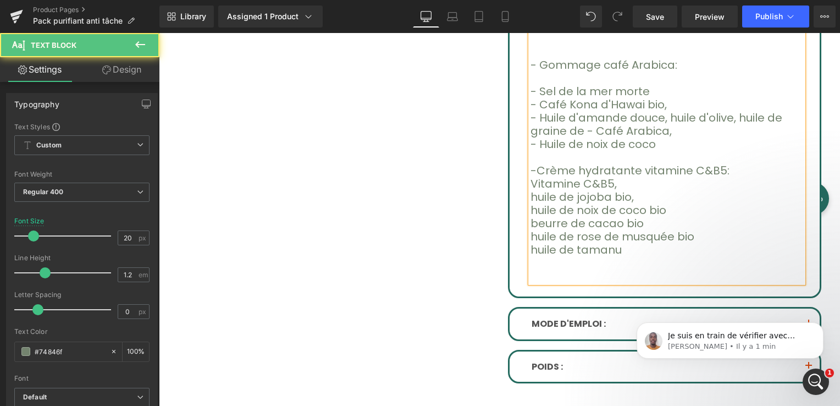
click at [531, 202] on font "huile de noix de coco bio" at bounding box center [599, 209] width 136 height 15
drag, startPoint x: 527, startPoint y: 198, endPoint x: 585, endPoint y: 200, distance: 57.8
click at [600, 216] on font "beurre de cacao bio" at bounding box center [587, 223] width 113 height 15
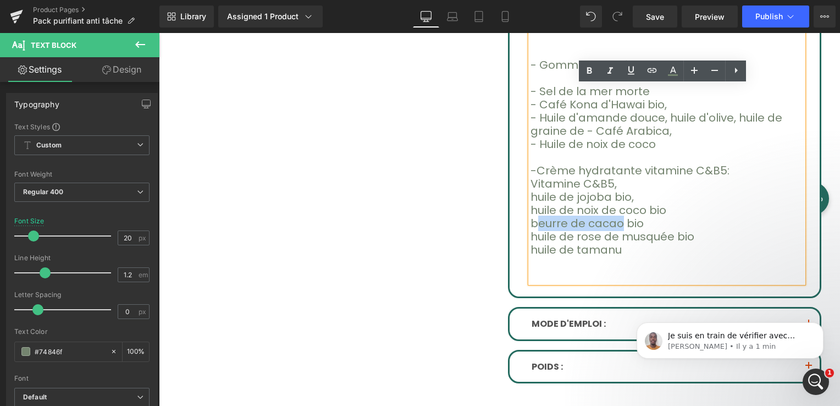
click at [541, 216] on font "beurre de cacao bio" at bounding box center [587, 223] width 113 height 15
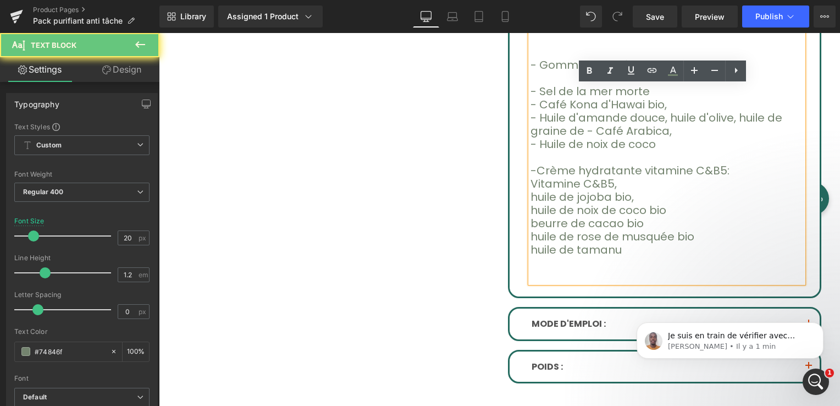
click at [531, 216] on font "beurre de cacao bio" at bounding box center [587, 223] width 113 height 15
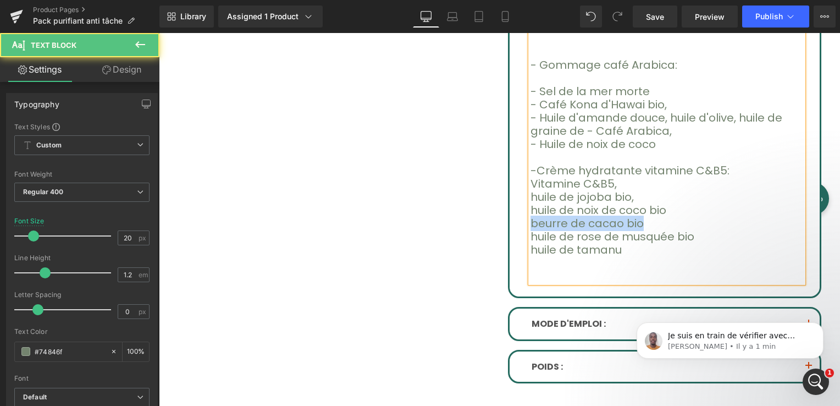
drag, startPoint x: 527, startPoint y: 200, endPoint x: 640, endPoint y: 196, distance: 112.8
click at [640, 217] on p "beurre de cacao bio" at bounding box center [667, 223] width 273 height 13
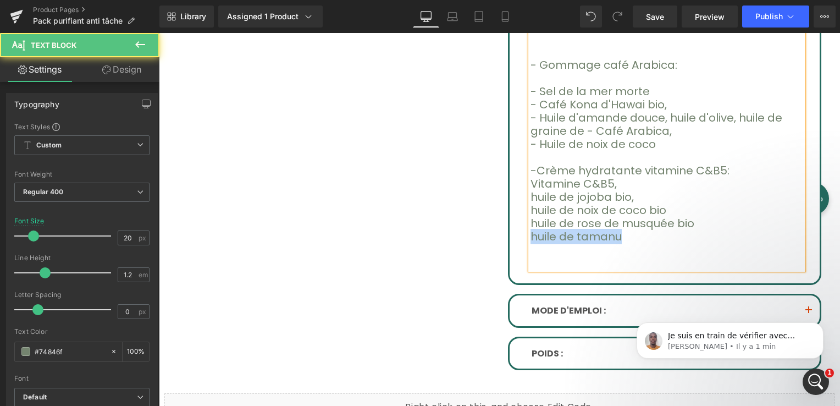
drag, startPoint x: 527, startPoint y: 208, endPoint x: 626, endPoint y: 209, distance: 99.0
click at [626, 230] on p "huile de tamanu" at bounding box center [667, 236] width 273 height 13
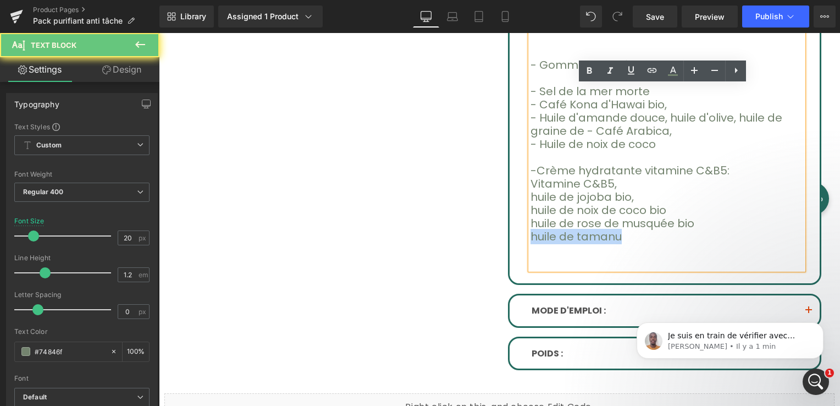
click at [626, 230] on p "huile de tamanu" at bounding box center [667, 236] width 273 height 13
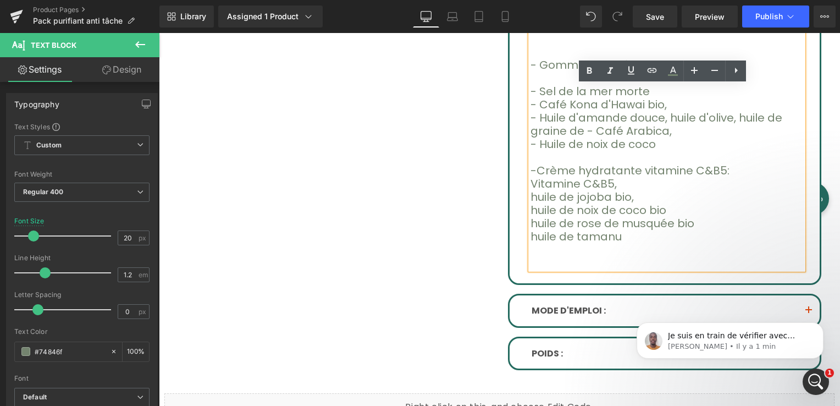
click at [604, 230] on p "huile de tamanu" at bounding box center [667, 236] width 273 height 13
drag, startPoint x: 604, startPoint y: 211, endPoint x: 529, endPoint y: 212, distance: 75.9
click at [531, 230] on p "huile de tamanu" at bounding box center [667, 236] width 273 height 13
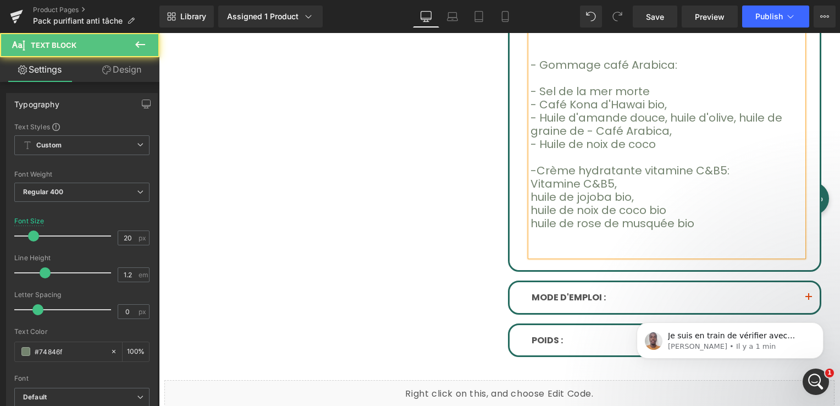
click at [531, 176] on font "Vitamine C&B5," at bounding box center [574, 183] width 86 height 15
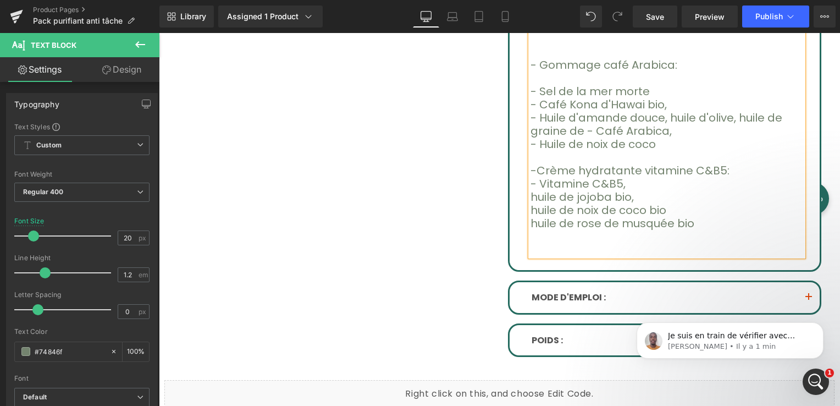
click at [531, 189] on font "huile de jojoba bio," at bounding box center [582, 196] width 103 height 15
click at [531, 202] on font "huile de noix de coco bio" at bounding box center [599, 209] width 136 height 15
click at [531, 216] on font "huile de rose de musquée bio" at bounding box center [613, 223] width 164 height 15
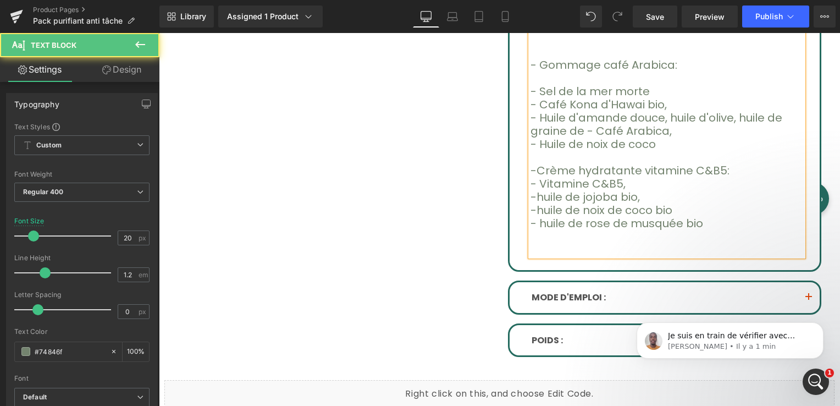
click at [531, 202] on font "-huile de noix de coco bio" at bounding box center [602, 209] width 142 height 15
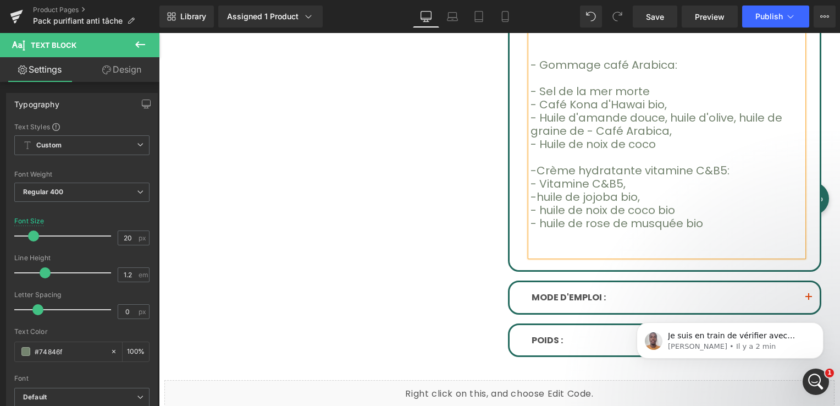
click at [531, 189] on font "-huile de jojoba bio," at bounding box center [585, 196] width 109 height 15
click at [539, 189] on font "- huile de jojoba bio," at bounding box center [587, 196] width 112 height 15
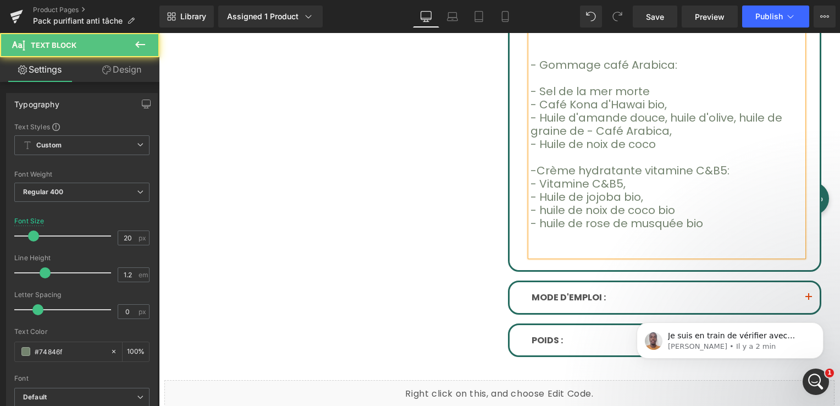
click at [537, 202] on font "- huile de noix de coco bio" at bounding box center [603, 209] width 145 height 15
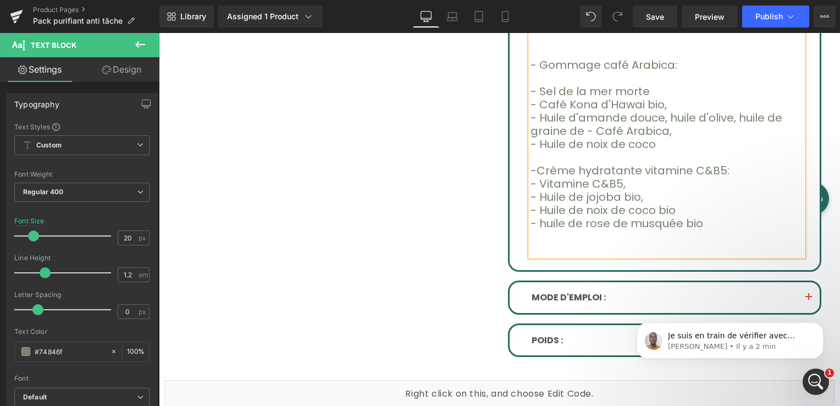
click at [537, 216] on font "- huile de rose de musquée bio" at bounding box center [617, 223] width 173 height 15
click at [656, 12] on span "Save" at bounding box center [655, 17] width 18 height 12
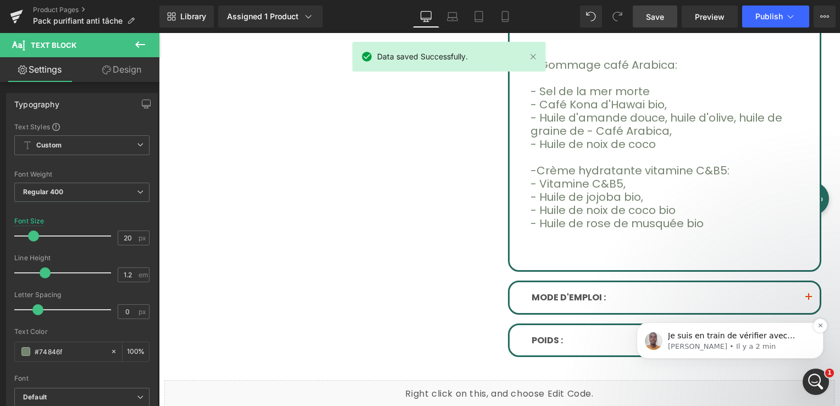
click at [708, 343] on p "[PERSON_NAME] • Il y a 2 min" at bounding box center [739, 347] width 142 height 10
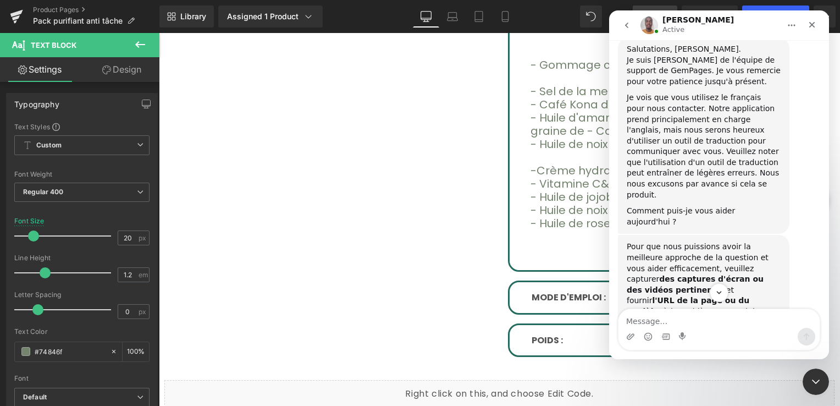
scroll to position [389, 0]
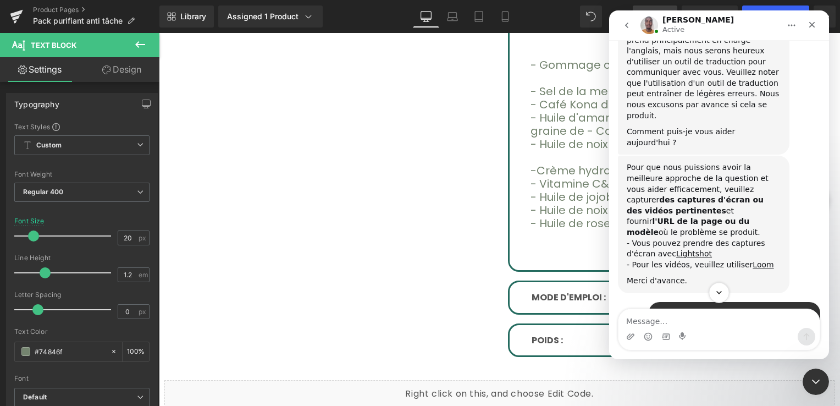
click at [720, 292] on icon "Scroll to bottom" at bounding box center [719, 293] width 10 height 10
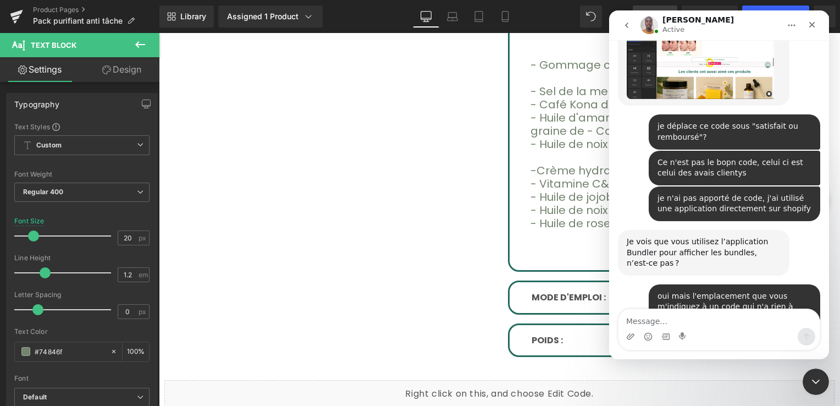
scroll to position [6979, 0]
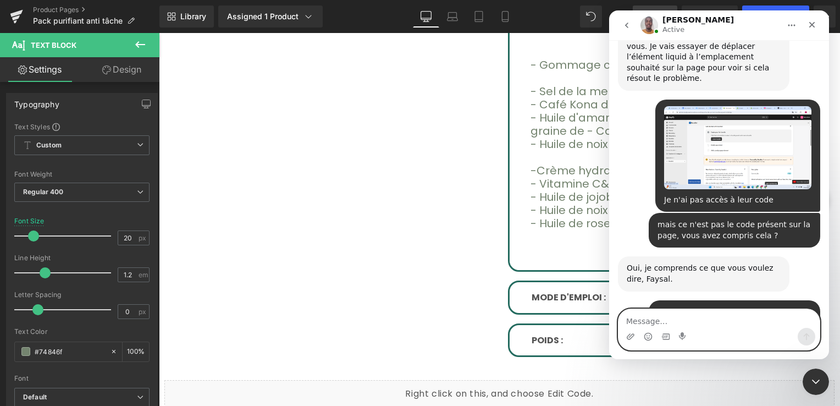
click at [646, 320] on textarea "Message…" at bounding box center [719, 318] width 201 height 19
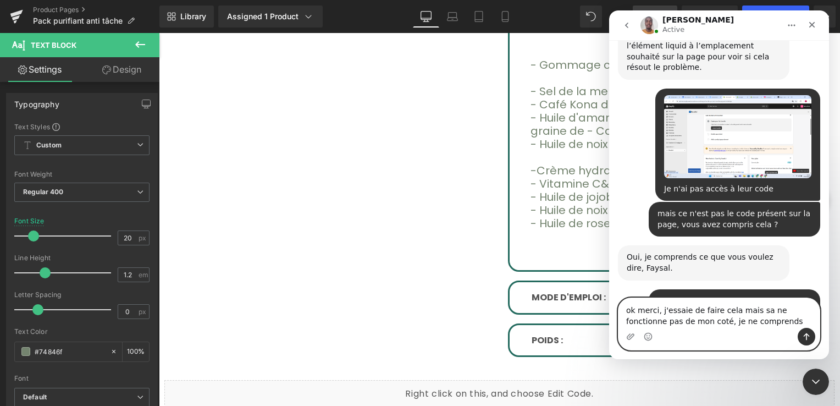
type textarea "ok merci, j'essaie de faire cela mais sa ne fonctionne pas de mon coté, je ne c…"
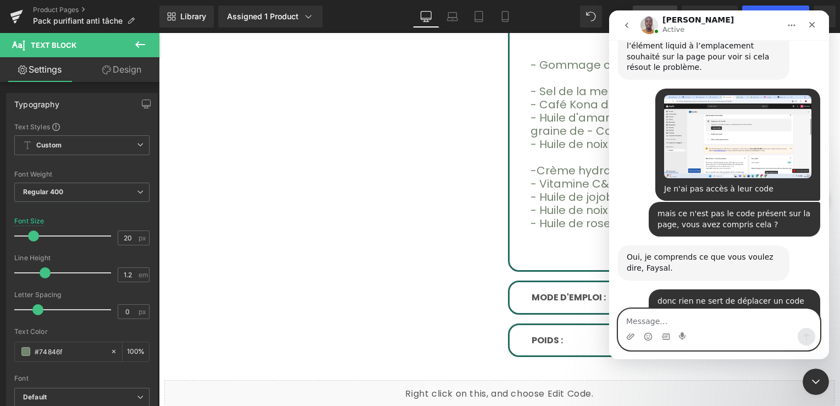
scroll to position [7015, 0]
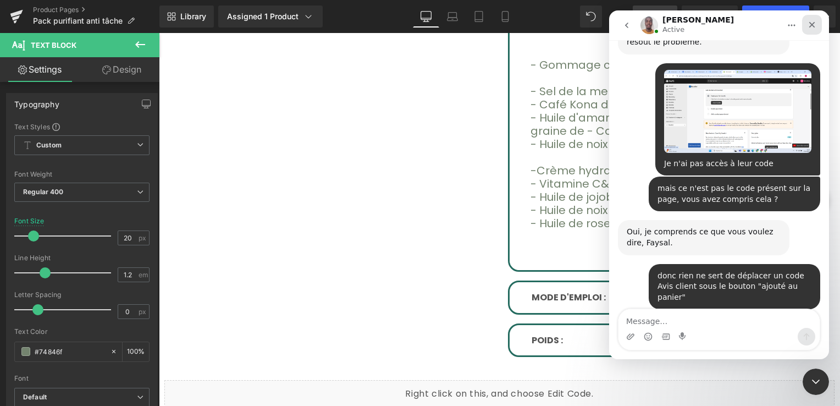
click at [816, 29] on div "Fermer" at bounding box center [812, 25] width 20 height 20
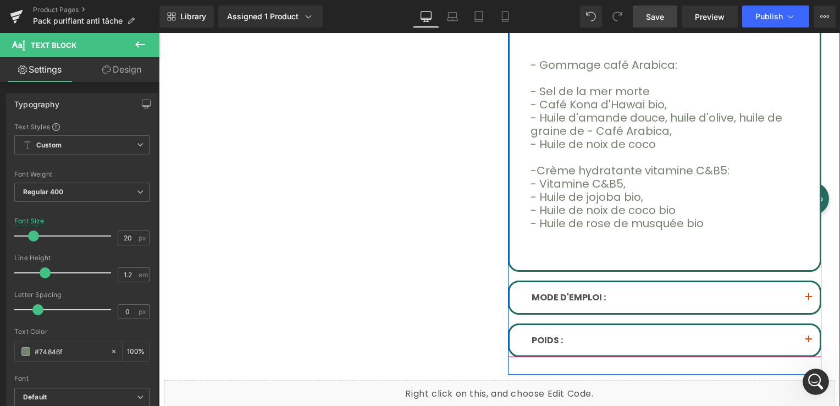
click at [612, 243] on p at bounding box center [667, 249] width 273 height 13
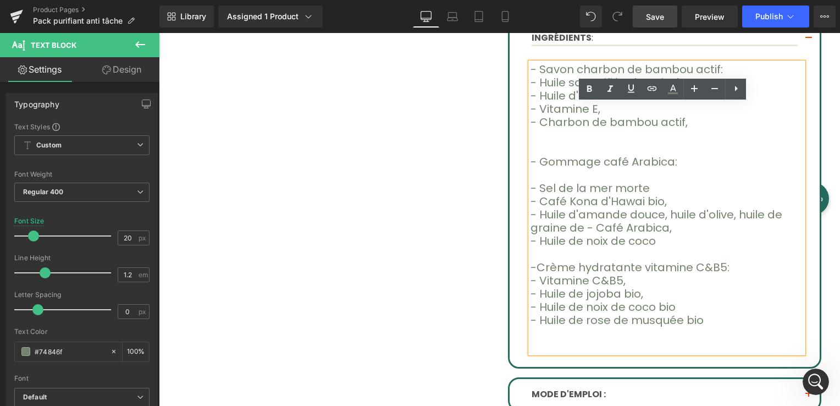
scroll to position [495, 0]
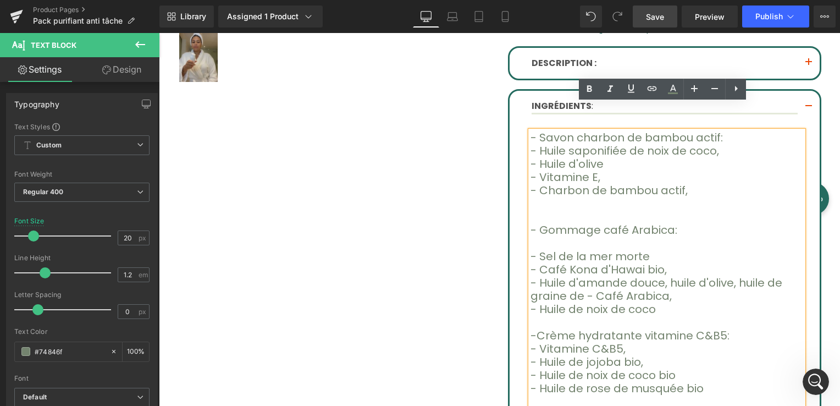
click at [710, 329] on p "-Crème hydratante vitamine C&B5:" at bounding box center [667, 335] width 273 height 13
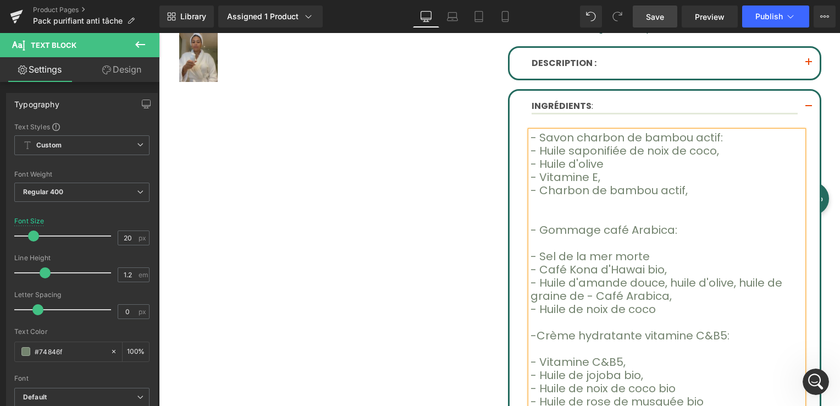
click at [705, 131] on p "- Savon charbon de bambou actif:" at bounding box center [667, 137] width 273 height 13
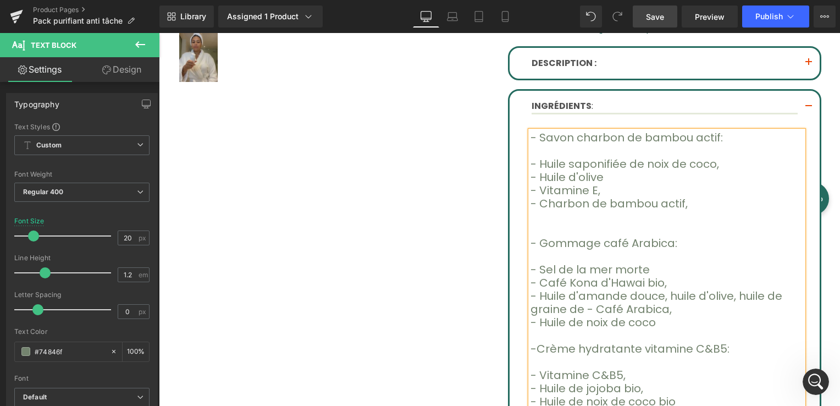
click at [655, 18] on span "Save" at bounding box center [655, 17] width 18 height 12
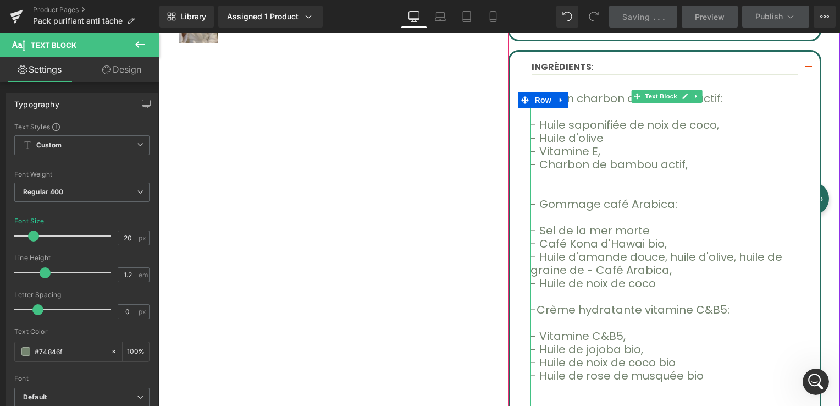
scroll to position [550, 0]
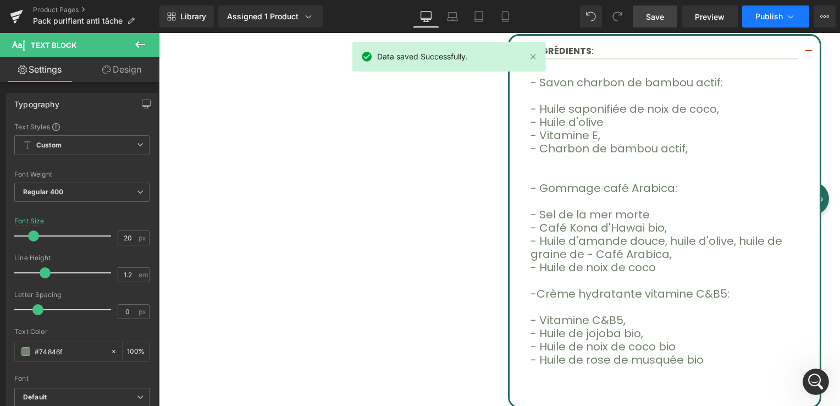
click at [781, 17] on span "Publish" at bounding box center [770, 16] width 28 height 9
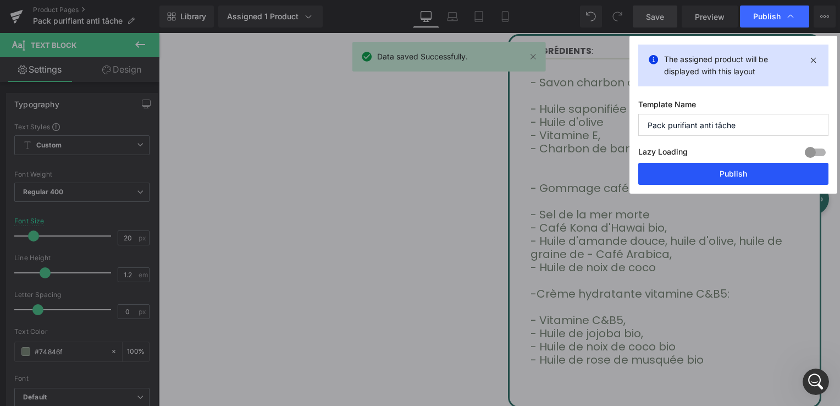
drag, startPoint x: 730, startPoint y: 171, endPoint x: 141, endPoint y: 178, distance: 588.6
click at [730, 171] on button "Publish" at bounding box center [734, 174] width 190 height 22
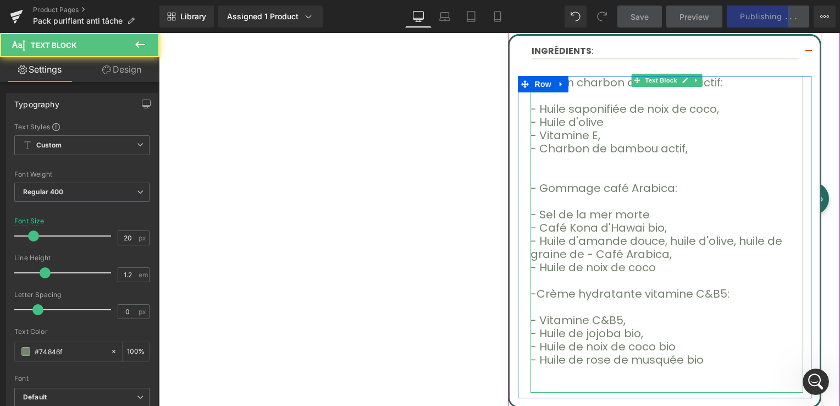
click at [609, 312] on font "- Vitamine C&B5," at bounding box center [578, 319] width 95 height 15
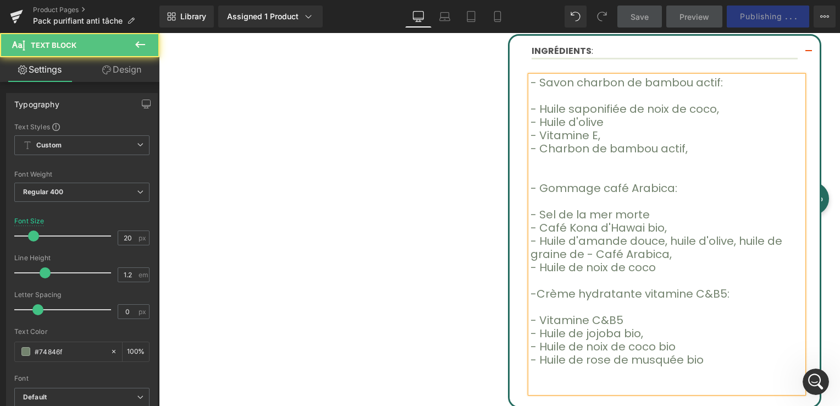
click at [631, 327] on p "- Huile de jojoba bio," at bounding box center [667, 333] width 273 height 13
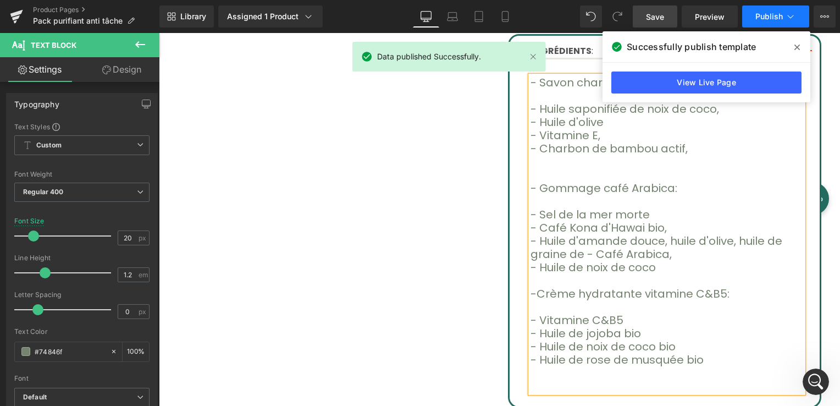
click at [755, 15] on button "Publish" at bounding box center [776, 17] width 67 height 22
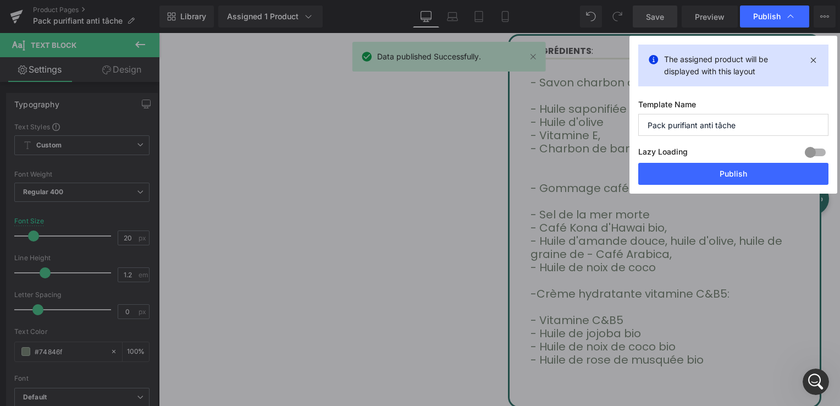
drag, startPoint x: 772, startPoint y: 84, endPoint x: 613, endPoint y: 51, distance: 161.9
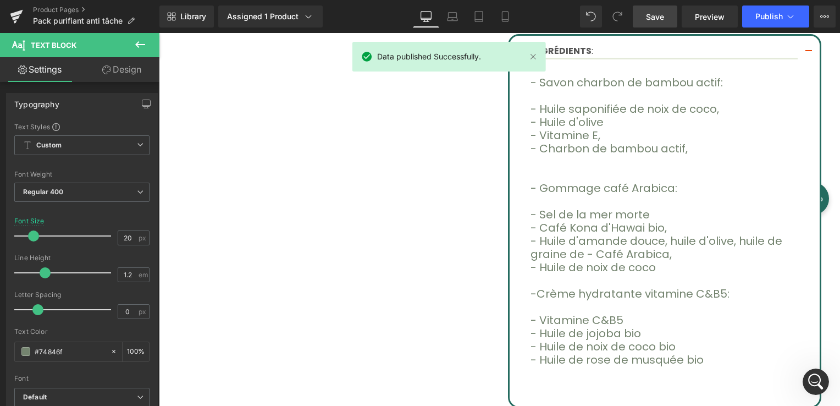
click at [658, 18] on span "Save" at bounding box center [655, 17] width 18 height 12
click at [761, 21] on button "Publish" at bounding box center [776, 17] width 67 height 22
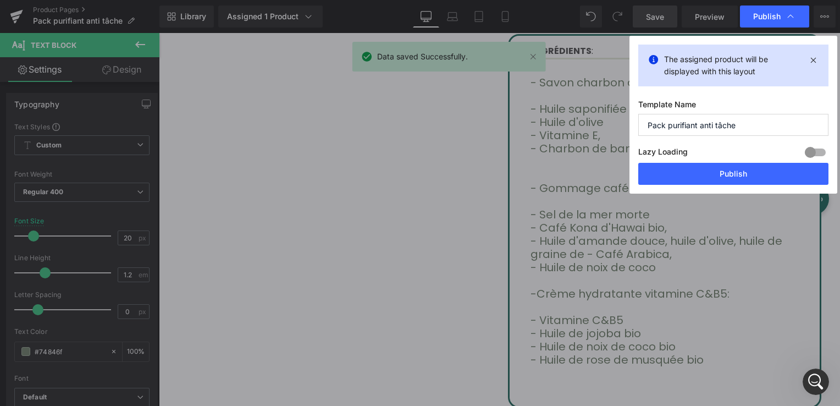
click at [735, 184] on div "The assigned product will be displayed with this layout Template Name Pack puri…" at bounding box center [734, 115] width 208 height 158
click at [695, 179] on button "Publish" at bounding box center [734, 174] width 190 height 22
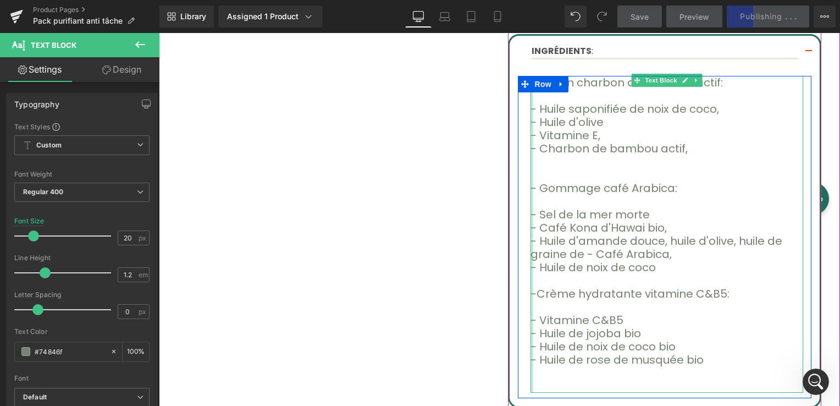
click at [531, 266] on div at bounding box center [532, 234] width 3 height 317
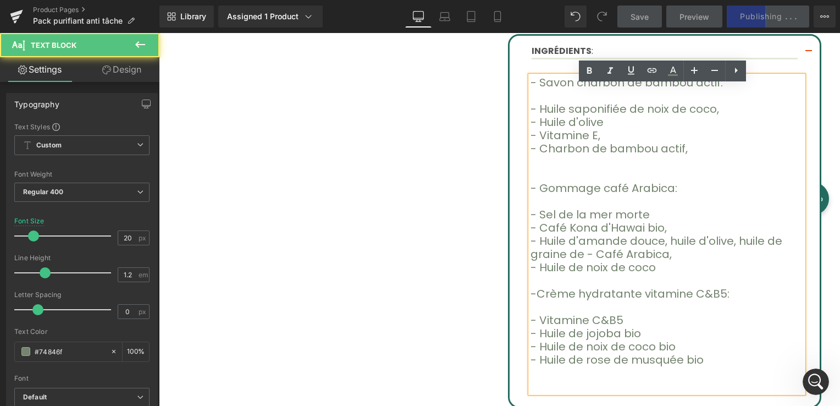
click at [531, 286] on font "-Crème hydratante vitamine C&B5:" at bounding box center [630, 293] width 199 height 15
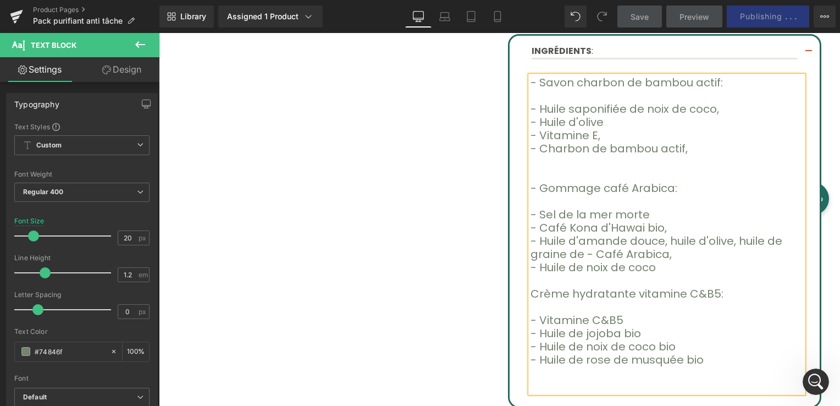
click at [532, 180] on font "- Gommage café Arabica:" at bounding box center [604, 187] width 147 height 15
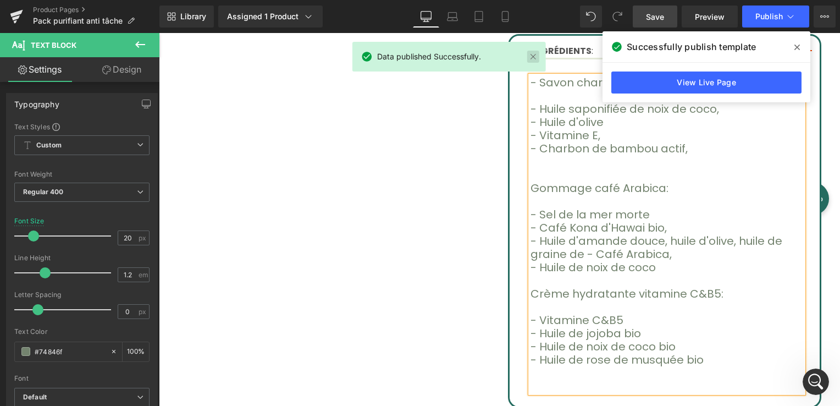
drag, startPoint x: 373, startPoint y: 25, endPoint x: 533, endPoint y: 58, distance: 163.0
click at [533, 58] on link at bounding box center [533, 57] width 12 height 12
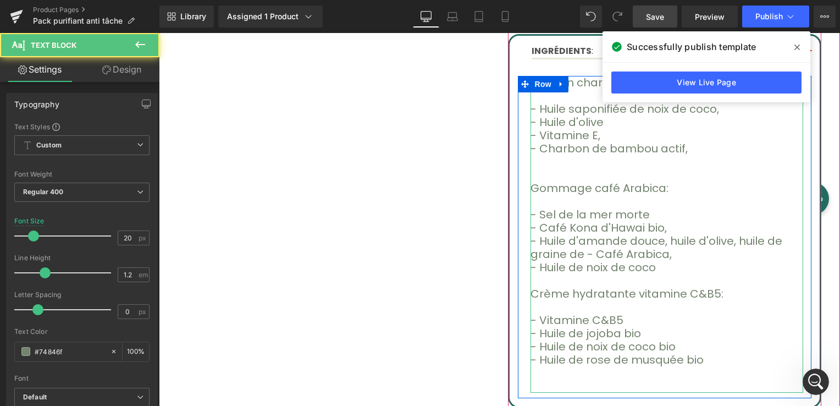
click at [574, 89] on p at bounding box center [667, 95] width 273 height 13
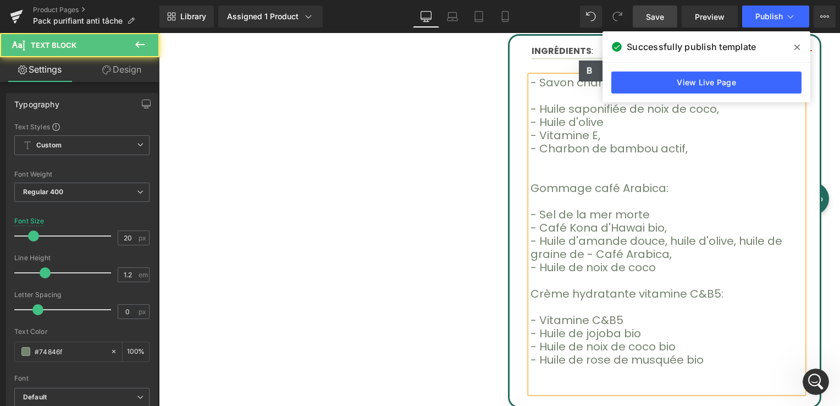
click at [531, 75] on font "- Savon charbon de bambou actif:" at bounding box center [627, 82] width 193 height 15
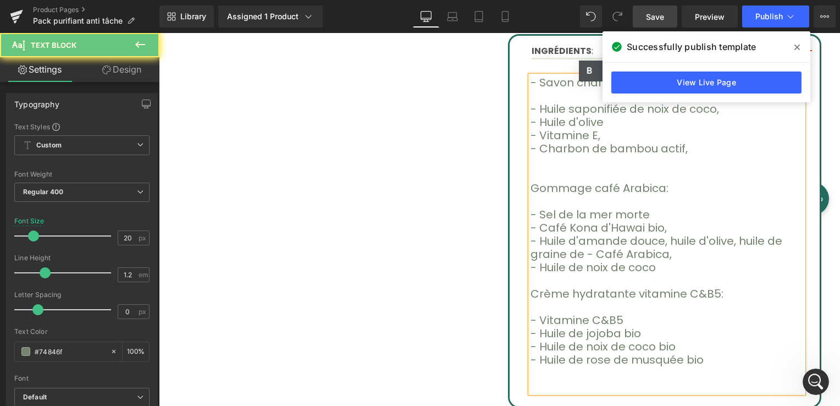
click at [534, 75] on font "- Savon charbon de bambou actif:" at bounding box center [627, 82] width 193 height 15
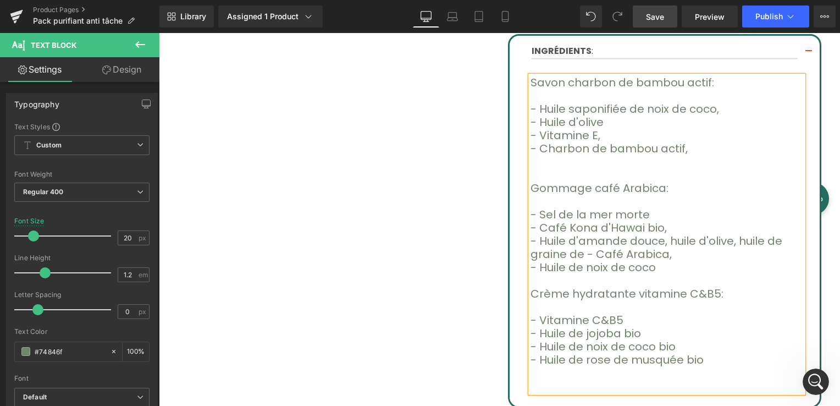
click at [653, 16] on span "Save" at bounding box center [655, 17] width 18 height 12
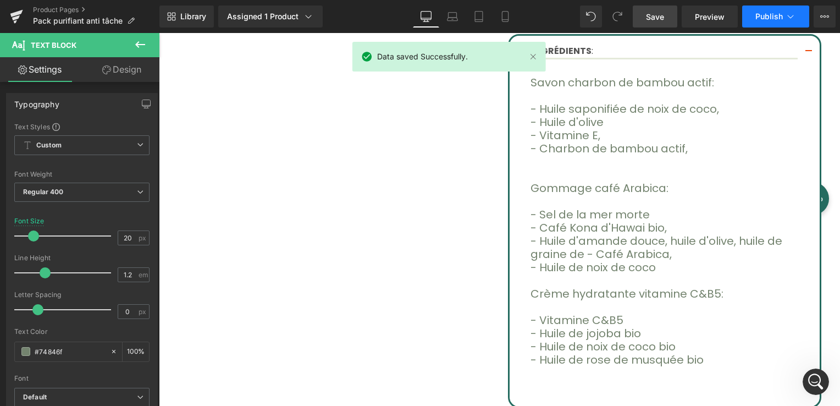
click at [774, 24] on button "Publish" at bounding box center [776, 17] width 67 height 22
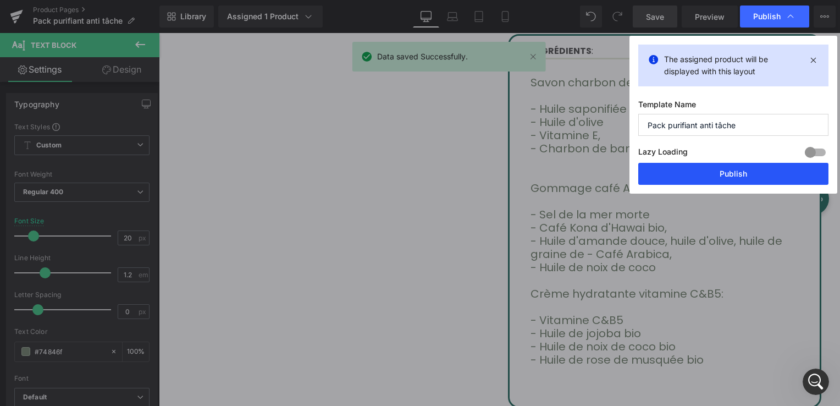
click at [737, 172] on button "Publish" at bounding box center [734, 174] width 190 height 22
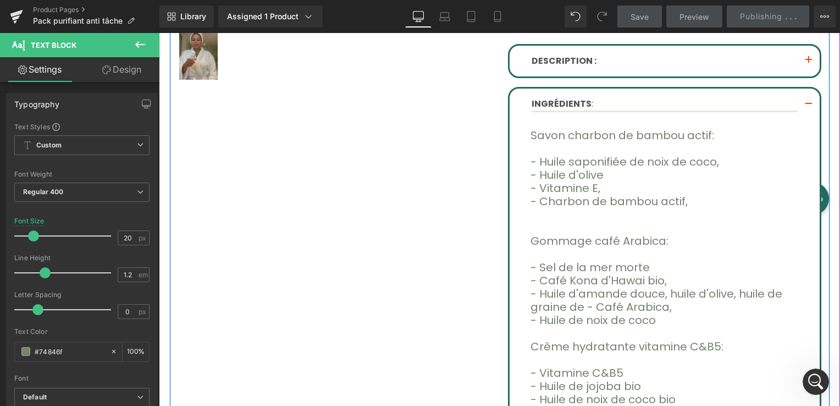
scroll to position [495, 0]
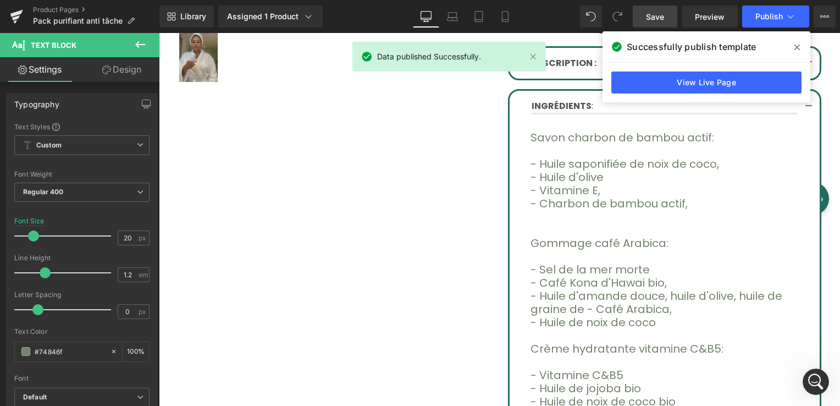
click at [797, 50] on icon at bounding box center [798, 47] width 6 height 9
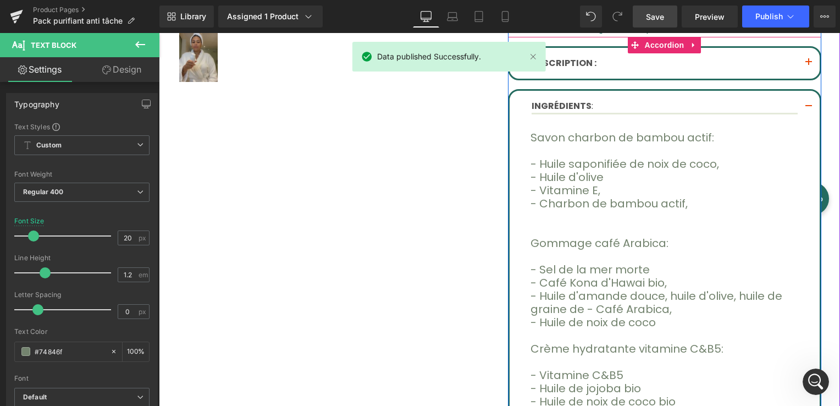
click at [802, 91] on button "button" at bounding box center [809, 107] width 22 height 32
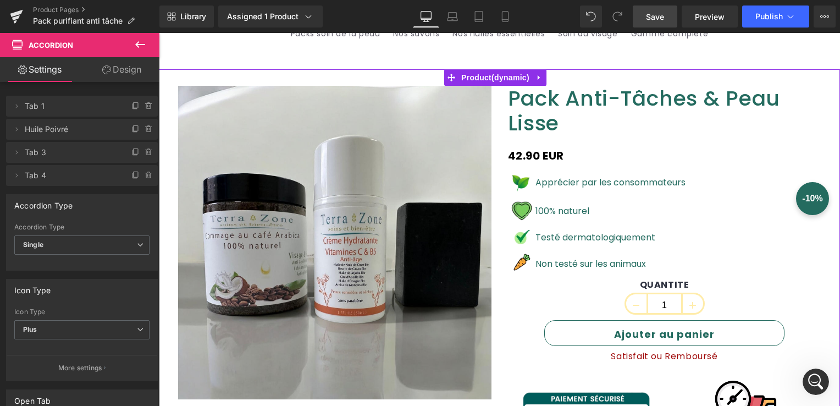
scroll to position [0, 0]
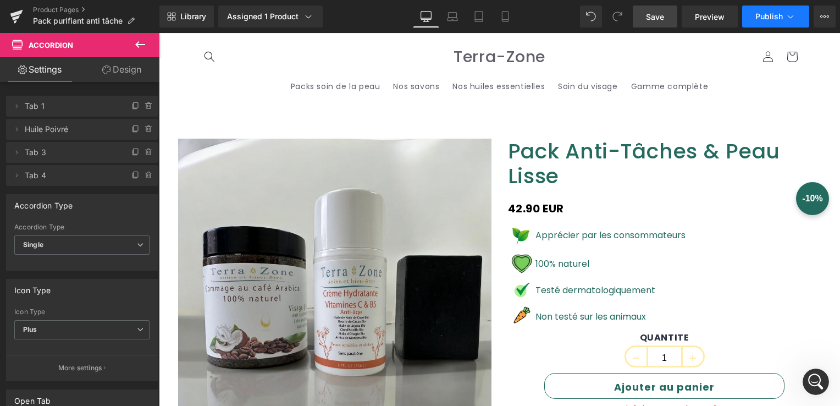
click at [785, 9] on button "Publish" at bounding box center [776, 17] width 67 height 22
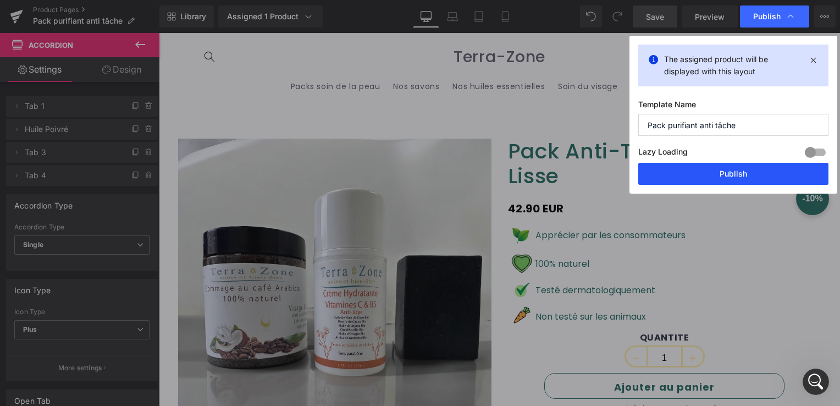
click at [741, 164] on button "Publish" at bounding box center [734, 174] width 190 height 22
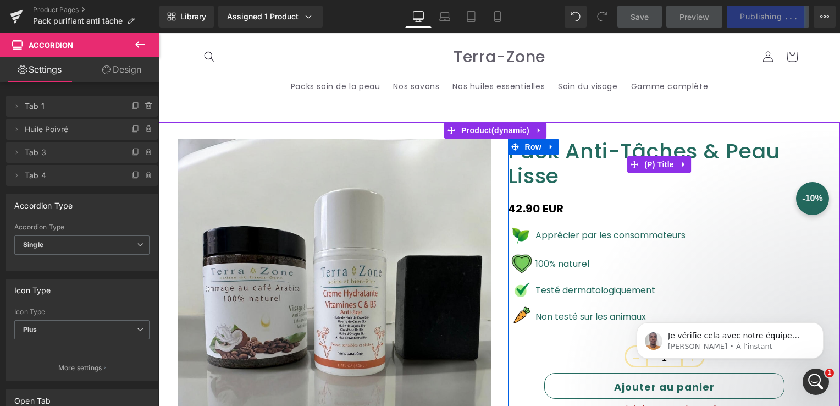
scroll to position [7069, 0]
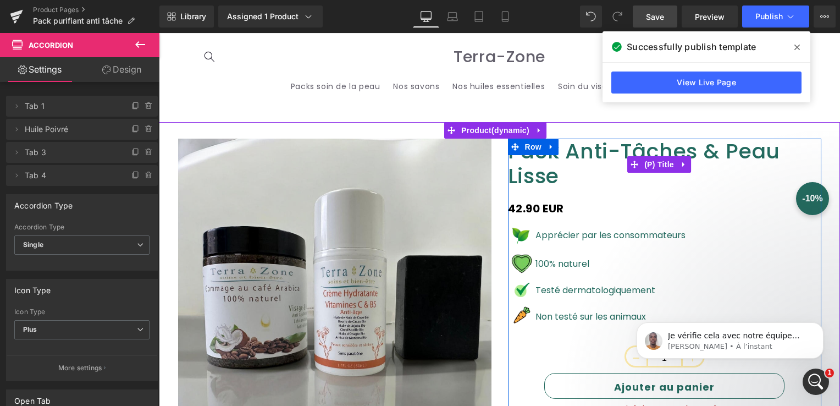
click at [605, 152] on link "Pack Anti-Tâches & Peau Lisse" at bounding box center [665, 164] width 314 height 50
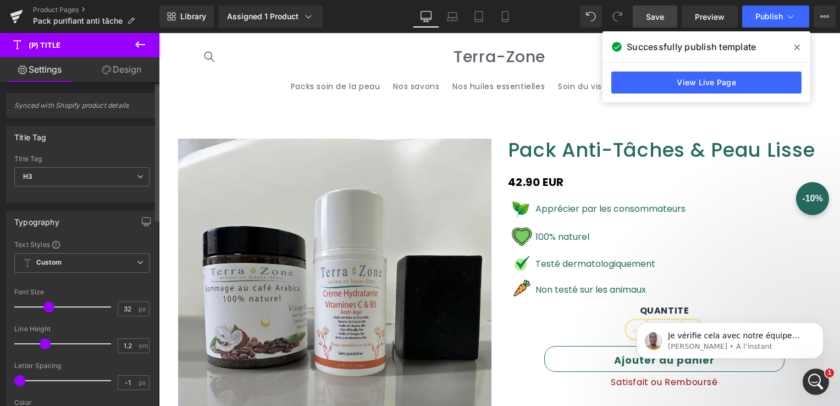
type input "31"
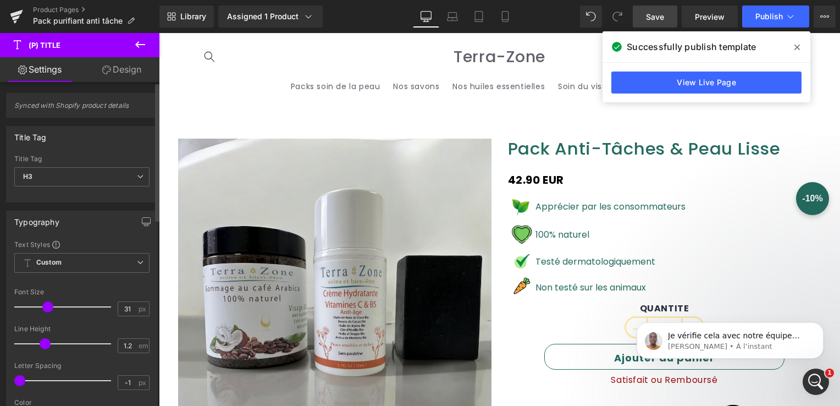
drag, startPoint x: 53, startPoint y: 306, endPoint x: 47, endPoint y: 305, distance: 6.3
click at [47, 305] on span at bounding box center [47, 306] width 11 height 11
click at [799, 45] on span at bounding box center [798, 48] width 18 height 18
